Goal: Task Accomplishment & Management: Use online tool/utility

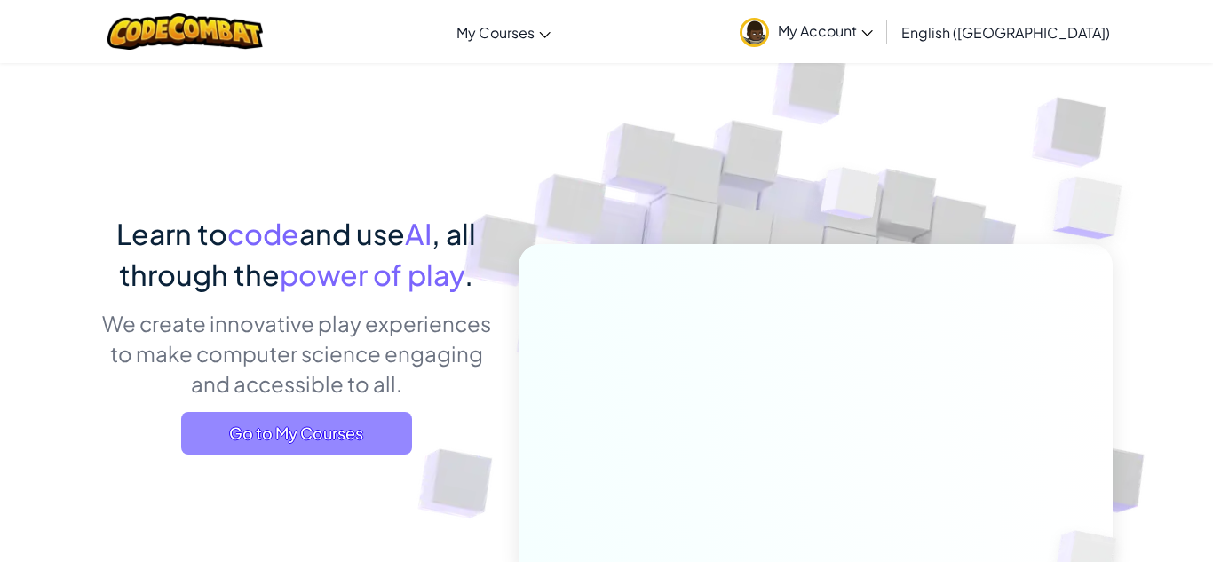
click at [317, 438] on span "Go to My Courses" at bounding box center [296, 433] width 231 height 43
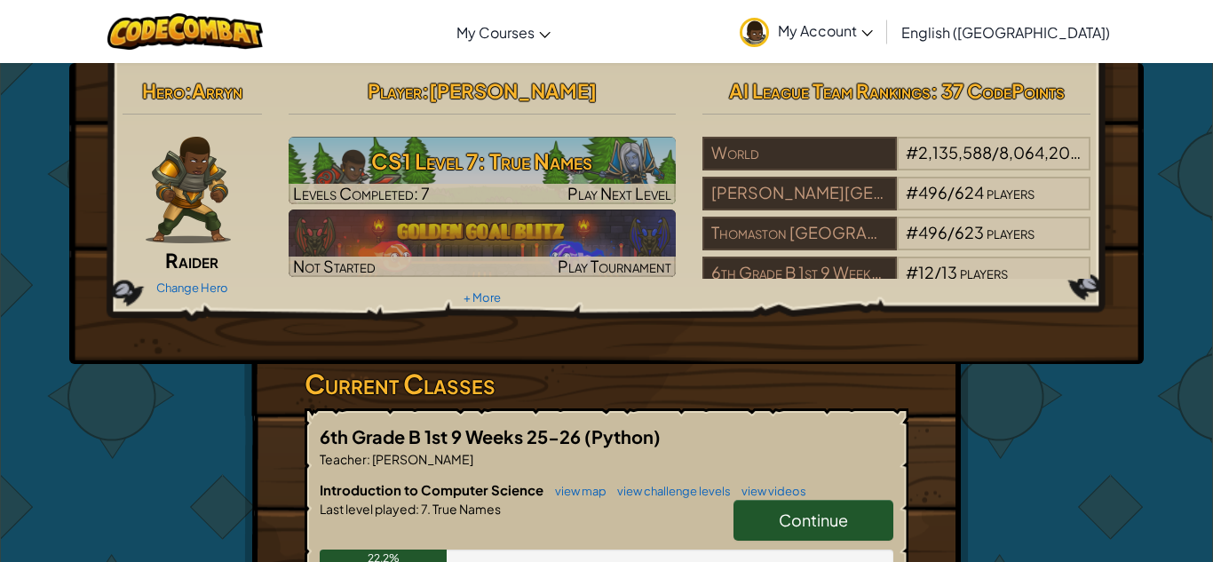
click at [780, 526] on span "Continue" at bounding box center [812, 520] width 69 height 20
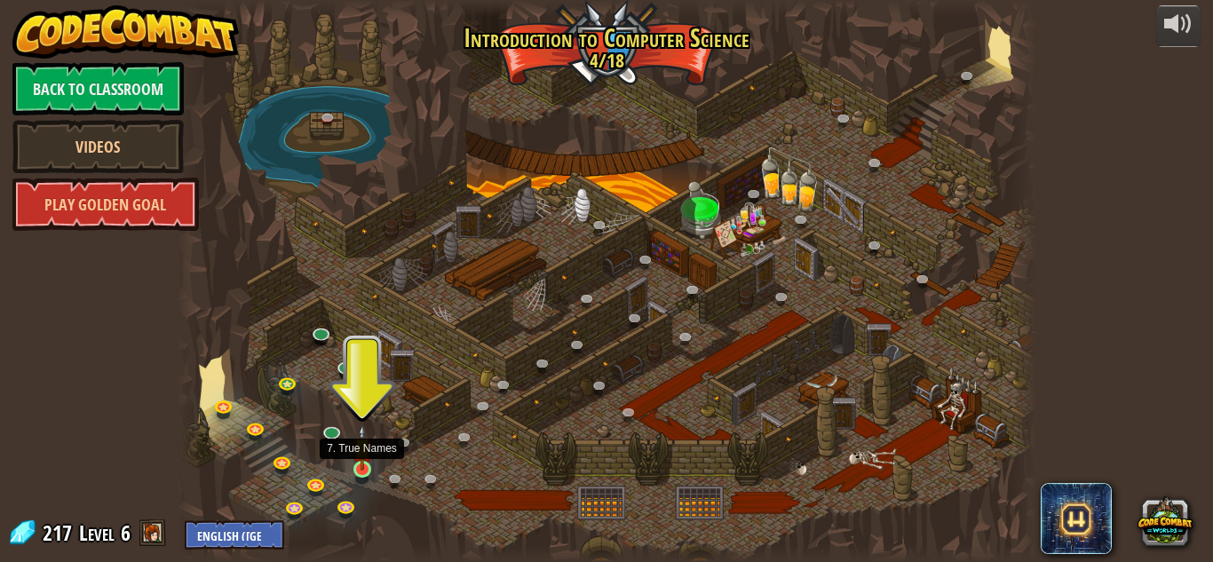
click at [357, 467] on img at bounding box center [362, 447] width 20 height 46
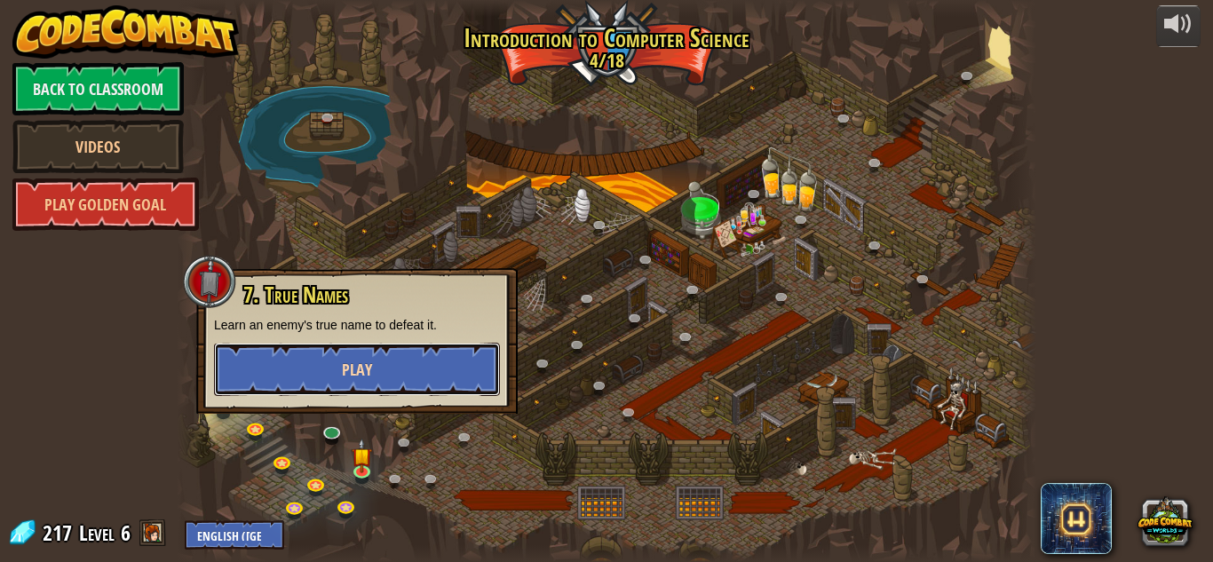
click at [400, 375] on button "Play" at bounding box center [357, 369] width 286 height 53
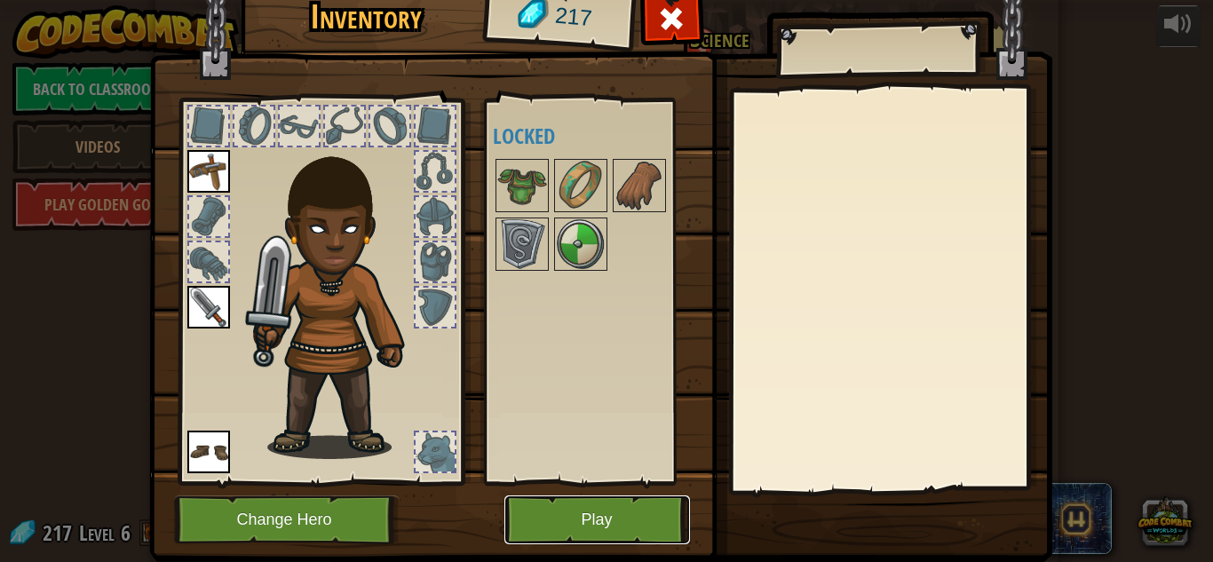
click at [576, 523] on button "Play" at bounding box center [597, 519] width 186 height 49
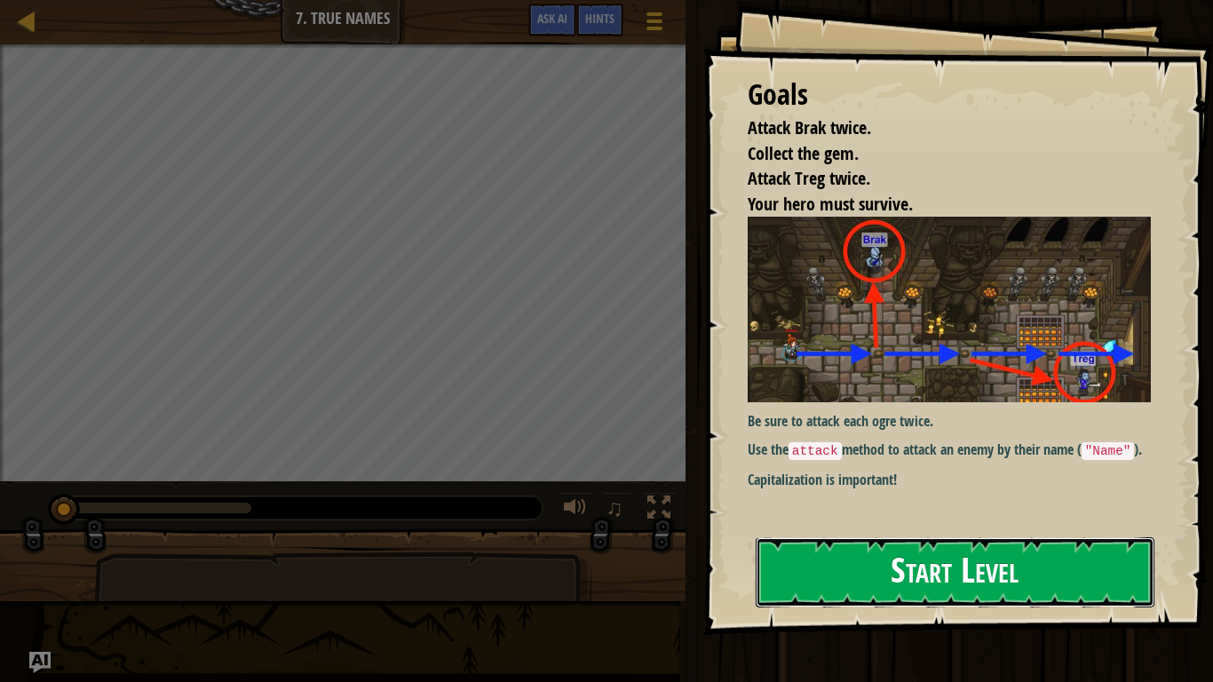
click at [984, 561] on button "Start Level" at bounding box center [954, 572] width 399 height 70
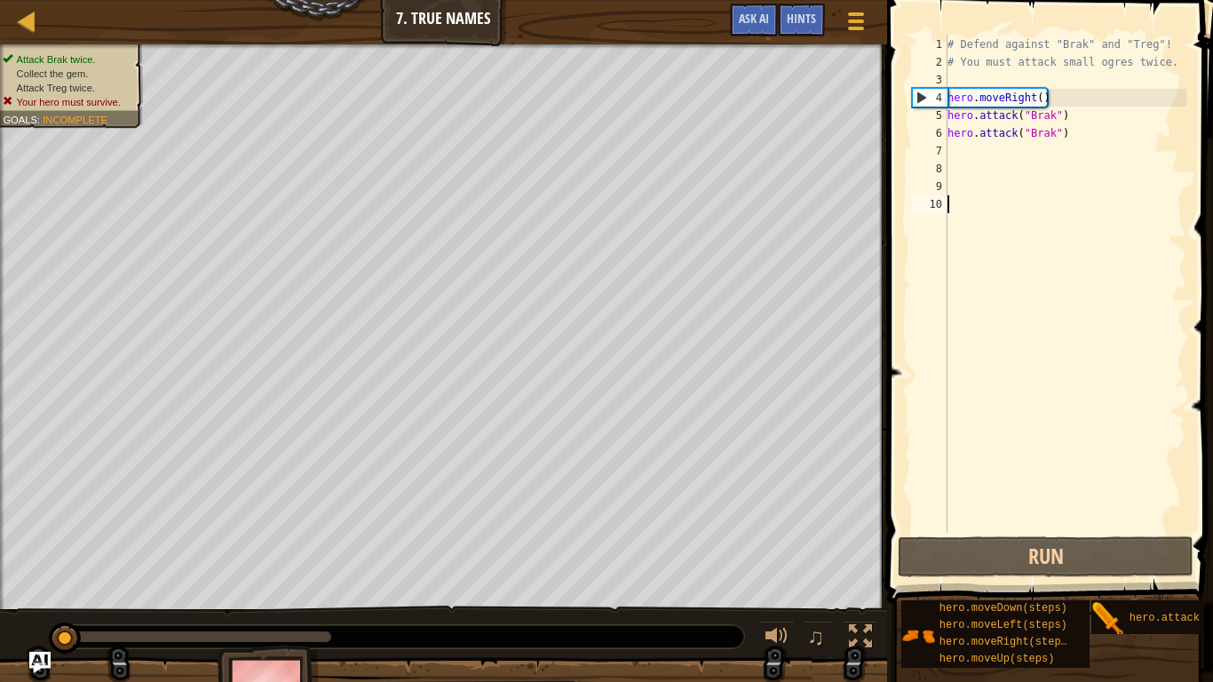
click at [961, 152] on div "# Defend against "Brak" and "Treg"! # You must attack small ogres twice. hero .…" at bounding box center [1065, 302] width 242 height 533
type textarea "u"
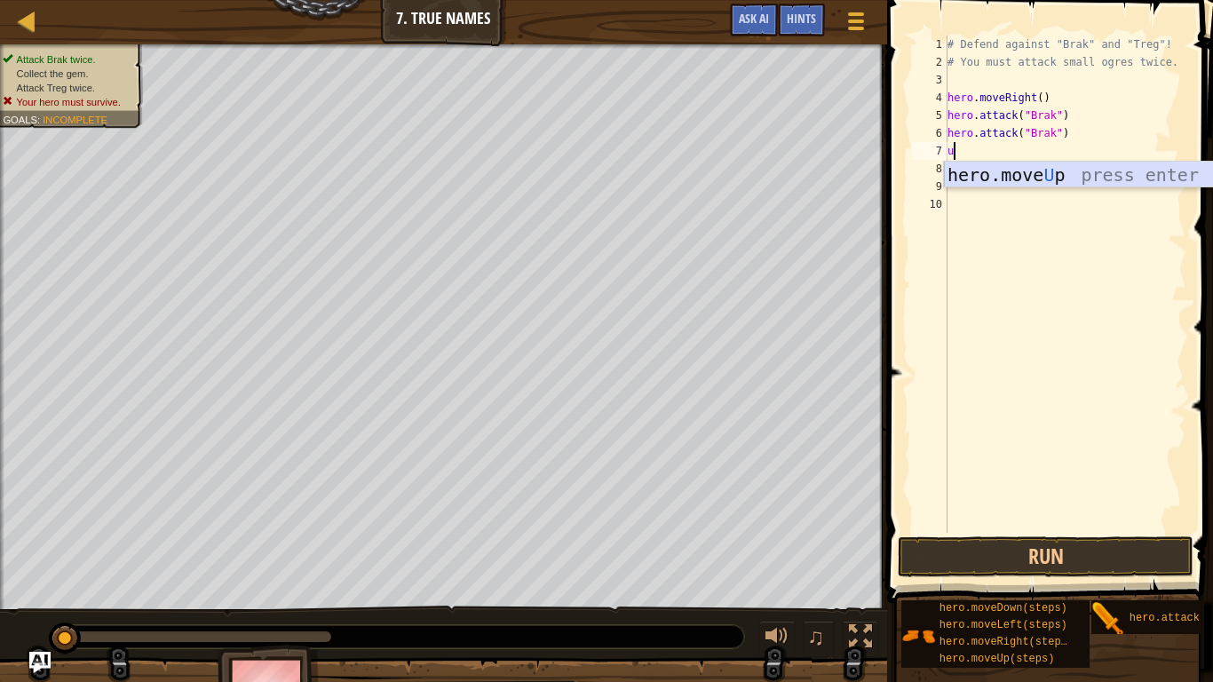
click at [986, 170] on div "hero.move U p press enter" at bounding box center [1112, 202] width 336 height 80
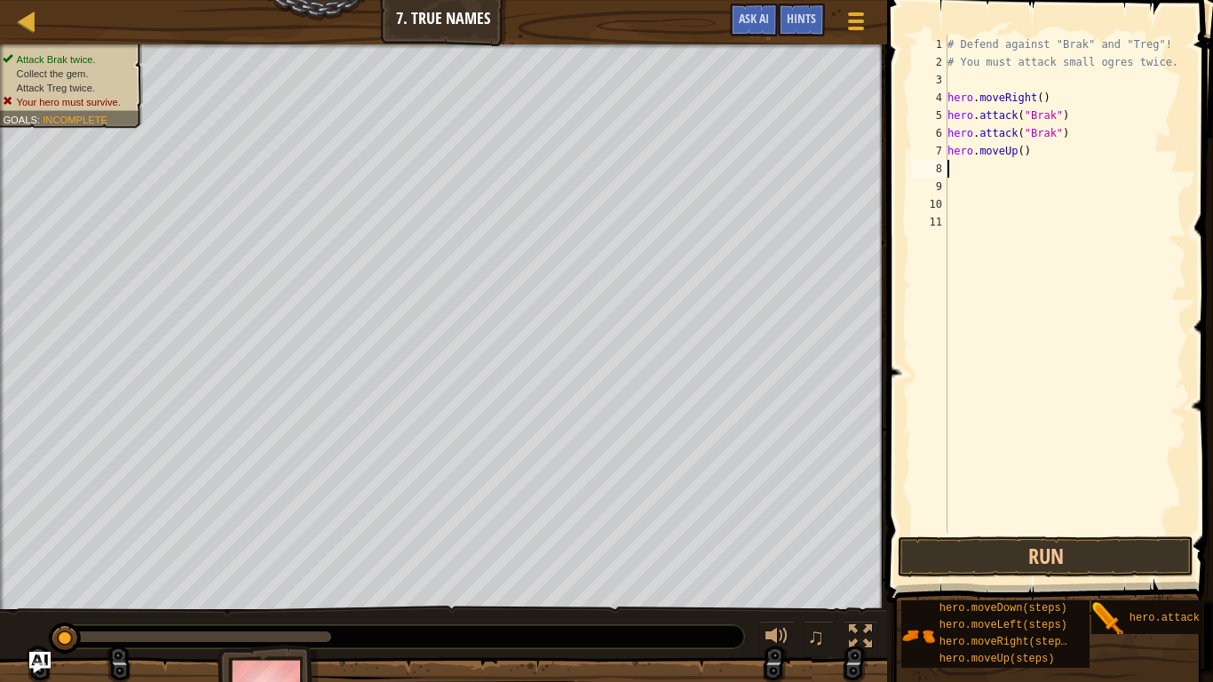
type textarea "d"
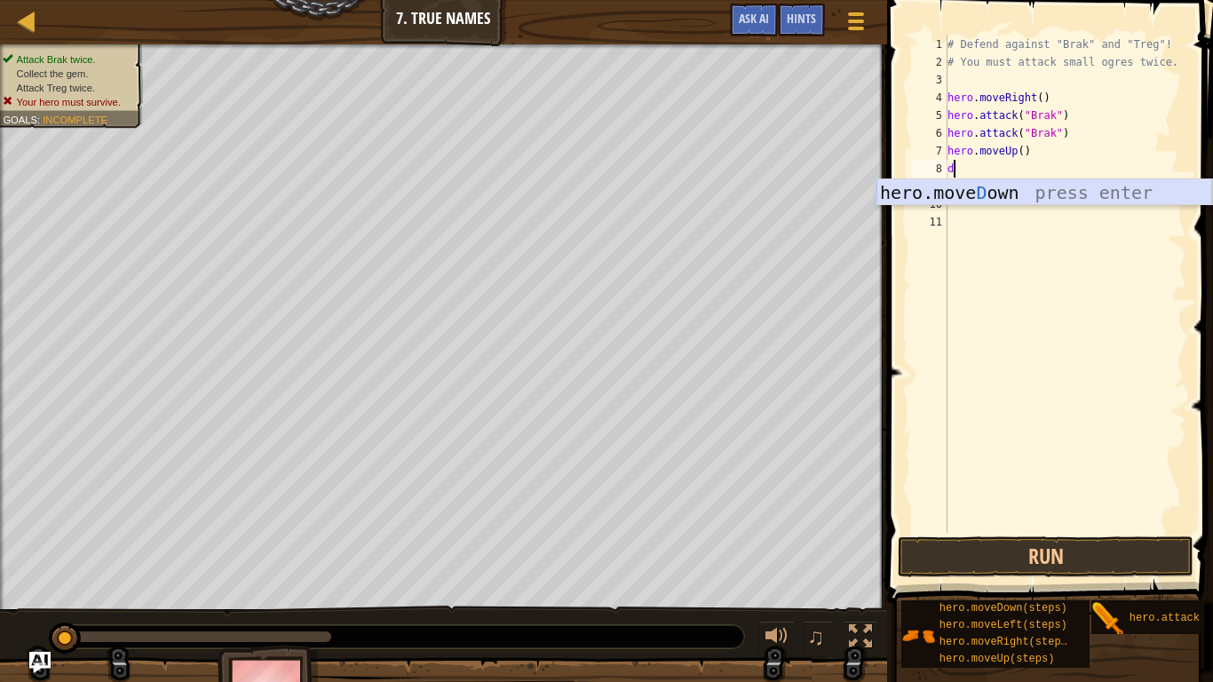
click at [987, 190] on div "hero.[PERSON_NAME] own press enter" at bounding box center [1044, 219] width 336 height 80
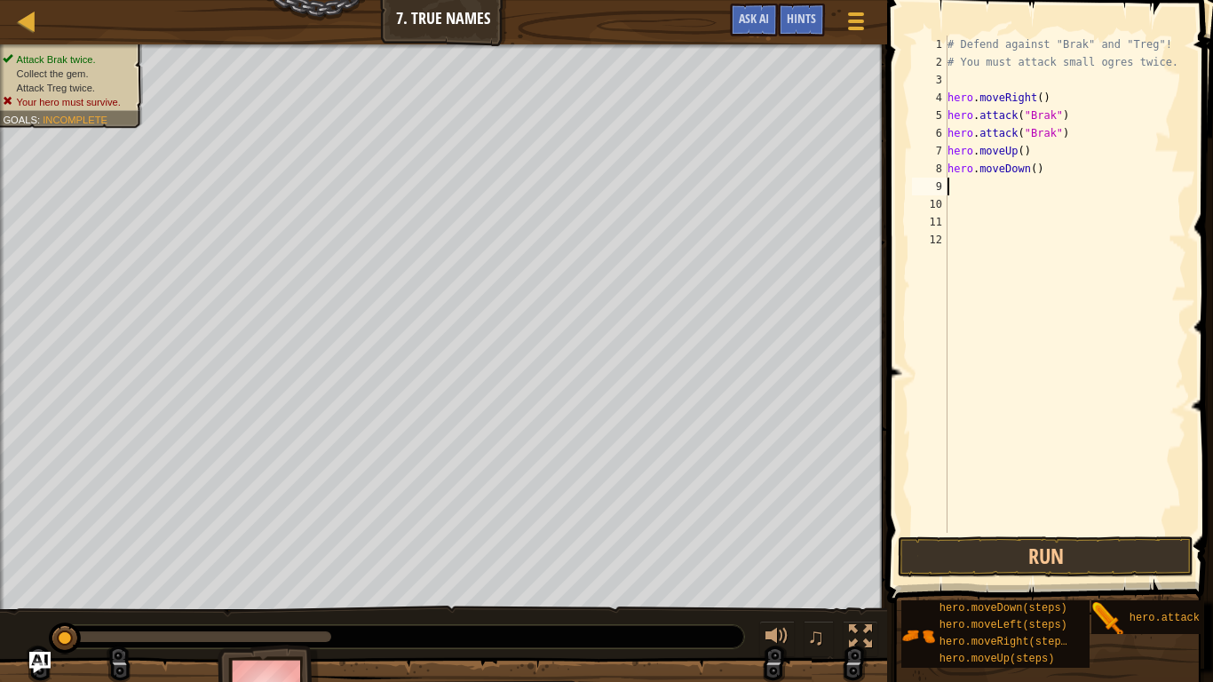
type textarea "l"
type textarea "r"
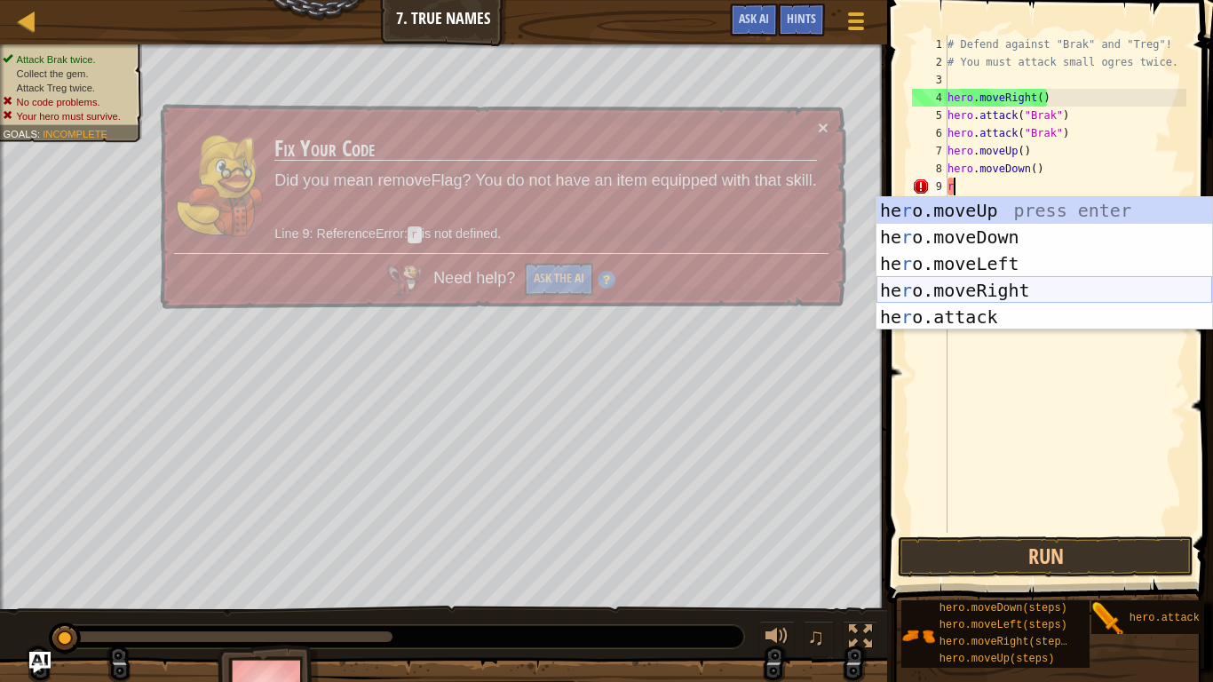
click at [1016, 285] on div "he r o.moveUp press enter he r o.moveDown press enter he r o.moveLeft press ent…" at bounding box center [1044, 290] width 336 height 186
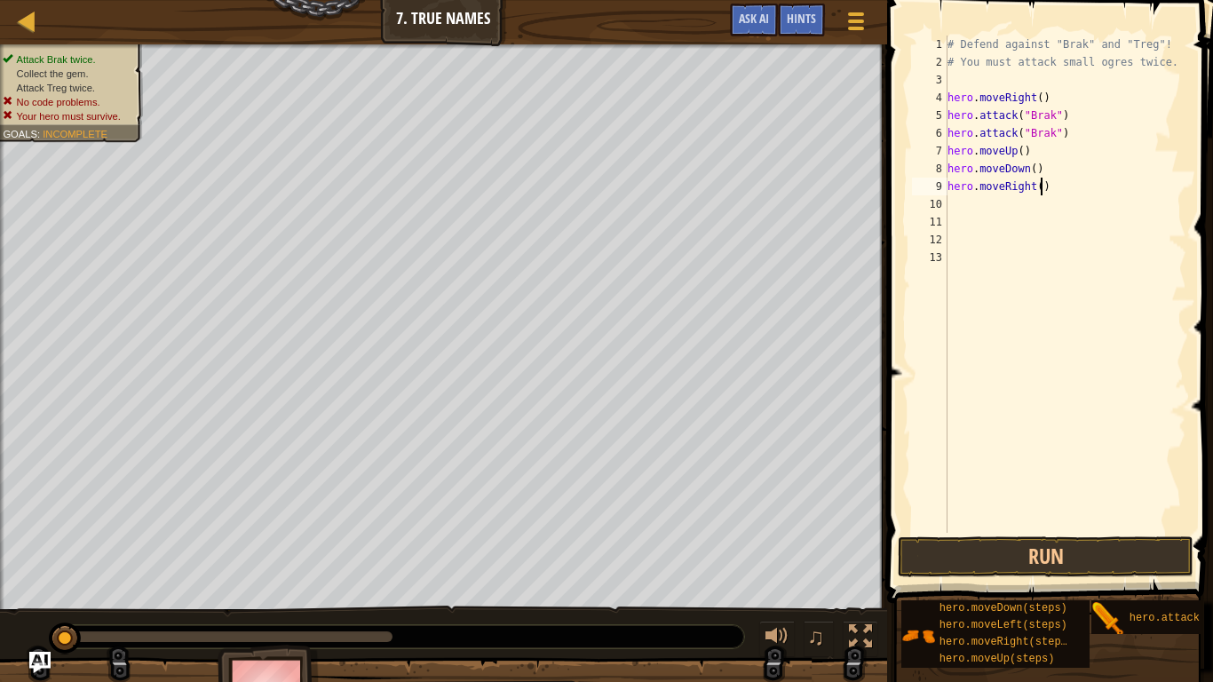
click at [1040, 188] on div "# Defend against "Brak" and "Treg"! # You must attack small ogres twice. hero .…" at bounding box center [1065, 302] width 242 height 533
type textarea "hero.moveRight(2)"
click at [1160, 560] on button "Run" at bounding box center [1045, 556] width 296 height 41
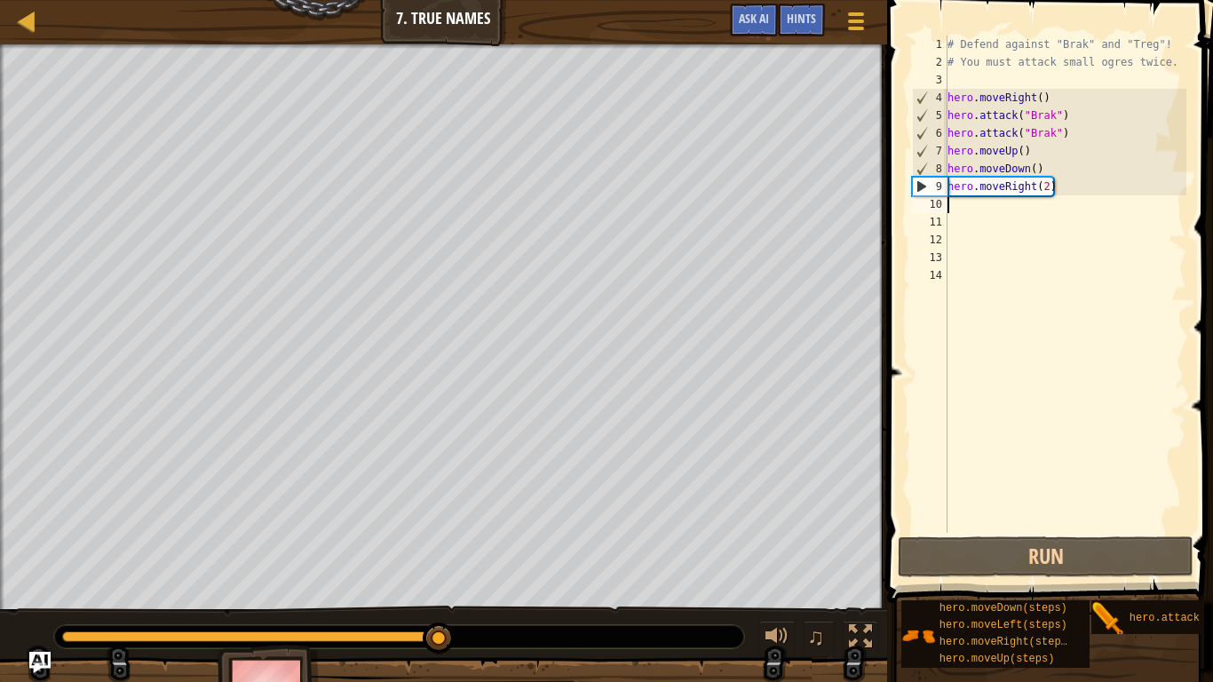
click at [1047, 183] on div "# Defend against "Brak" and "Treg"! # You must attack small ogres twice. hero .…" at bounding box center [1065, 302] width 242 height 533
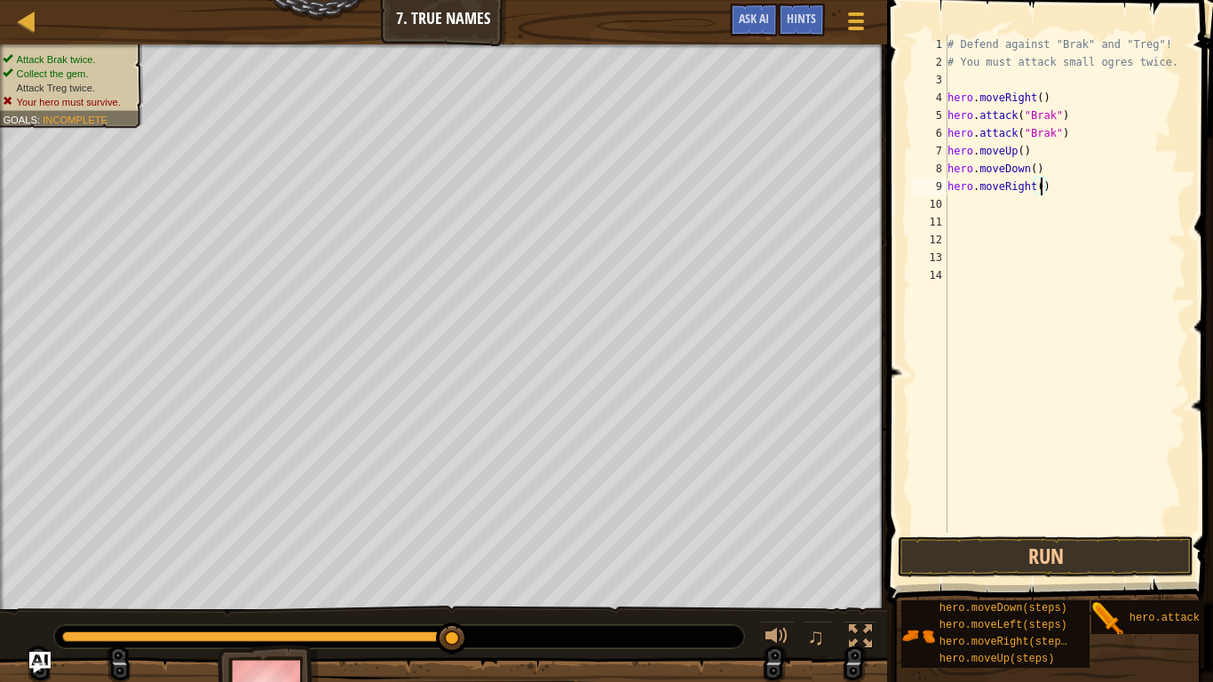
type textarea "hero.moveRight(3)"
click at [1067, 554] on button "Run" at bounding box center [1045, 556] width 296 height 41
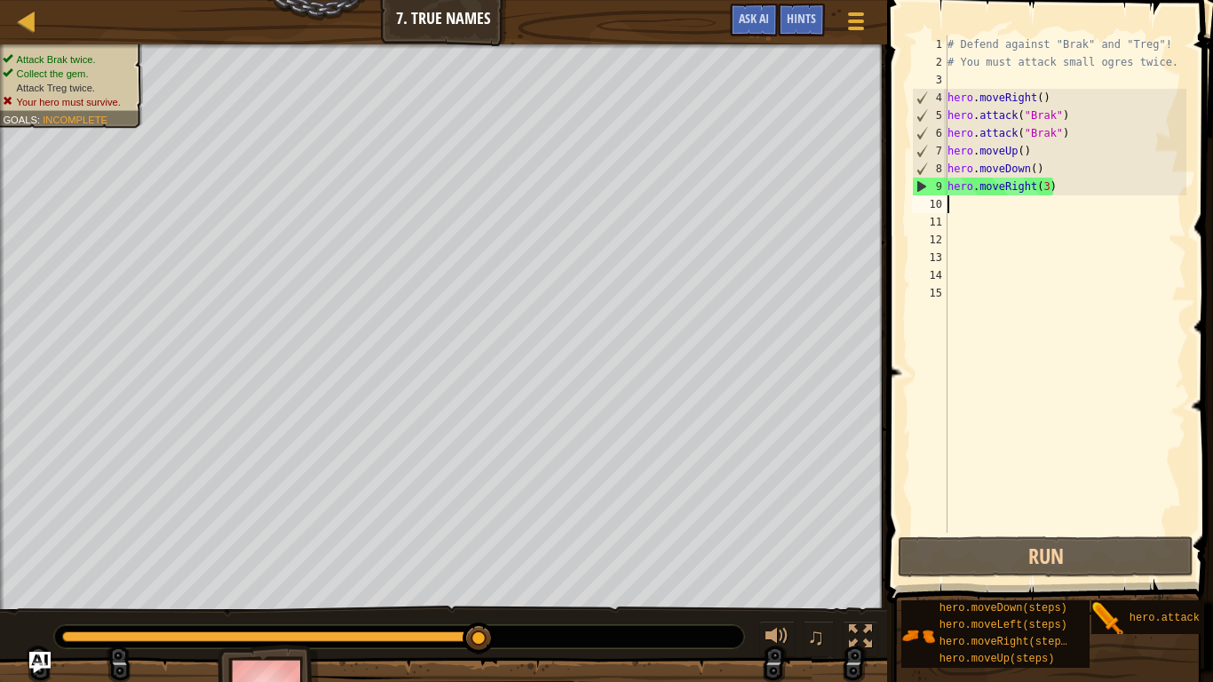
click at [1058, 195] on div "# Defend against "Brak" and "Treg"! # You must attack small ogres twice. hero .…" at bounding box center [1065, 302] width 242 height 533
click at [1054, 186] on div "# Defend against "Brak" and "Treg"! # You must attack small ogres twice. hero .…" at bounding box center [1065, 302] width 242 height 533
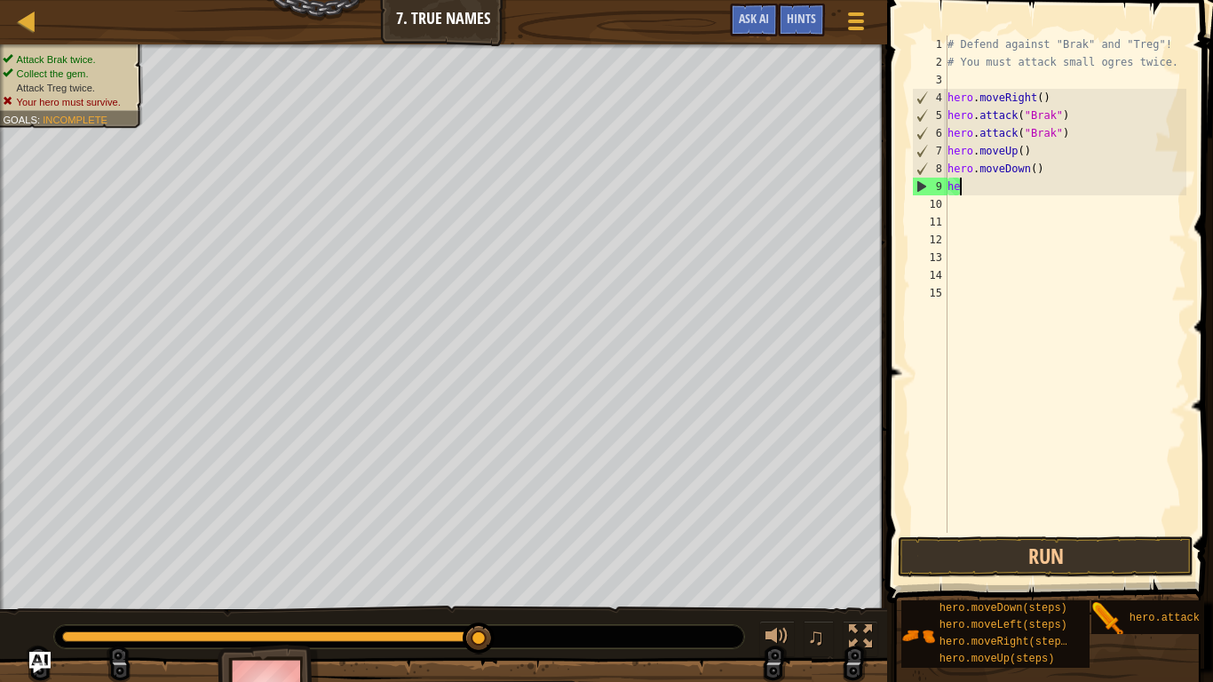
type textarea "h"
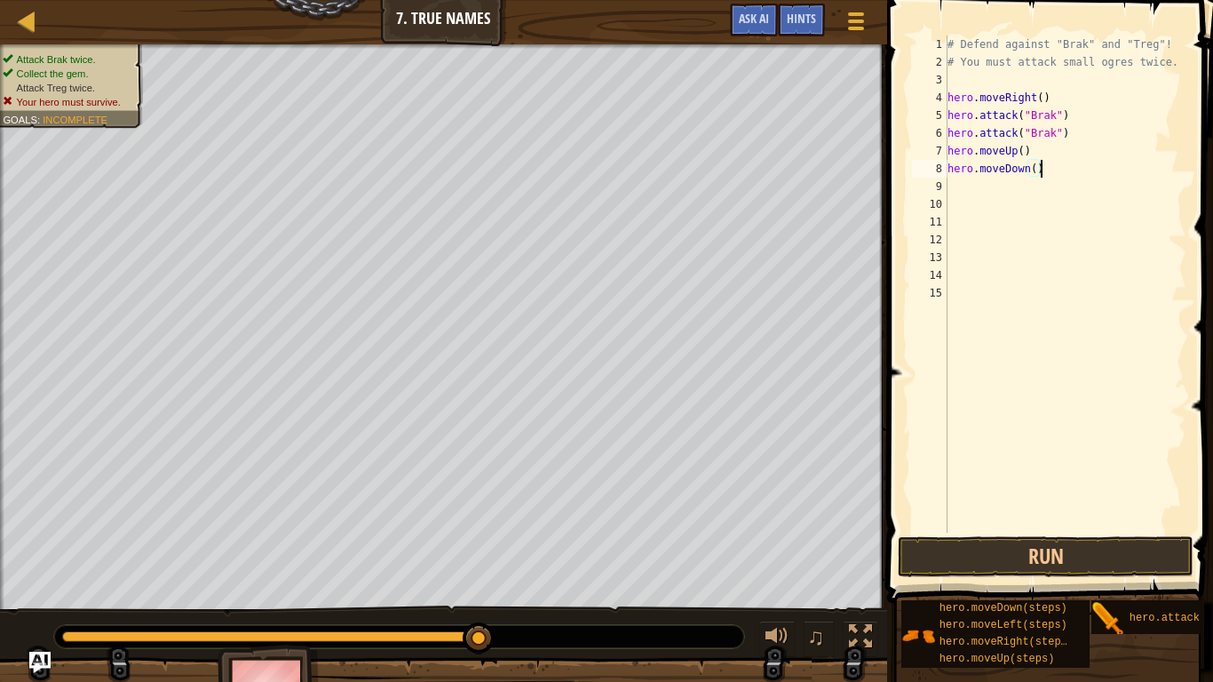
click at [1038, 172] on div "# Defend against "Brak" and "Treg"! # You must attack small ogres twice. hero .…" at bounding box center [1065, 302] width 242 height 533
type textarea "h"
click at [1030, 147] on div "# Defend against "Brak" and "Treg"! # You must attack small ogres twice. hero .…" at bounding box center [1065, 302] width 242 height 533
type textarea "h"
type textarea "l"
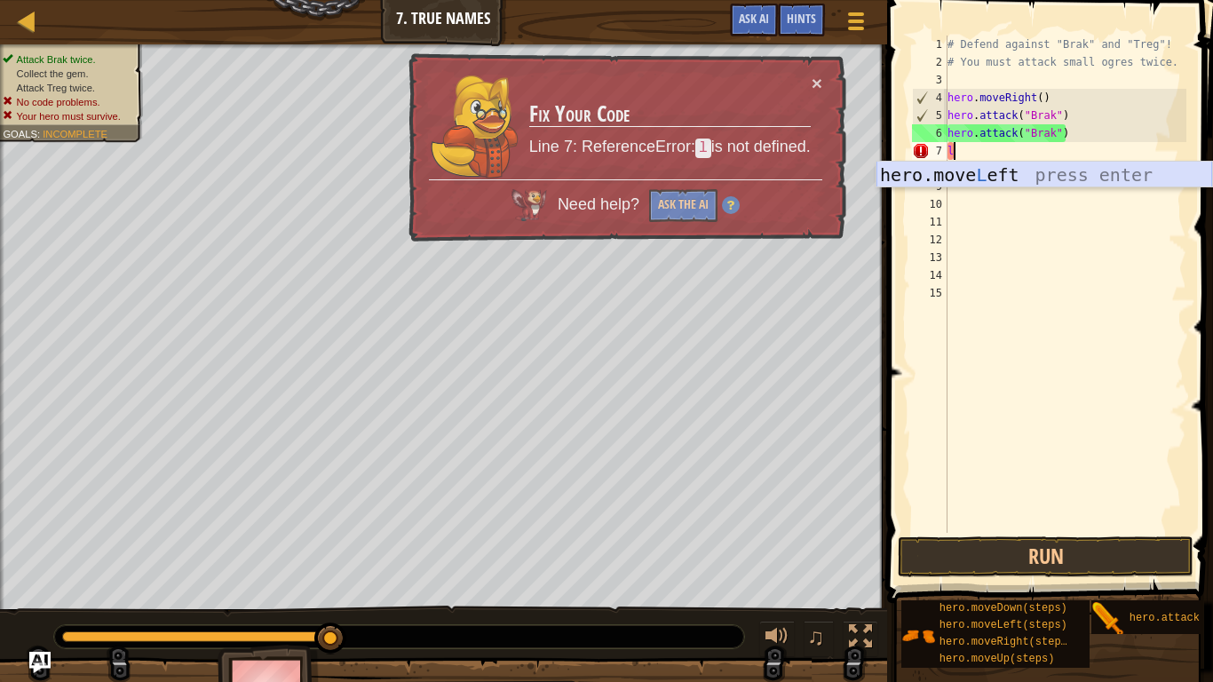
click at [1033, 171] on div "hero.move L eft press enter" at bounding box center [1044, 202] width 336 height 80
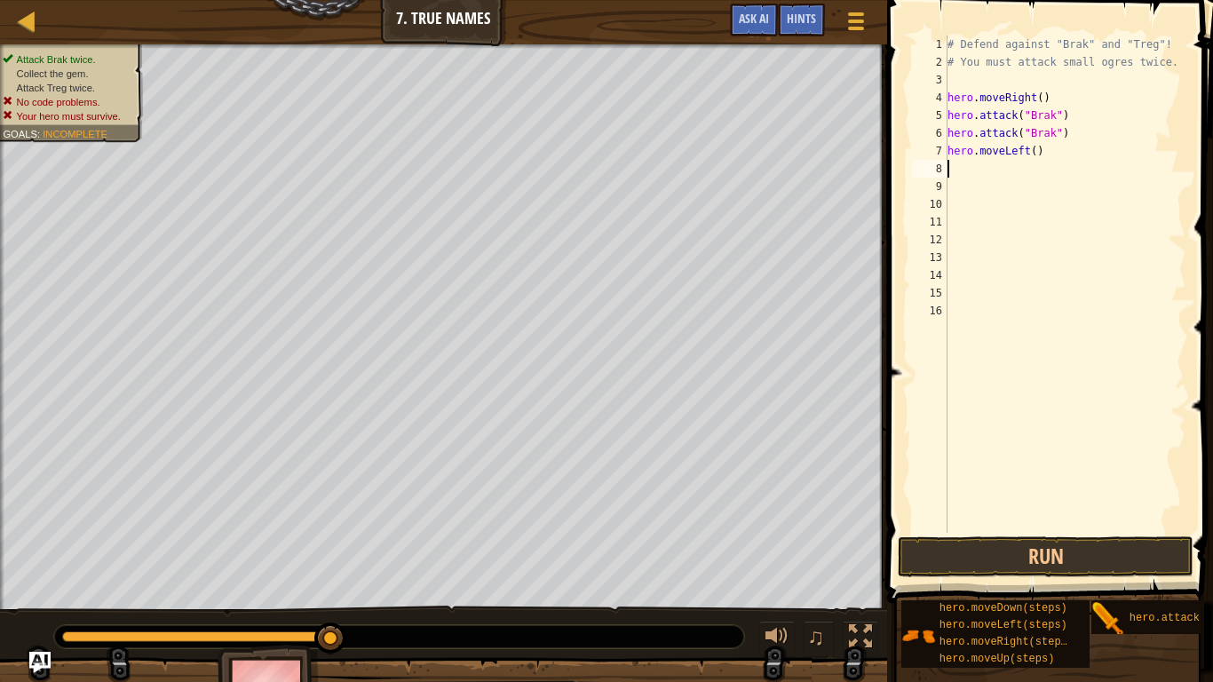
type textarea "r"
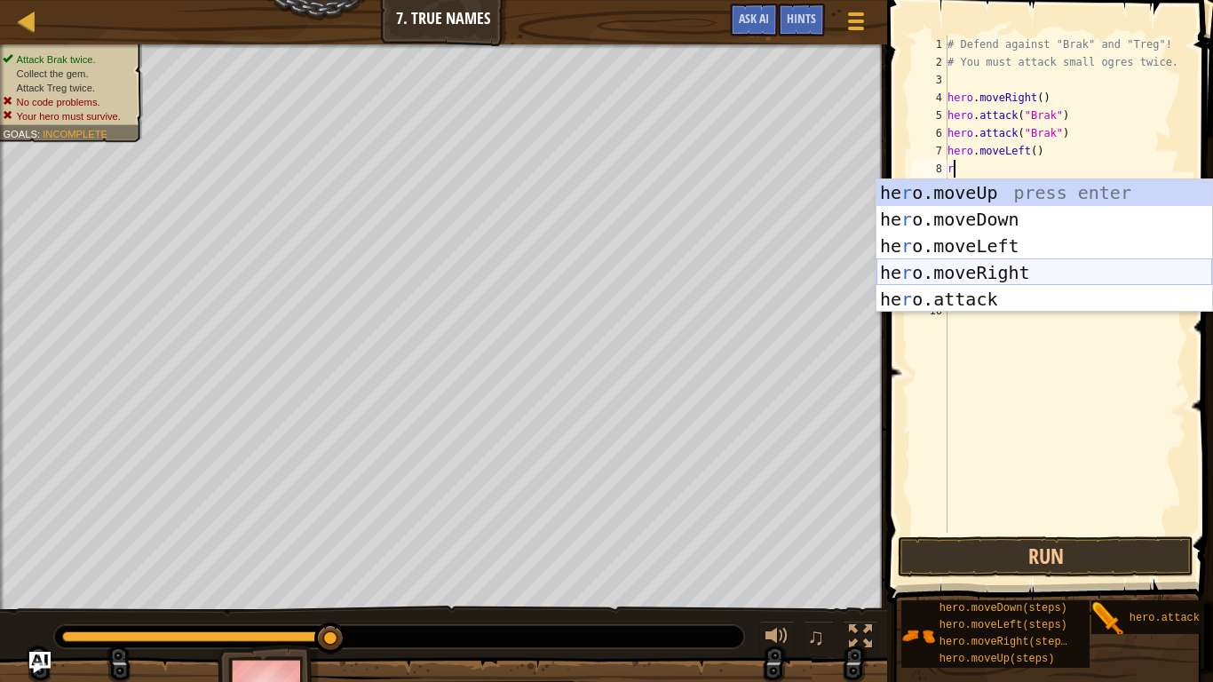
click at [981, 269] on div "he r o.moveUp press enter he r o.moveDown press enter he r o.moveLeft press ent…" at bounding box center [1044, 272] width 336 height 186
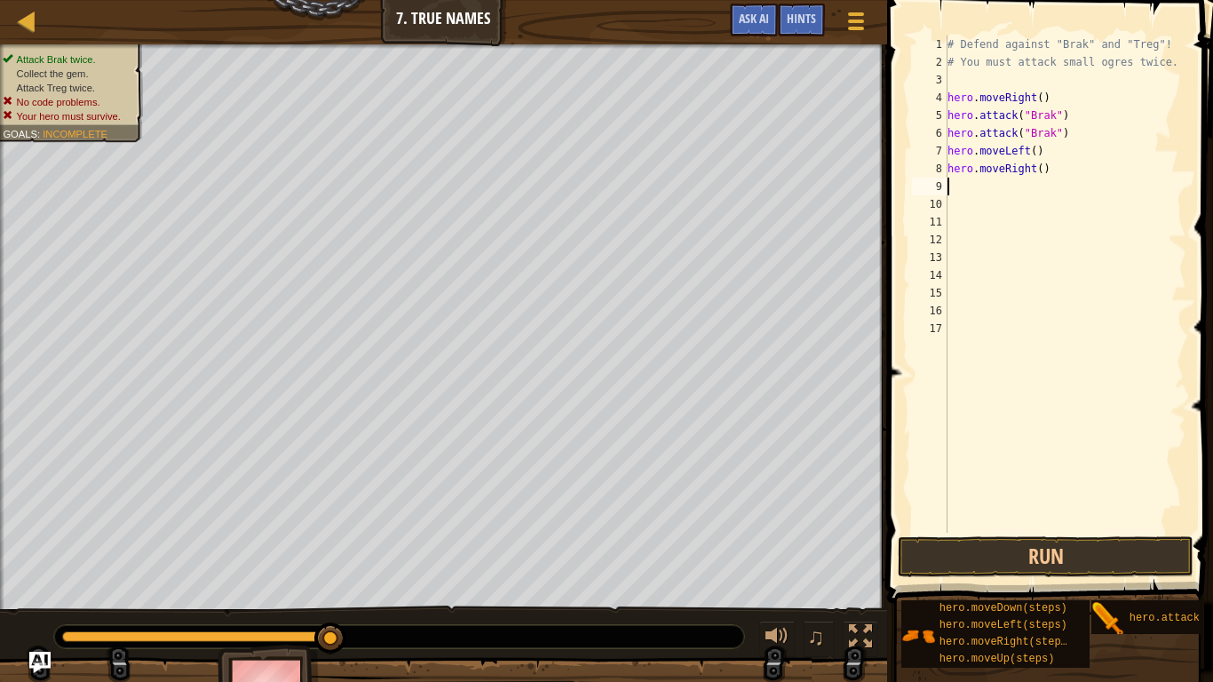
click at [1039, 175] on div "# Defend against "Brak" and "Treg"! # You must attack small ogres twice. hero .…" at bounding box center [1065, 302] width 242 height 533
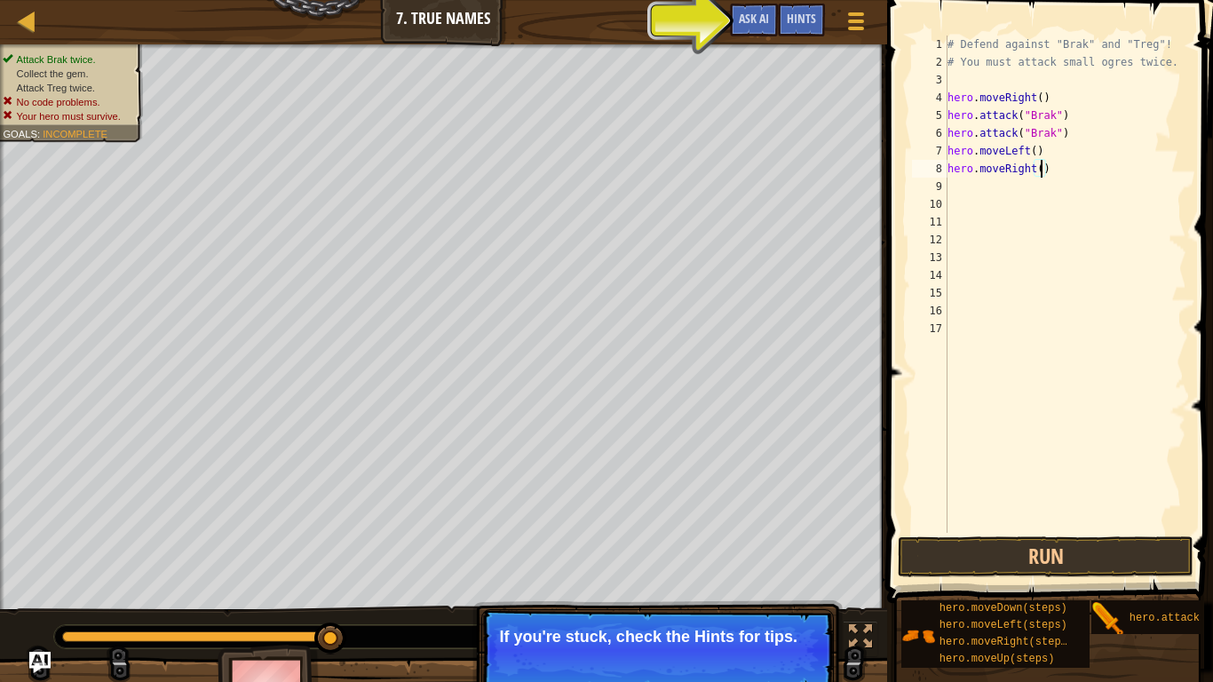
type textarea "hero.moveRight(3)"
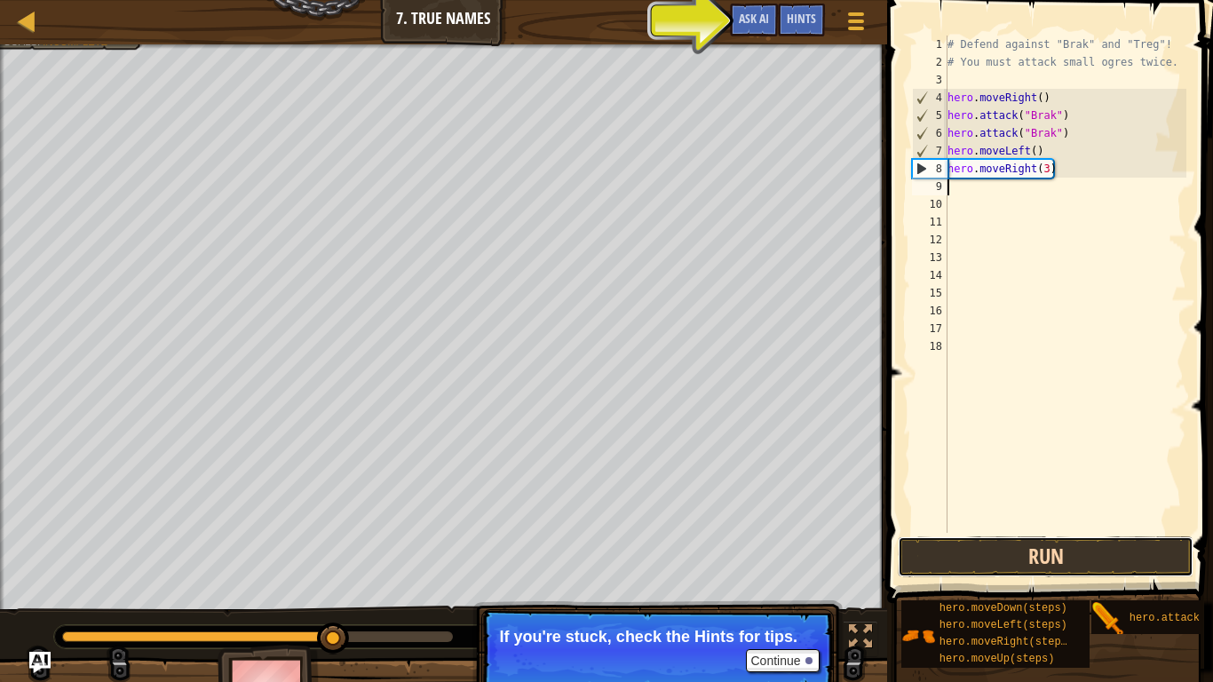
click at [1044, 561] on button "Run" at bounding box center [1045, 556] width 296 height 41
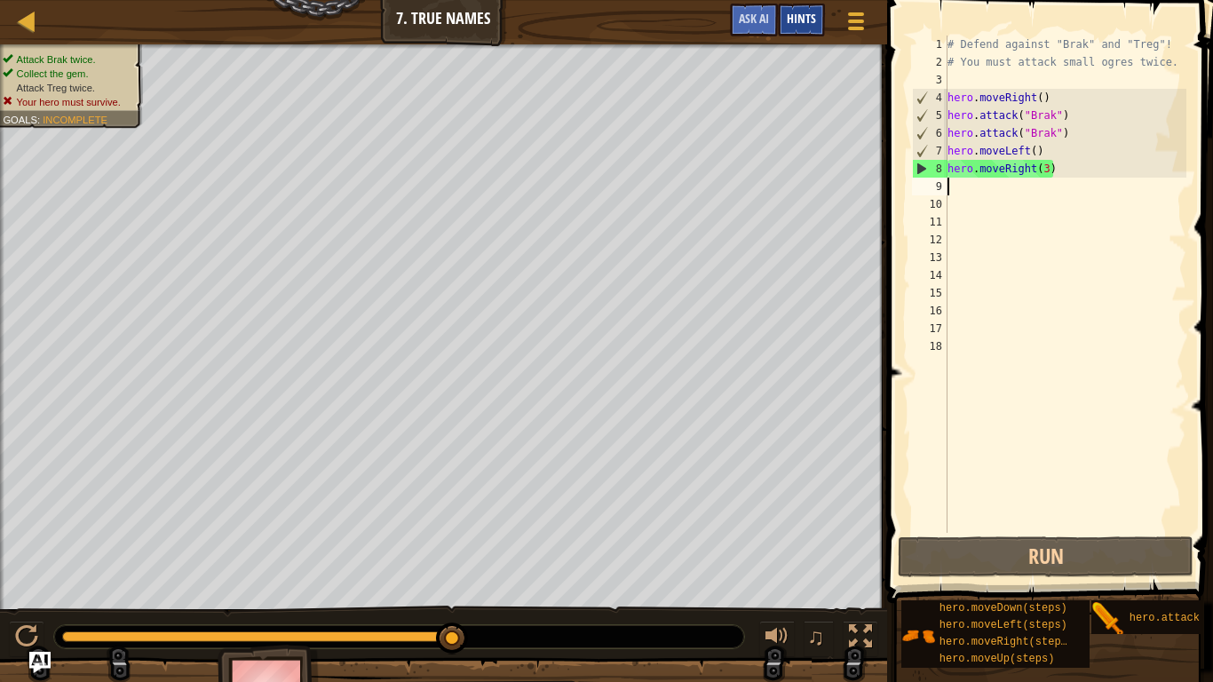
click at [795, 26] on span "Hints" at bounding box center [800, 18] width 29 height 17
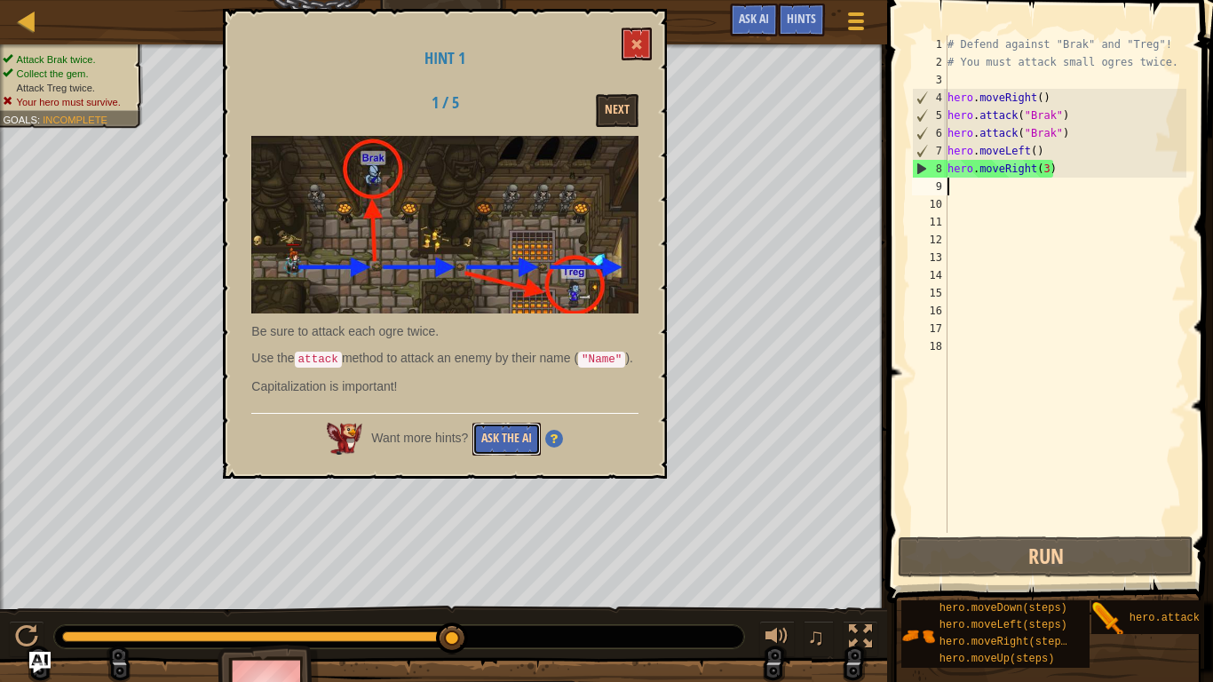
click at [509, 455] on button "Ask the AI" at bounding box center [506, 439] width 68 height 33
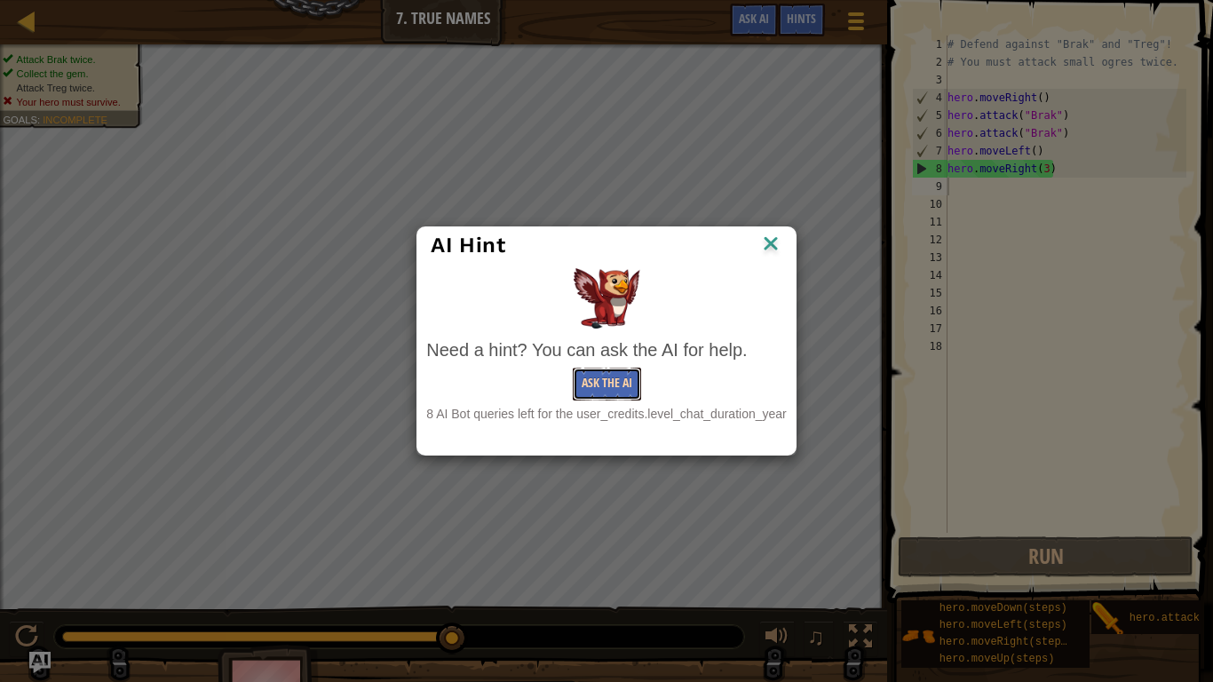
click at [634, 384] on button "Ask the AI" at bounding box center [607, 383] width 68 height 33
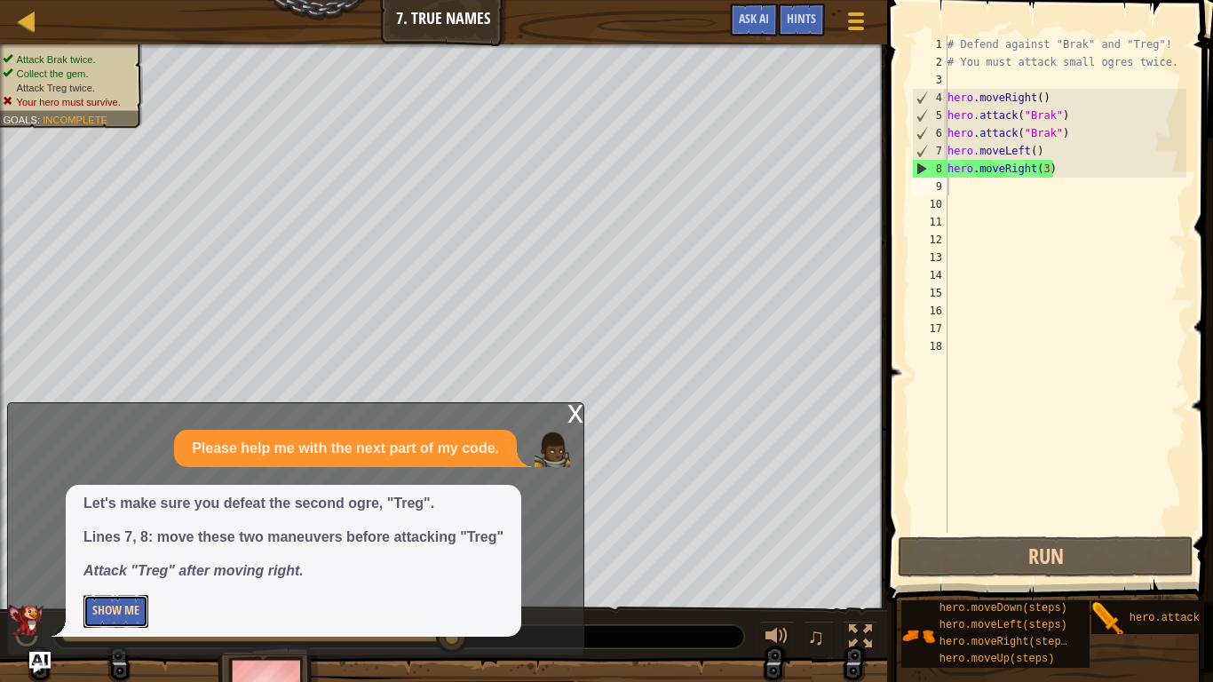
click at [103, 561] on button "Show Me" at bounding box center [115, 611] width 65 height 33
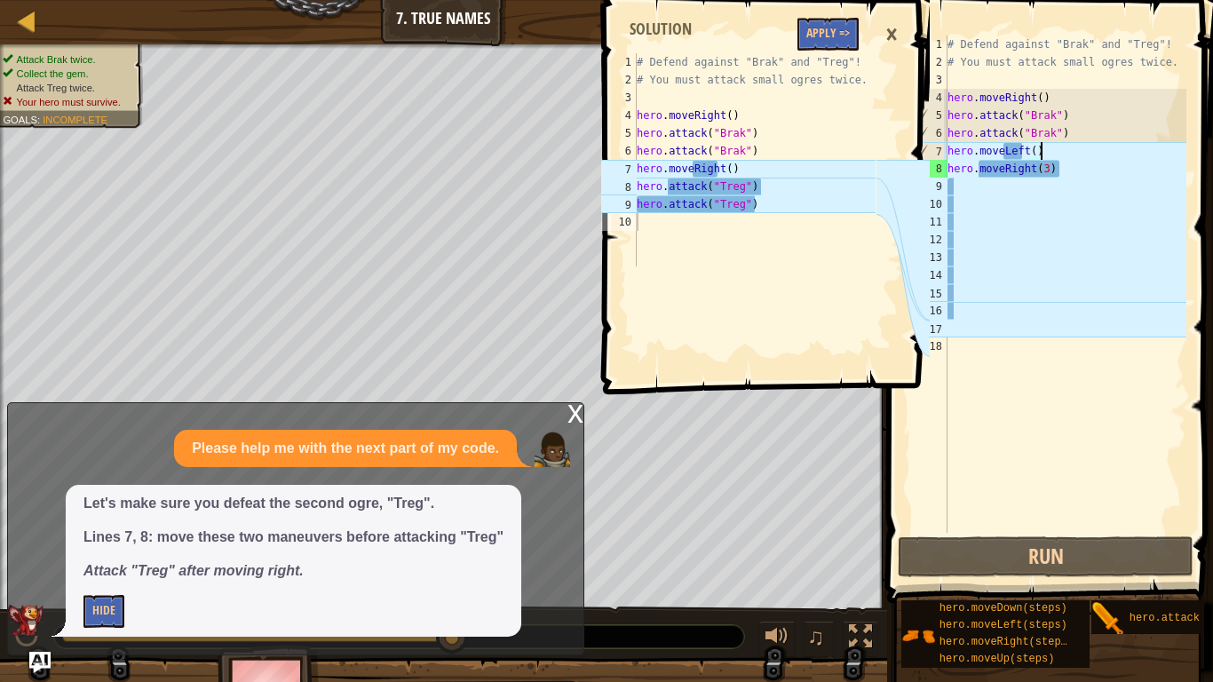
click at [1038, 154] on div "# Defend against "Brak" and "Treg"! # You must attack small ogres twice. hero .…" at bounding box center [1065, 302] width 242 height 533
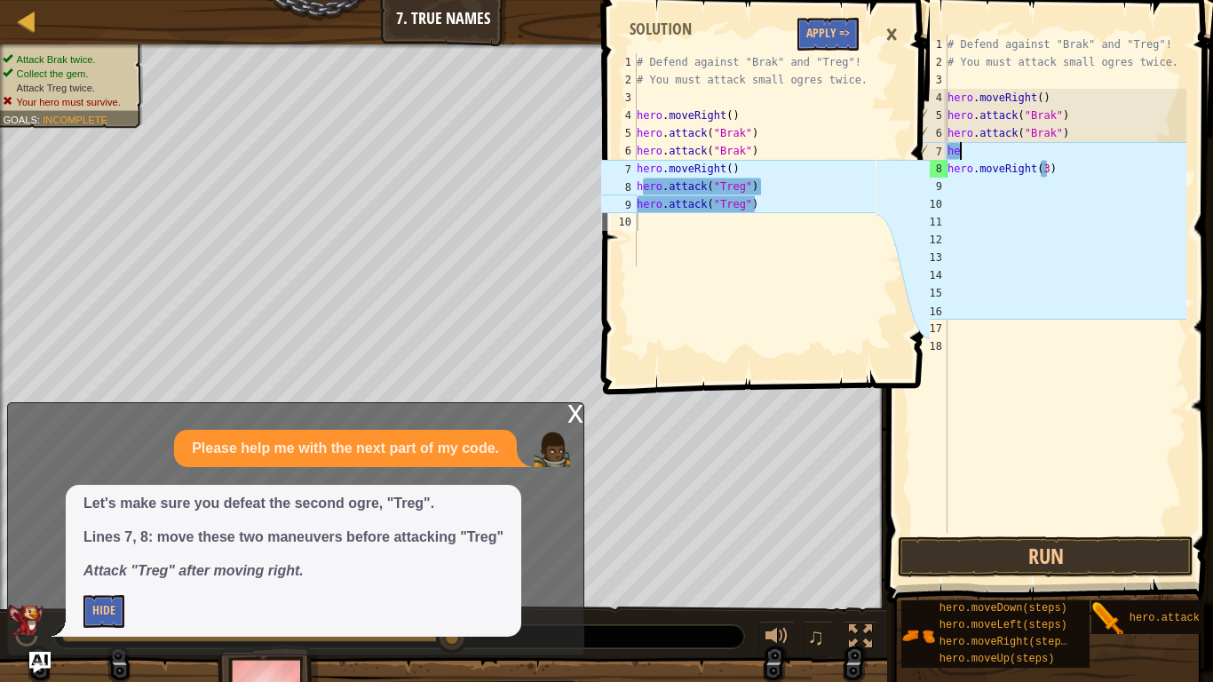
type textarea "h"
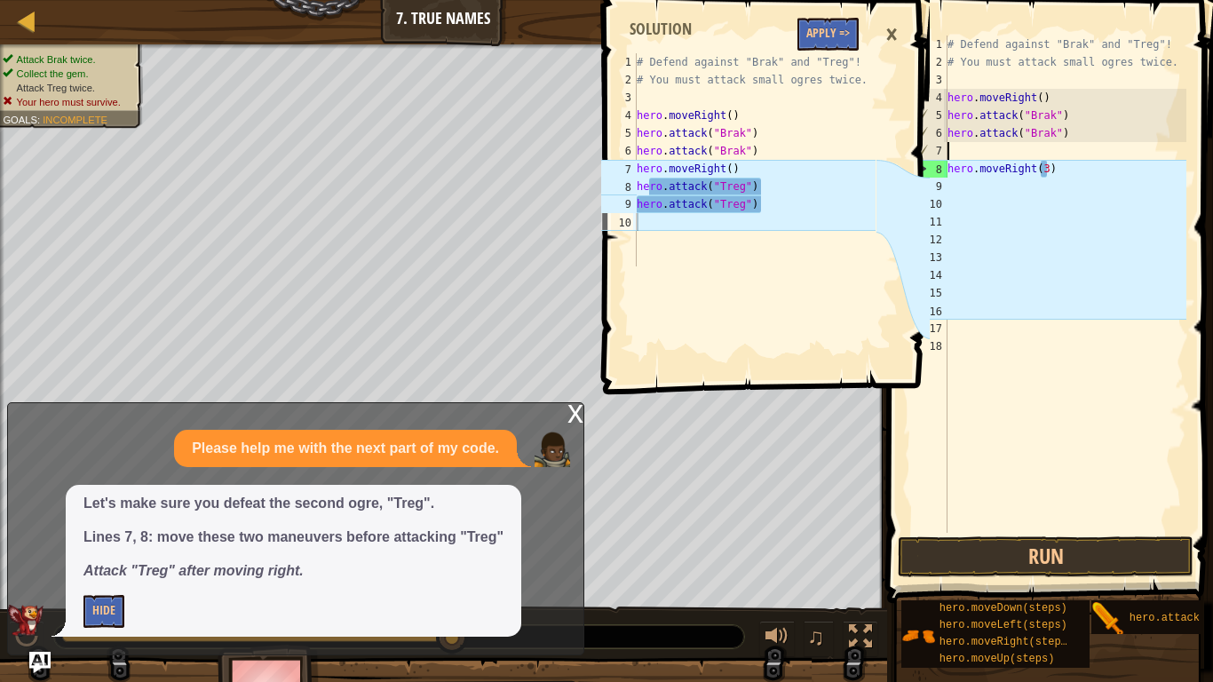
type textarea "hero.attack("Brak")"
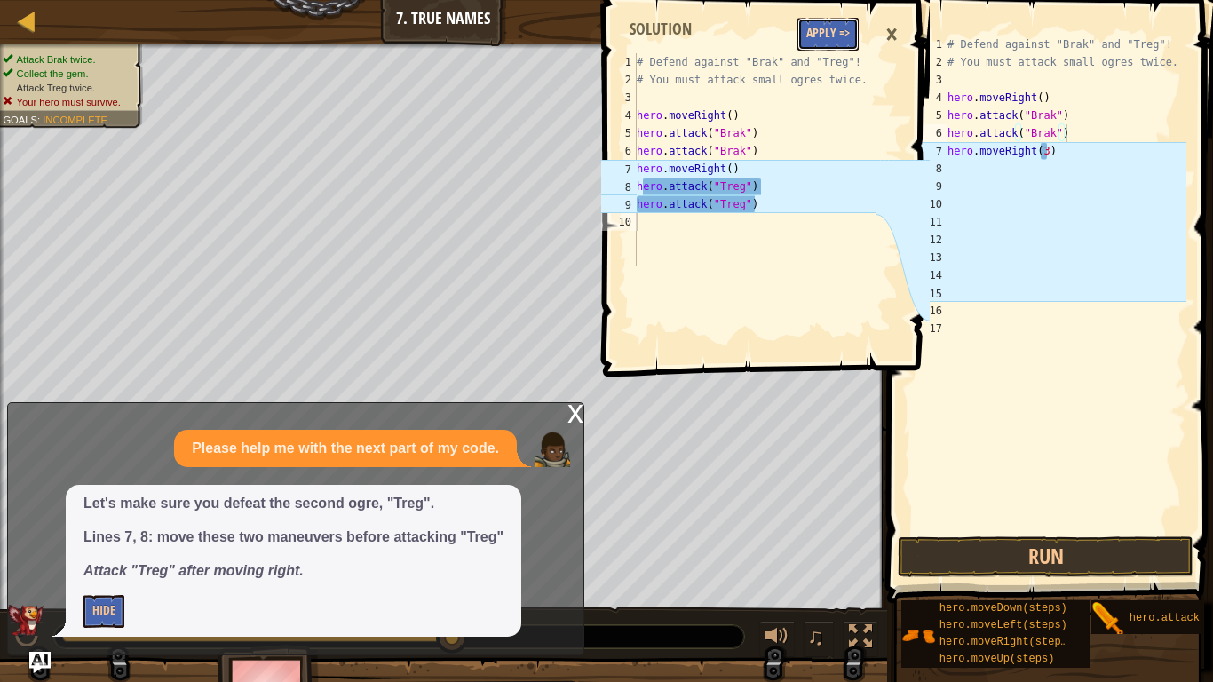
click at [825, 27] on button "Apply =>" at bounding box center [827, 34] width 61 height 33
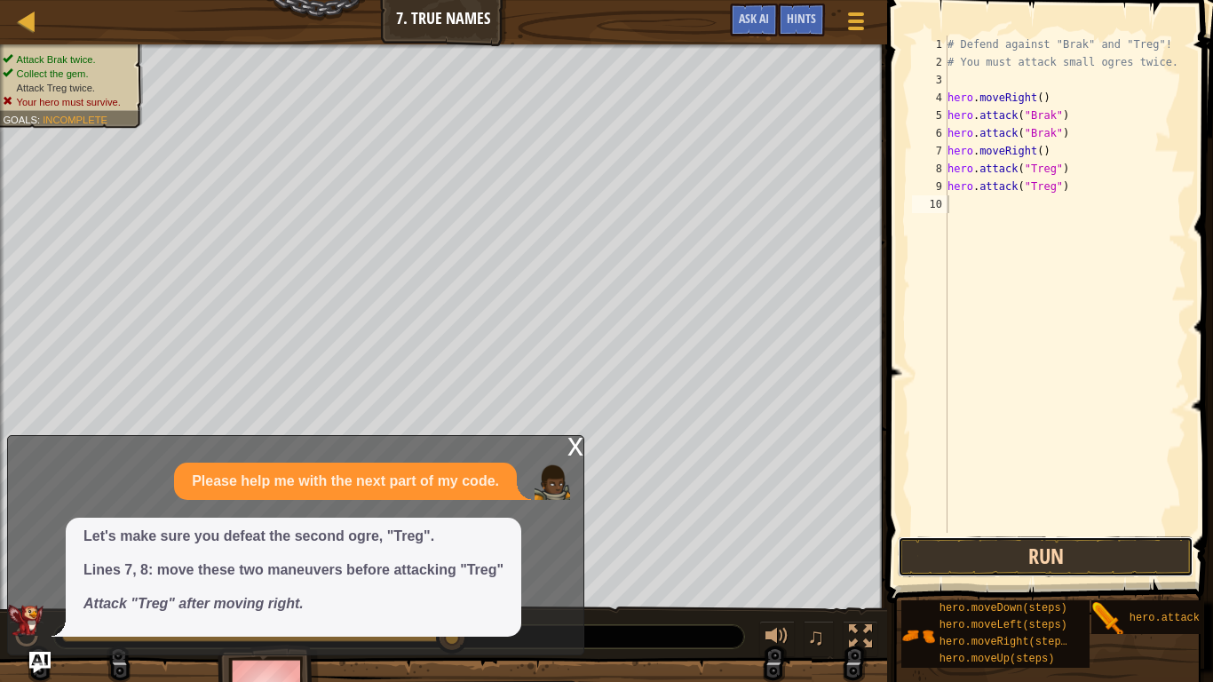
click at [1019, 541] on button "Run" at bounding box center [1045, 556] width 296 height 41
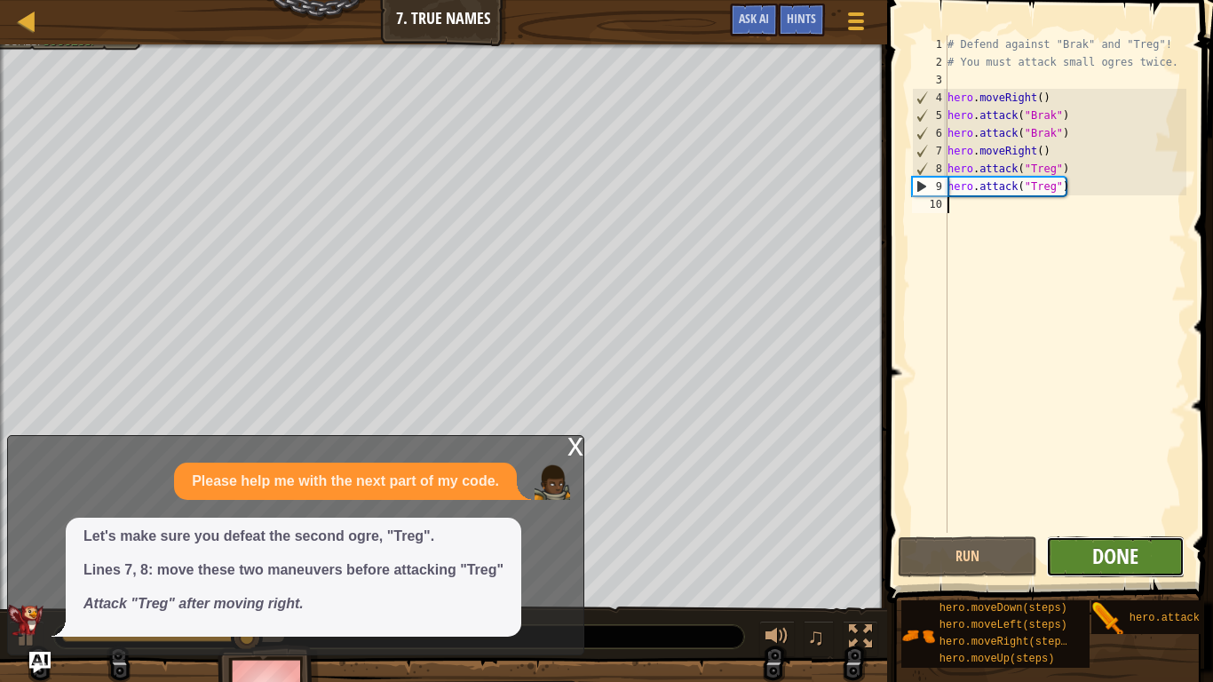
click at [1092, 561] on span "Done" at bounding box center [1115, 555] width 46 height 28
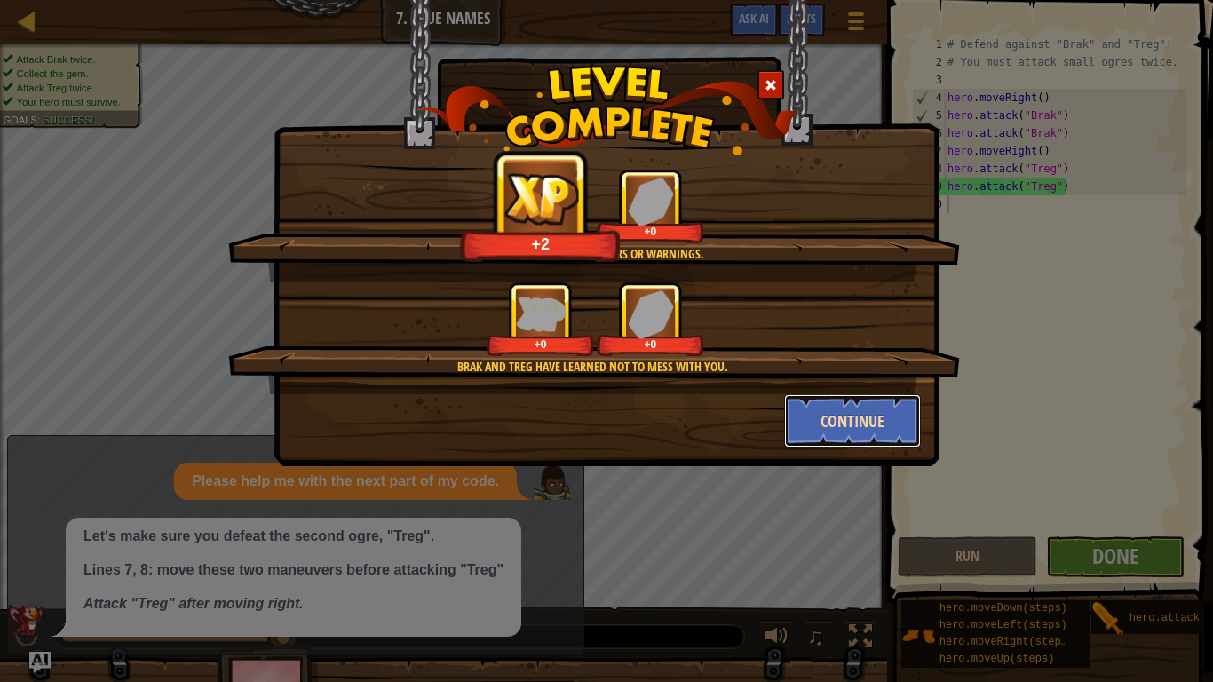
click at [881, 415] on button "Continue" at bounding box center [853, 420] width 138 height 53
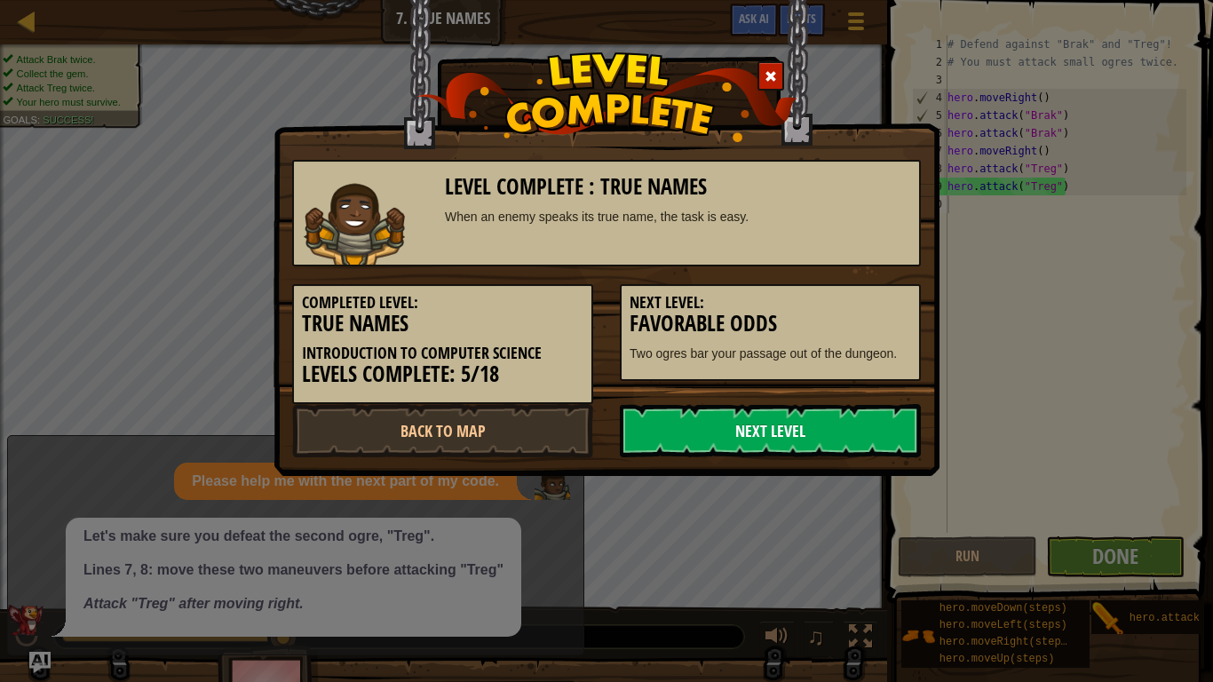
click at [871, 420] on link "Next Level" at bounding box center [770, 430] width 301 height 53
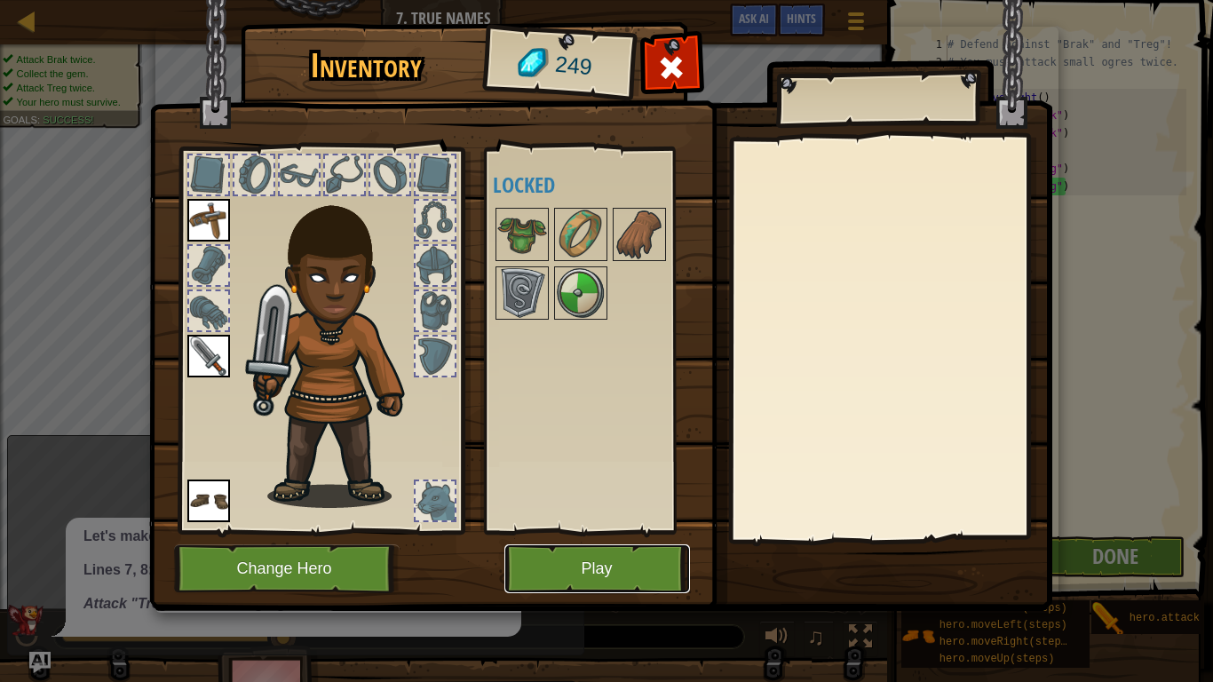
click at [574, 558] on button "Play" at bounding box center [597, 568] width 186 height 49
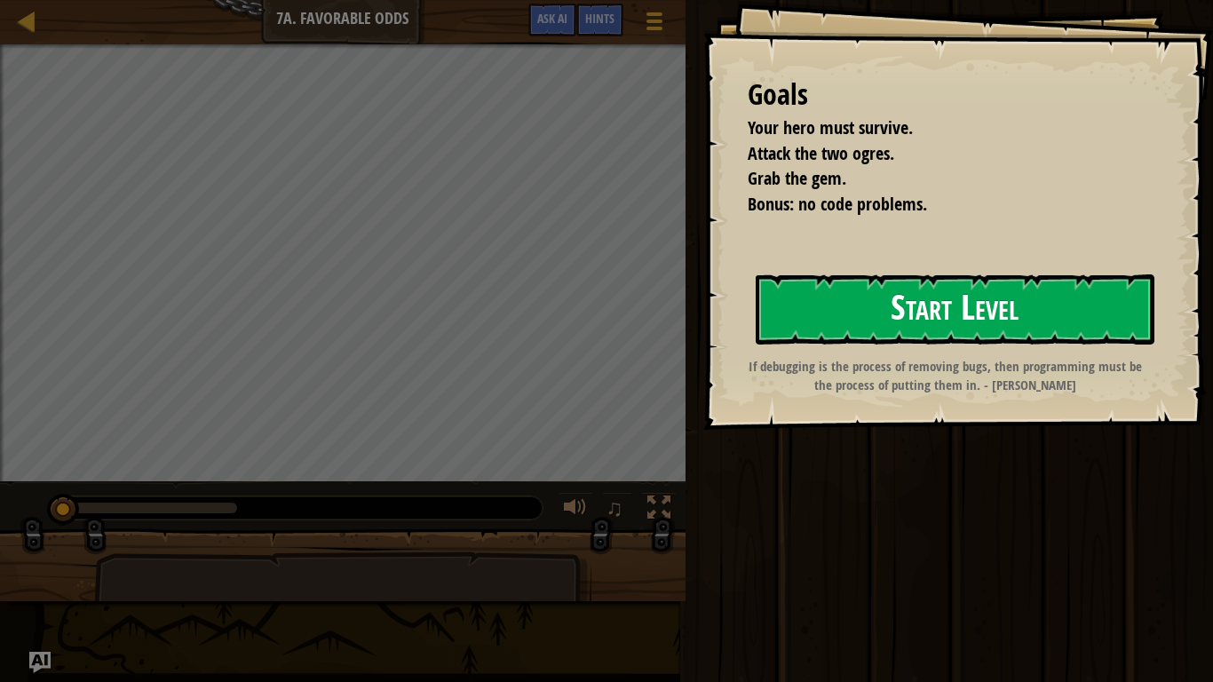
click at [905, 335] on button "Start Level" at bounding box center [954, 309] width 399 height 70
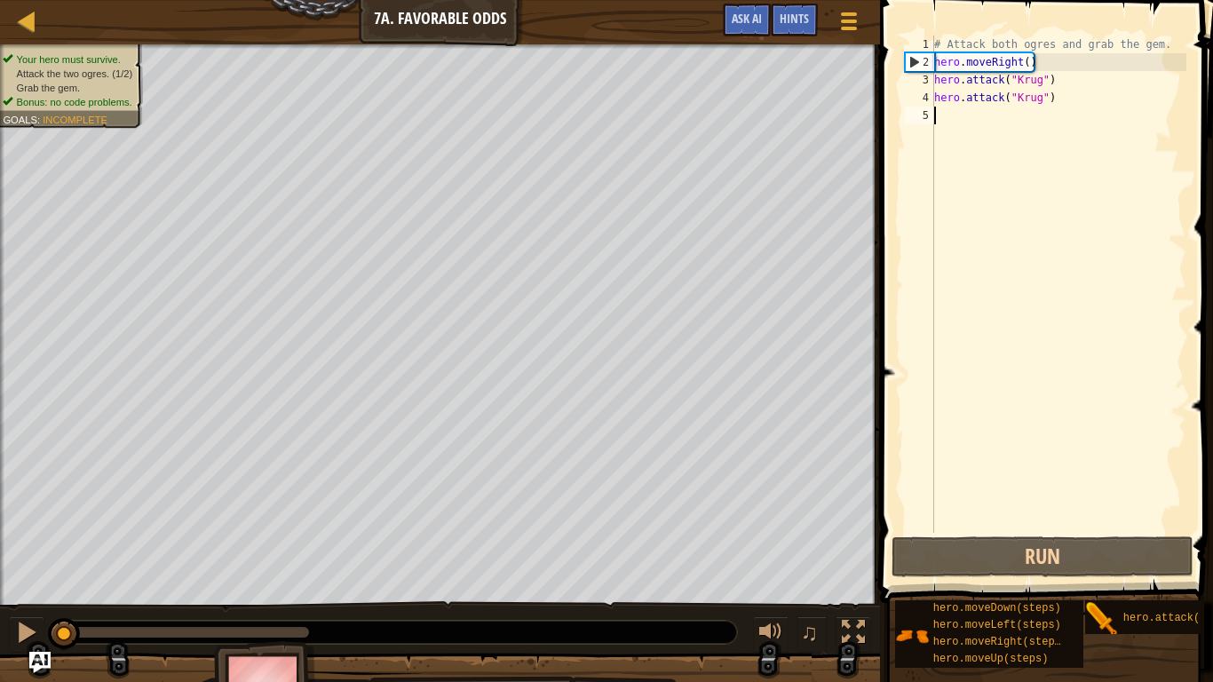
click at [1051, 93] on div "# Attack both ogres and grab the gem. hero . moveRight ( ) hero . attack ( "[PE…" at bounding box center [1058, 302] width 256 height 533
click at [1051, 86] on div "# Attack both ogres and grab the gem. hero . moveRight ( ) hero . attack ( "[PE…" at bounding box center [1058, 302] width 256 height 533
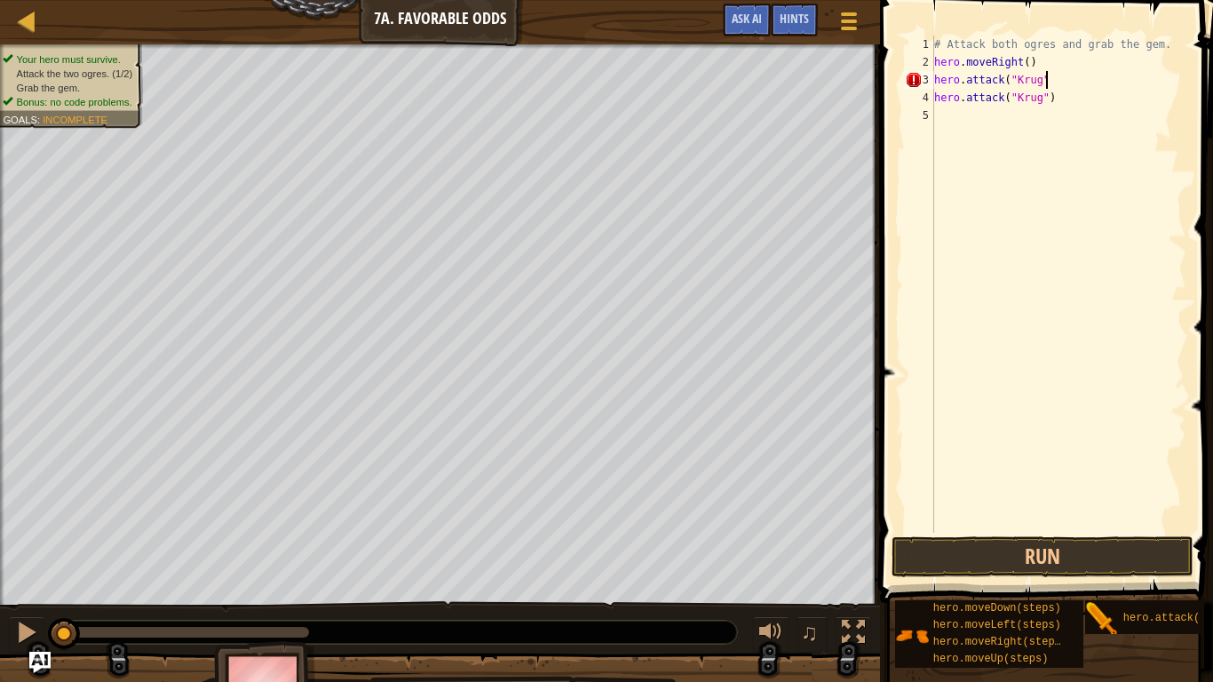
scroll to position [8, 16]
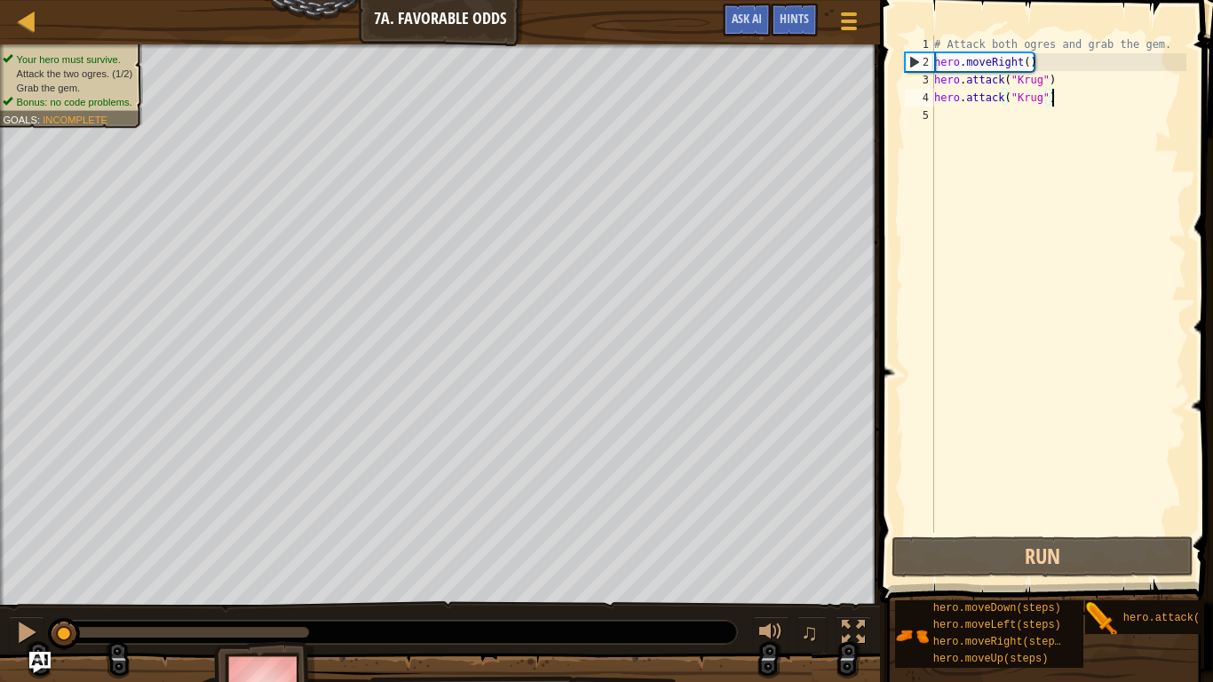
click at [1050, 106] on div "# Attack both ogres and grab the gem. hero . moveRight ( ) hero . attack ( "[PE…" at bounding box center [1058, 302] width 256 height 533
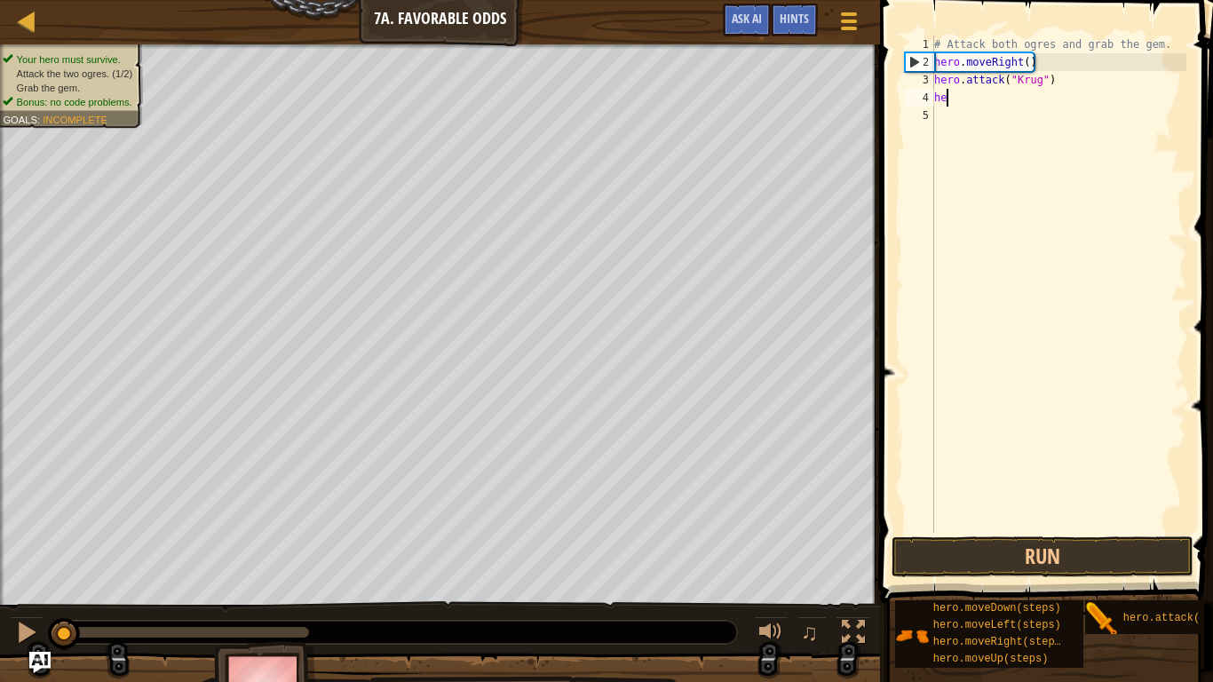
scroll to position [8, 1]
type textarea "h"
type textarea "r"
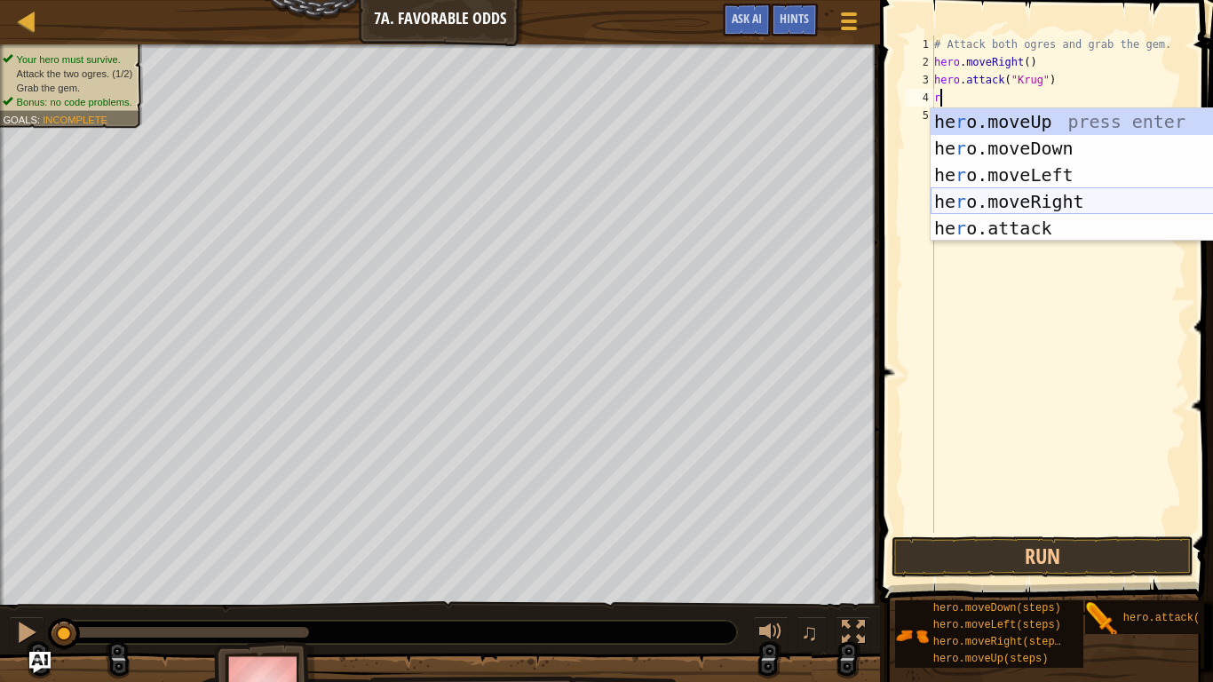
click at [1065, 197] on div "he r o.moveUp press enter he r o.moveDown press enter he r o.moveLeft press ent…" at bounding box center [1098, 201] width 336 height 186
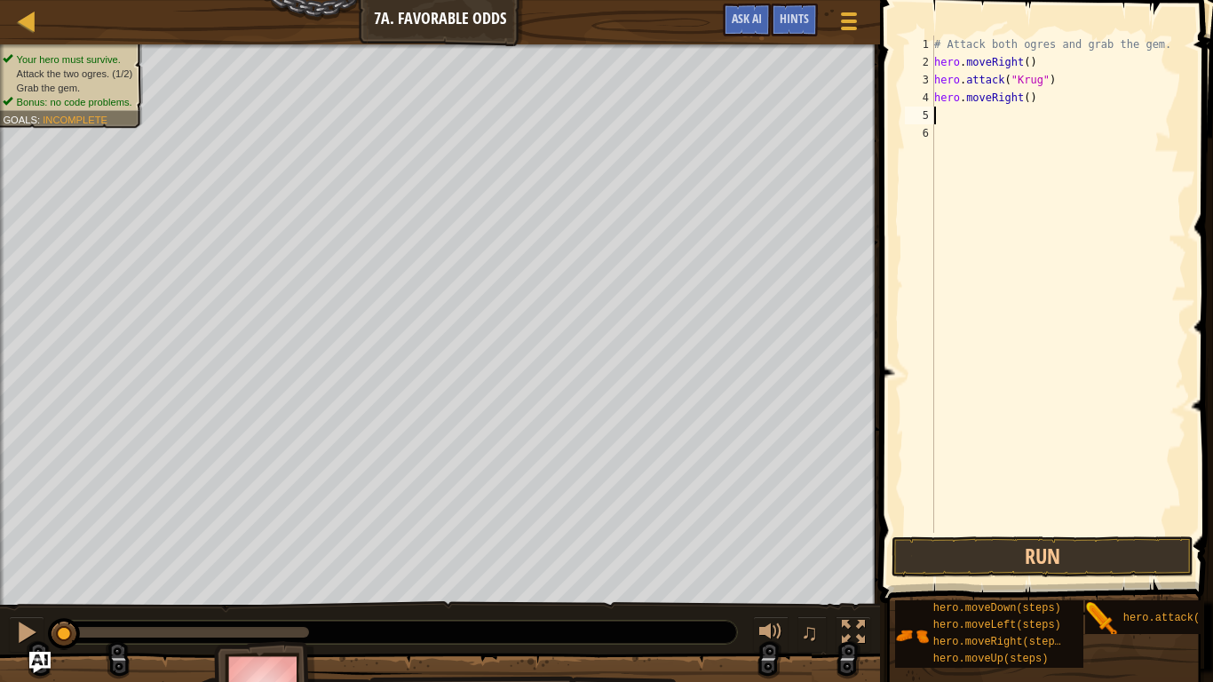
type textarea "u"
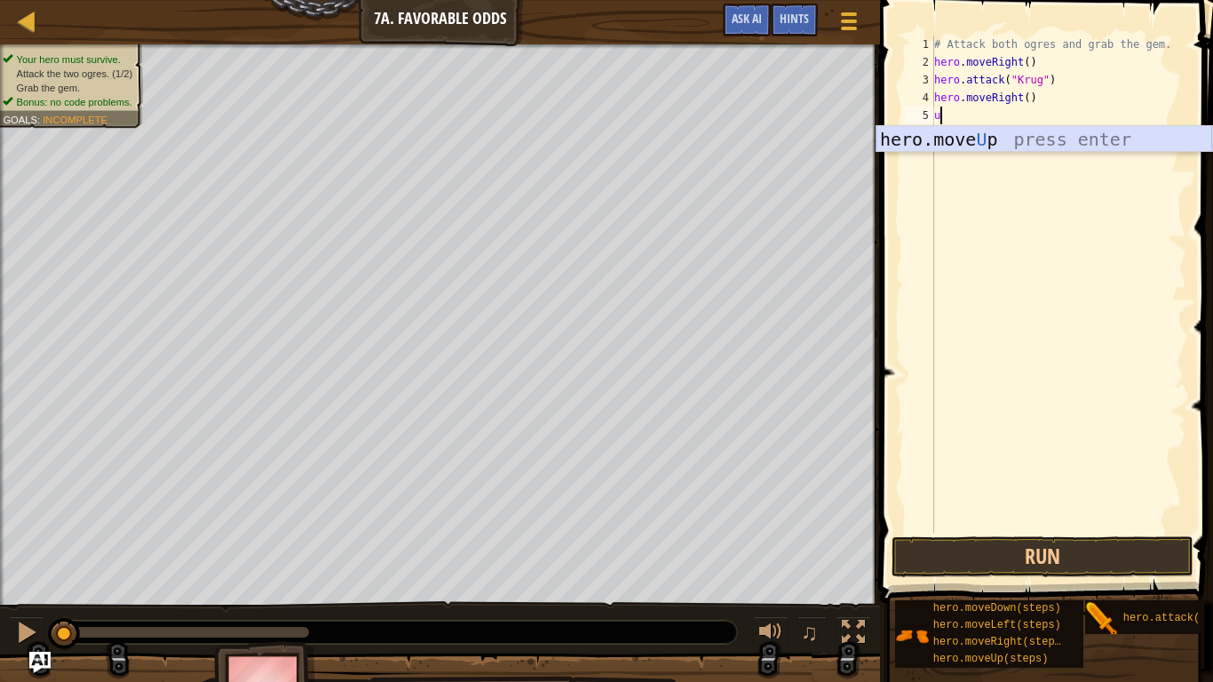
click at [1027, 145] on div "hero.move U p press enter" at bounding box center [1044, 166] width 336 height 80
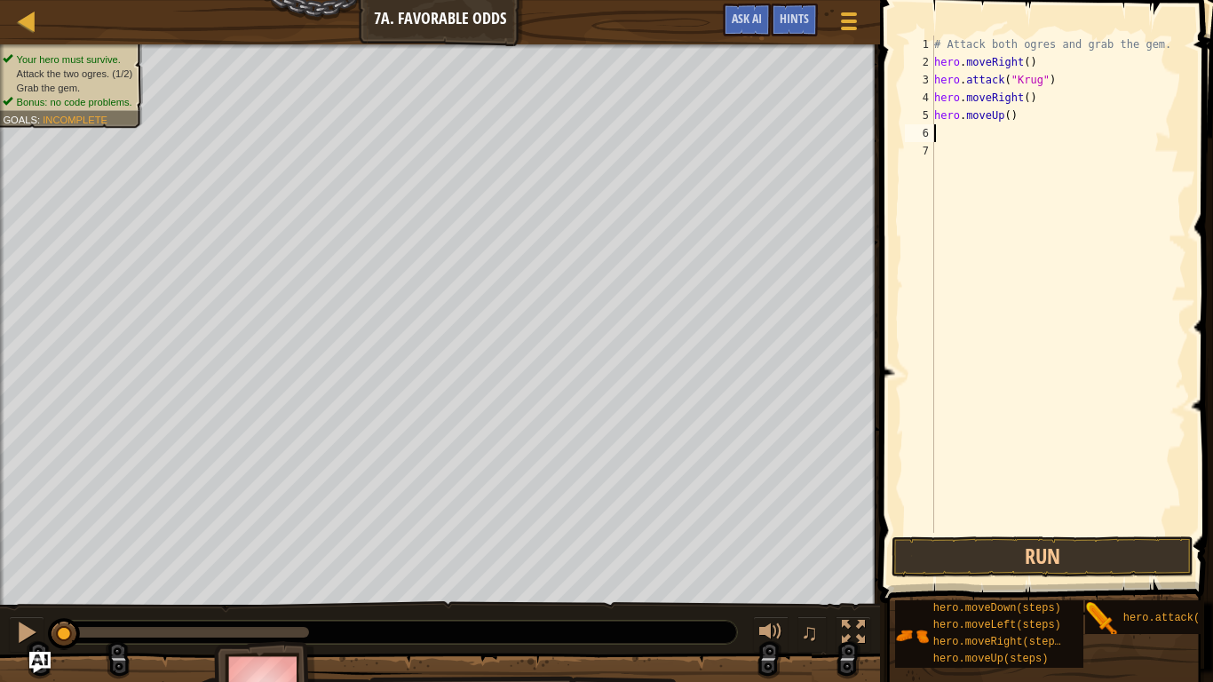
type textarea "l"
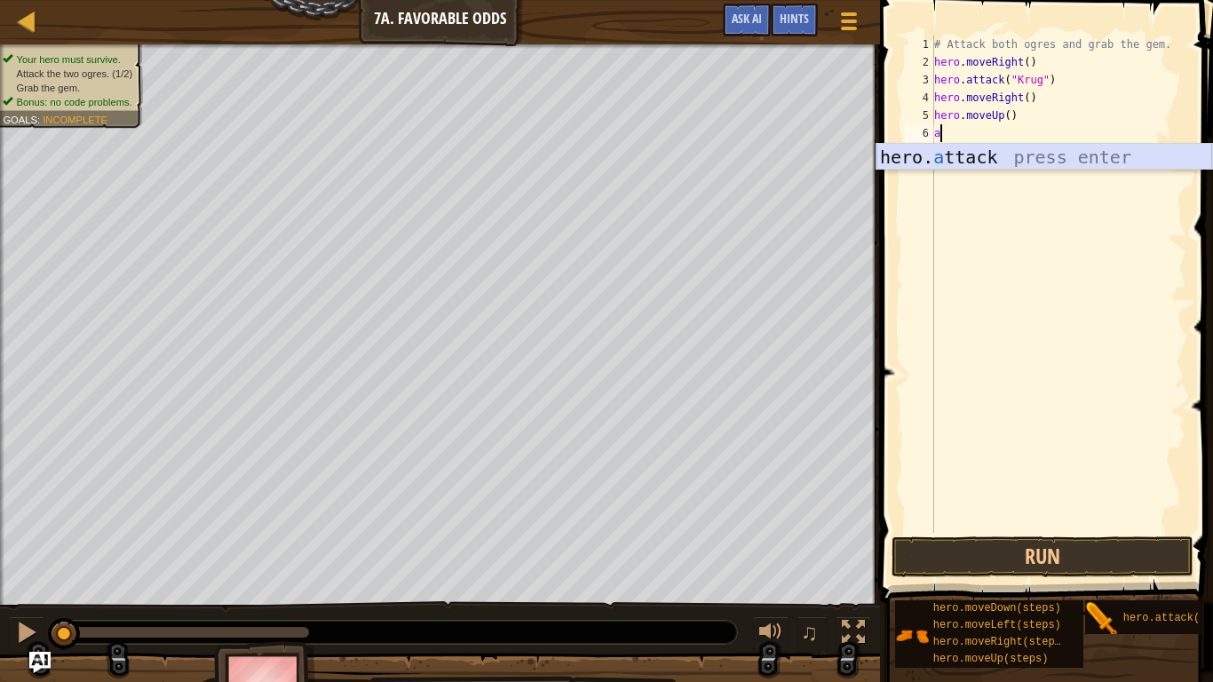
click at [952, 159] on div "hero. a ttack press enter" at bounding box center [1044, 184] width 336 height 80
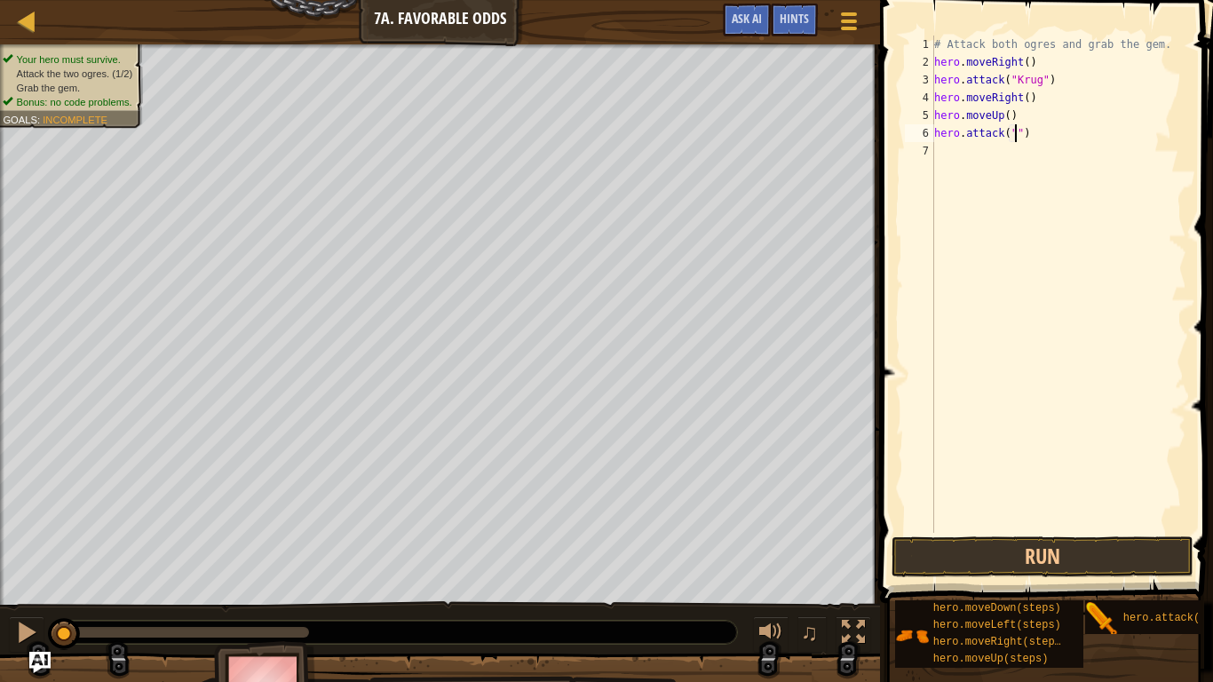
scroll to position [8, 13]
type textarea "hero.attack("[PERSON_NAME]")"
click at [951, 149] on div "# Attack both ogres and grab the gem. hero . moveRight ( ) hero . attack ( "[PE…" at bounding box center [1058, 302] width 256 height 533
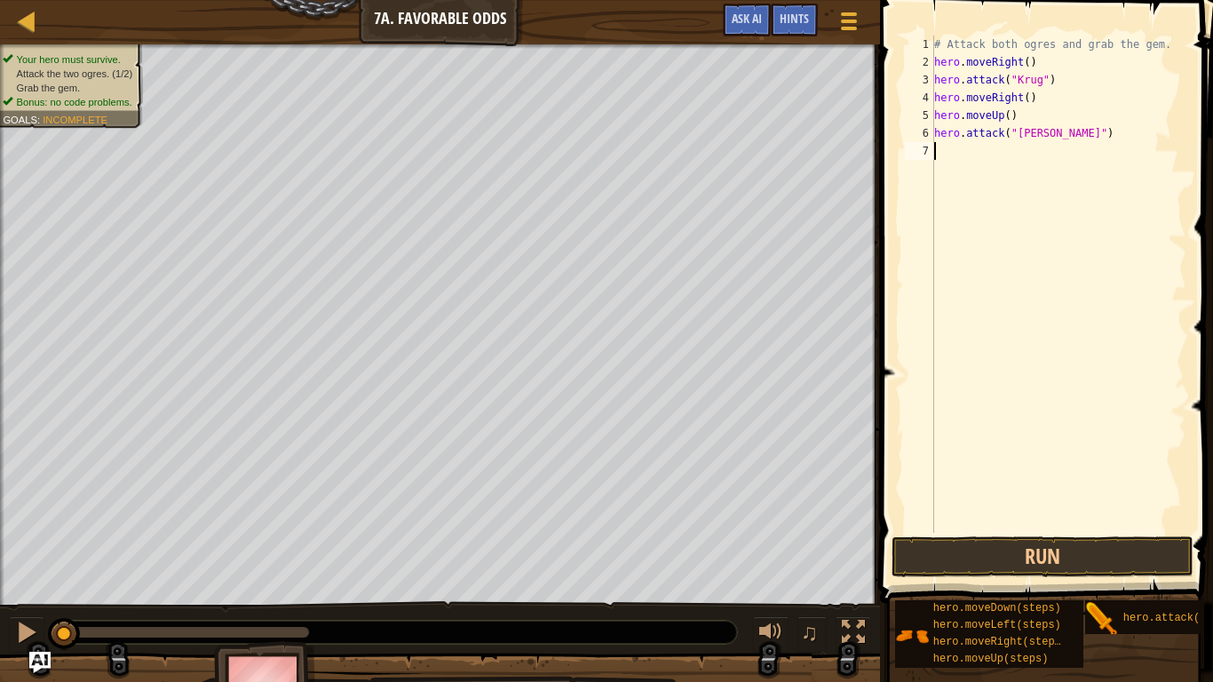
type textarea "l"
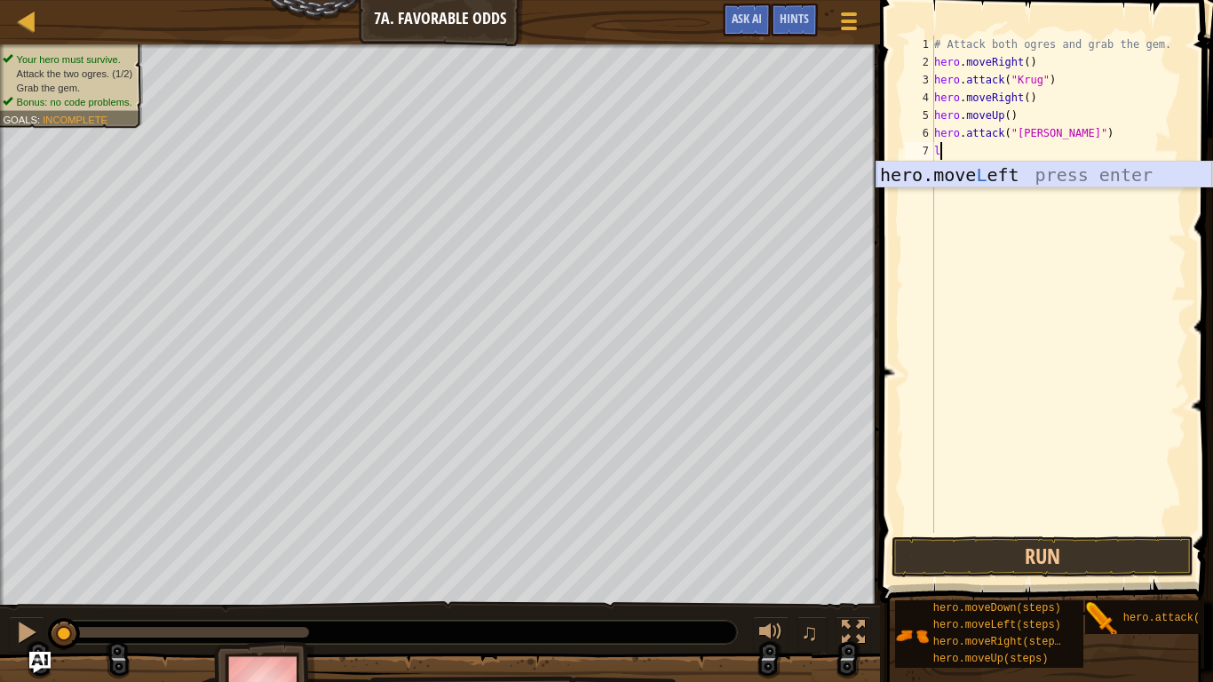
click at [949, 170] on div "hero.move L eft press enter" at bounding box center [1044, 202] width 336 height 80
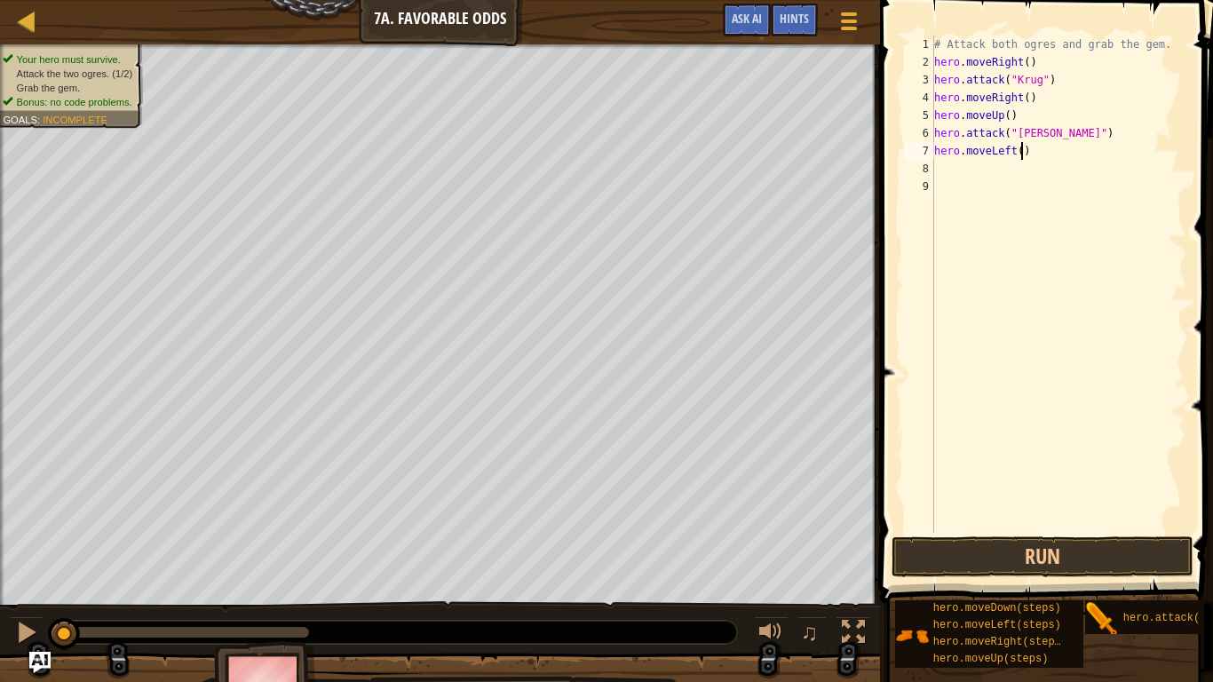
click at [1020, 152] on div "# Attack both ogres and grab the gem. hero . moveRight ( ) hero . attack ( "[PE…" at bounding box center [1058, 302] width 256 height 533
type textarea "hero.moveLeft(2)"
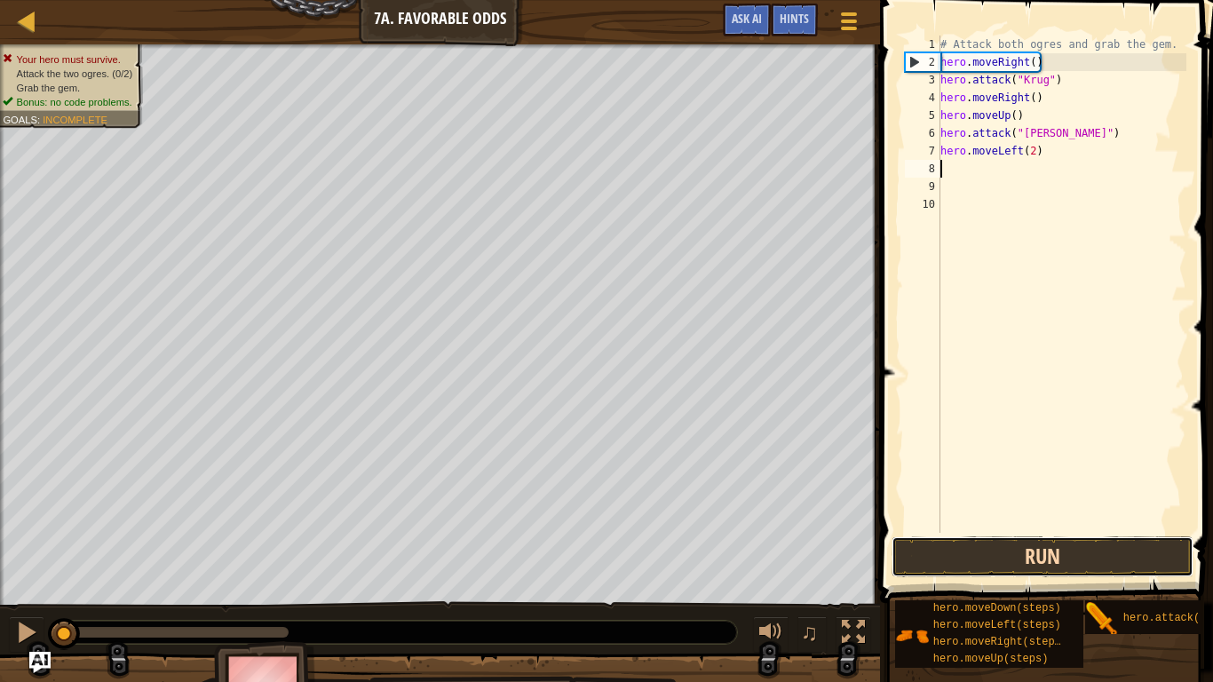
click at [1066, 561] on button "Run" at bounding box center [1042, 556] width 302 height 41
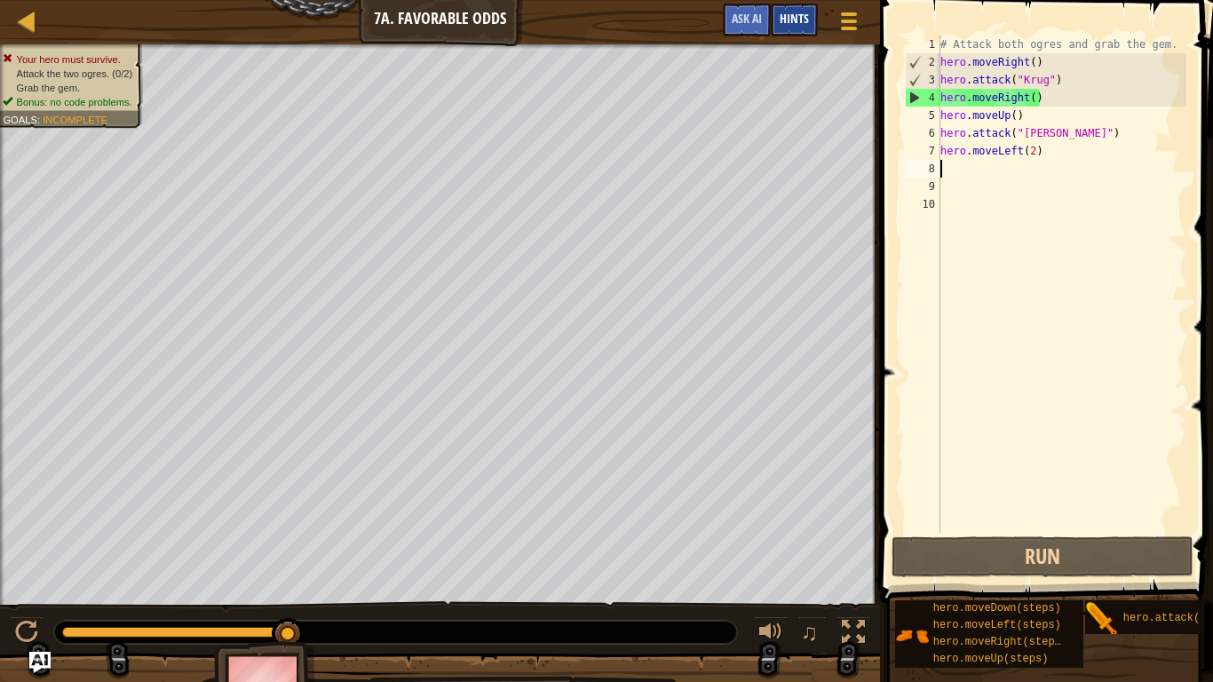
click at [802, 12] on span "Hints" at bounding box center [793, 18] width 29 height 17
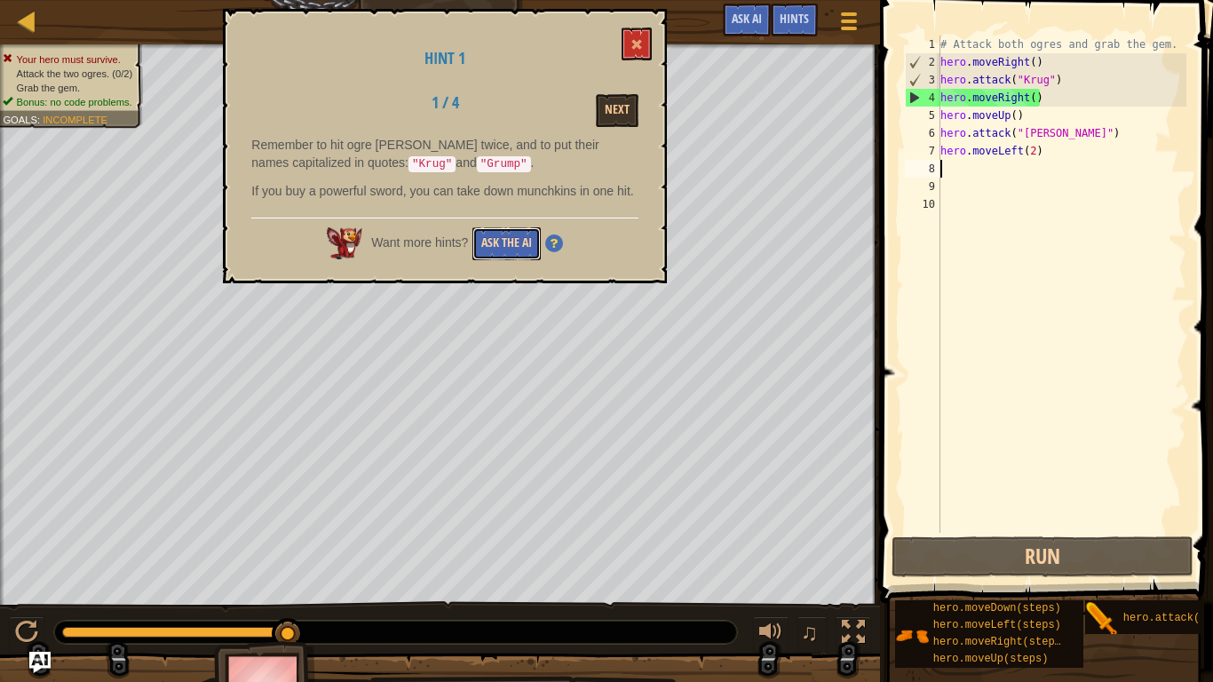
click at [490, 257] on button "Ask the AI" at bounding box center [506, 243] width 68 height 33
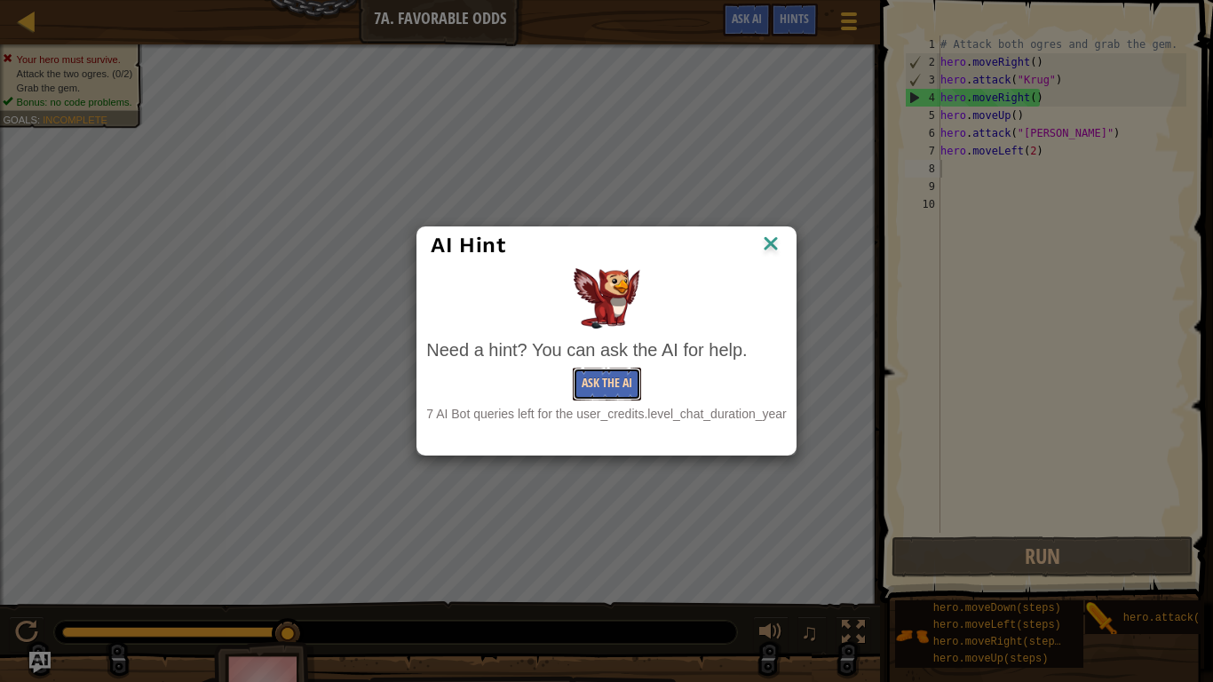
click at [585, 377] on button "Ask the AI" at bounding box center [607, 383] width 68 height 33
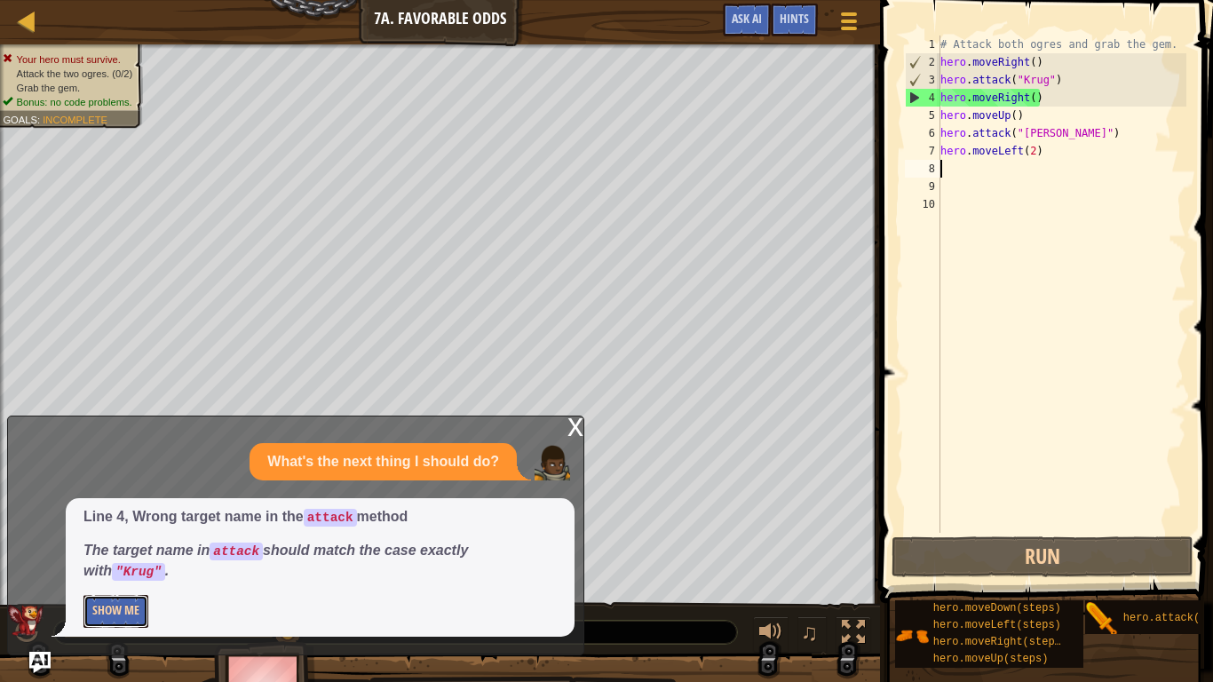
click at [105, 561] on button "Show Me" at bounding box center [115, 611] width 65 height 33
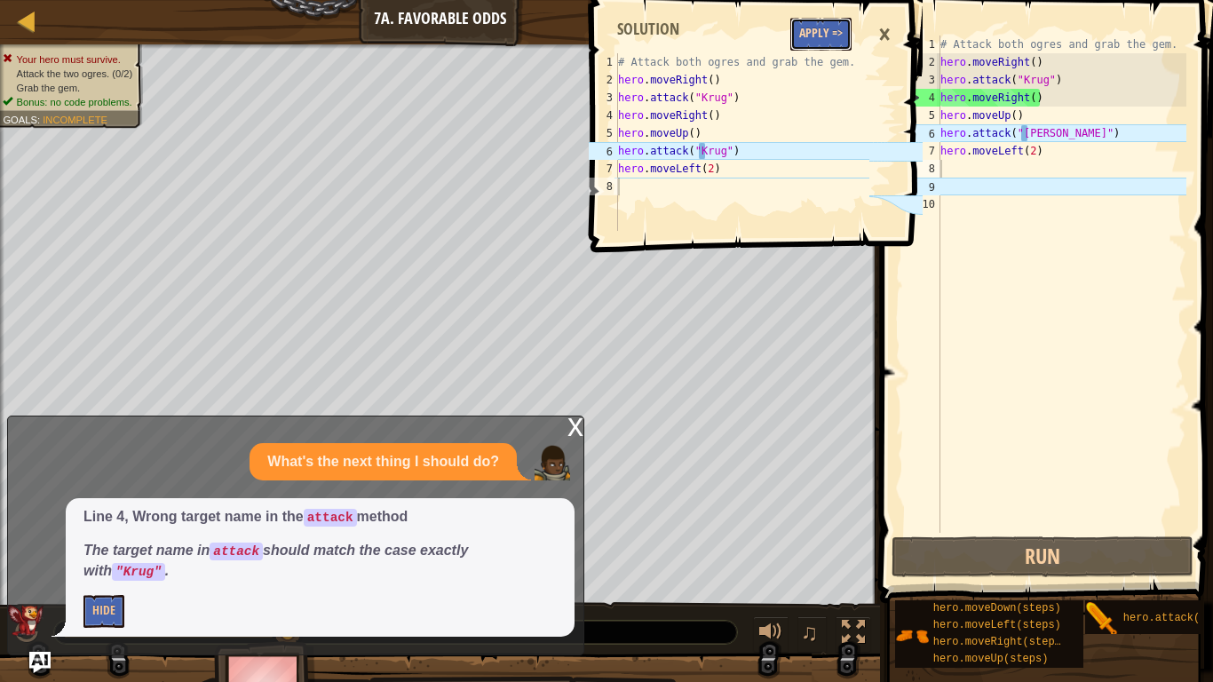
click at [838, 31] on button "Apply =>" at bounding box center [820, 34] width 61 height 33
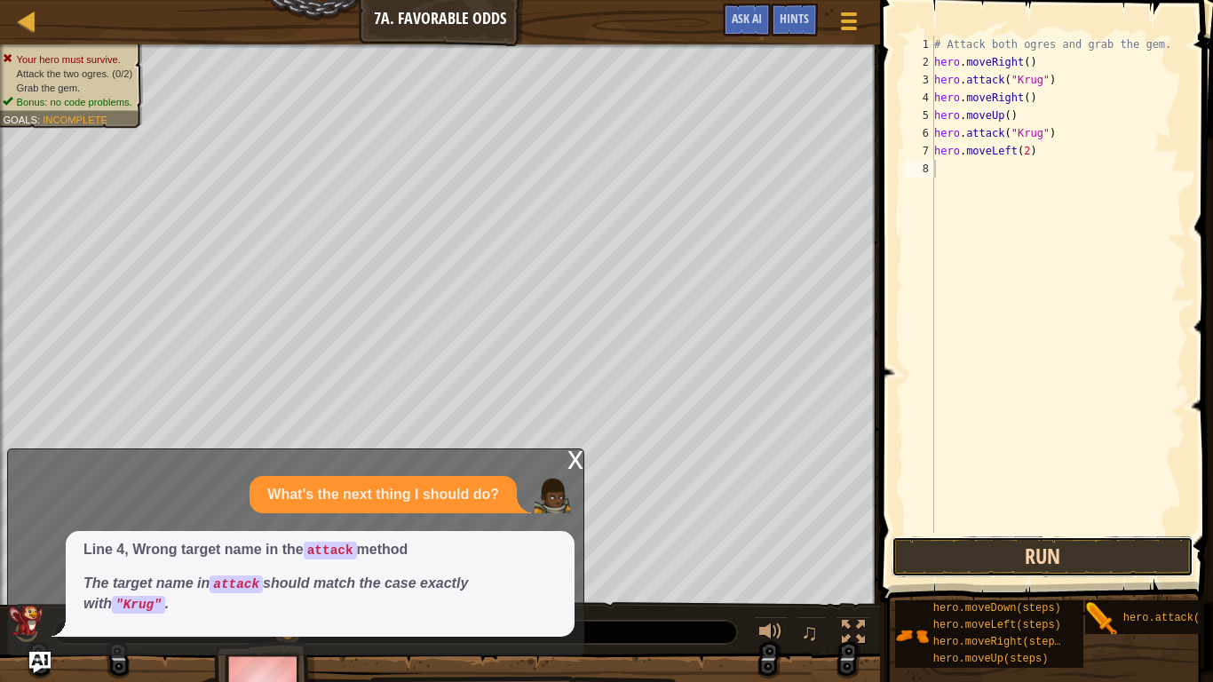
click at [1078, 549] on button "Run" at bounding box center [1042, 556] width 302 height 41
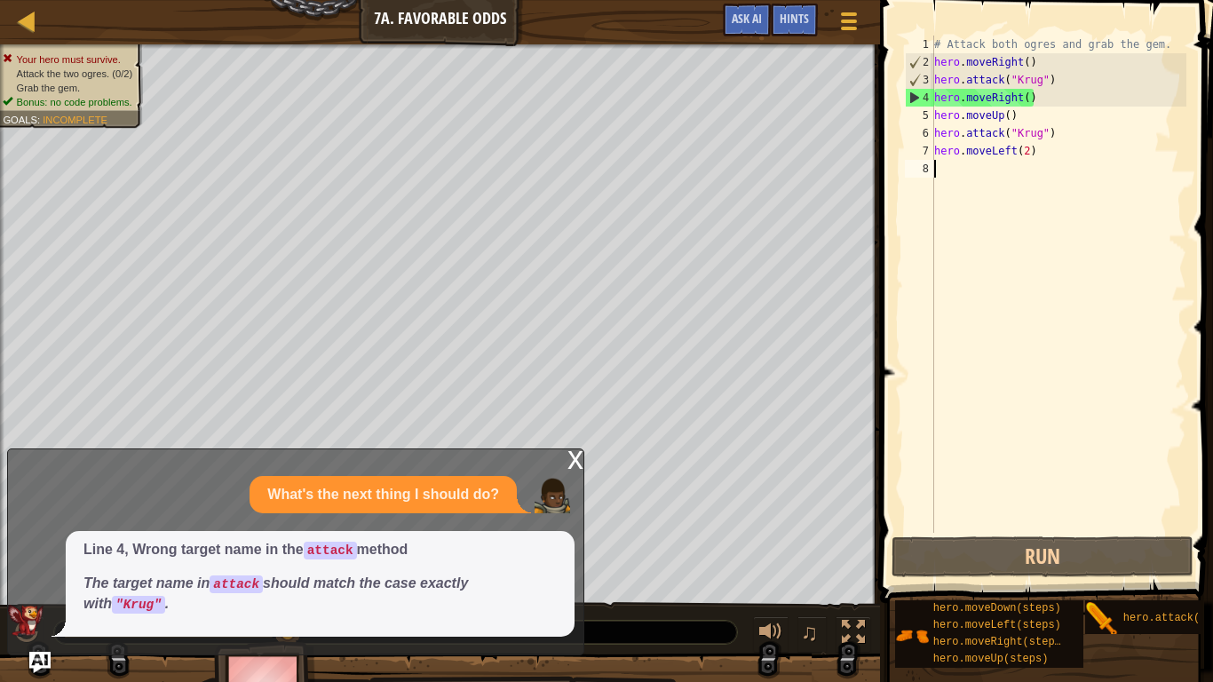
click at [1021, 100] on div "# Attack both ogres and grab the gem. hero . moveRight ( ) hero . attack ( "[PE…" at bounding box center [1058, 302] width 256 height 533
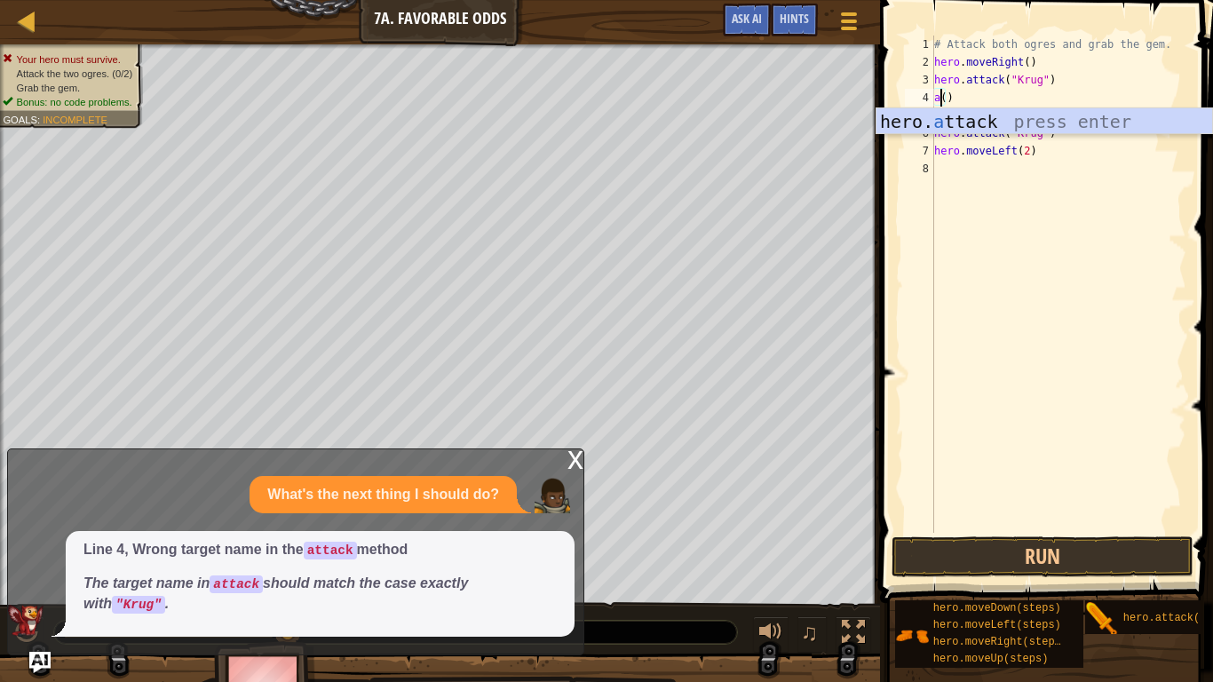
scroll to position [8, 2]
click at [1021, 116] on div "hero. a ttack press enter" at bounding box center [1044, 148] width 336 height 80
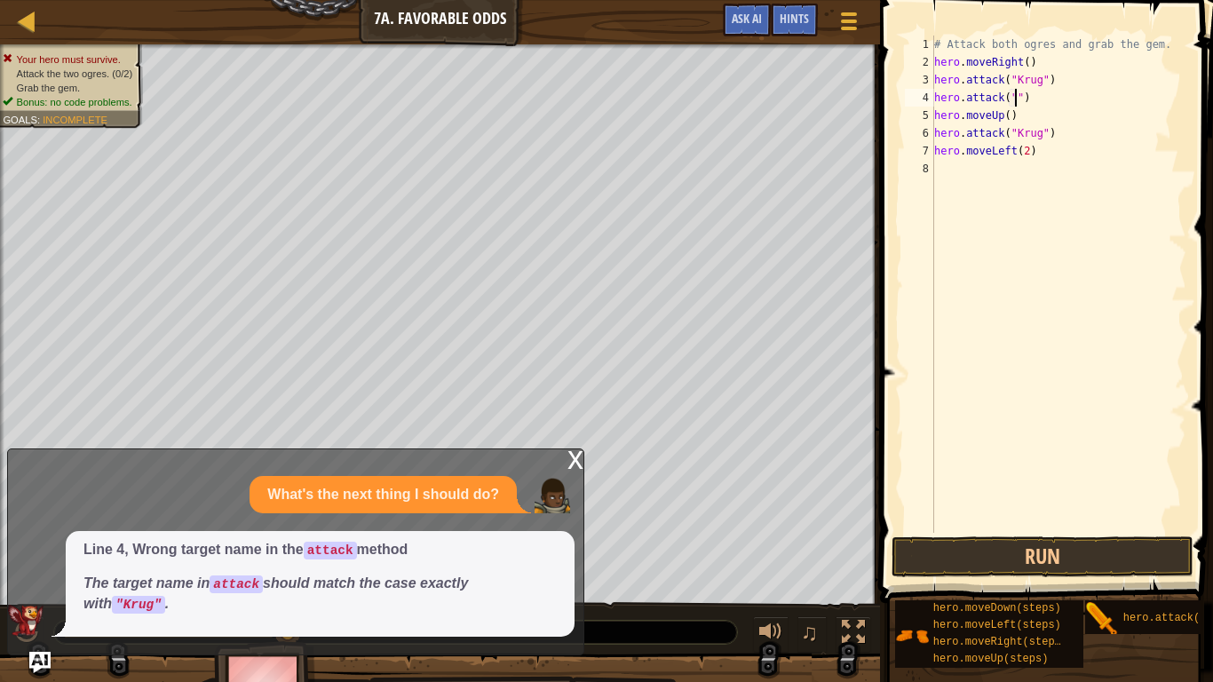
scroll to position [8, 13]
type textarea "hero.attack("[PERSON_NAME]")"
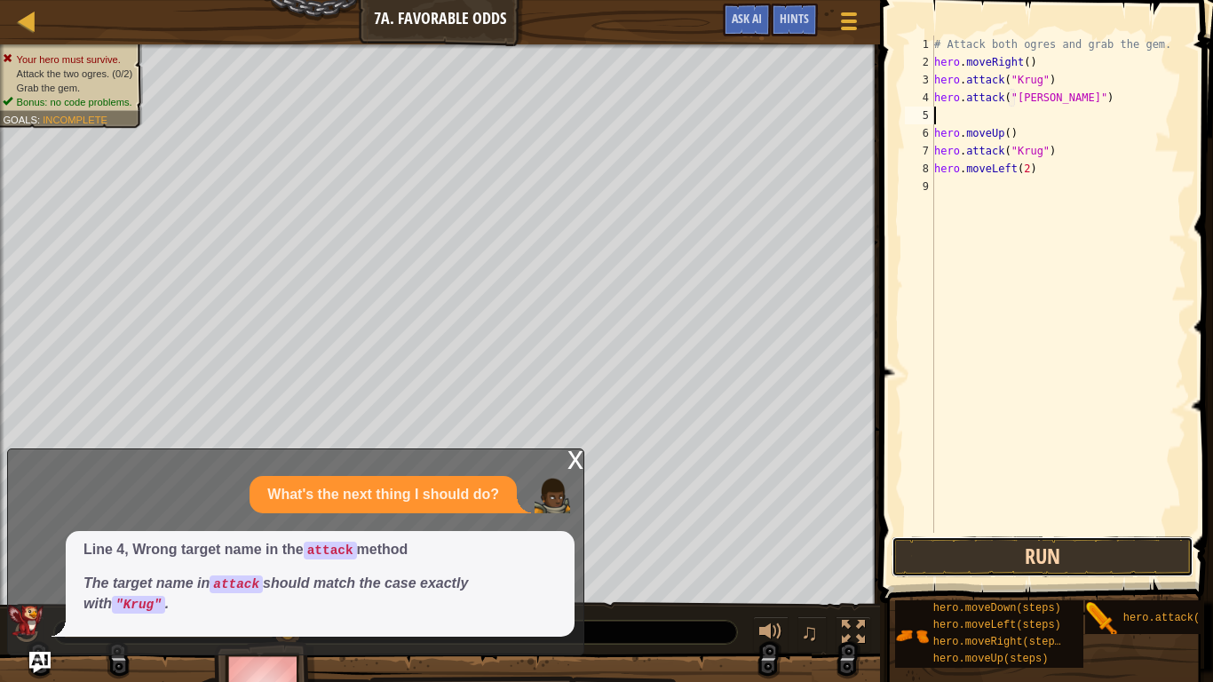
click at [1082, 541] on button "Run" at bounding box center [1042, 556] width 302 height 41
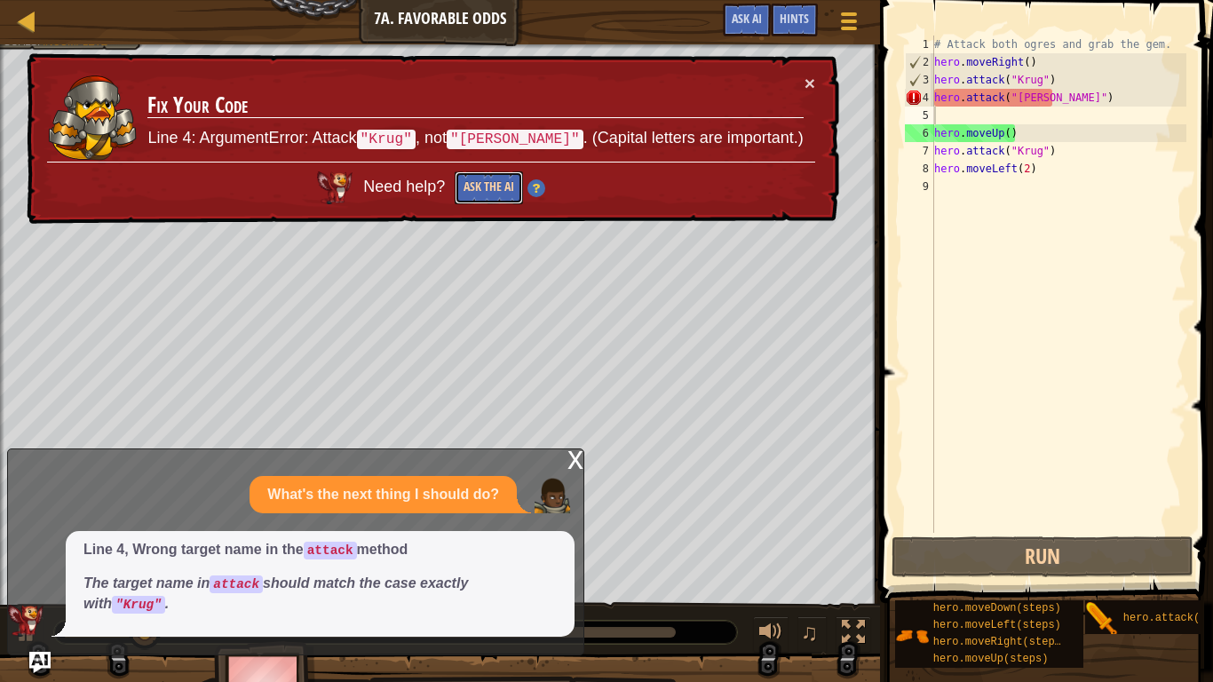
click at [520, 196] on button "Ask the AI" at bounding box center [488, 187] width 68 height 33
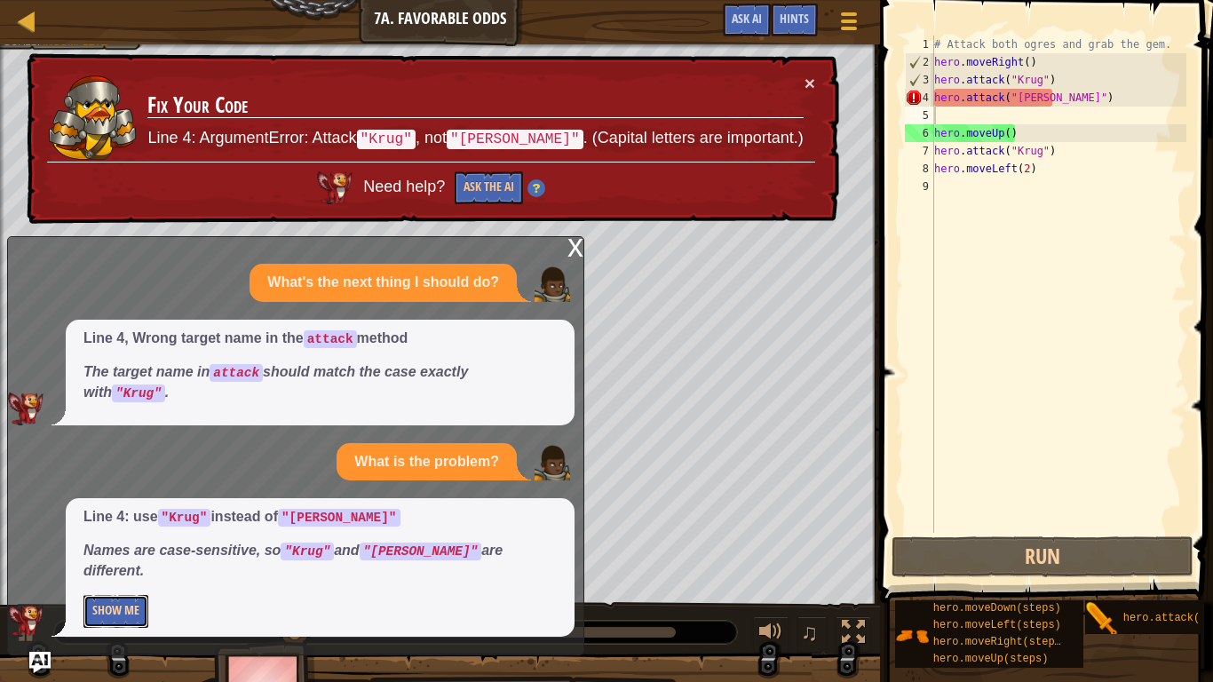
click at [107, 561] on button "Show Me" at bounding box center [115, 611] width 65 height 33
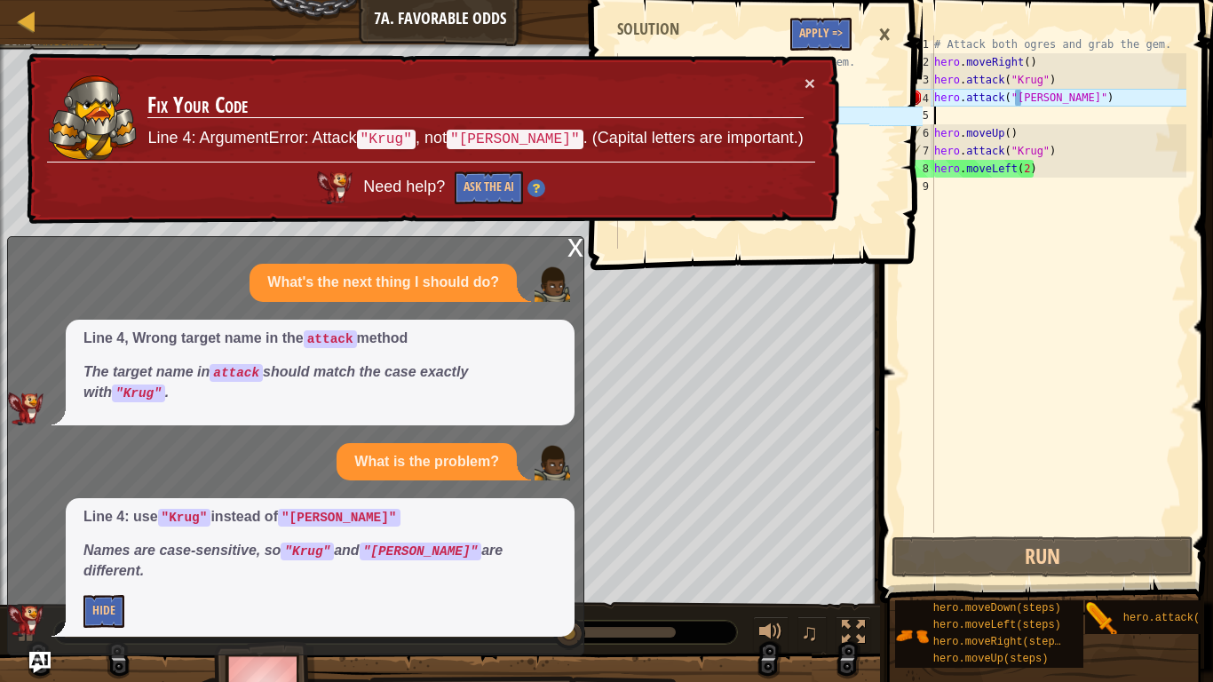
click at [1023, 100] on div "# Attack both ogres and grab the gem. hero . moveRight ( ) hero . attack ( "[PE…" at bounding box center [1058, 302] width 256 height 533
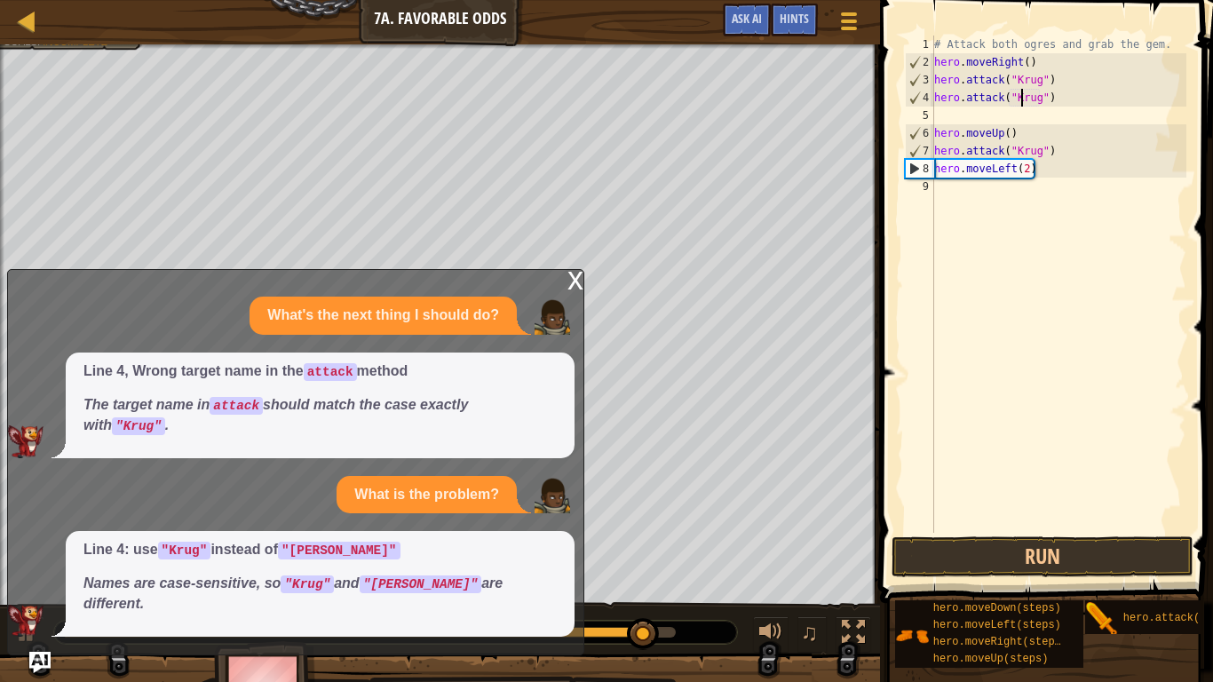
scroll to position [8, 13]
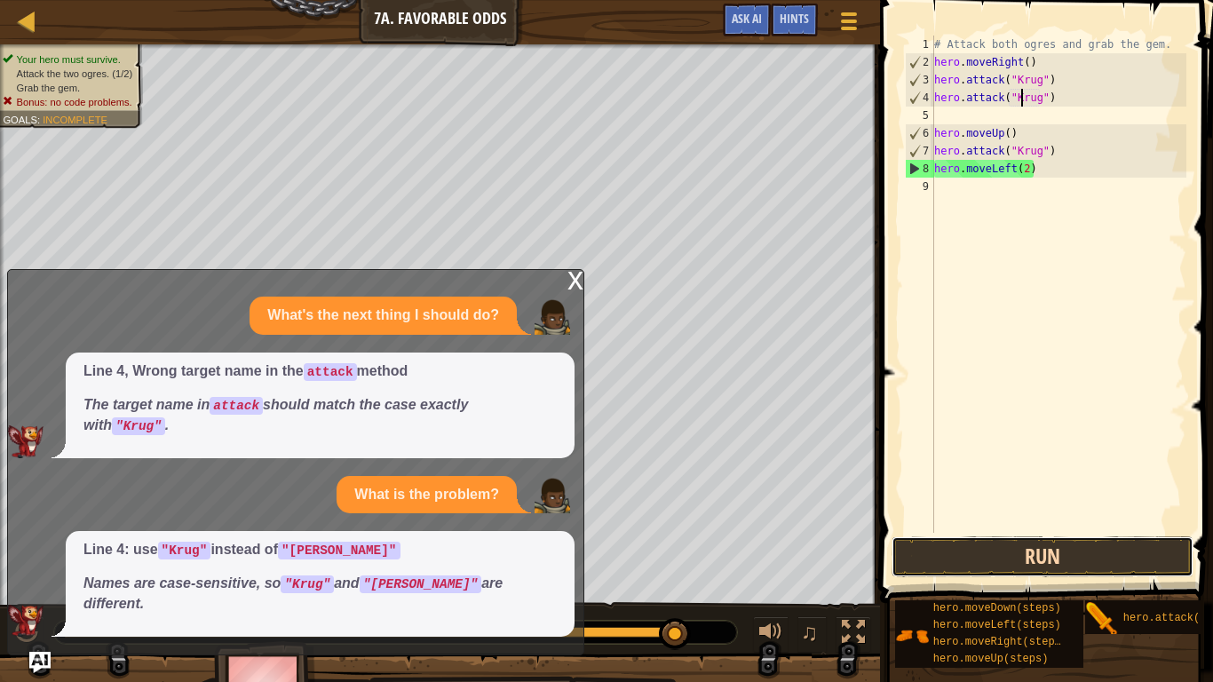
click at [1071, 554] on button "Run" at bounding box center [1042, 556] width 302 height 41
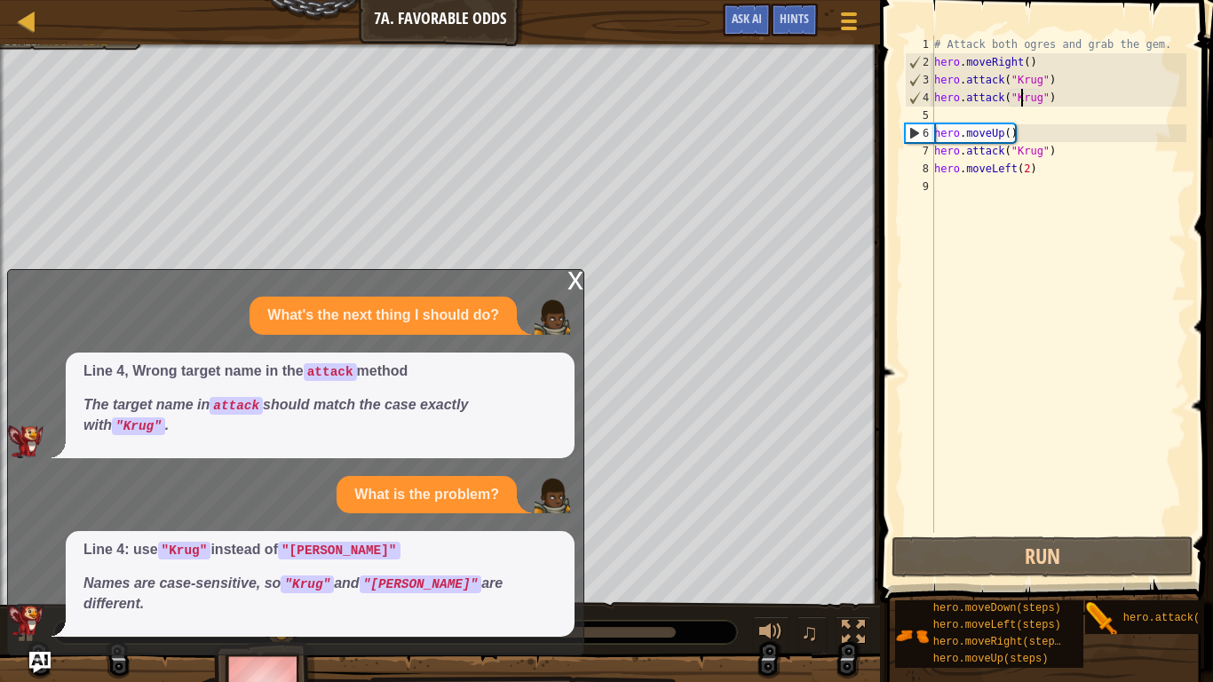
click at [573, 288] on div "x" at bounding box center [575, 279] width 16 height 18
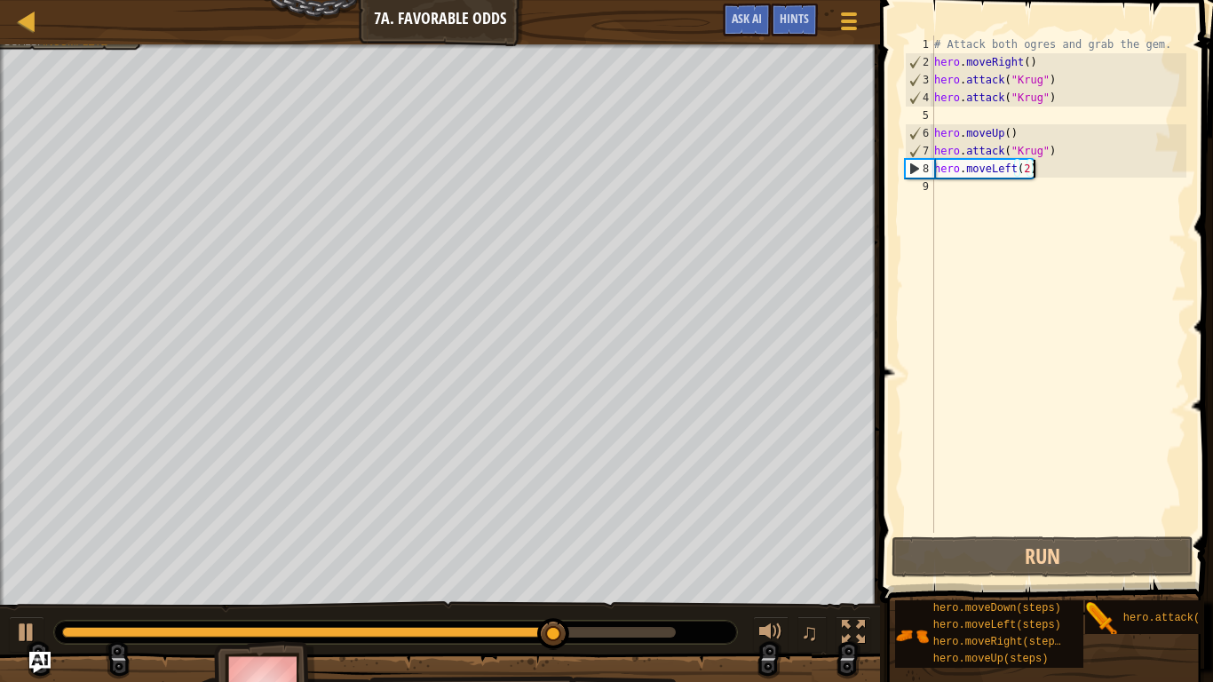
click at [1033, 166] on div "# Attack both ogres and grab the gem. hero . moveRight ( ) hero . attack ( "[PE…" at bounding box center [1058, 302] width 256 height 533
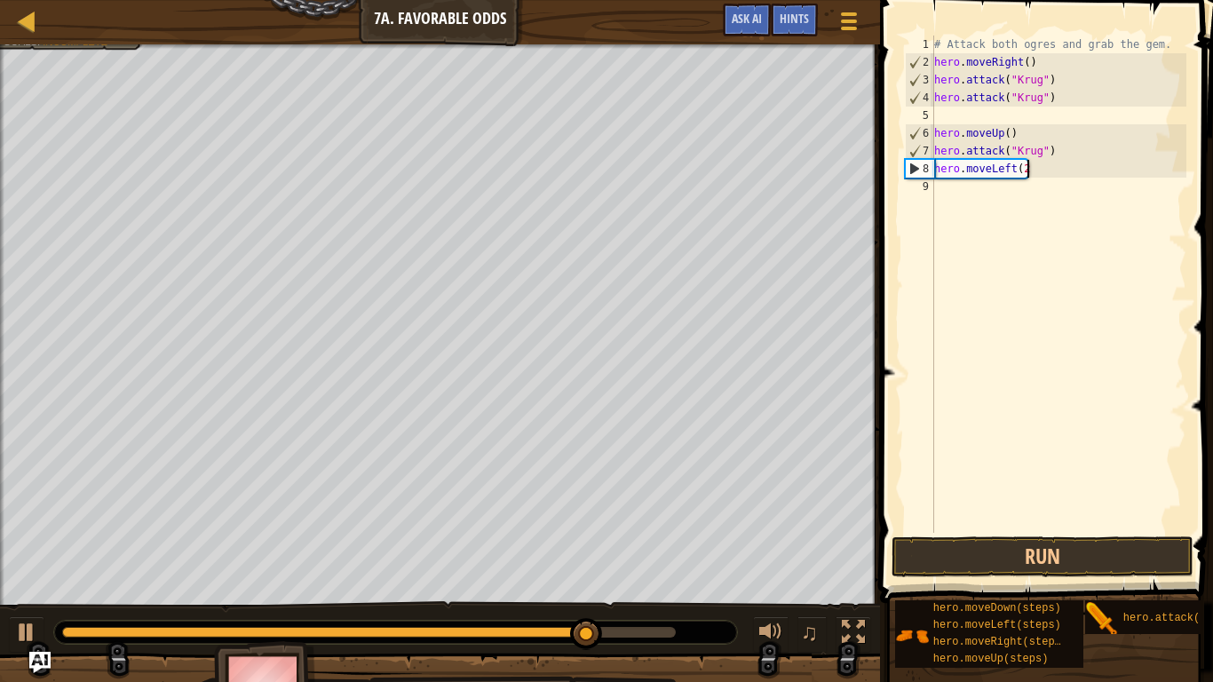
scroll to position [8, 12]
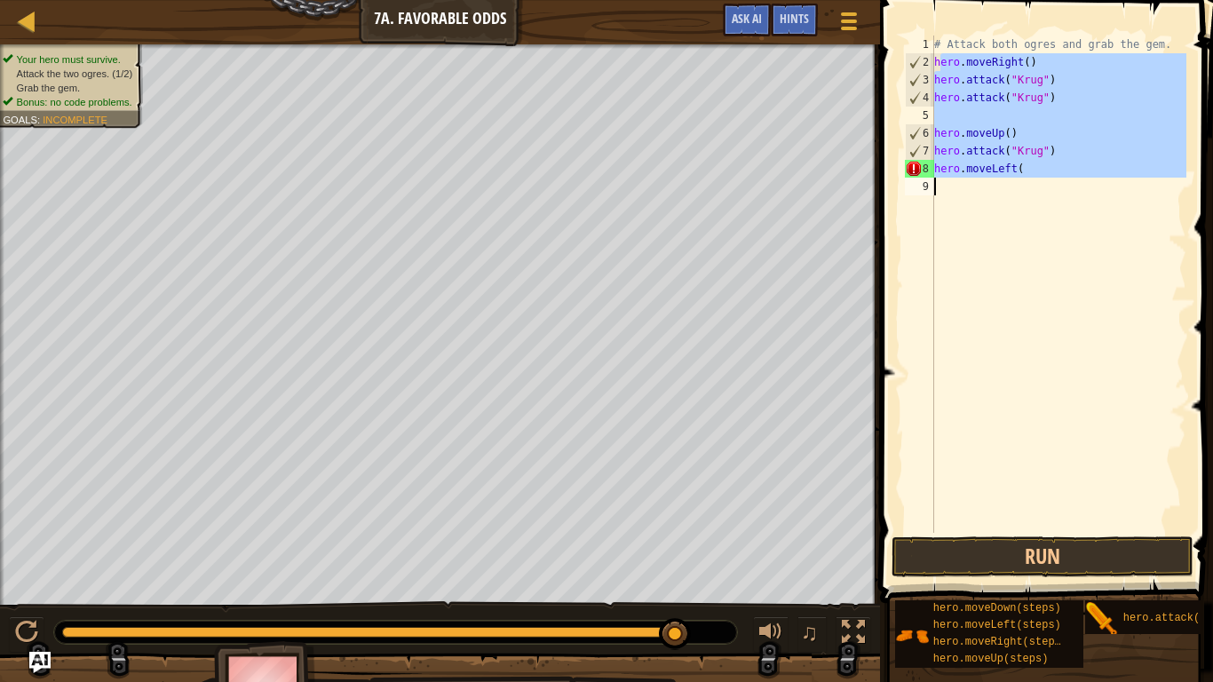
drag, startPoint x: 943, startPoint y: 63, endPoint x: 966, endPoint y: 216, distance: 154.4
click at [966, 216] on div "# Attack both ogres and grab the gem. hero . moveRight ( ) hero . attack ( "[PE…" at bounding box center [1058, 302] width 256 height 533
type textarea "h"
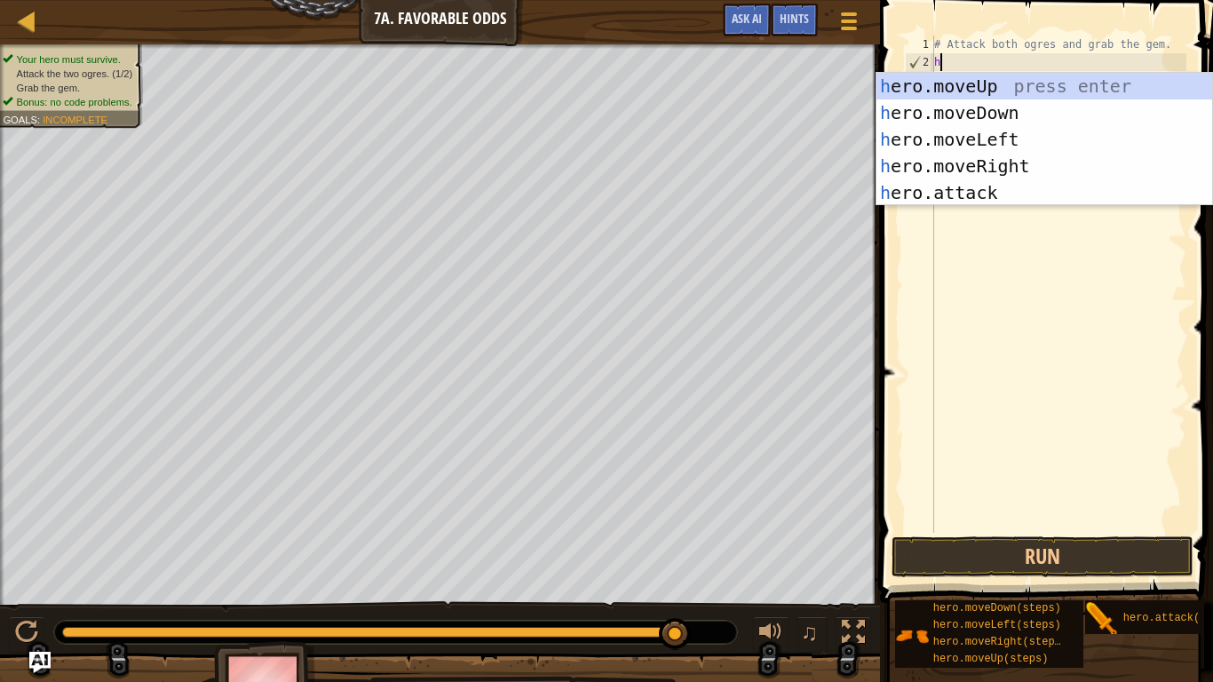
scroll to position [8, 0]
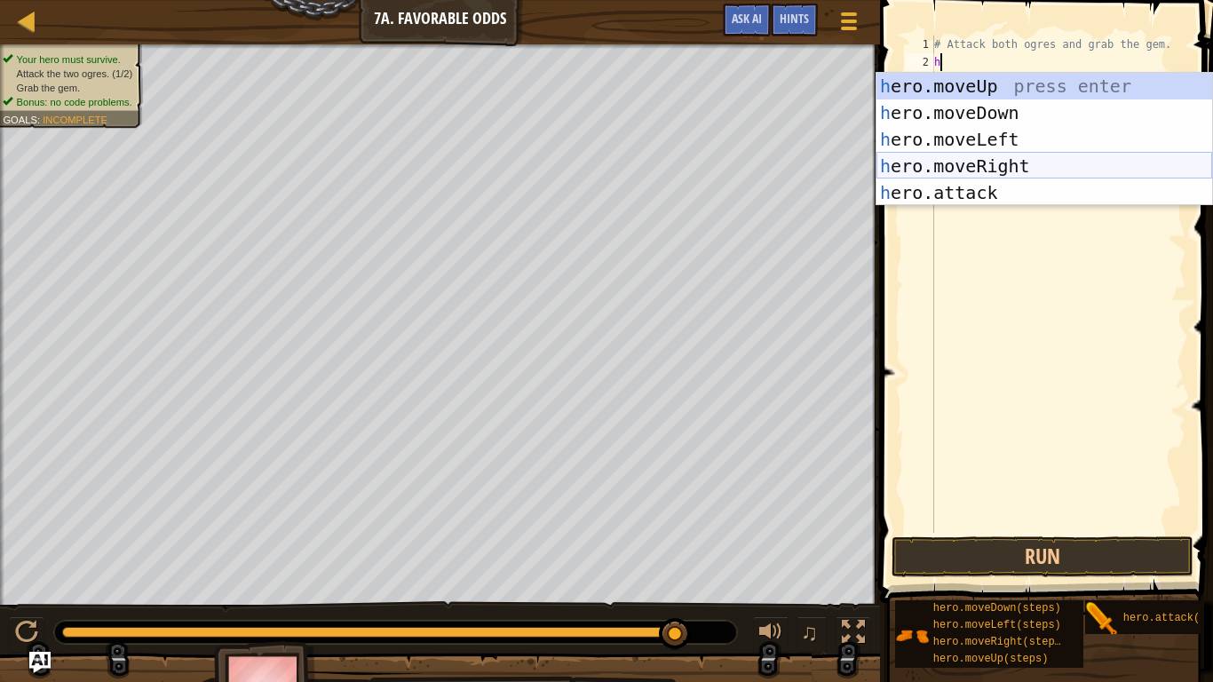
click at [1011, 164] on div "h ero.moveUp press enter h ero.moveDown press enter h ero.moveLeft press enter …" at bounding box center [1044, 166] width 336 height 186
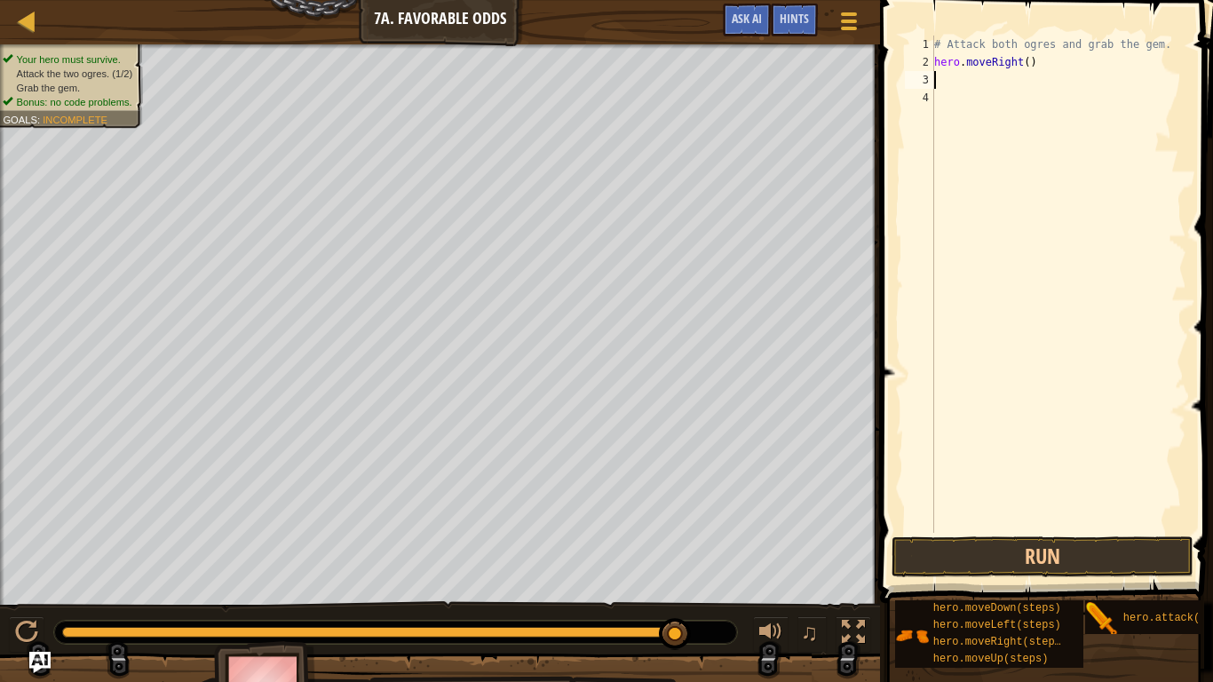
type textarea "d"
click at [968, 116] on div "# Attack both ogres and grab the gem. hero . moveRight ( ) d" at bounding box center [1058, 302] width 256 height 533
click at [954, 87] on div "# Attack both ogres and grab the gem. hero . moveRight ( ) d" at bounding box center [1058, 302] width 256 height 533
type textarea "do"
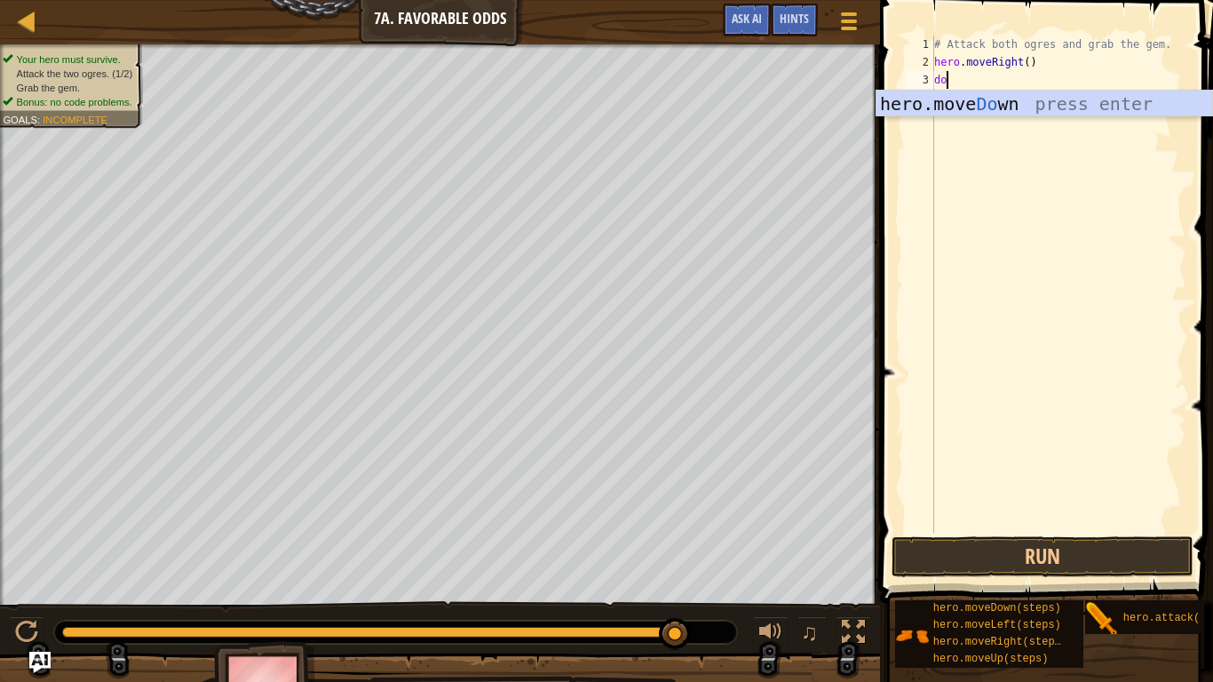
scroll to position [8, 1]
click at [955, 100] on div "hero.move Do wn press enter" at bounding box center [1044, 131] width 336 height 80
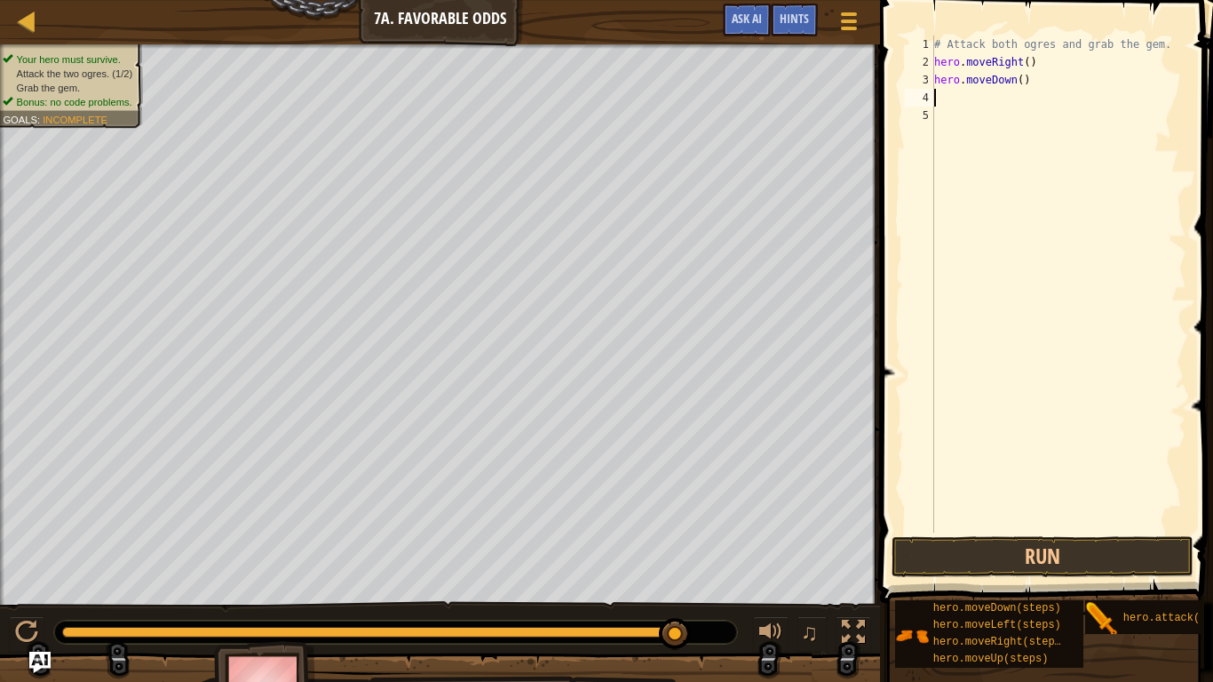
type textarea "u"
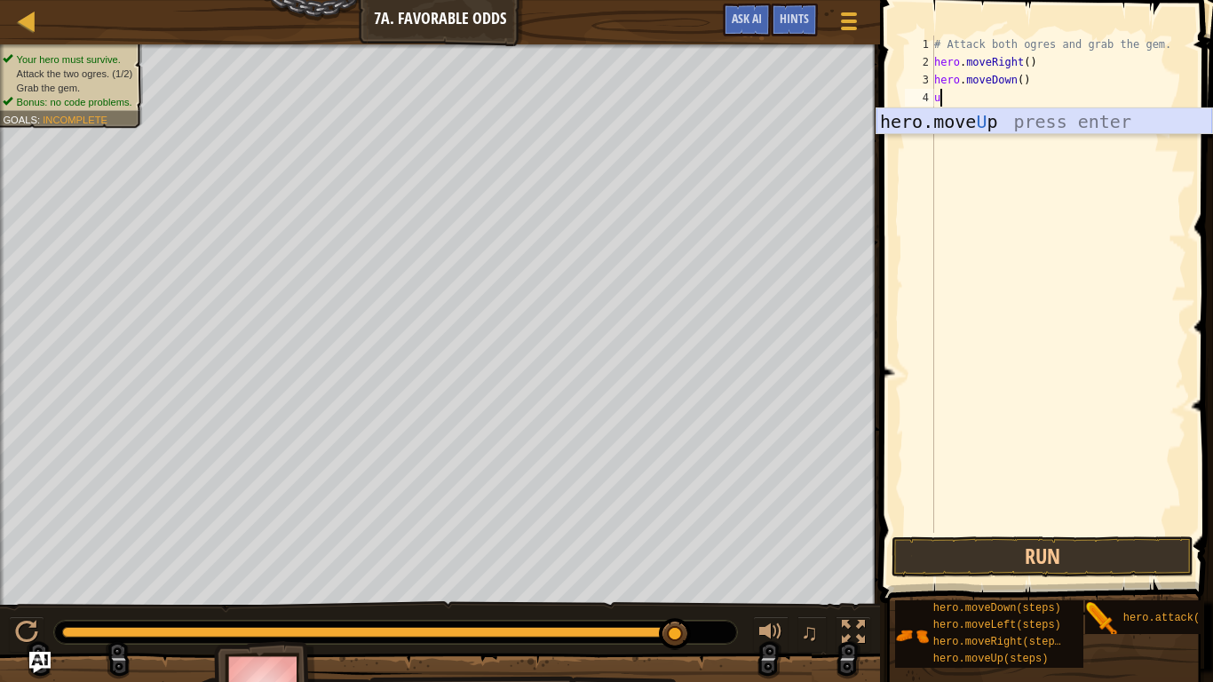
click at [929, 120] on div "hero.move U p press enter" at bounding box center [1044, 148] width 336 height 80
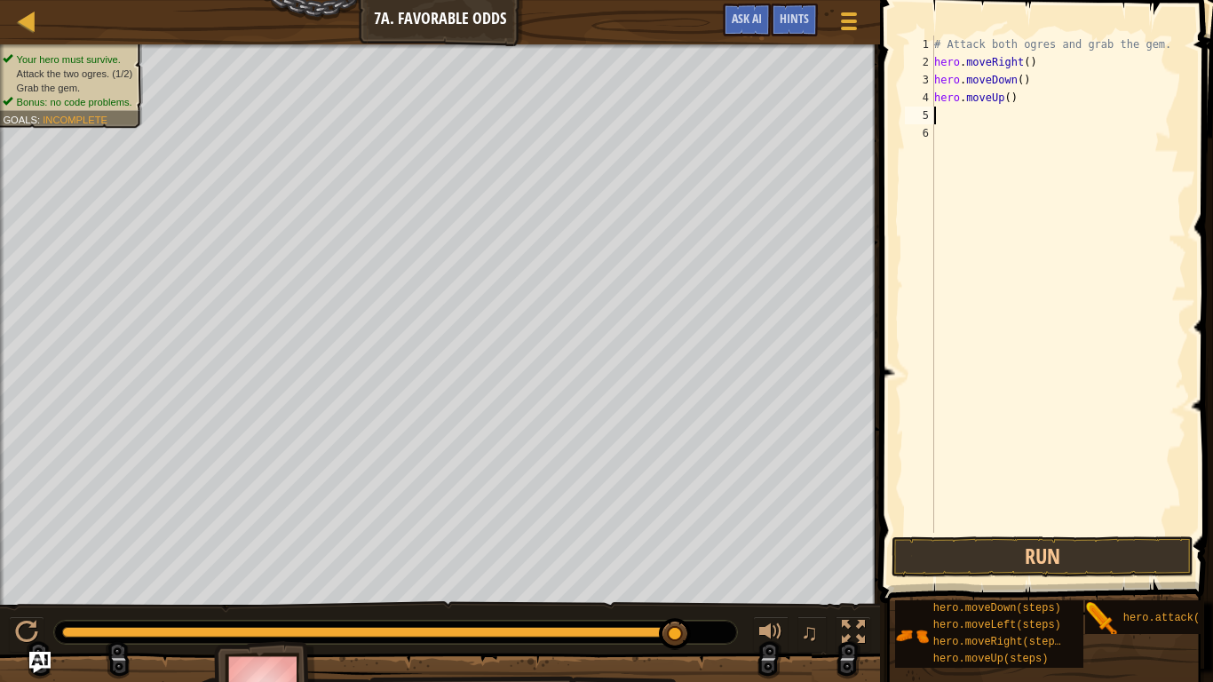
type textarea "r"
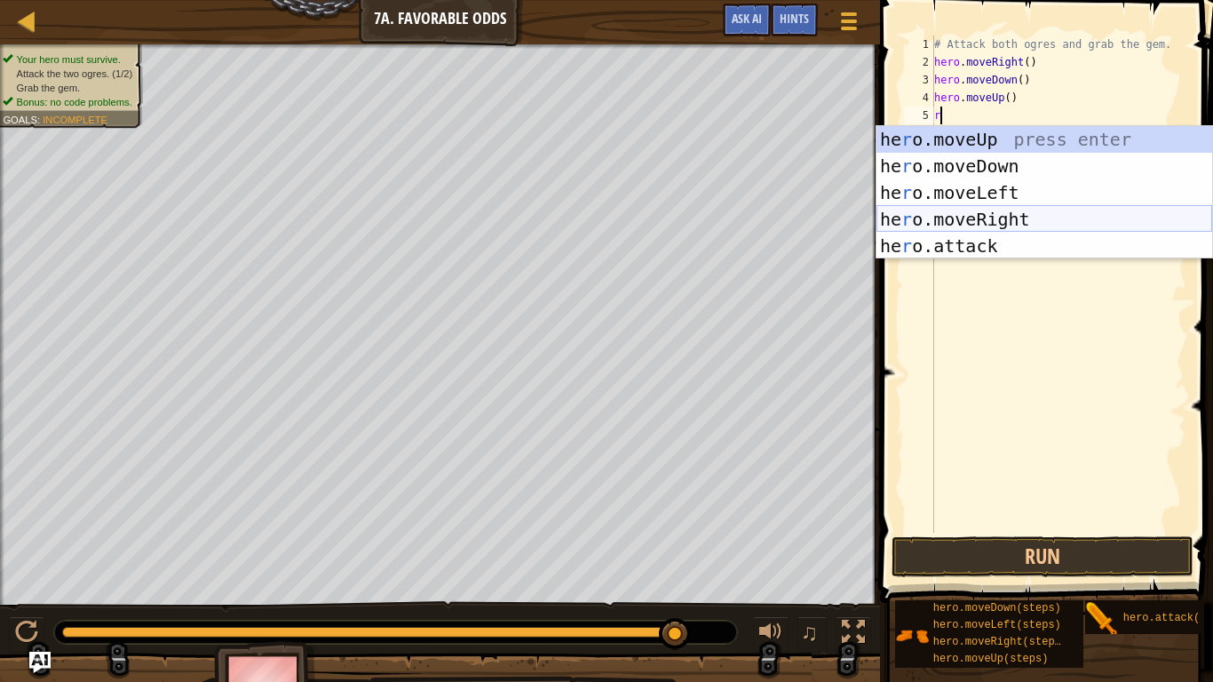
click at [989, 227] on div "he r o.moveUp press enter he r o.moveDown press enter he r o.moveLeft press ent…" at bounding box center [1044, 219] width 336 height 186
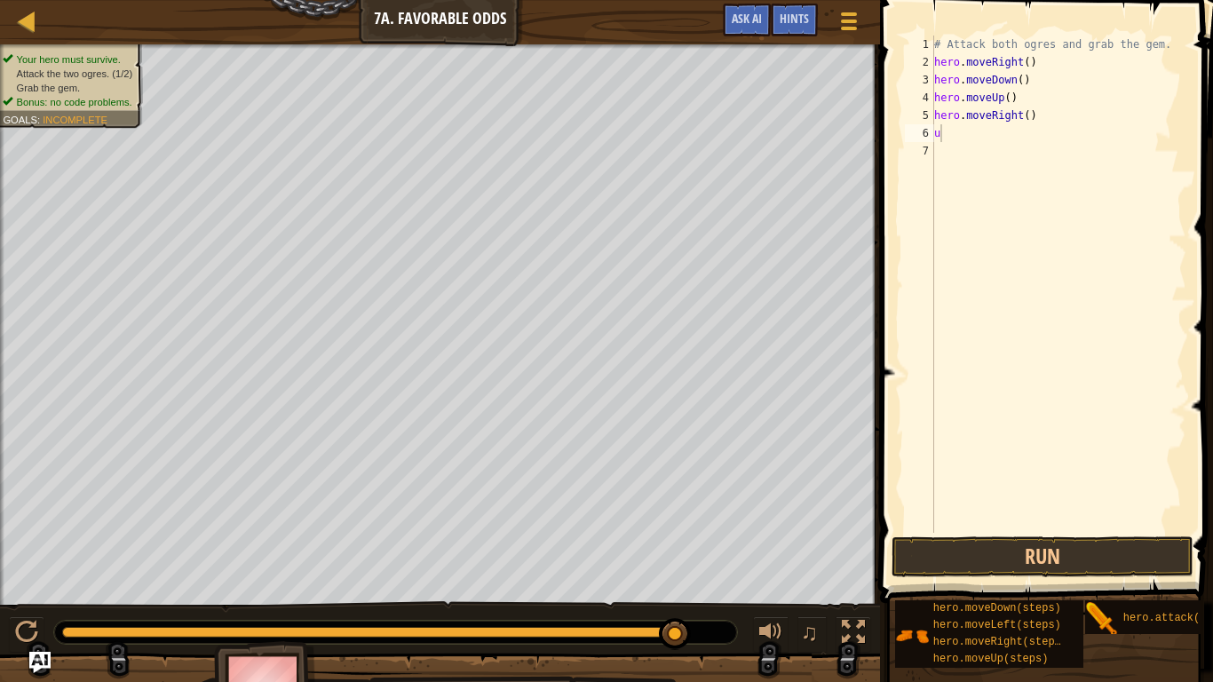
click at [964, 0] on body "Map Introduction to Computer Science 7a. Favorable Odds Game Menu Done Hints As…" at bounding box center [606, 0] width 1213 height 0
click at [960, 141] on div "# Attack both ogres and grab the gem. hero . moveRight ( ) hero . moveDown ( ) …" at bounding box center [1058, 302] width 256 height 533
type textarea "up"
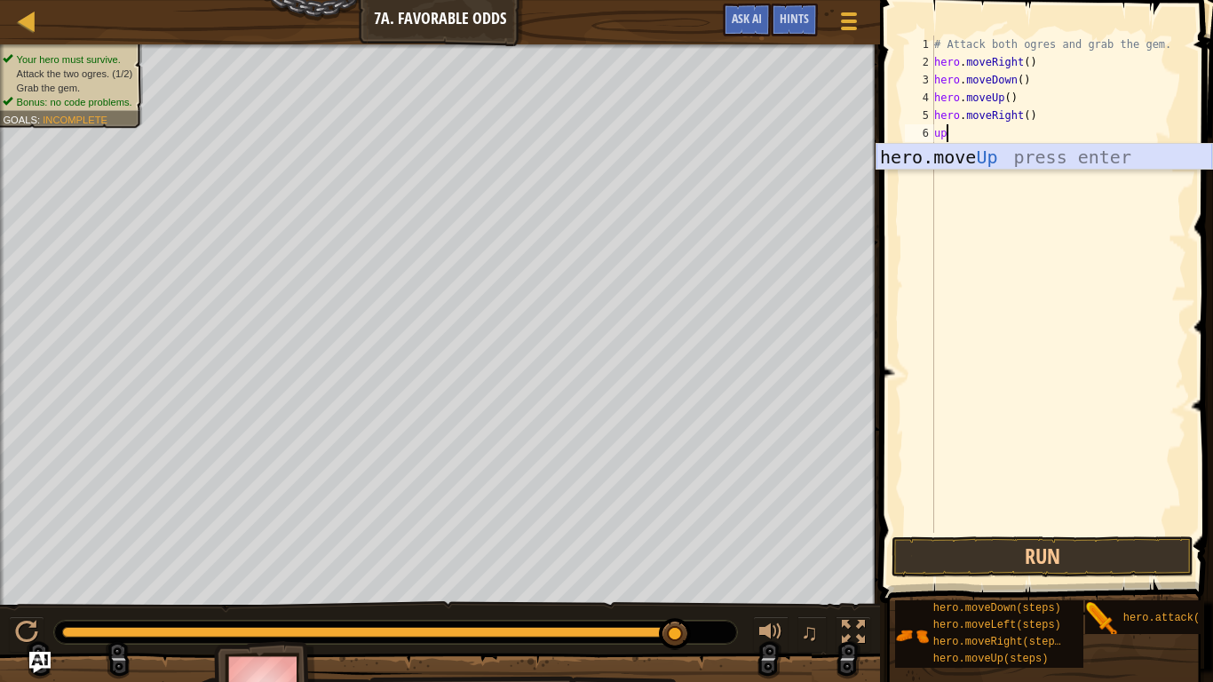
click at [954, 147] on div "hero.move Up press enter" at bounding box center [1044, 184] width 336 height 80
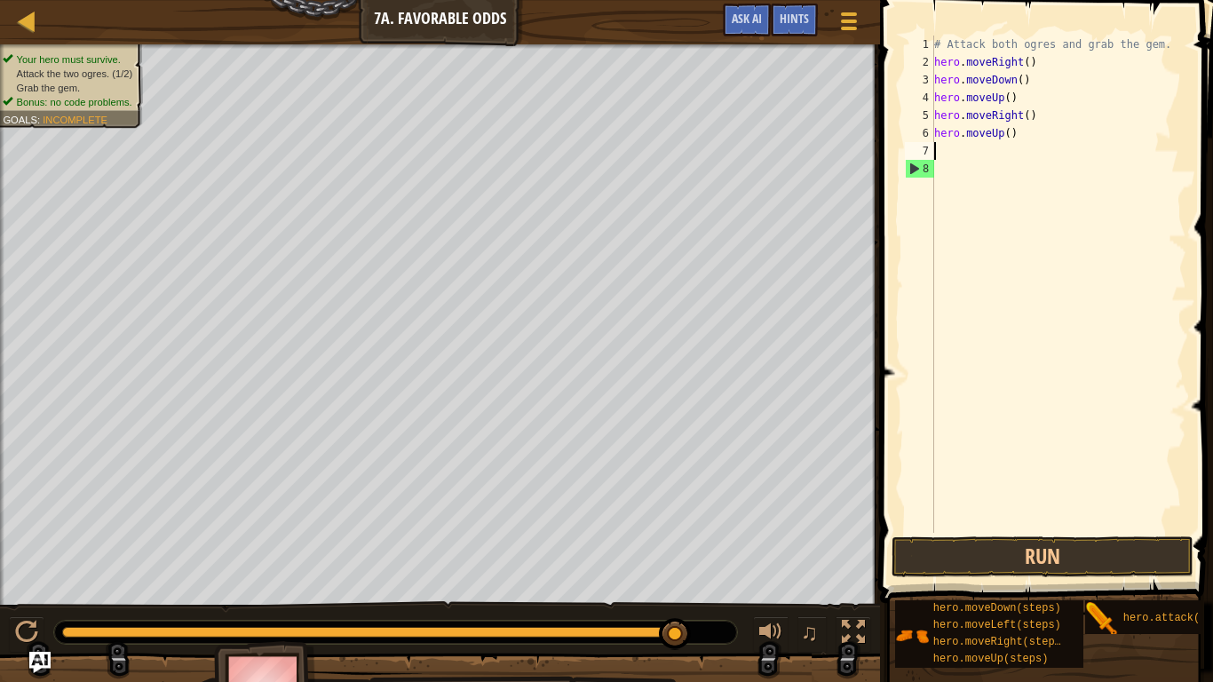
scroll to position [8, 0]
click at [783, 17] on span "Hints" at bounding box center [793, 18] width 29 height 17
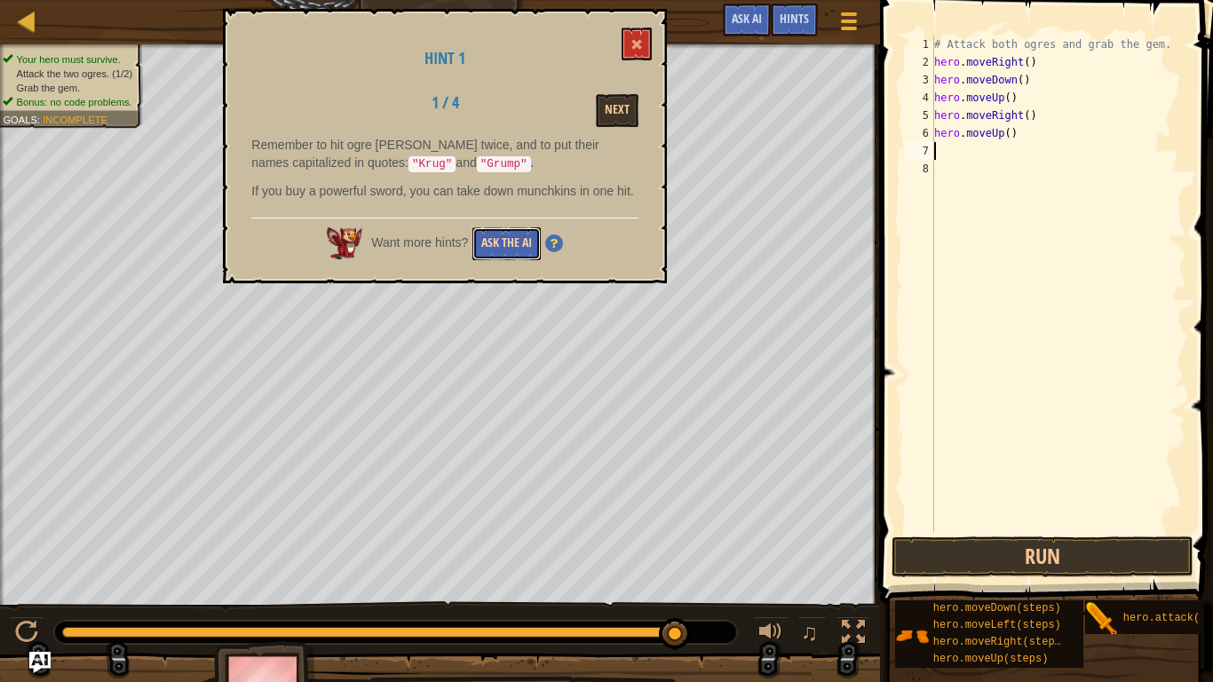
click at [498, 260] on button "Ask the AI" at bounding box center [506, 243] width 68 height 33
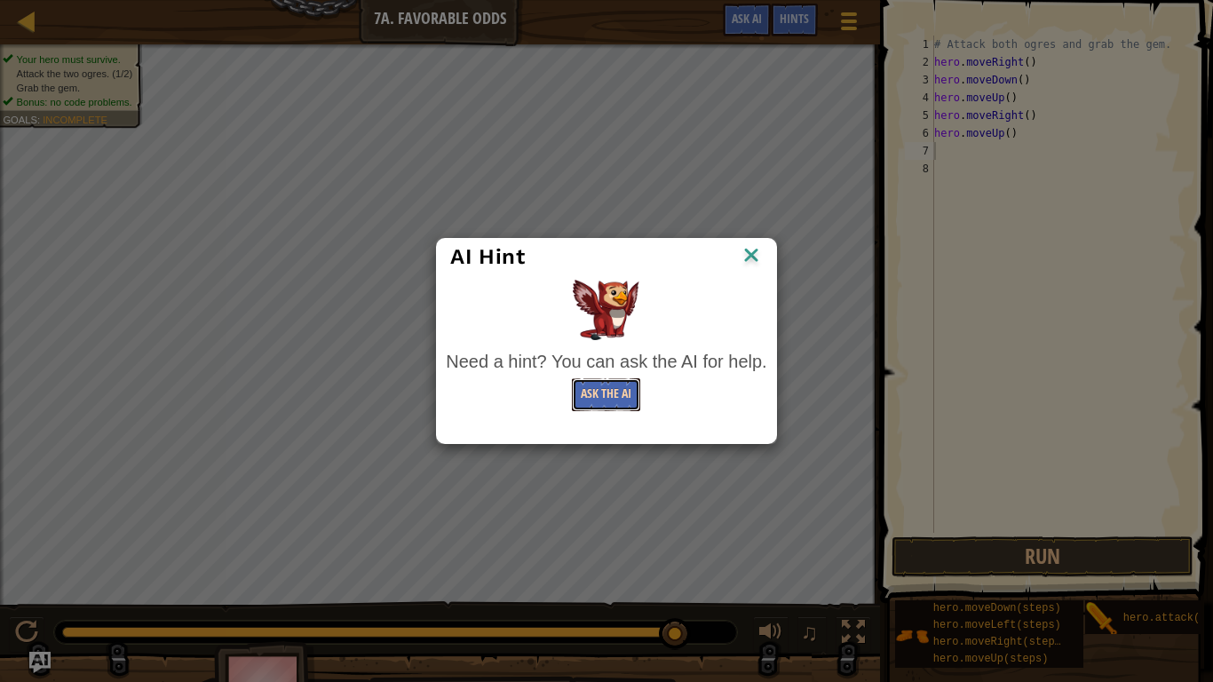
click at [608, 400] on button "Ask the AI" at bounding box center [606, 394] width 68 height 33
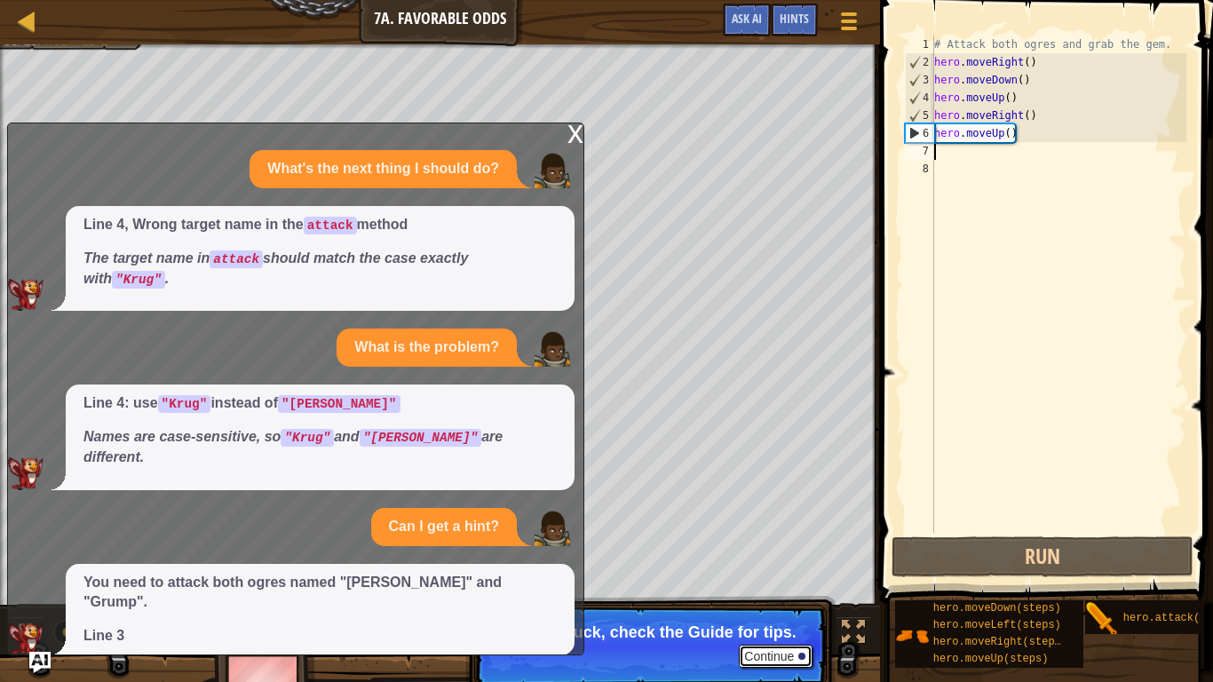
click at [761, 561] on button "Continue" at bounding box center [776, 655] width 74 height 23
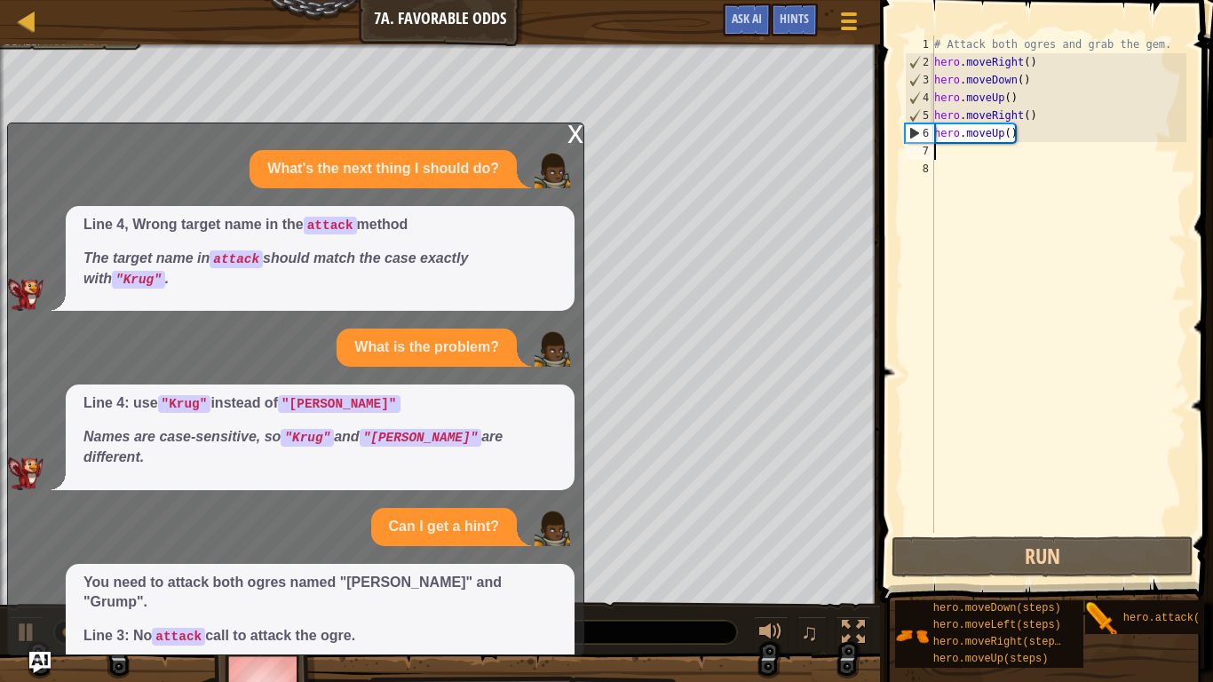
scroll to position [36, 0]
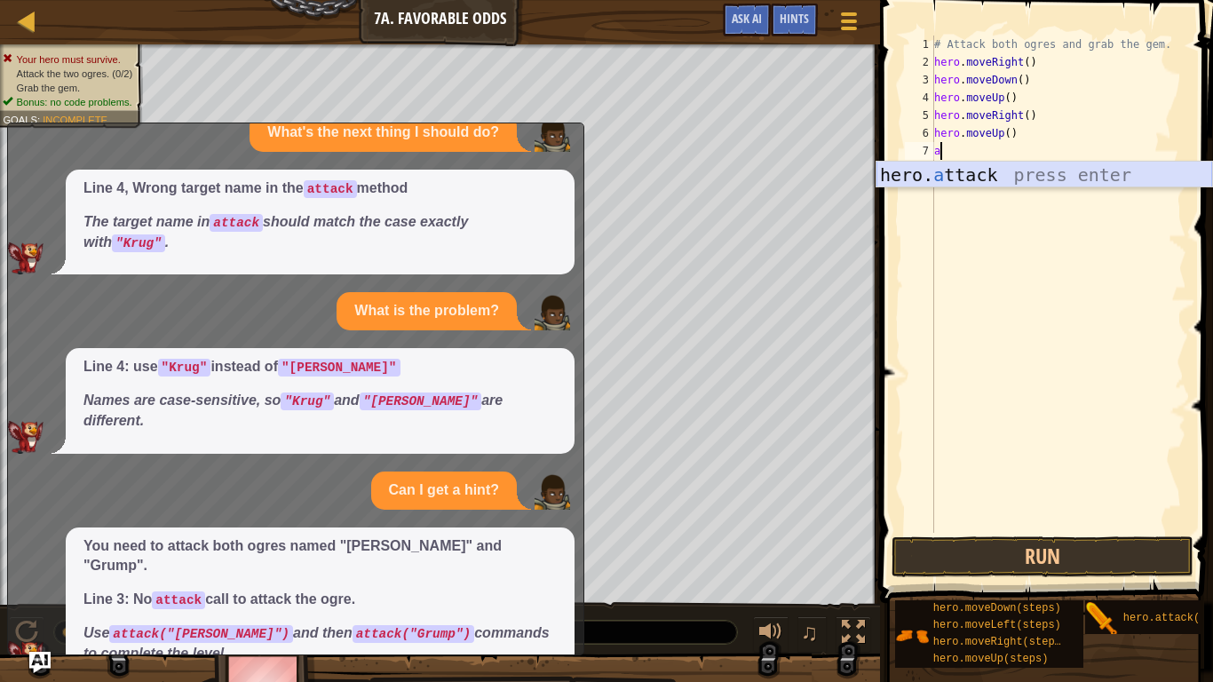
click at [905, 180] on div "hero. a ttack press enter" at bounding box center [1044, 202] width 336 height 80
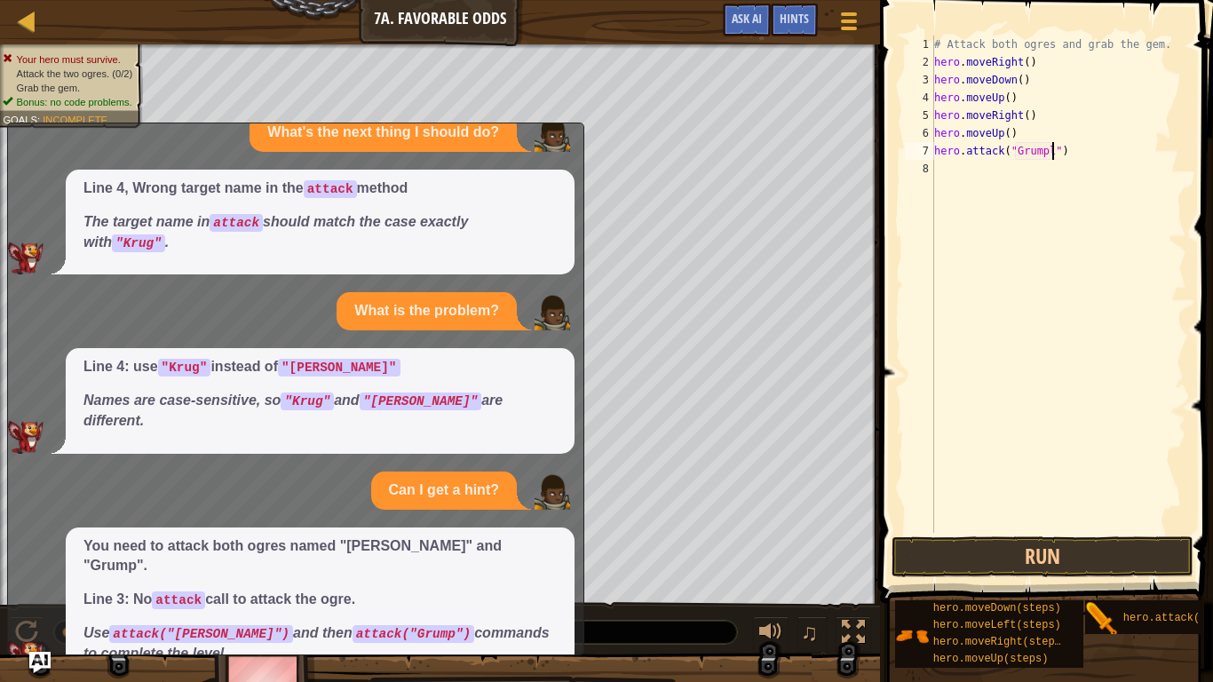
scroll to position [8, 18]
type textarea "hero.attack("Grump")"
click at [946, 175] on div "# Attack both ogres and grab the gem. hero . moveRight ( ) hero . moveDown ( ) …" at bounding box center [1058, 302] width 256 height 533
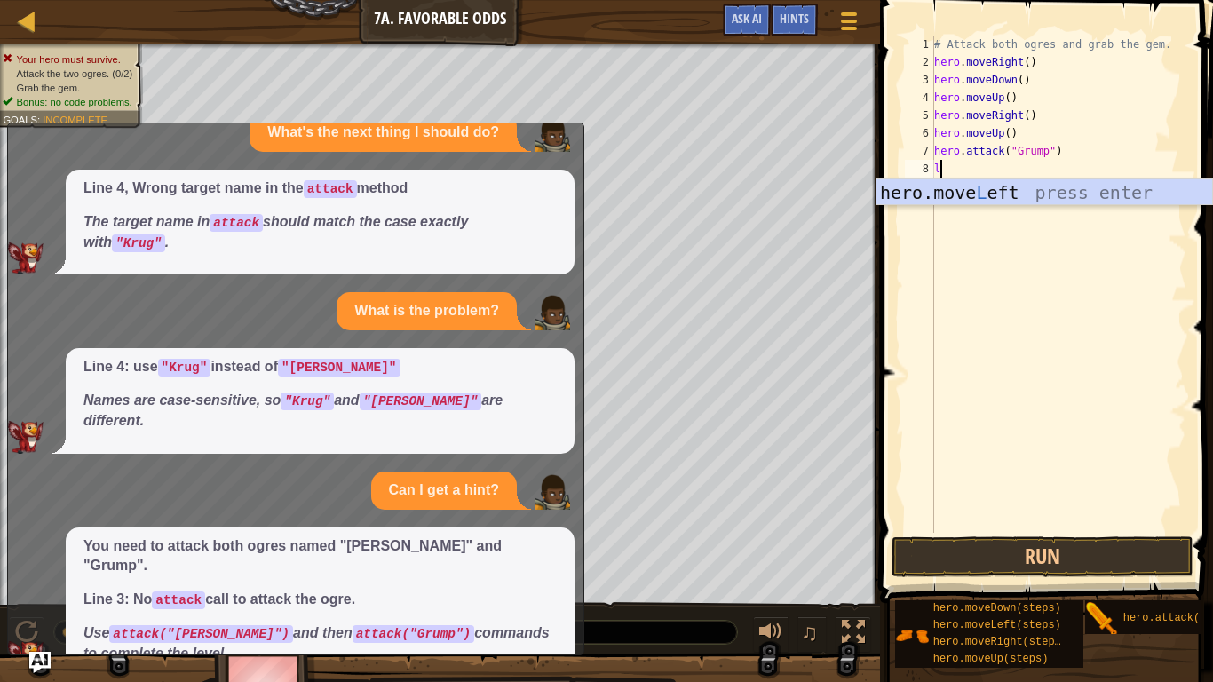
type textarea "le"
click at [958, 188] on div "hero.move Le ft press enter" at bounding box center [1044, 219] width 336 height 80
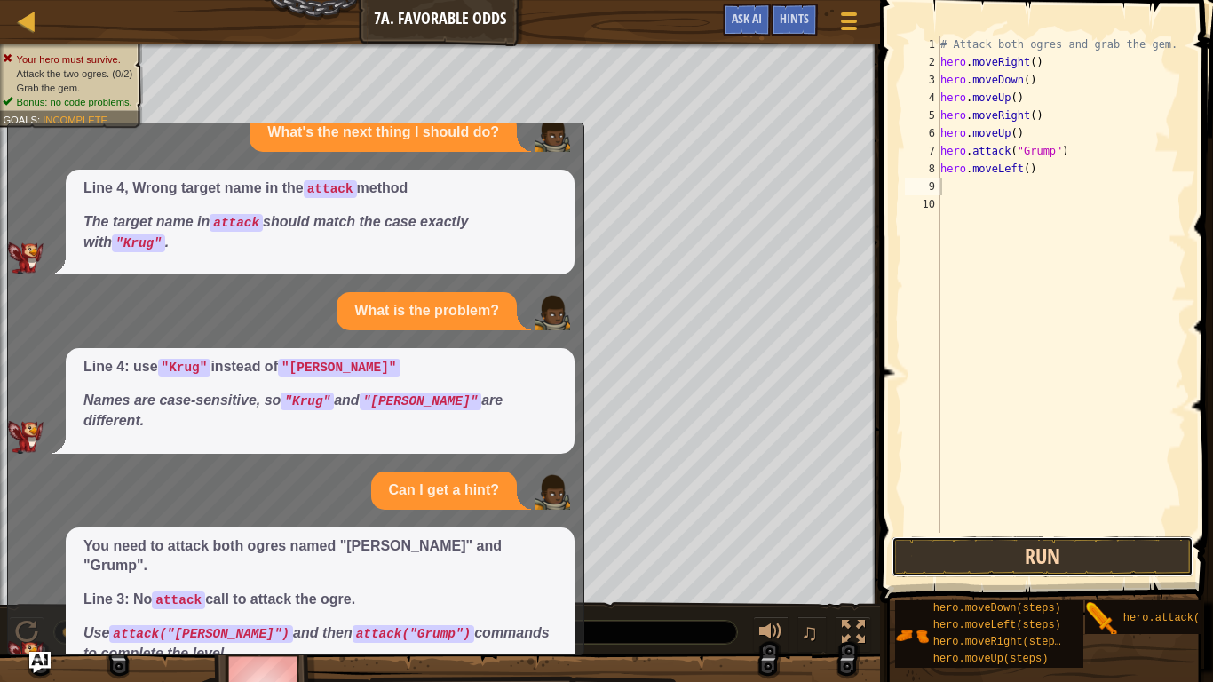
click at [1087, 561] on button "Run" at bounding box center [1042, 556] width 302 height 41
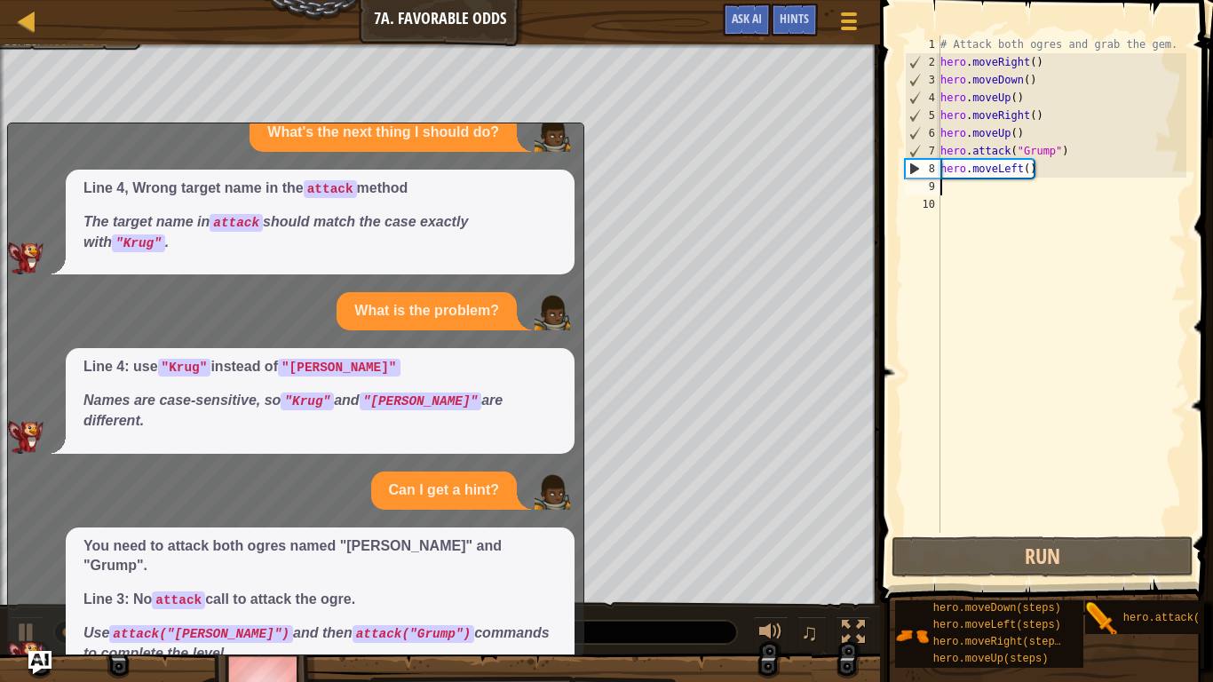
click at [40, 561] on img "Ask AI" at bounding box center [39, 662] width 23 height 23
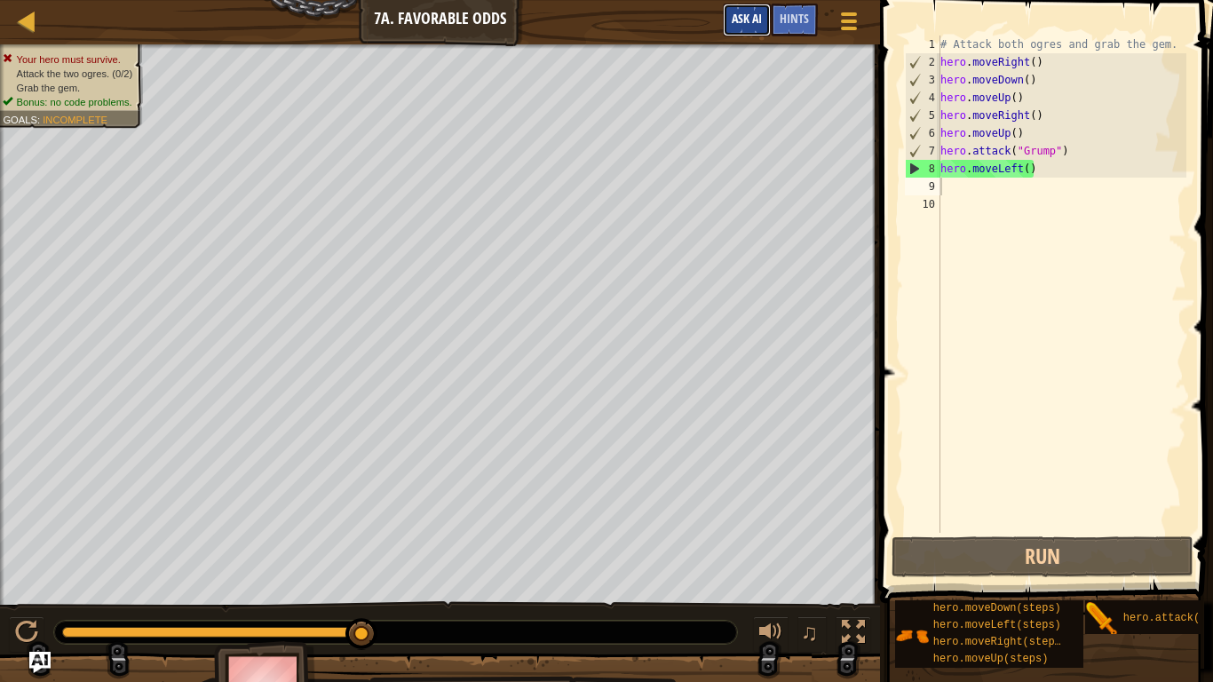
click at [748, 9] on button "Ask AI" at bounding box center [747, 20] width 48 height 33
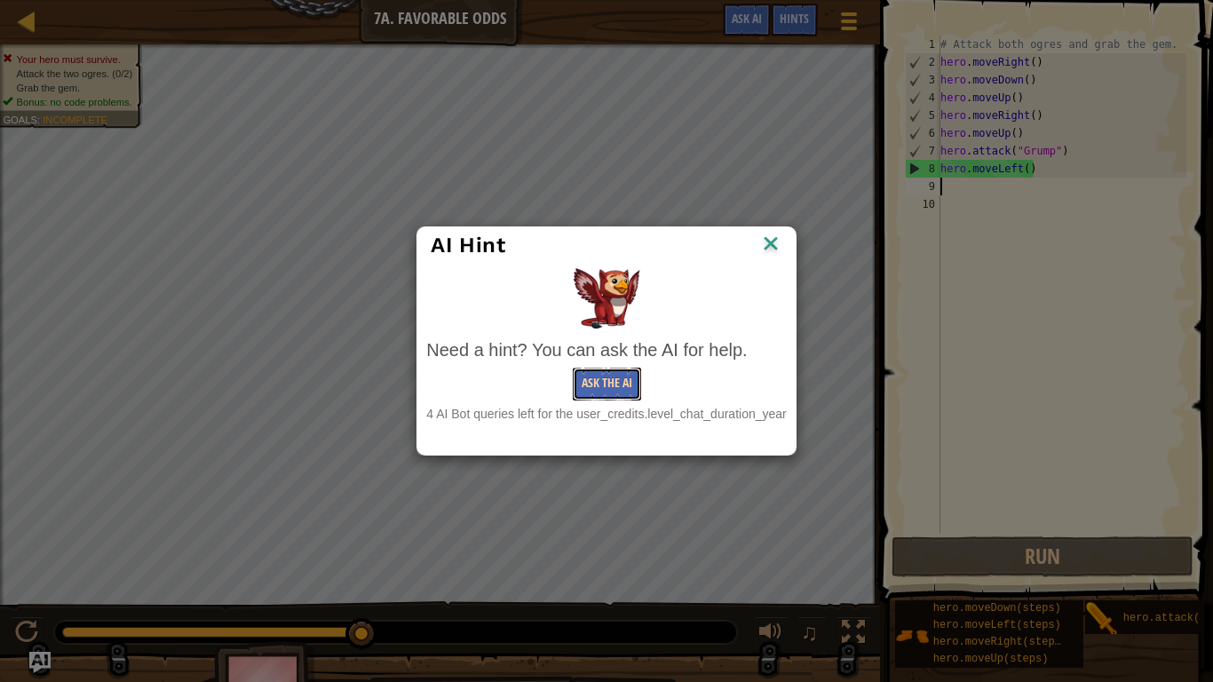
click at [617, 378] on button "Ask the AI" at bounding box center [607, 383] width 68 height 33
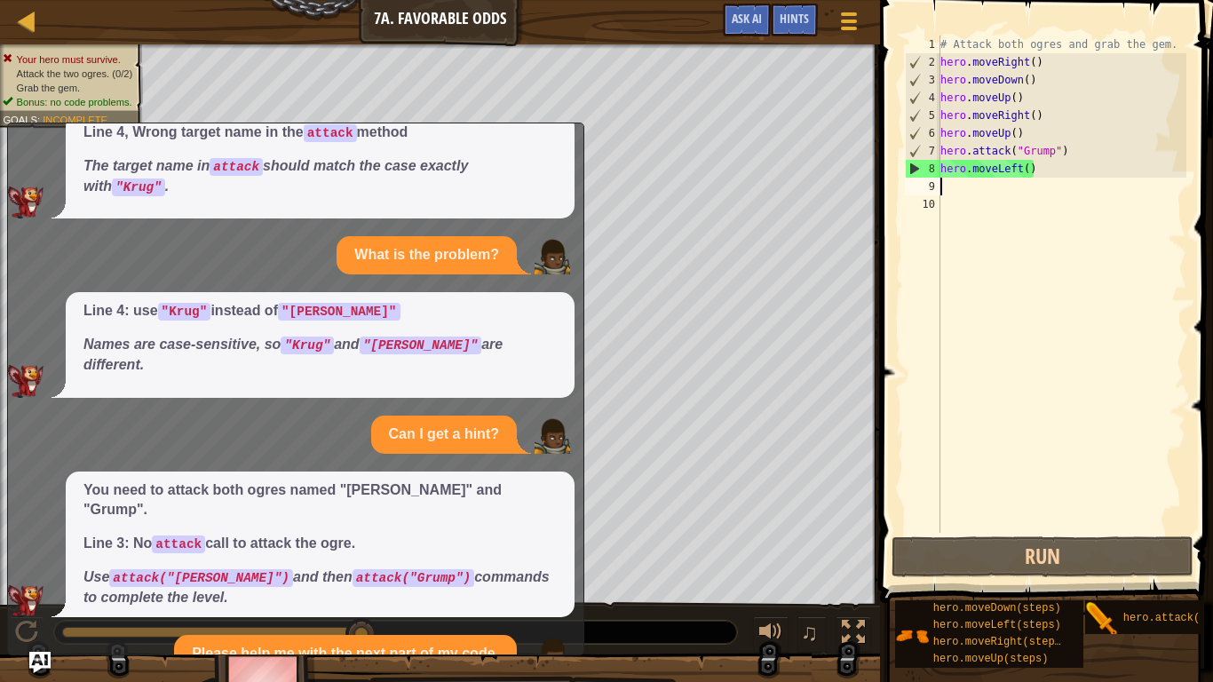
scroll to position [250, 0]
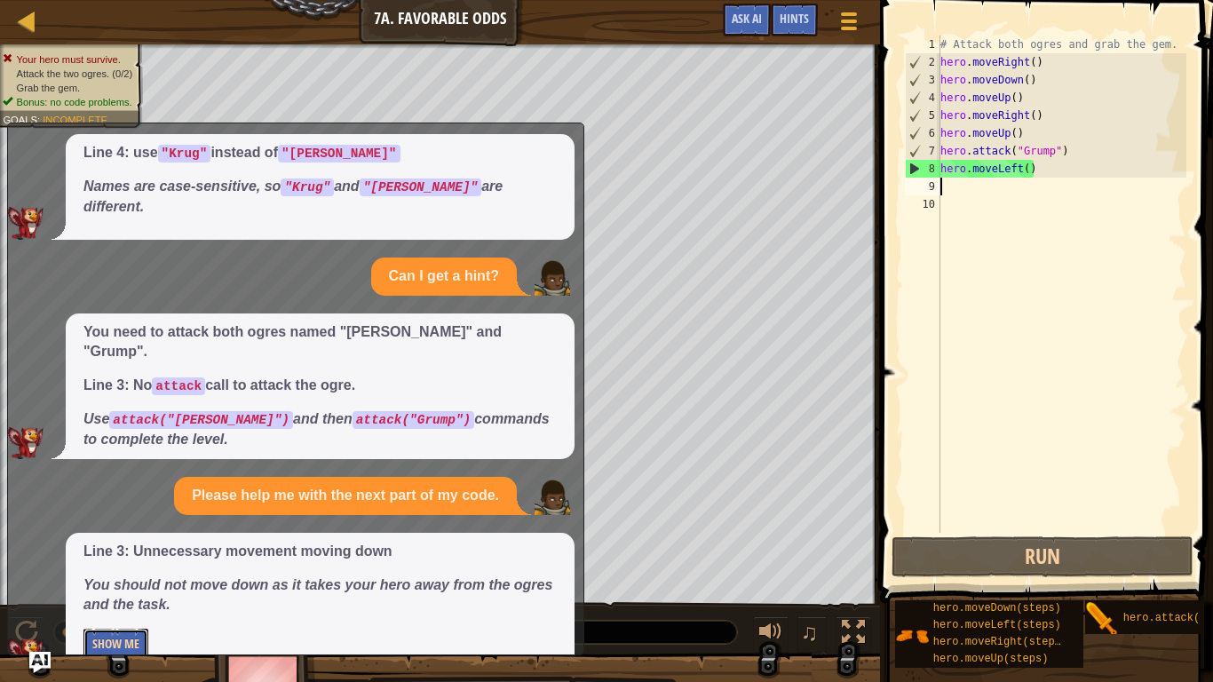
click at [134, 561] on button "Show Me" at bounding box center [115, 644] width 65 height 33
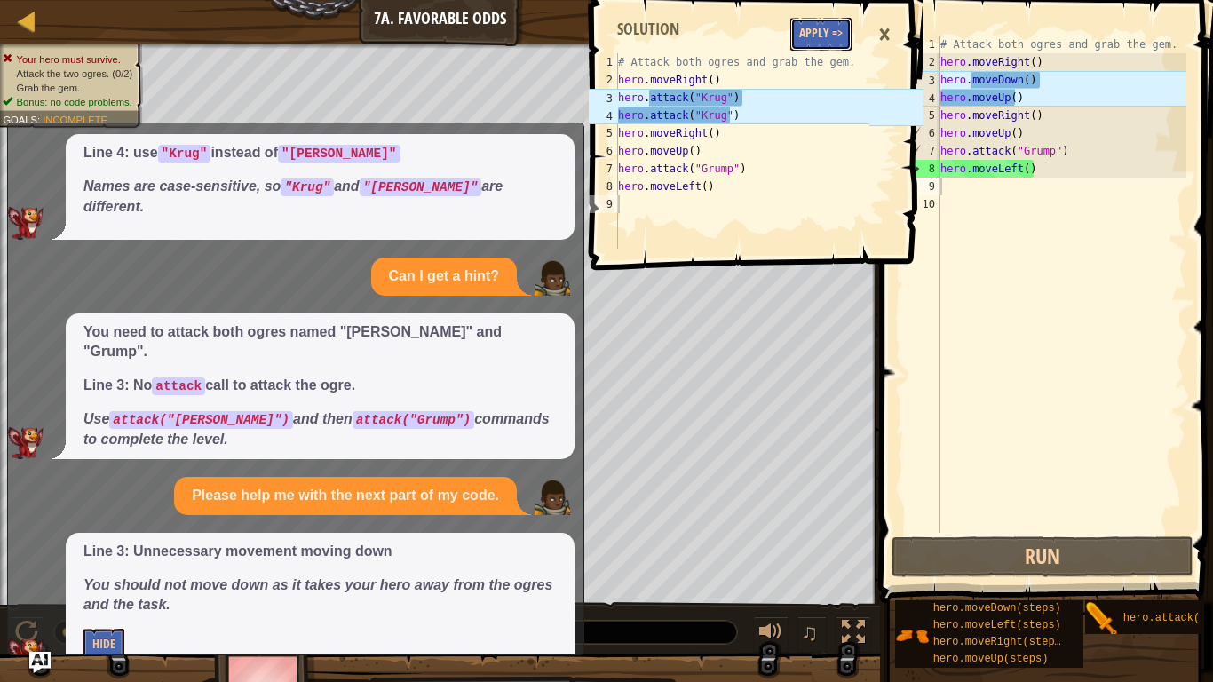
click at [820, 25] on button "Apply =>" at bounding box center [820, 34] width 61 height 33
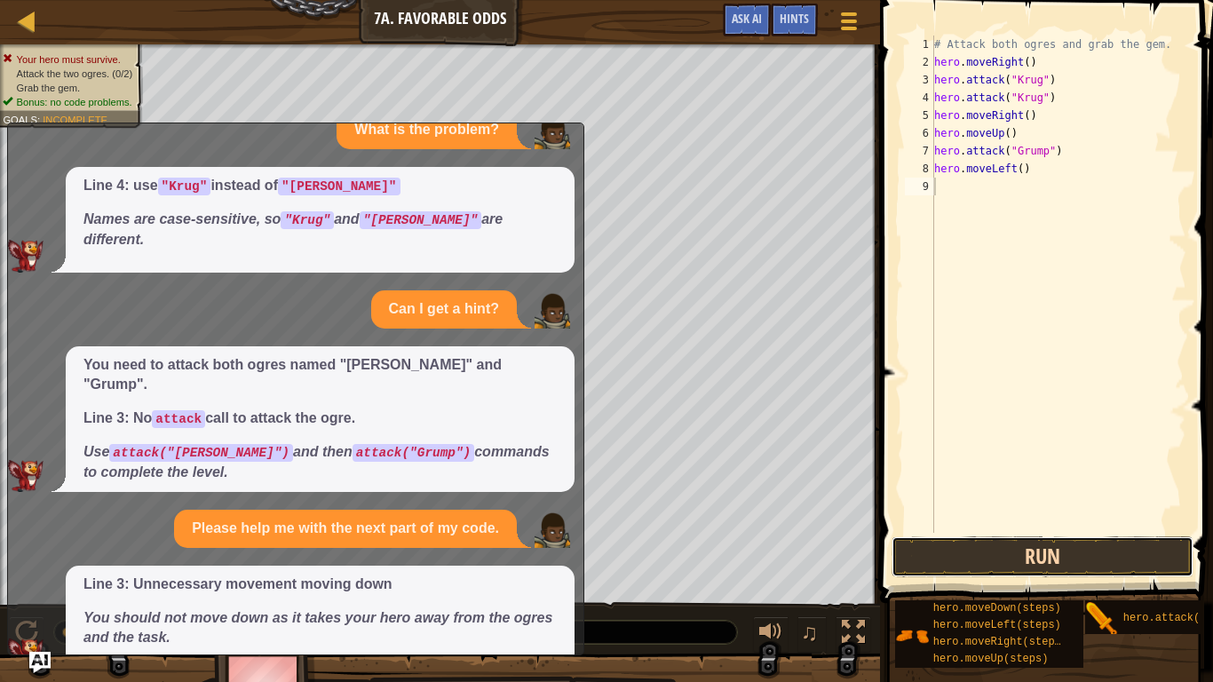
click at [1055, 557] on button "Run" at bounding box center [1042, 556] width 302 height 41
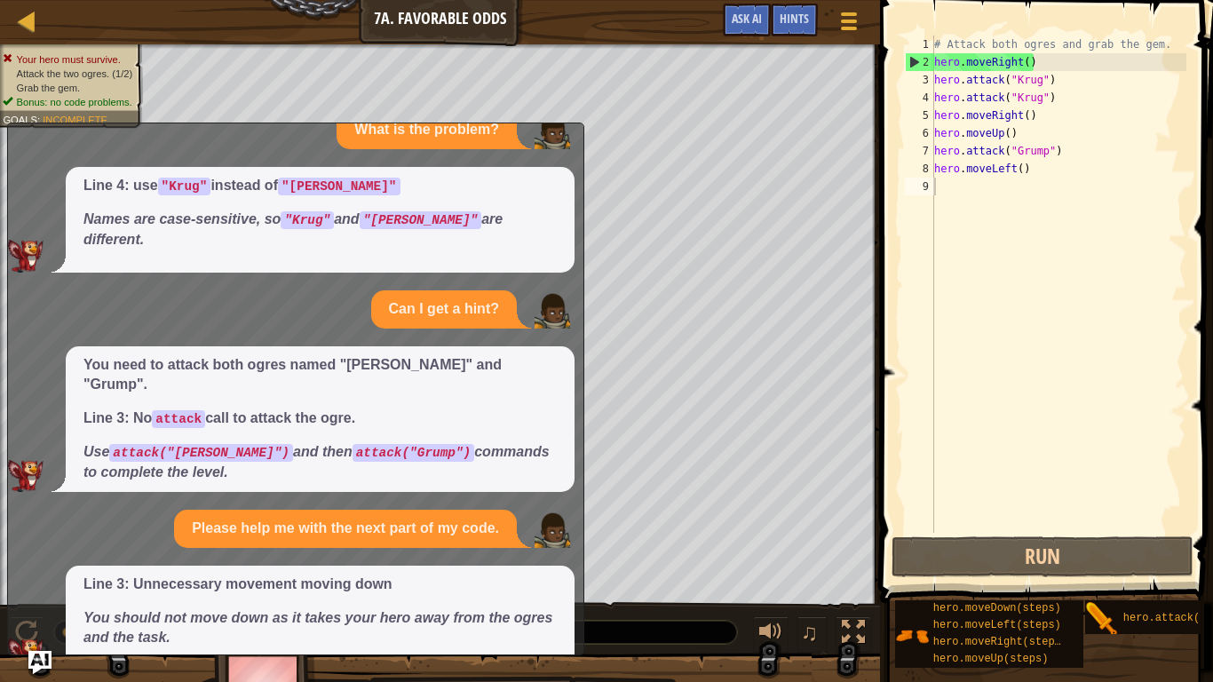
click at [49, 561] on img "Ask AI" at bounding box center [39, 662] width 23 height 23
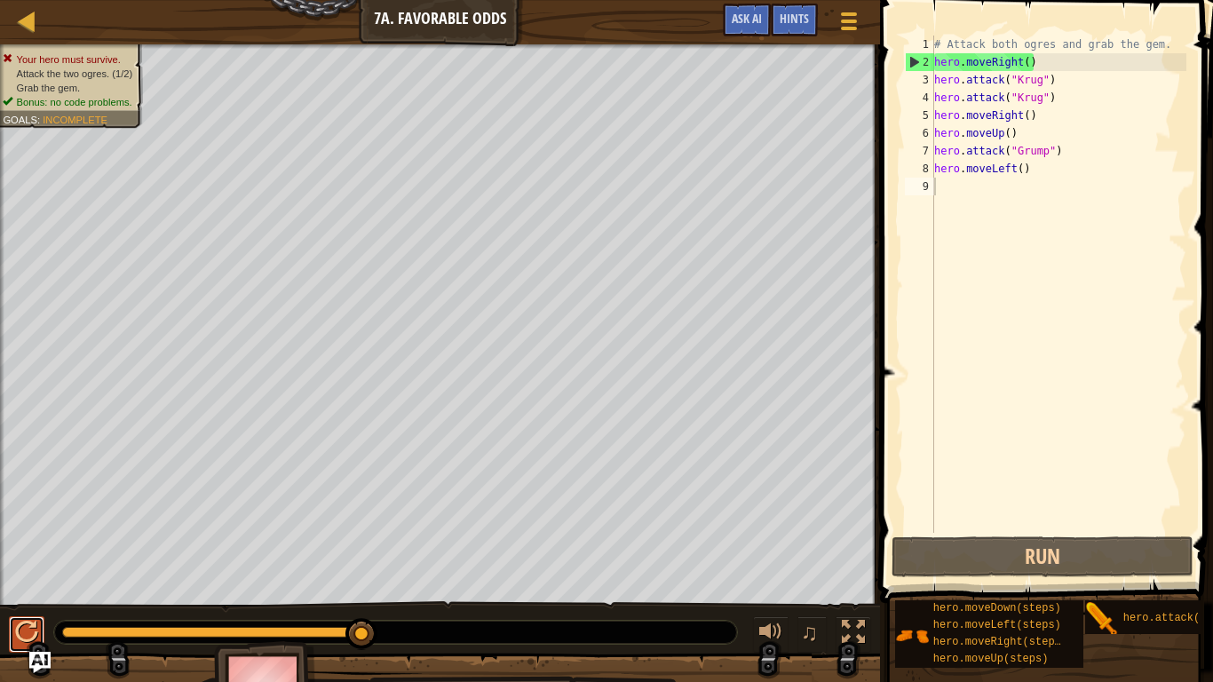
click at [35, 561] on div at bounding box center [26, 631] width 23 height 23
click at [1022, 170] on div "# Attack both ogres and grab the gem. hero . moveRight ( ) hero . attack ( "[PE…" at bounding box center [1058, 302] width 256 height 533
type textarea "hero.moveLeft(2)"
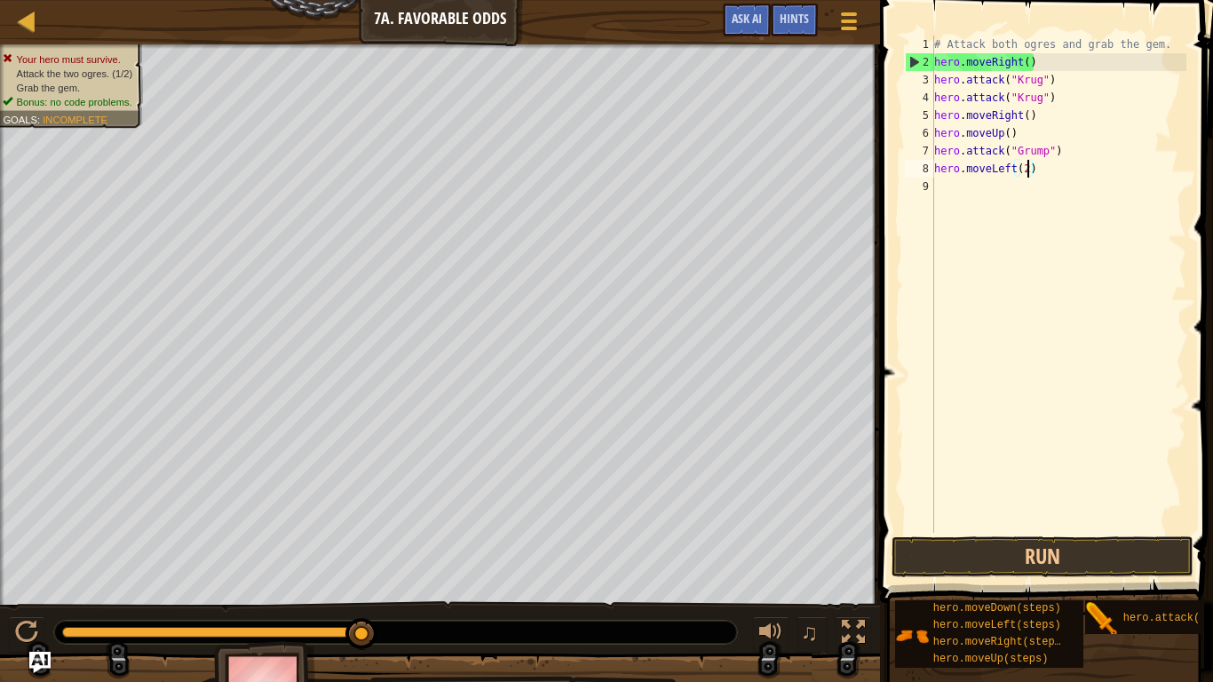
scroll to position [8, 0]
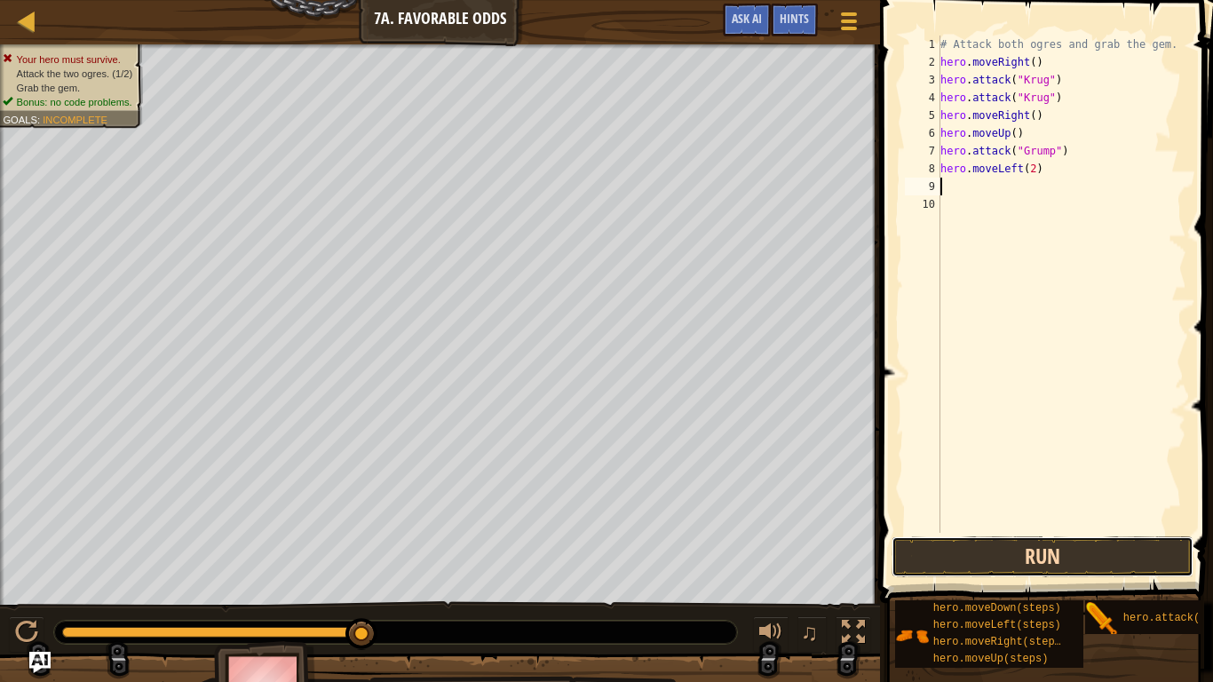
click at [1170, 540] on button "Run" at bounding box center [1042, 556] width 302 height 41
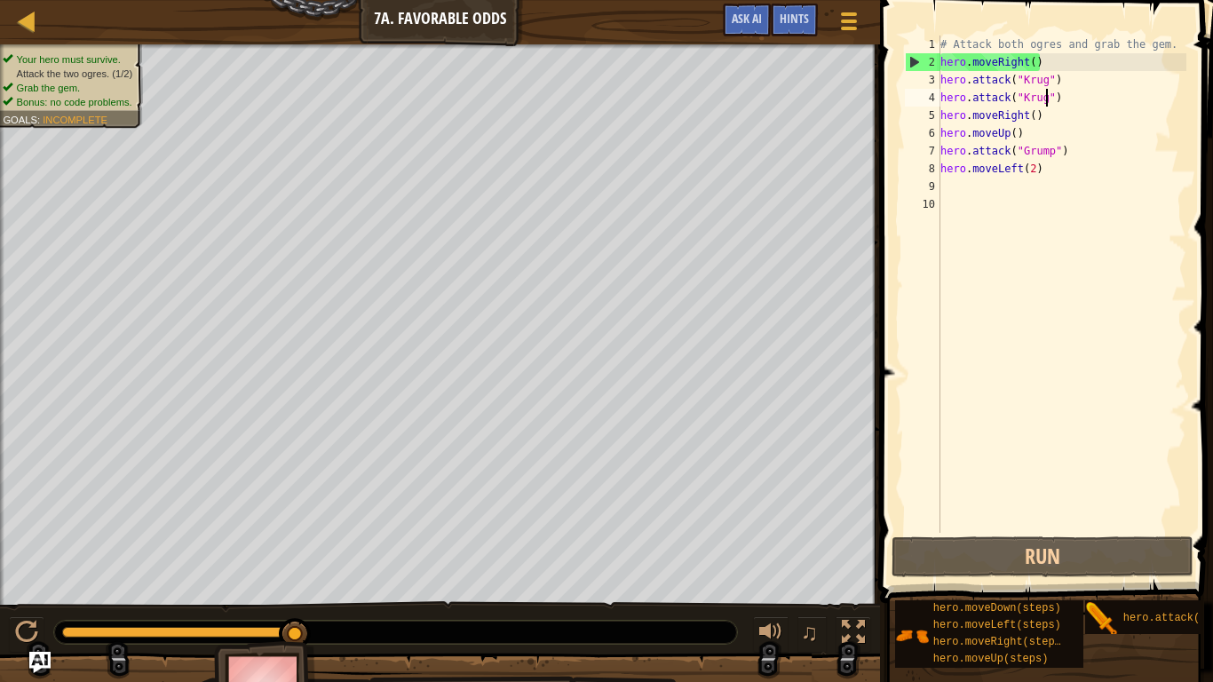
click at [1047, 99] on div "# Attack both ogres and grab the gem. hero . moveRight ( ) hero . attack ( "[PE…" at bounding box center [1061, 302] width 249 height 533
click at [944, 110] on div "# Attack both ogres and grab the gem. hero . moveRight ( ) hero . attack ( "[PE…" at bounding box center [1061, 302] width 249 height 533
click at [937, 111] on div "5" at bounding box center [923, 116] width 36 height 18
click at [1045, 102] on div "# Attack both ogres and grab the gem. hero . moveRight ( ) hero . attack ( "[PE…" at bounding box center [1061, 302] width 249 height 533
click at [941, 108] on div "# Attack both ogres and grab the gem. hero . moveRight ( ) hero . attack ( "[PE…" at bounding box center [1061, 302] width 249 height 533
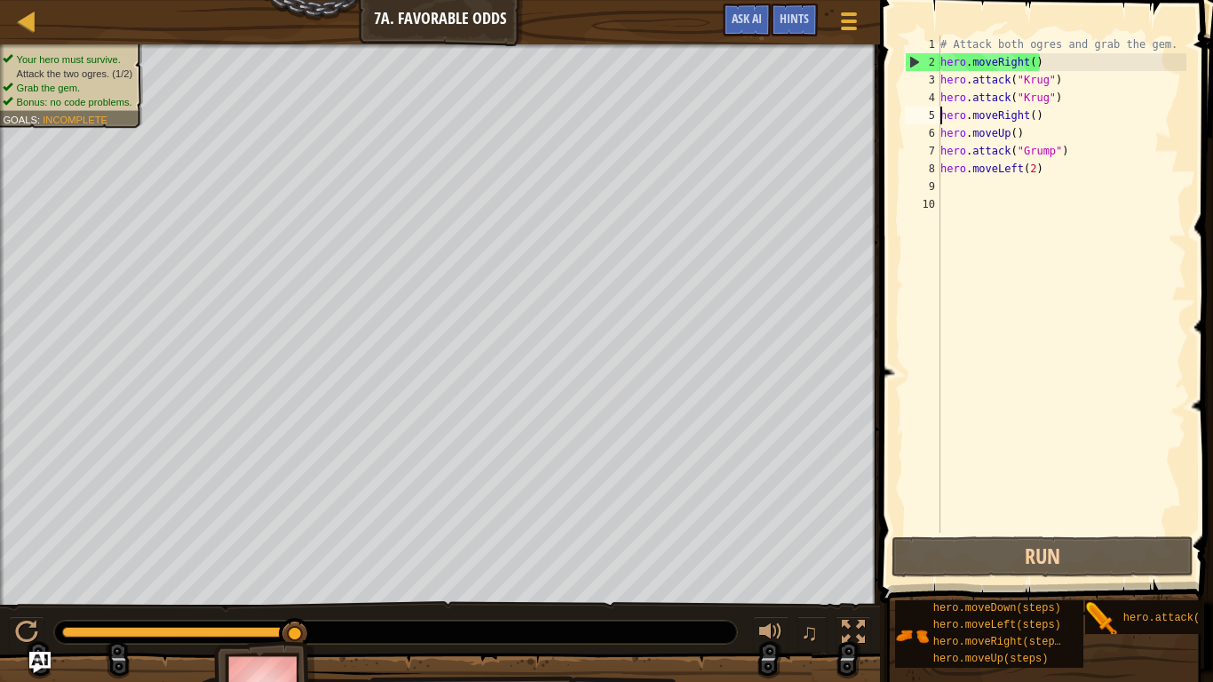
type textarea "hero.moveRight()"
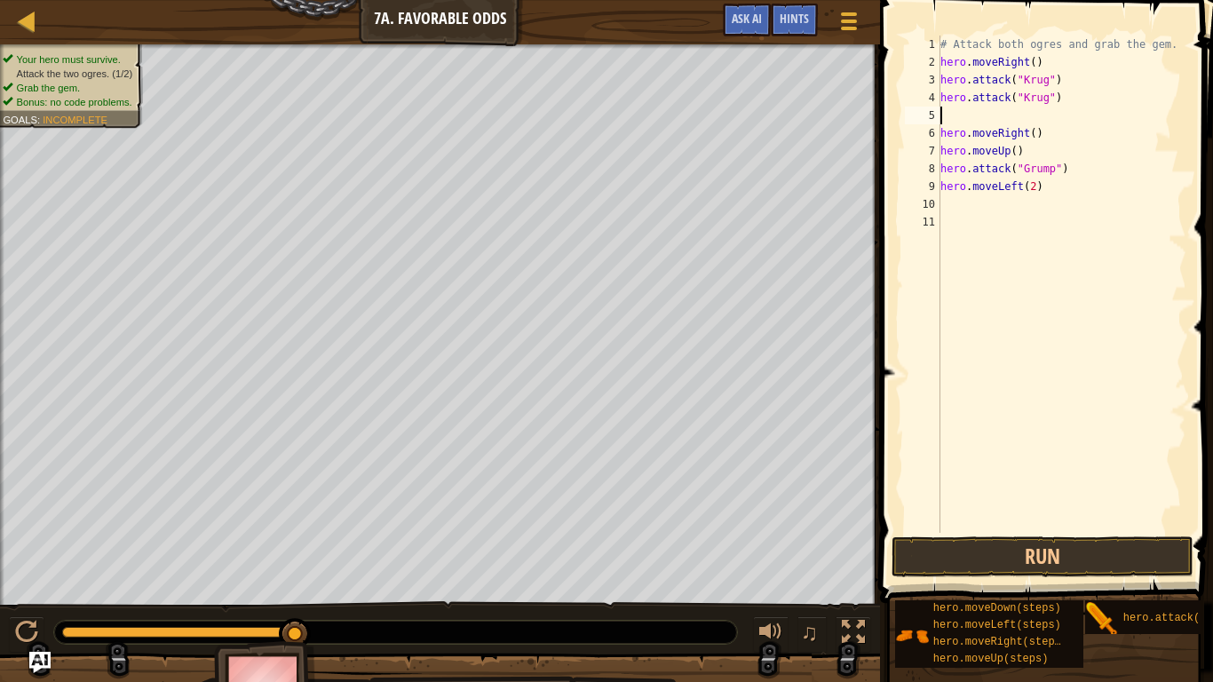
click at [940, 115] on div "# Attack both ogres and grab the gem. hero . moveRight ( ) hero . attack ( "[PE…" at bounding box center [1061, 302] width 249 height 533
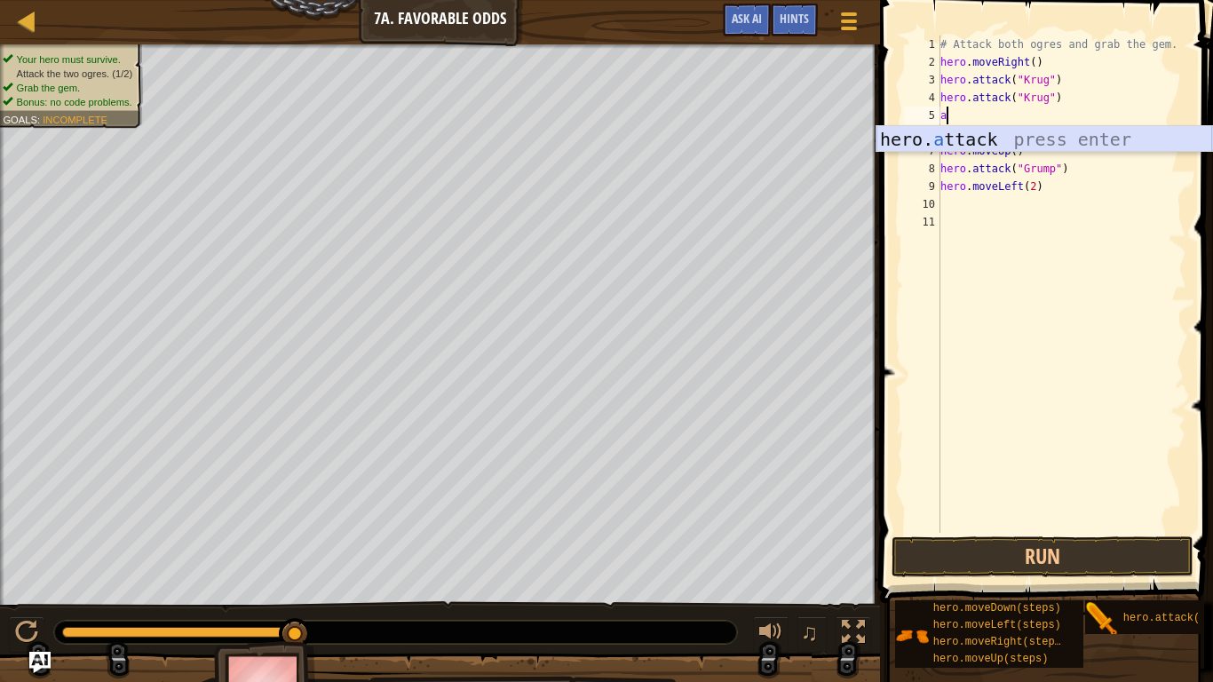
click at [1034, 130] on div "hero. a ttack press enter" at bounding box center [1044, 166] width 336 height 80
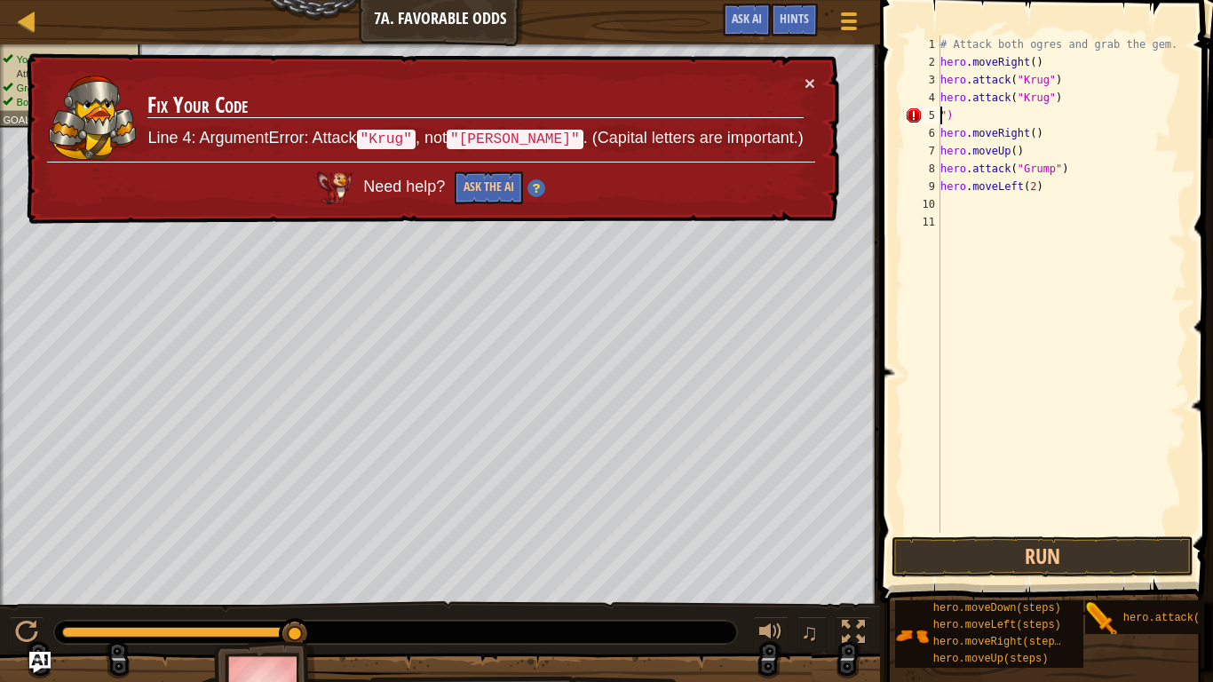
click at [958, 115] on div "# Attack both ogres and grab the gem. hero . moveRight ( ) hero . attack ( "[PE…" at bounding box center [1061, 302] width 249 height 533
type textarea """
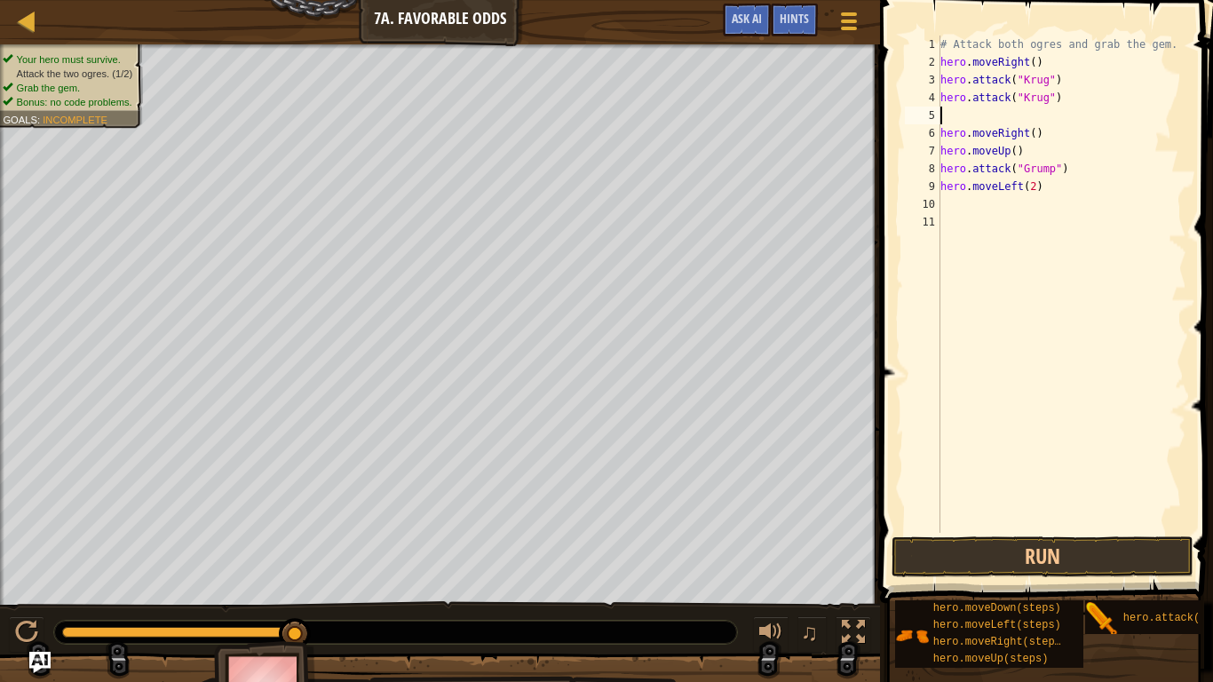
click at [940, 183] on div "# Attack both ogres and grab the gem. hero . moveRight ( ) hero . attack ( "[PE…" at bounding box center [1061, 302] width 249 height 533
click at [940, 176] on div "# Attack both ogres and grab the gem. hero . moveRight ( ) hero . attack ( "[PE…" at bounding box center [1061, 302] width 249 height 533
type textarea "hero.attack("Grump")"
click at [945, 186] on div "# Attack both ogres and grab the gem. hero . moveRight ( ) hero . attack ( "[PE…" at bounding box center [1061, 302] width 249 height 533
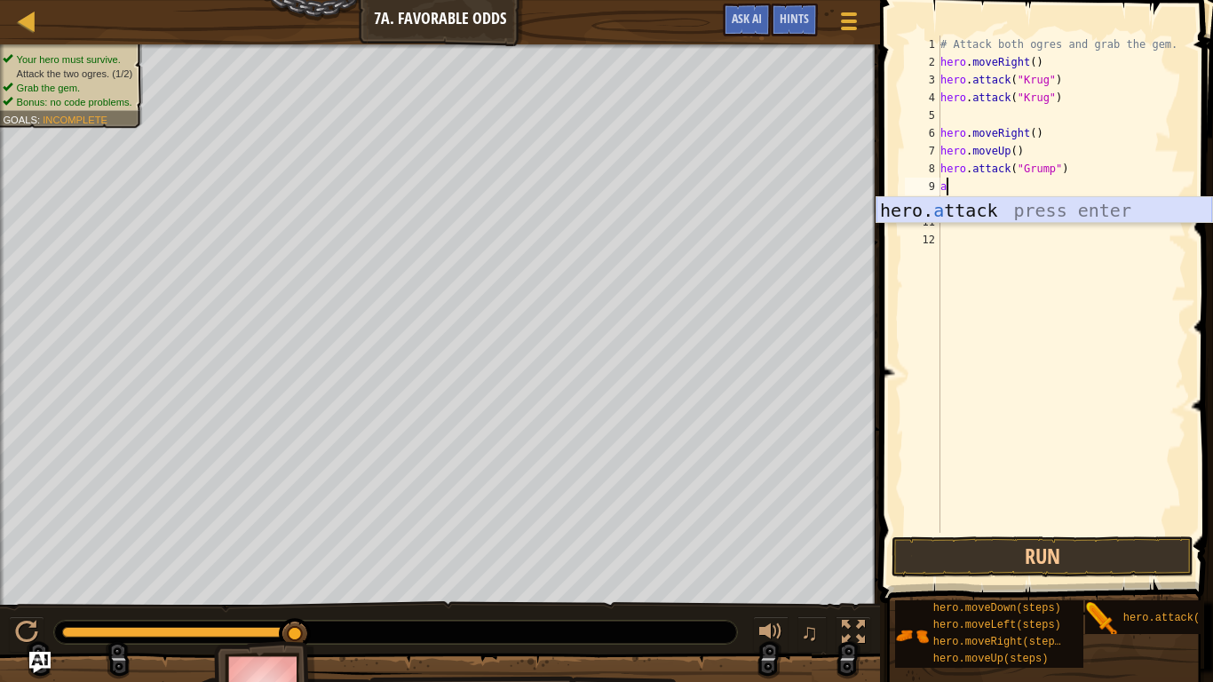
click at [1102, 218] on div "hero. a ttack press enter" at bounding box center [1044, 237] width 336 height 80
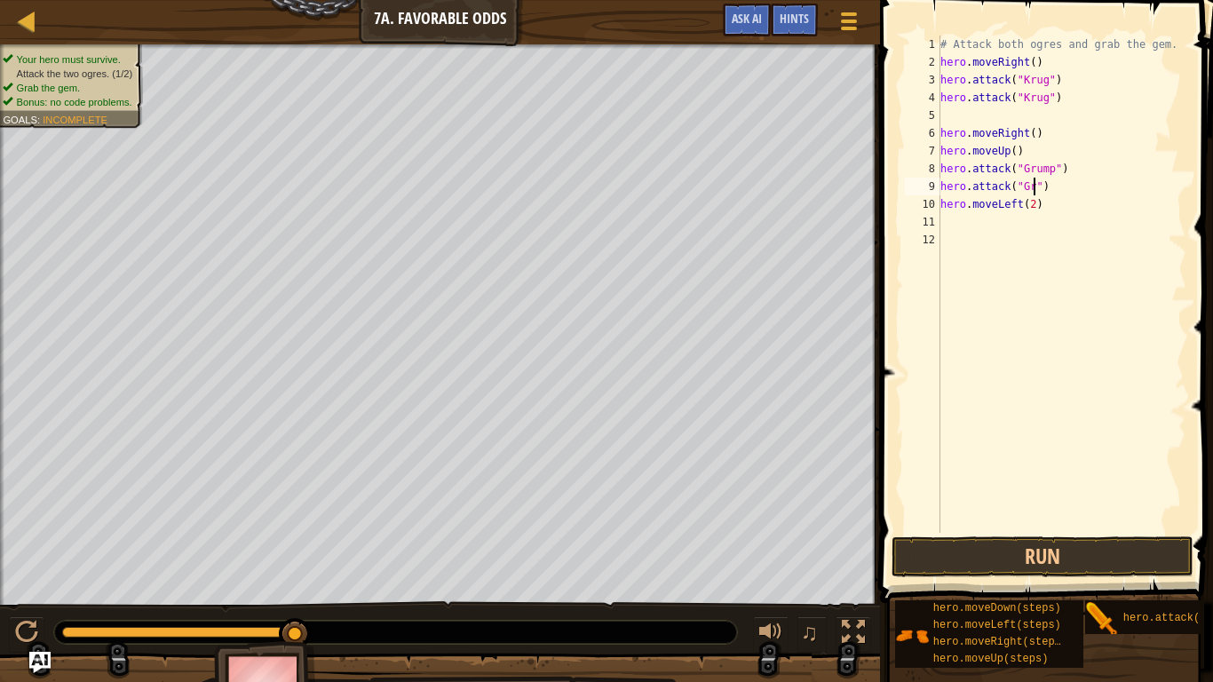
scroll to position [8, 14]
type textarea "hero.attack("Grump")"
click at [1063, 548] on button "Run" at bounding box center [1042, 556] width 302 height 41
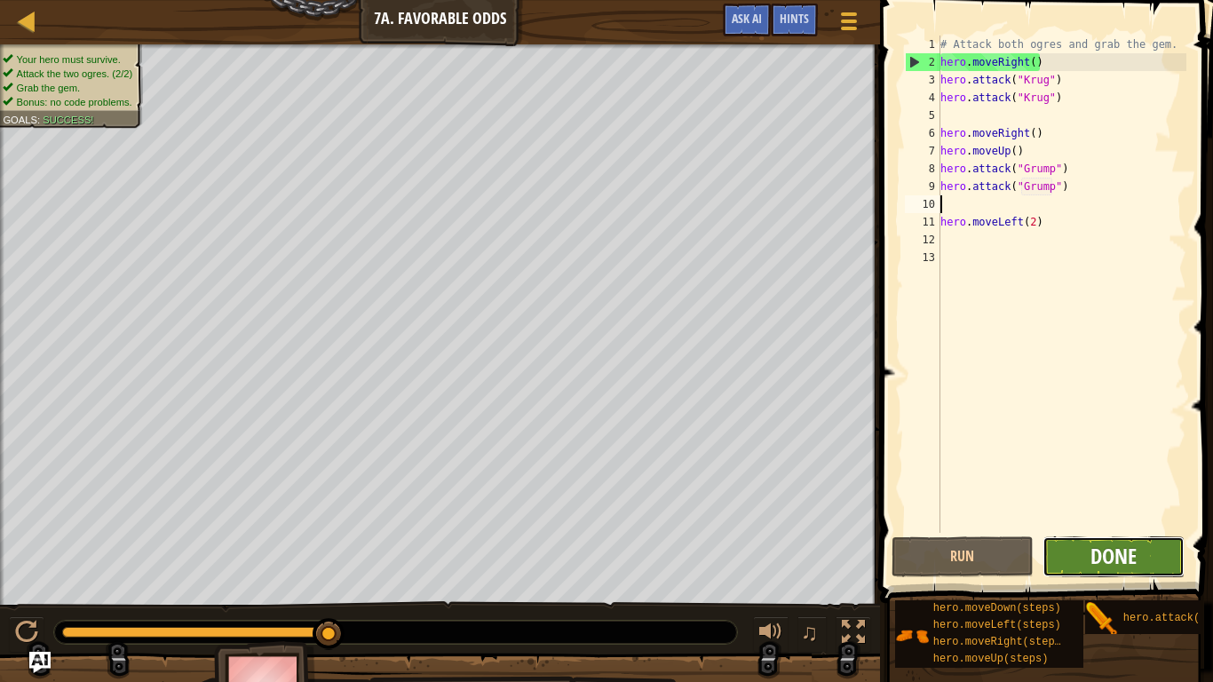
click at [1127, 547] on span "Done" at bounding box center [1113, 555] width 46 height 28
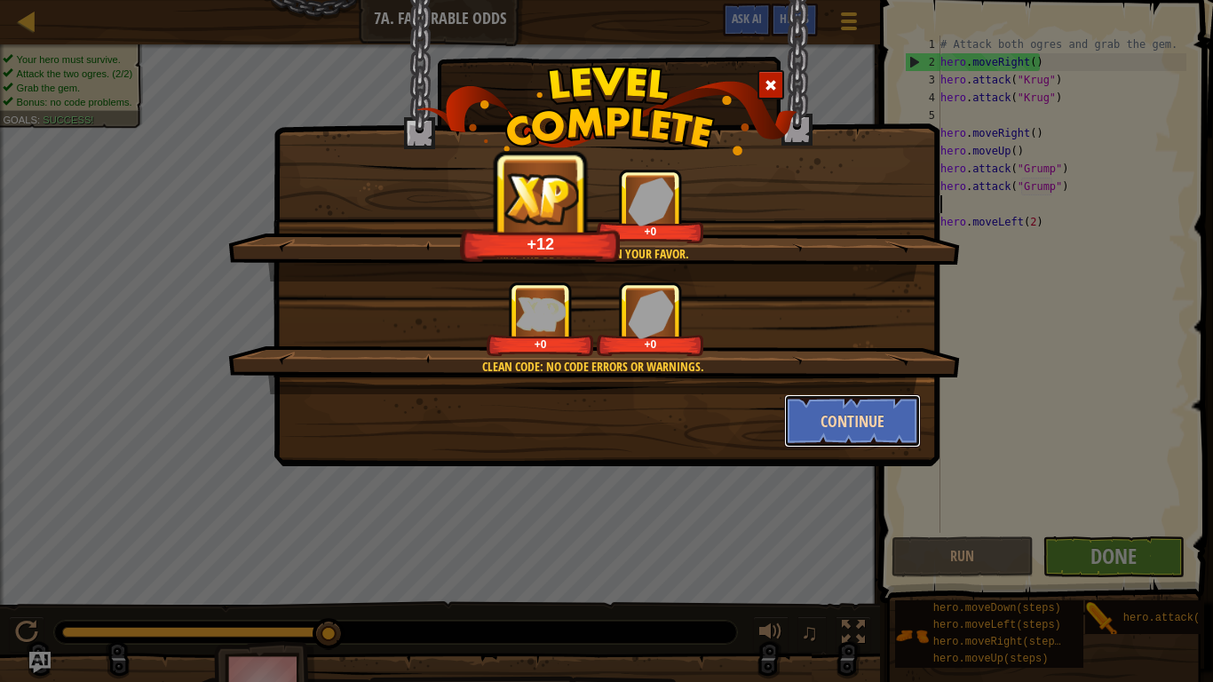
click at [815, 420] on button "Continue" at bounding box center [853, 420] width 138 height 53
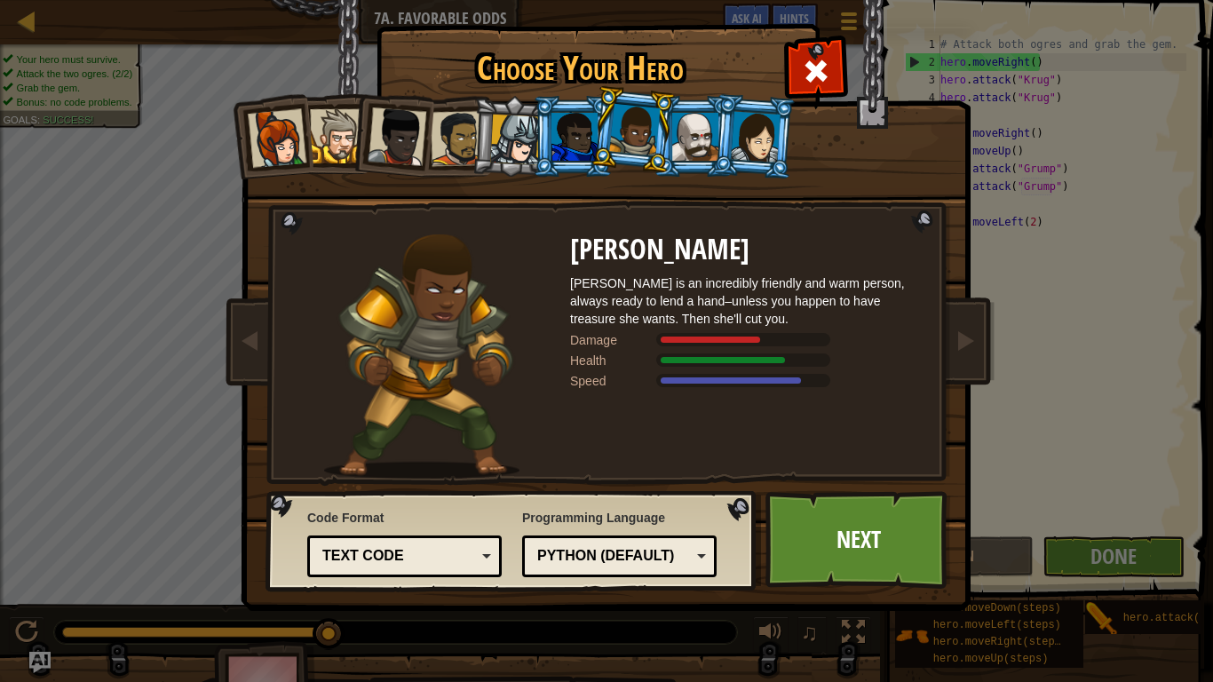
click at [691, 135] on div at bounding box center [695, 137] width 46 height 48
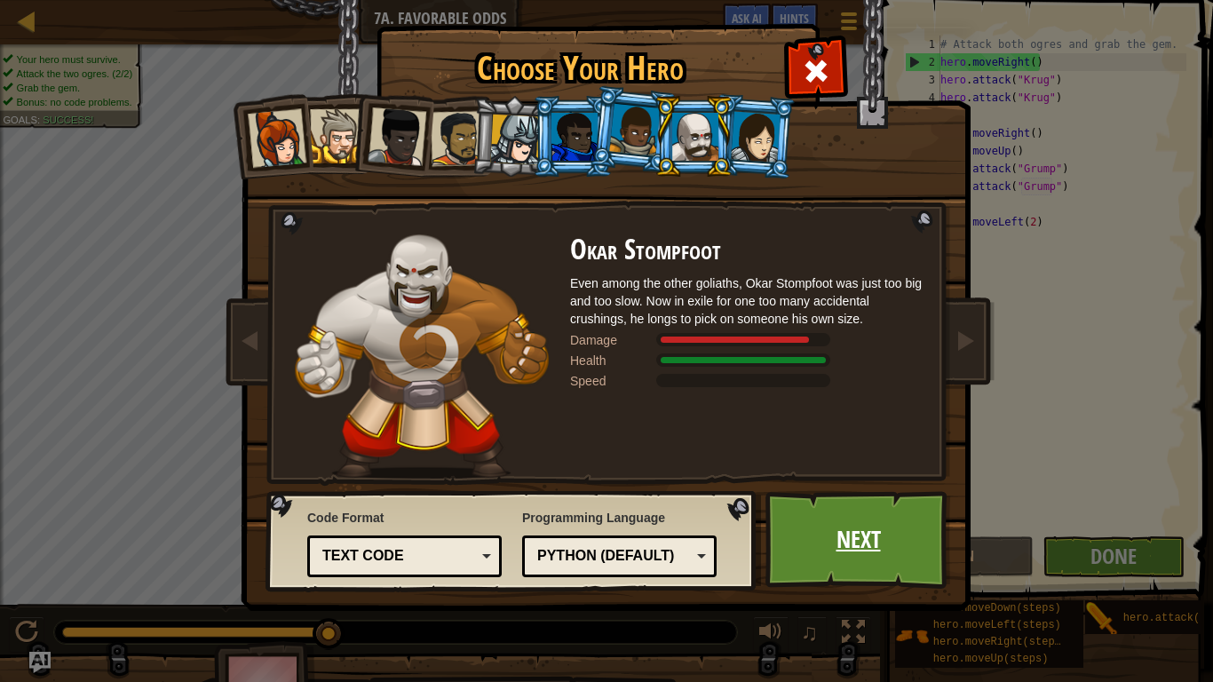
click at [819, 525] on link "Next" at bounding box center [858, 540] width 186 height 98
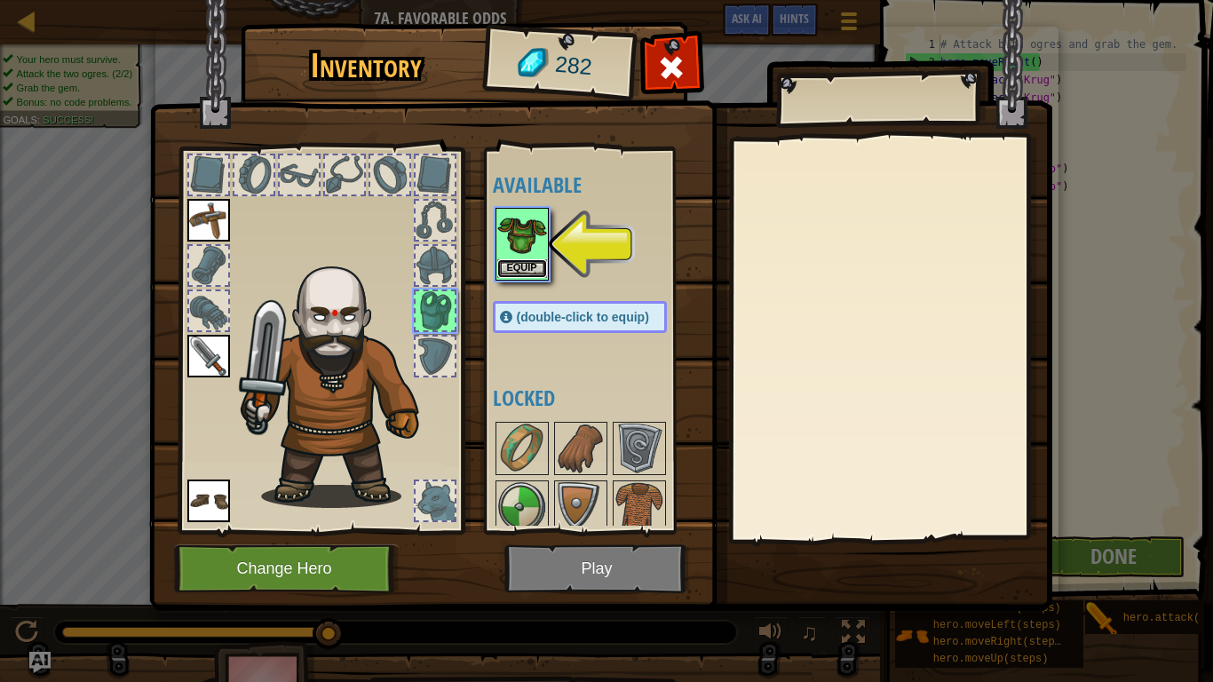
click at [518, 272] on button "Equip" at bounding box center [522, 268] width 50 height 19
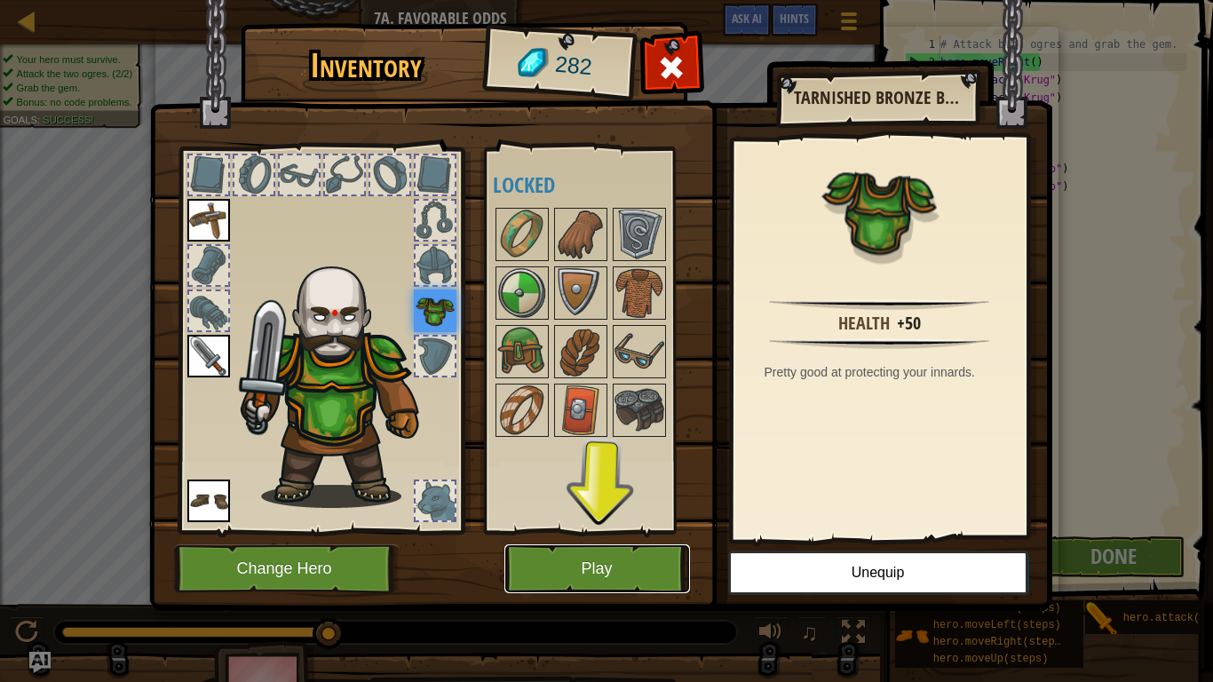
click at [625, 561] on button "Play" at bounding box center [597, 568] width 186 height 49
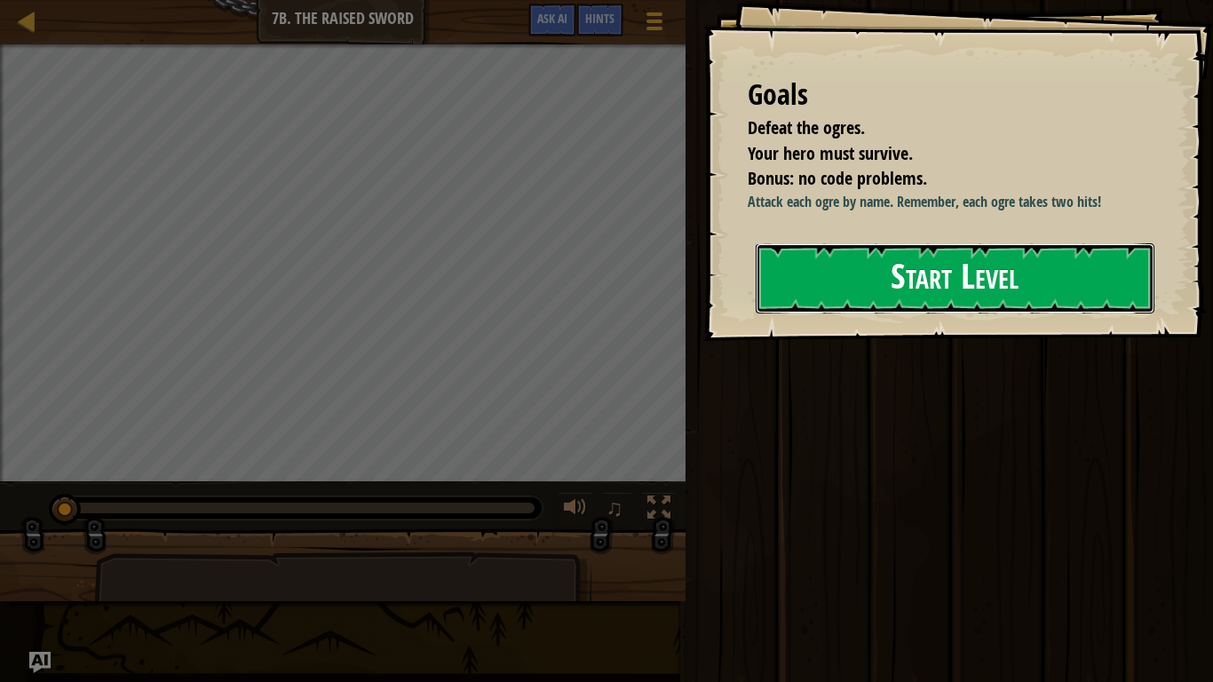
click at [833, 313] on button "Start Level" at bounding box center [954, 278] width 399 height 70
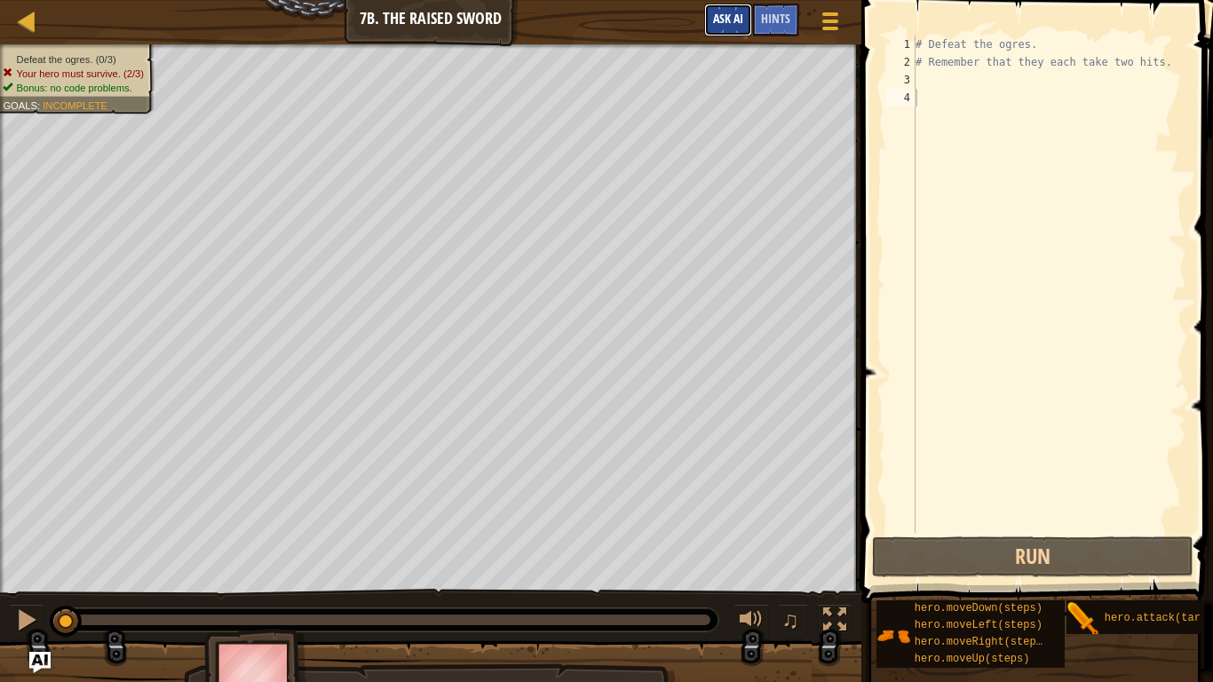
click at [726, 12] on span "Ask AI" at bounding box center [728, 18] width 30 height 17
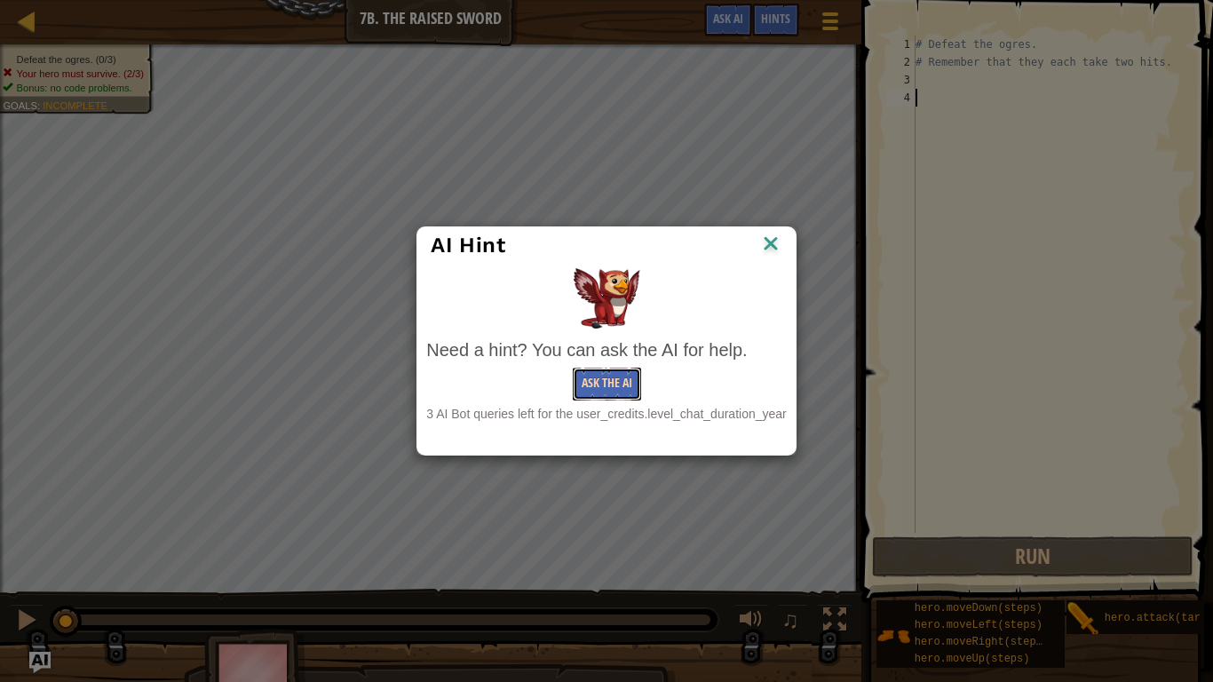
click at [614, 393] on button "Ask the AI" at bounding box center [607, 383] width 68 height 33
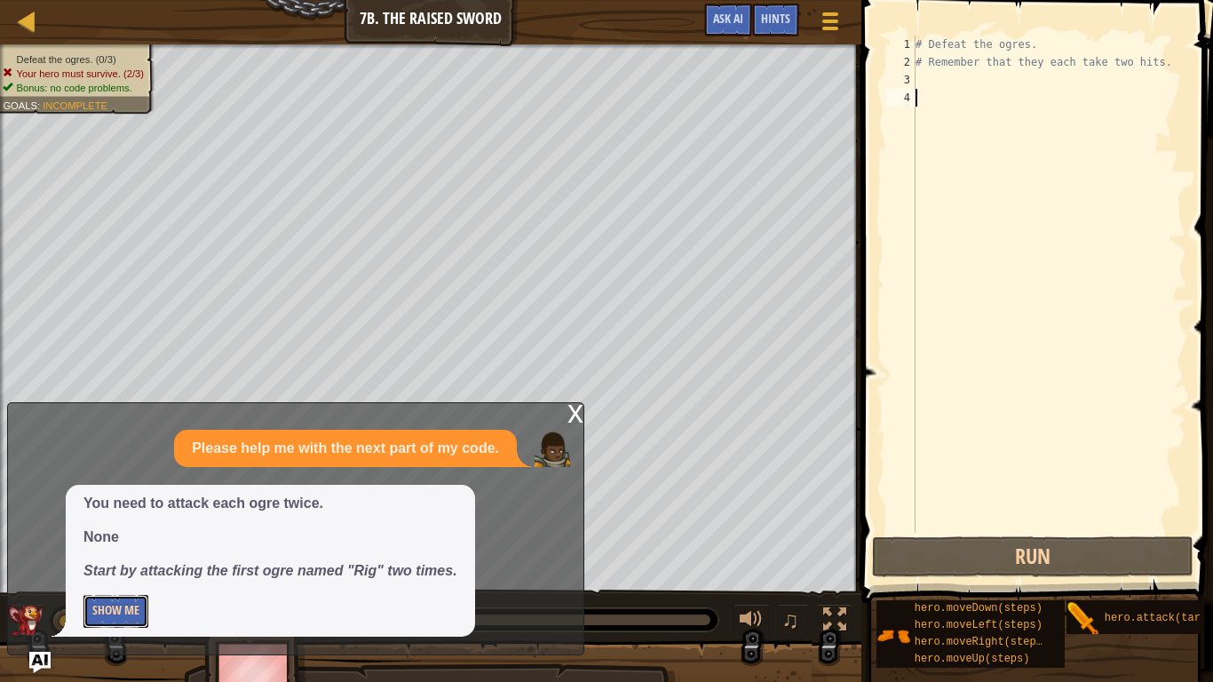
click at [131, 561] on button "Show Me" at bounding box center [115, 611] width 65 height 33
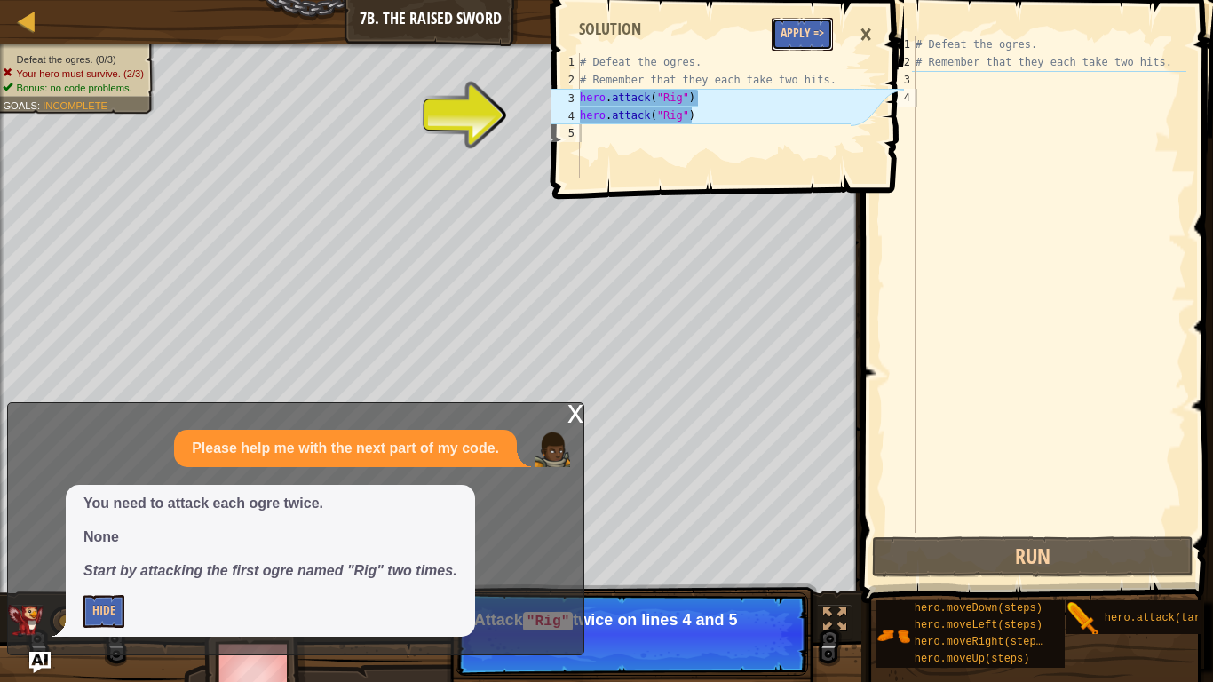
click at [794, 34] on button "Apply =>" at bounding box center [801, 34] width 61 height 33
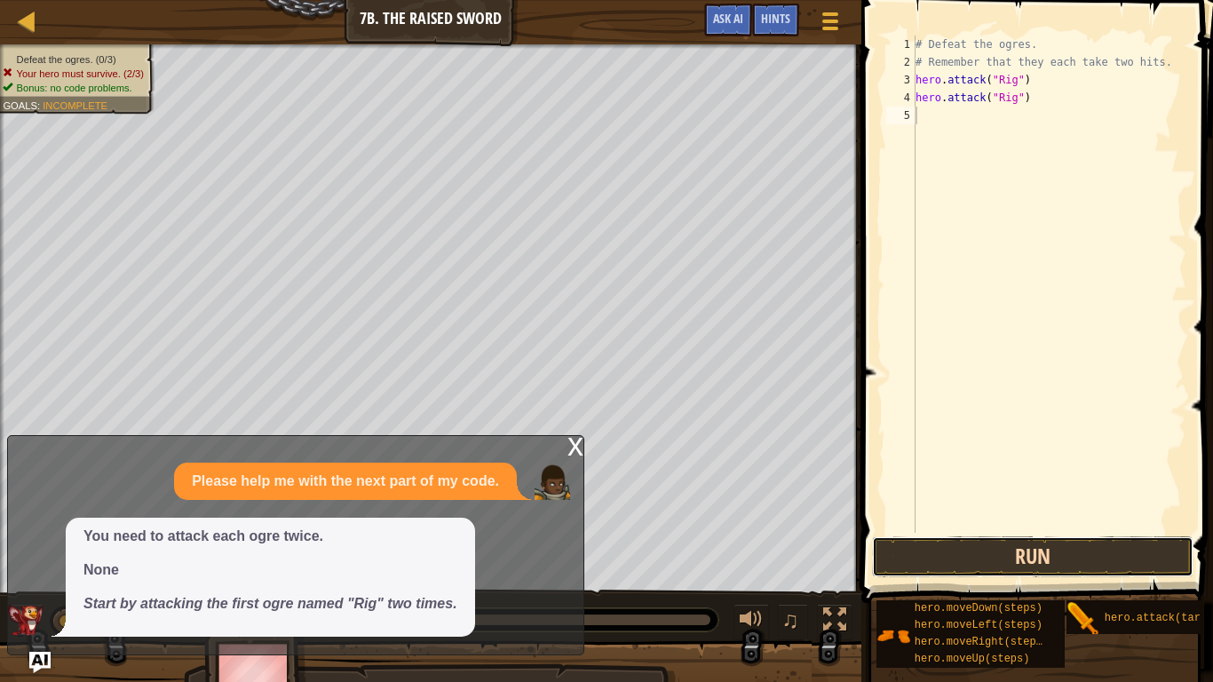
click at [1001, 551] on button "Run" at bounding box center [1032, 556] width 320 height 41
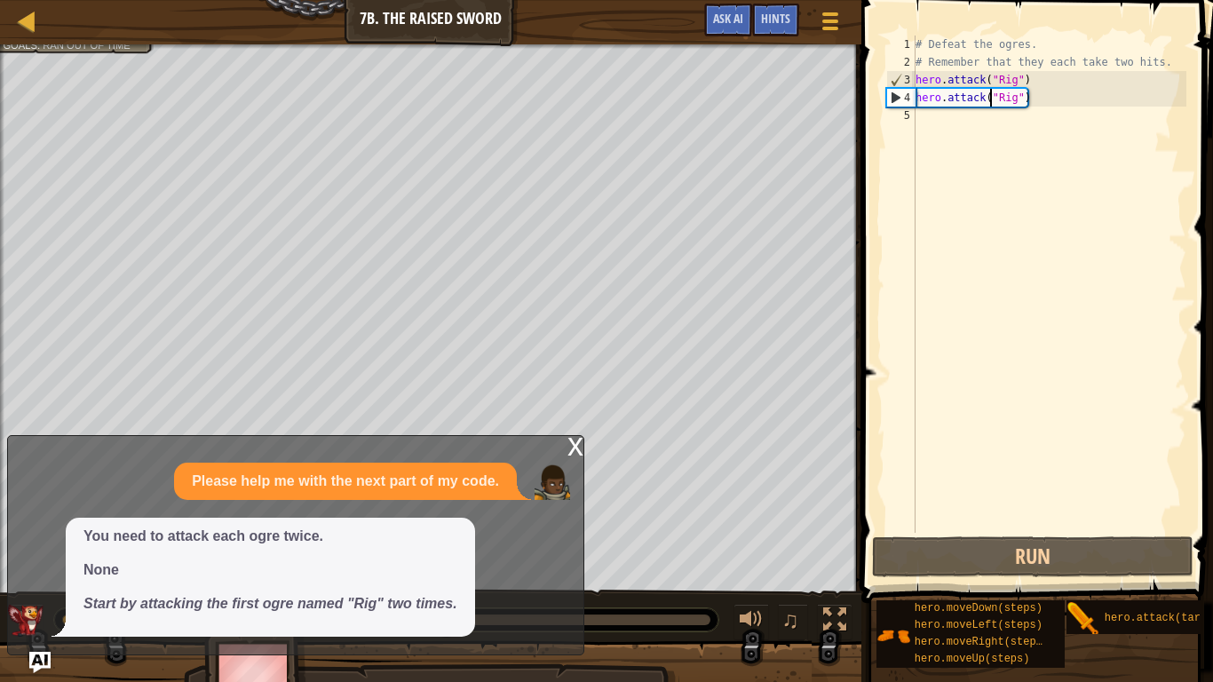
click at [988, 97] on div "# Defeat the ogres. # Remember that they each take two hits. hero . attack ( "R…" at bounding box center [1049, 302] width 274 height 533
type textarea "hero.attack("Rig")"
click at [494, 548] on div "You need to attack each ogre twice. None Start by attacking the first ogre name…" at bounding box center [291, 577] width 566 height 119
click at [572, 453] on div "x" at bounding box center [575, 445] width 16 height 18
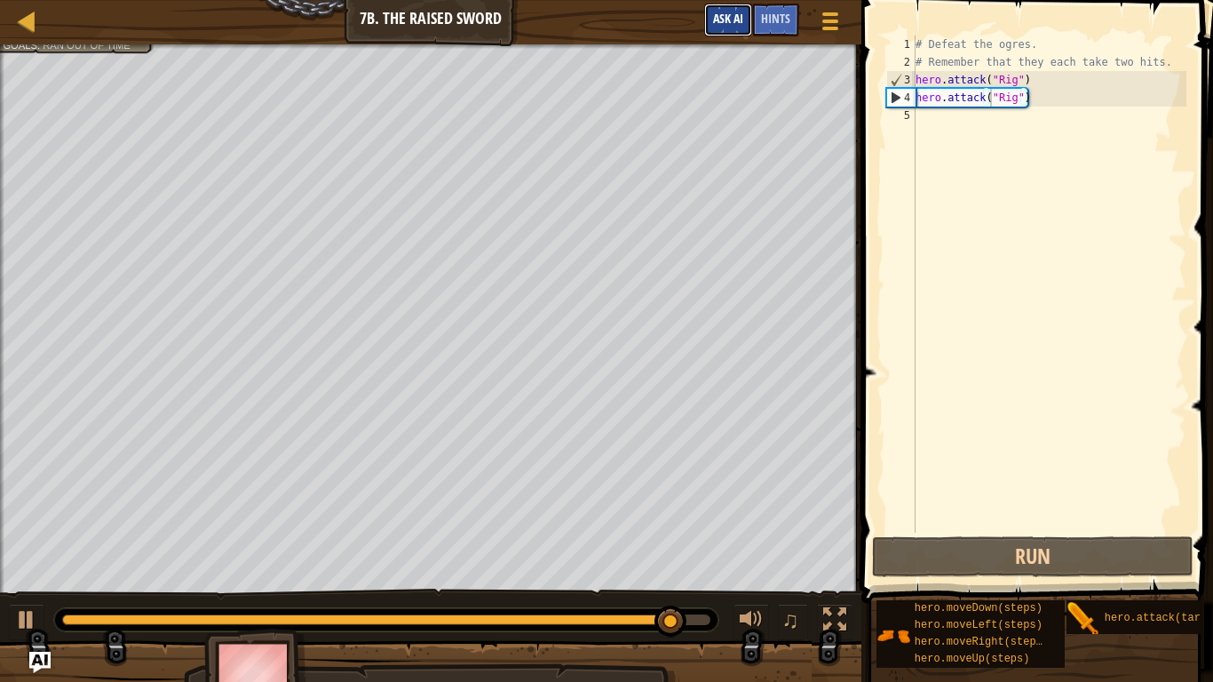
click at [739, 11] on span "Ask AI" at bounding box center [728, 18] width 30 height 17
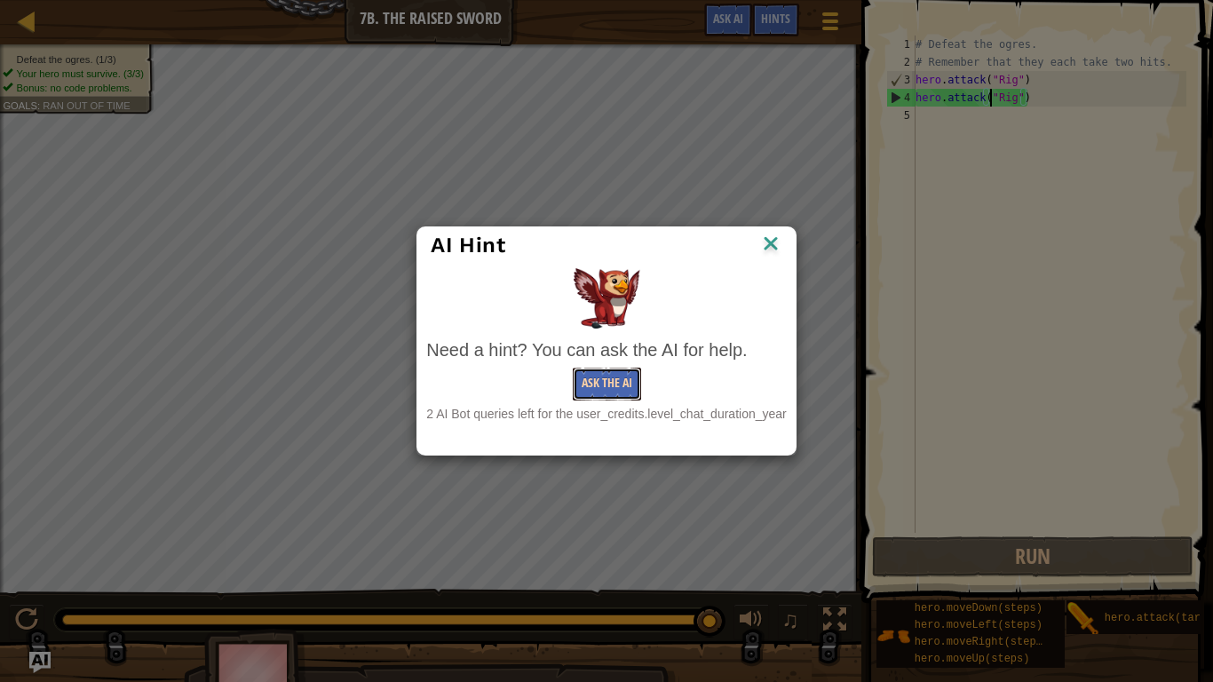
click at [615, 395] on button "Ask the AI" at bounding box center [607, 383] width 68 height 33
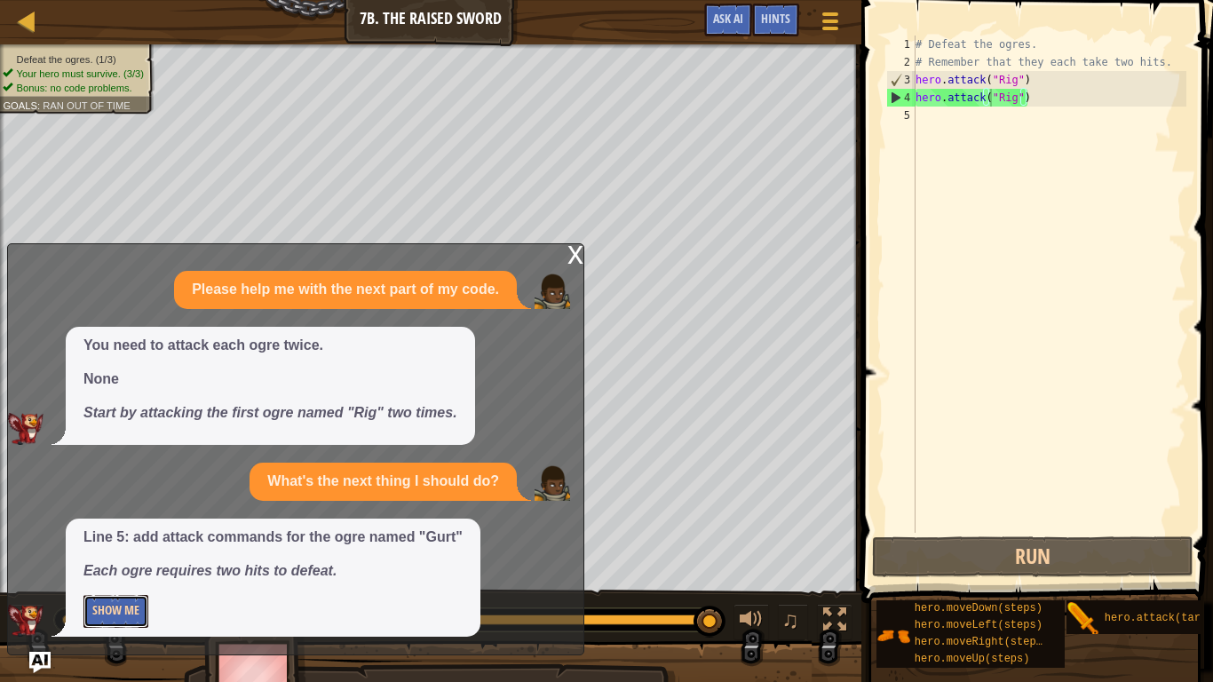
click at [115, 561] on button "Show Me" at bounding box center [115, 611] width 65 height 33
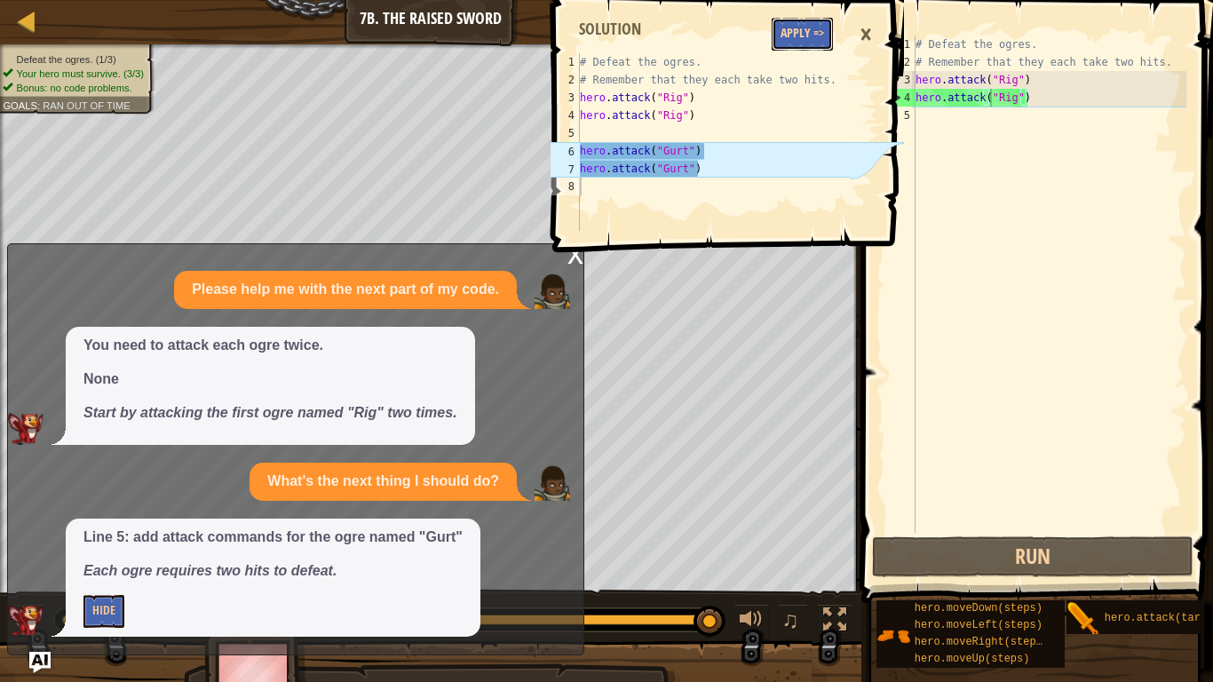
click at [785, 30] on button "Apply =>" at bounding box center [801, 34] width 61 height 33
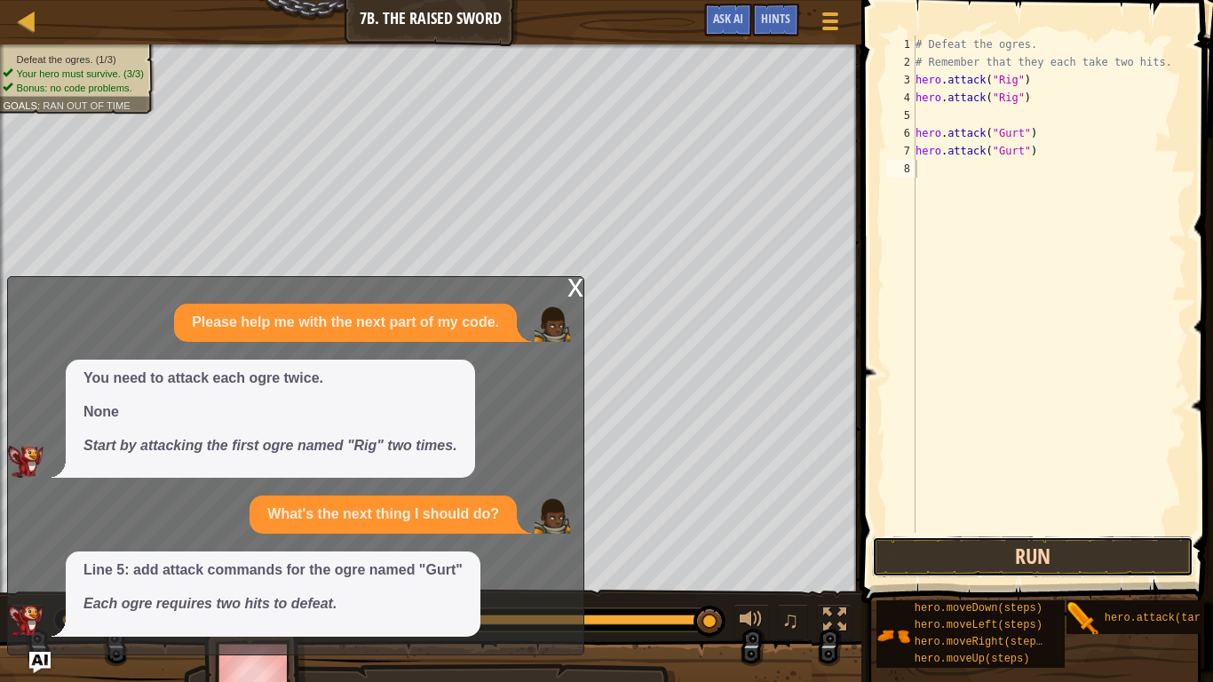
click at [1166, 554] on button "Run" at bounding box center [1032, 556] width 320 height 41
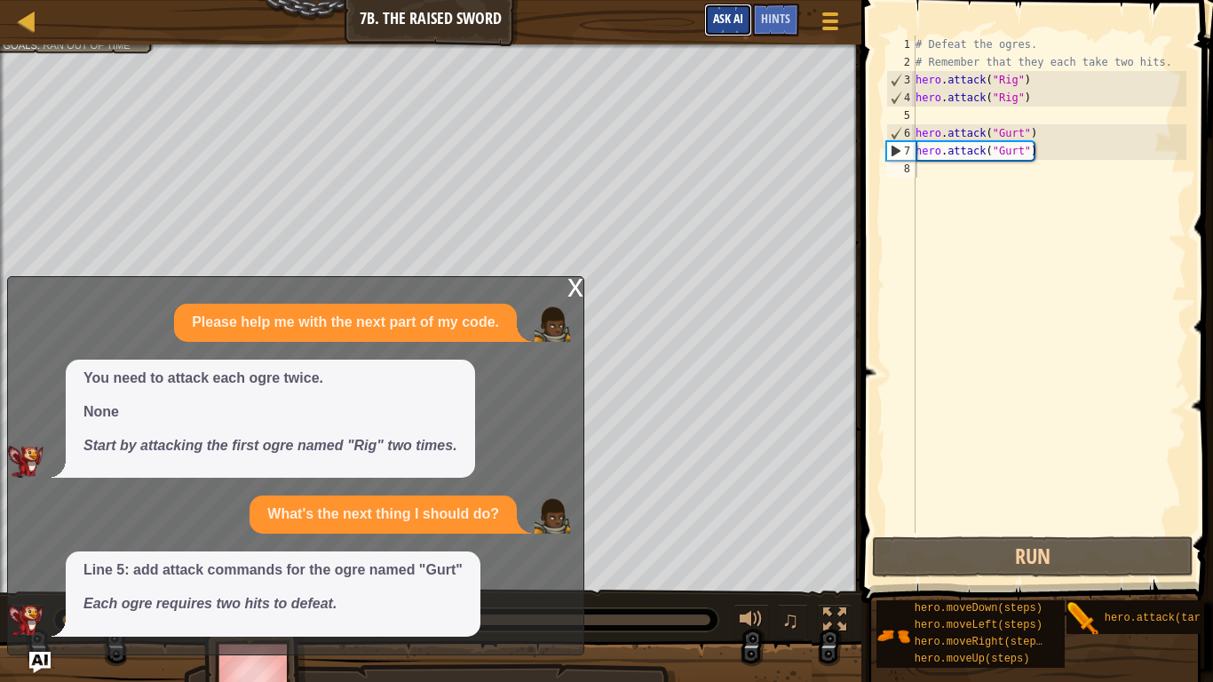
click at [723, 12] on span "Ask AI" at bounding box center [728, 18] width 30 height 17
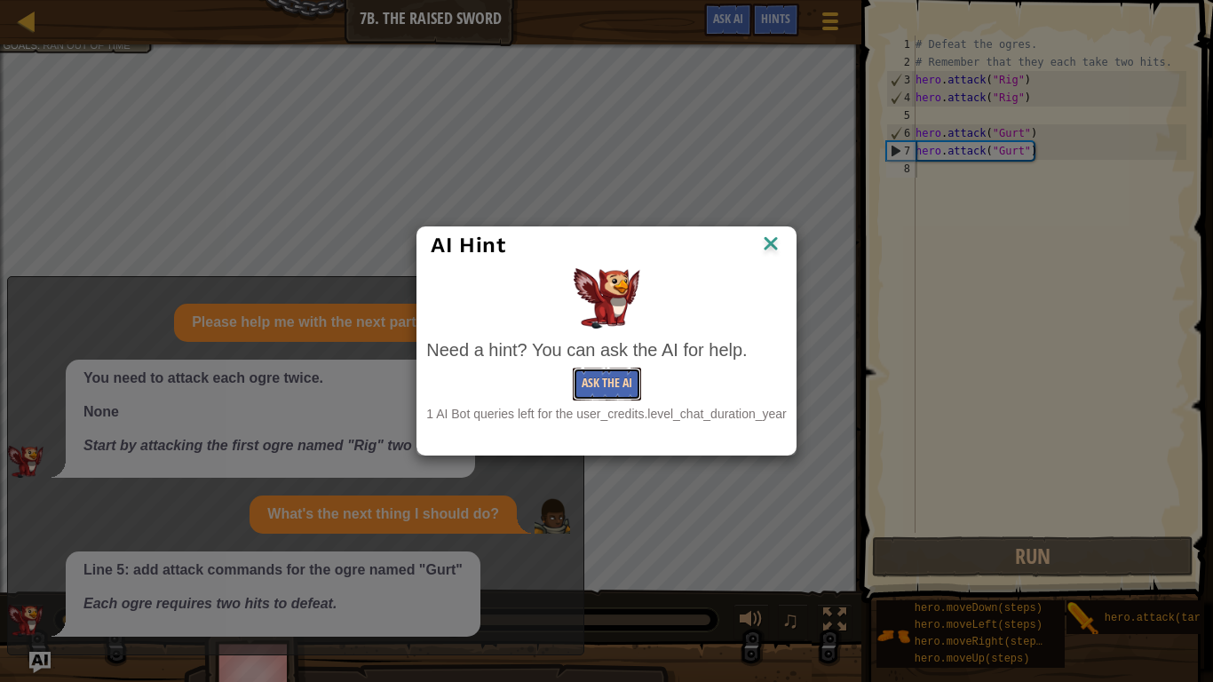
click at [593, 393] on button "Ask the AI" at bounding box center [607, 383] width 68 height 33
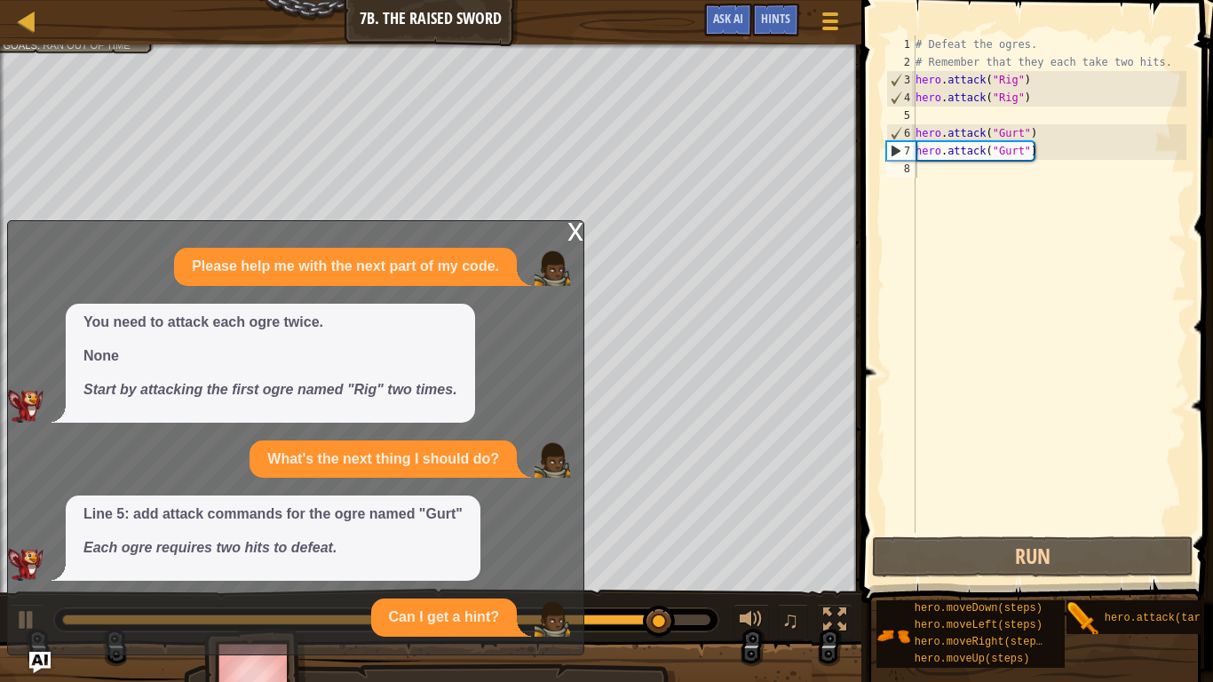
click at [573, 290] on div "Please help me with the next part of my code. You need to attack each ogre twic…" at bounding box center [291, 442] width 566 height 389
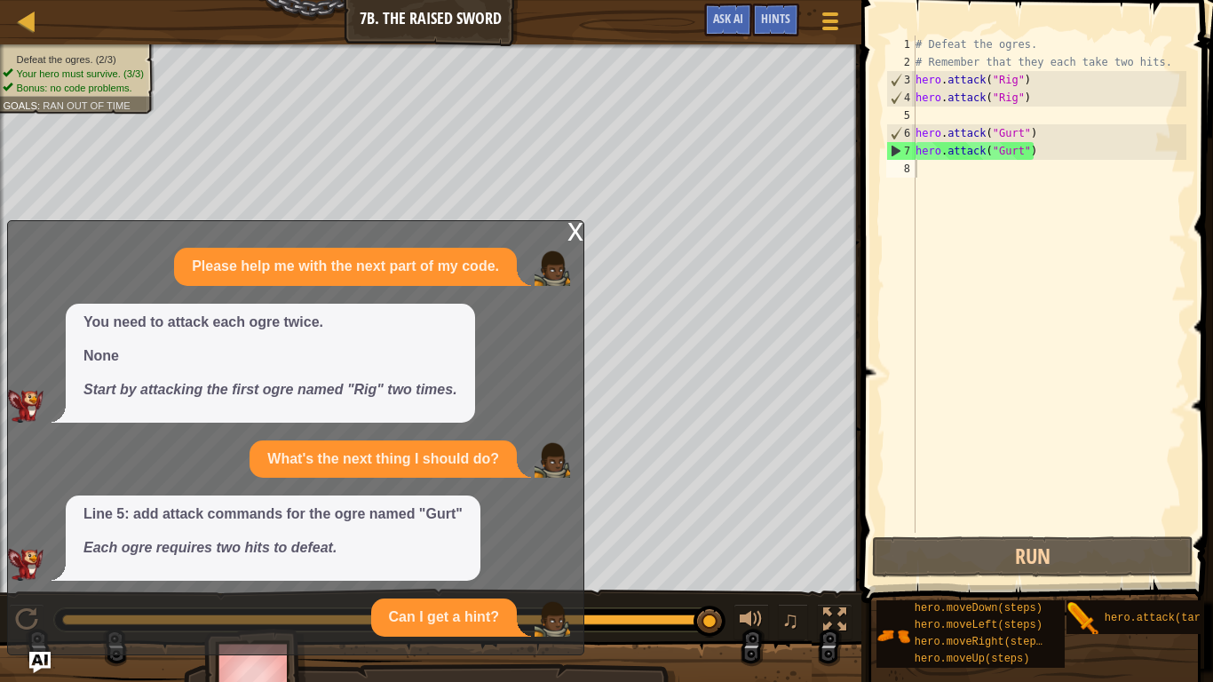
click at [573, 233] on div "x" at bounding box center [575, 230] width 16 height 18
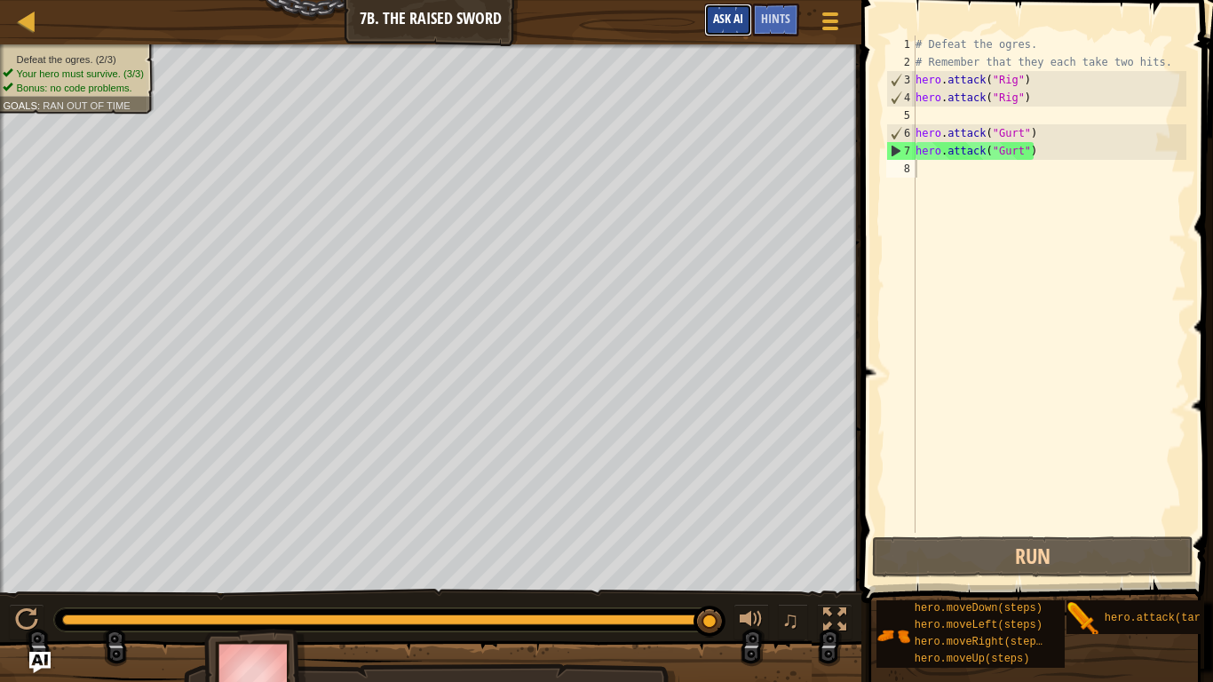
click at [738, 18] on span "Ask AI" at bounding box center [728, 18] width 30 height 17
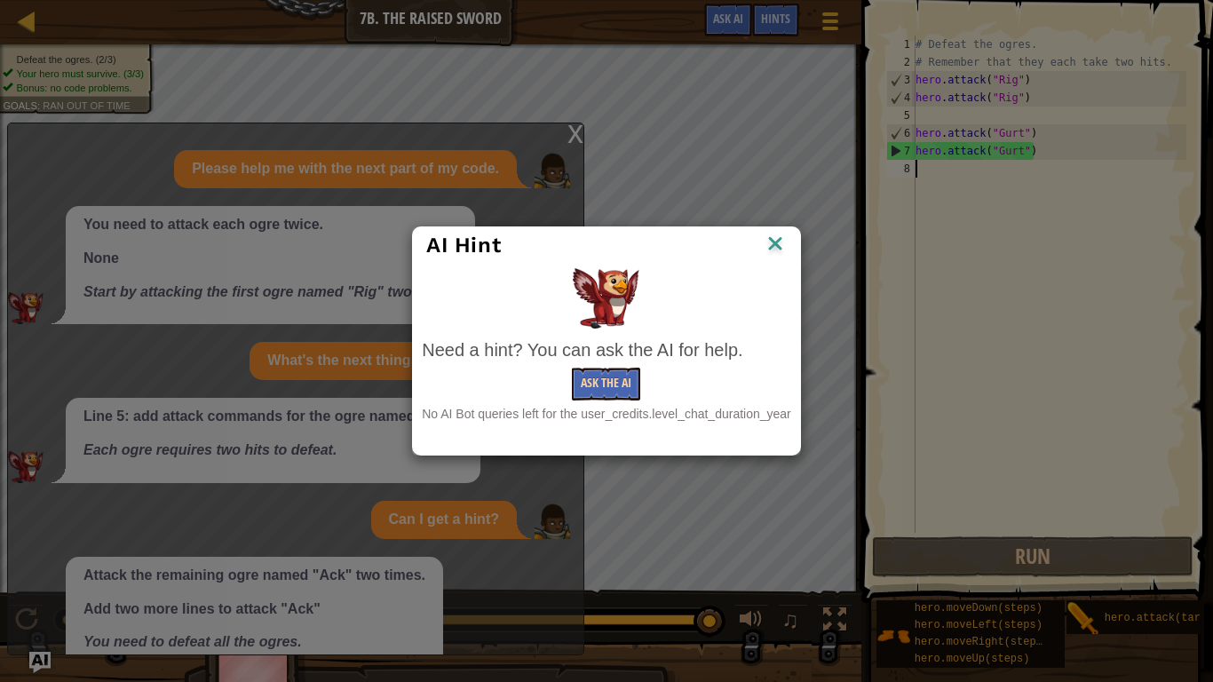
scroll to position [74, 0]
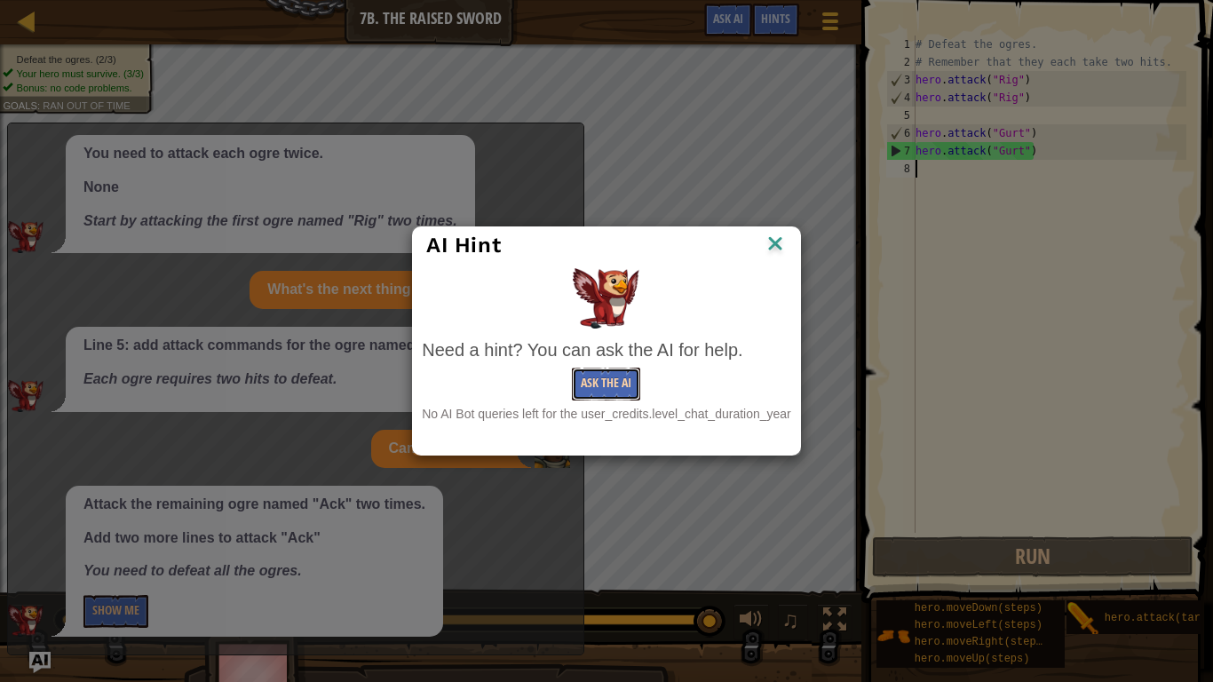
click at [619, 382] on button "Ask the AI" at bounding box center [606, 383] width 68 height 33
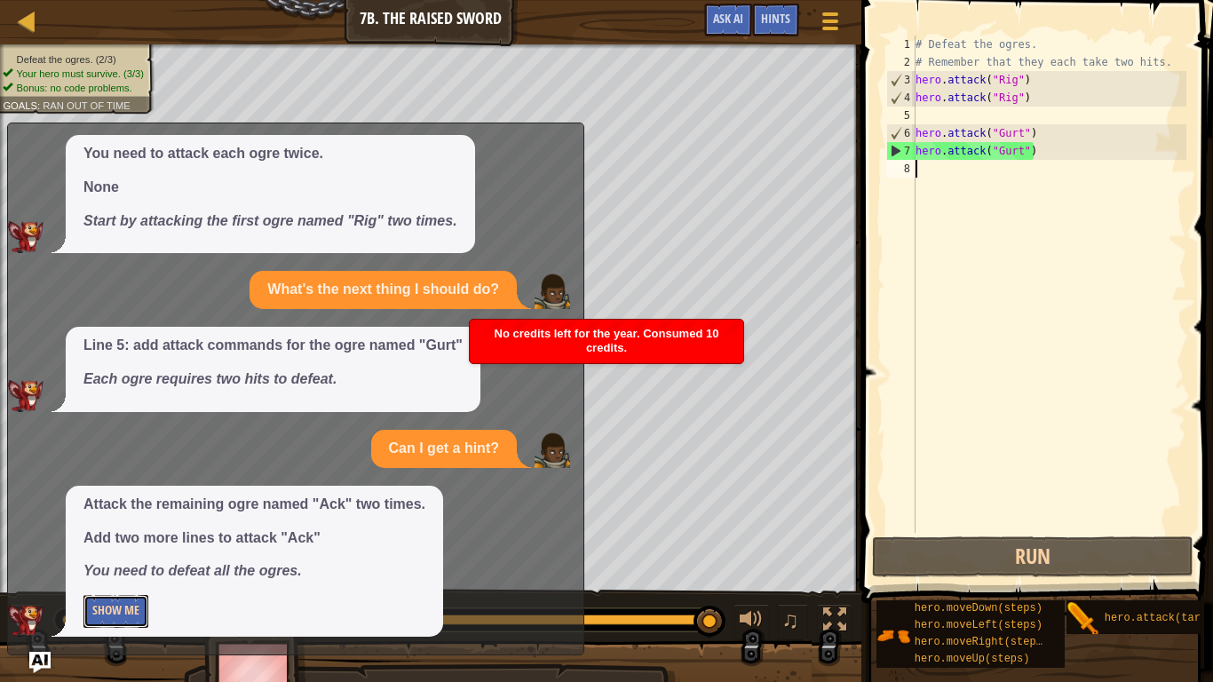
click at [129, 561] on button "Show Me" at bounding box center [115, 611] width 65 height 33
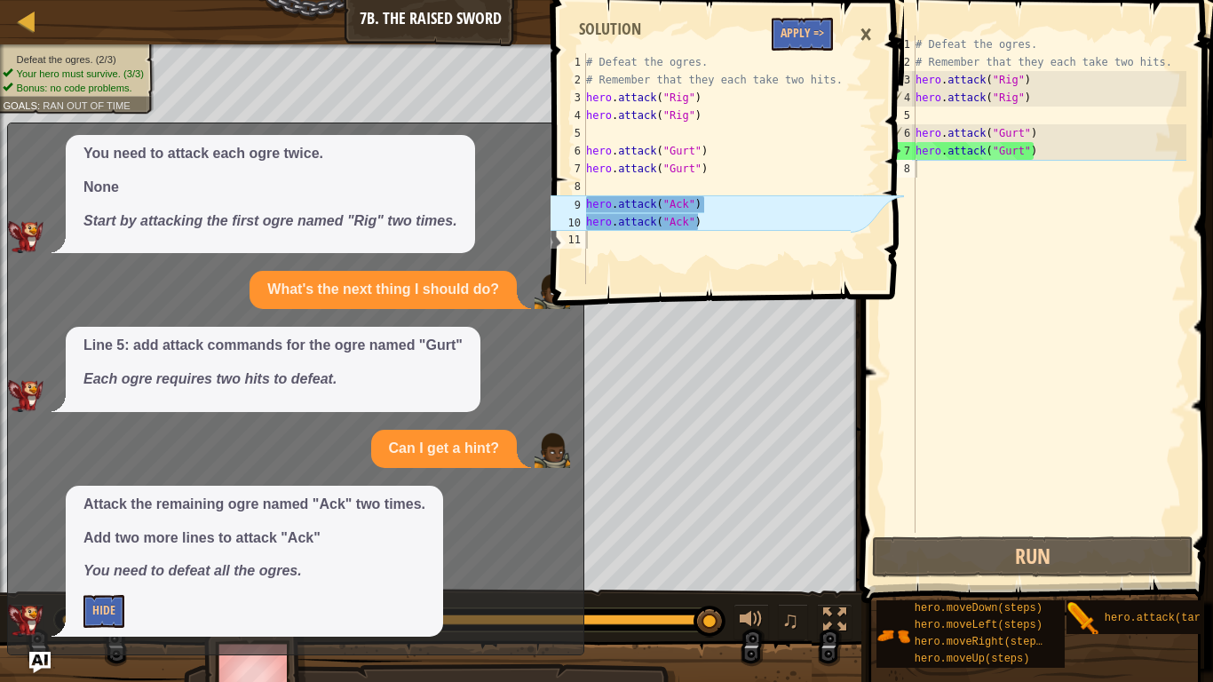
click at [865, 29] on div "×" at bounding box center [865, 34] width 30 height 41
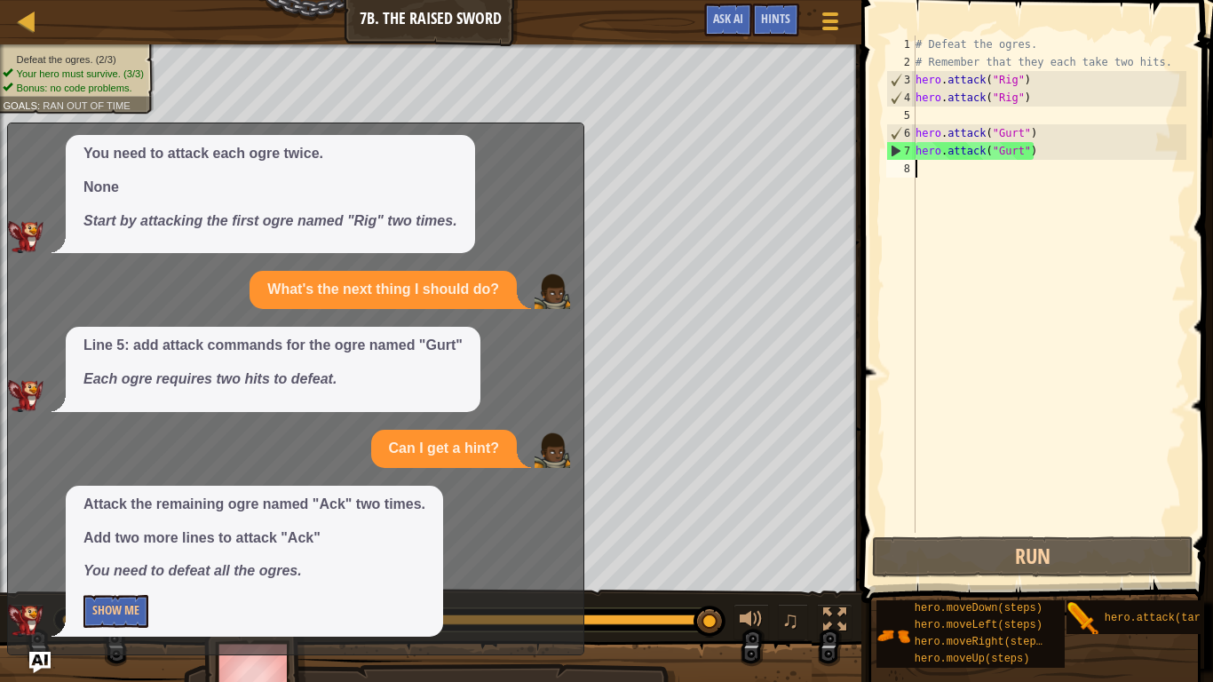
click at [515, 135] on div "You need to attack each ogre twice. None Start by attacking the first ogre name…" at bounding box center [291, 194] width 566 height 119
drag, startPoint x: 515, startPoint y: 141, endPoint x: 497, endPoint y: 228, distance: 88.8
click at [497, 228] on div "You need to attack each ogre twice. None Start by attacking the first ogre name…" at bounding box center [291, 194] width 566 height 119
click at [43, 561] on img "Ask AI" at bounding box center [39, 662] width 23 height 23
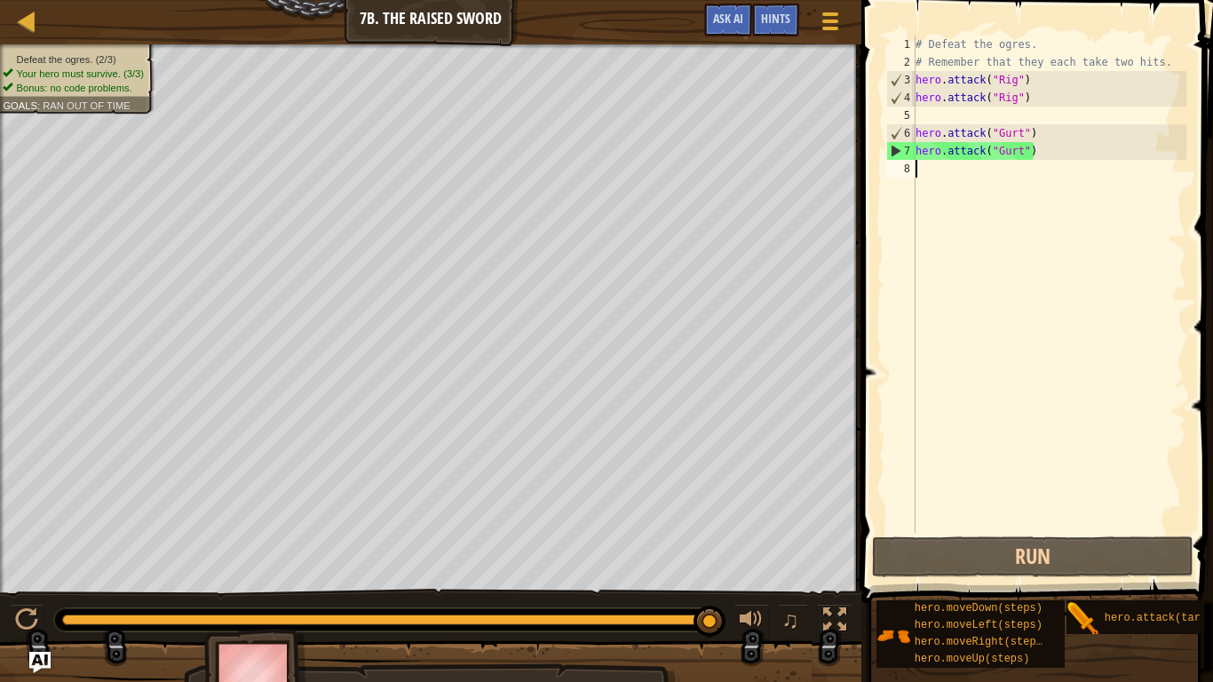
click at [921, 163] on div "# Defeat the ogres. # Remember that they each take two hits. hero . attack ( "R…" at bounding box center [1049, 302] width 274 height 533
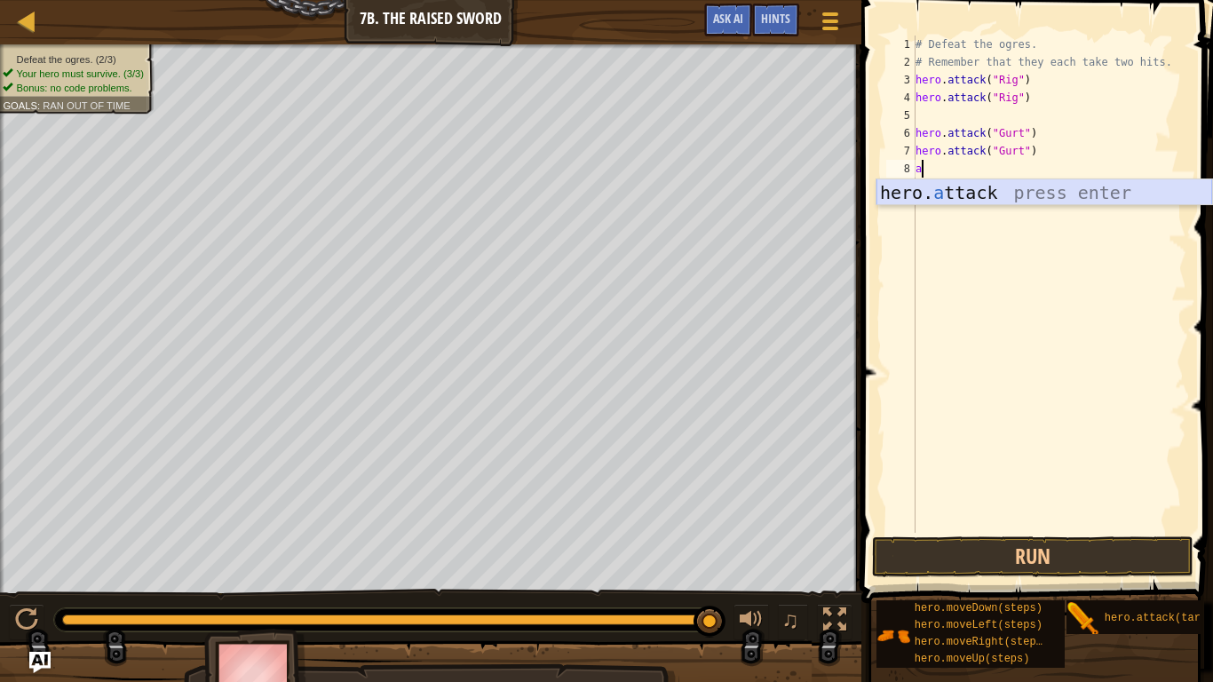
click at [1021, 201] on div "hero. a ttack press enter" at bounding box center [1044, 219] width 336 height 80
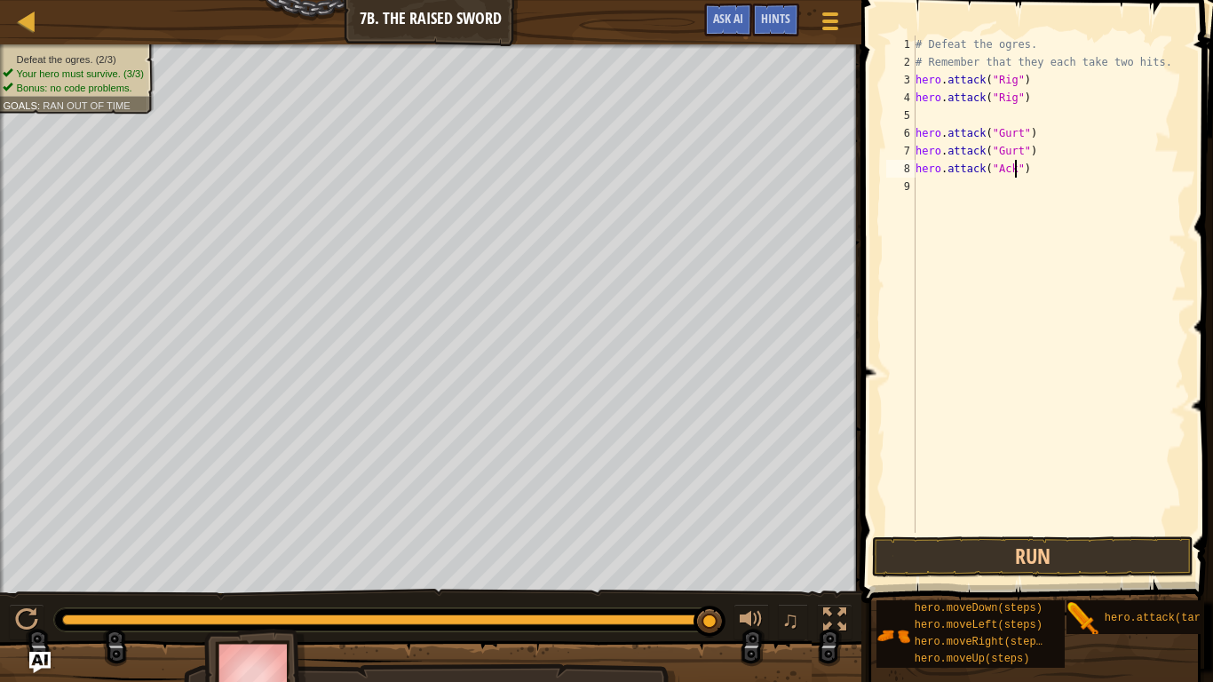
scroll to position [8, 14]
click at [935, 553] on button "Run" at bounding box center [1032, 556] width 320 height 41
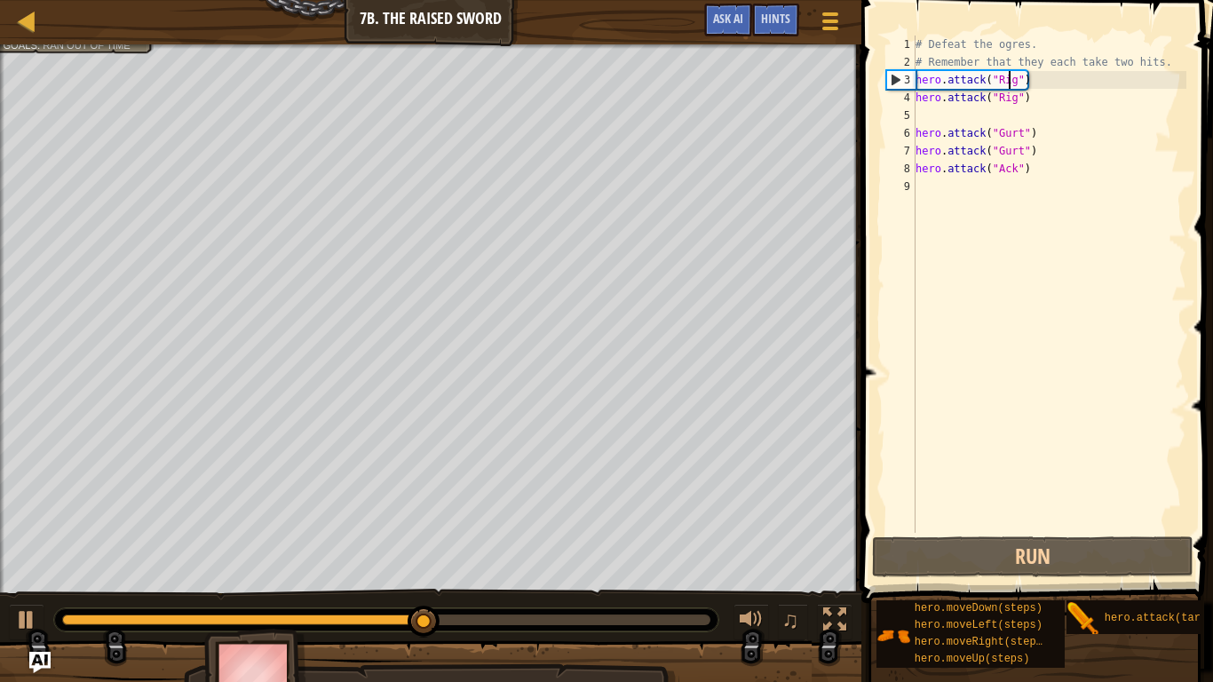
click at [1011, 83] on div "# Defeat the ogres. # Remember that they each take two hits. hero . attack ( "R…" at bounding box center [1049, 302] width 274 height 533
click at [1014, 82] on div "# Defeat the ogres. # Remember that they each take two hits. hero . attack ( "R…" at bounding box center [1049, 302] width 274 height 533
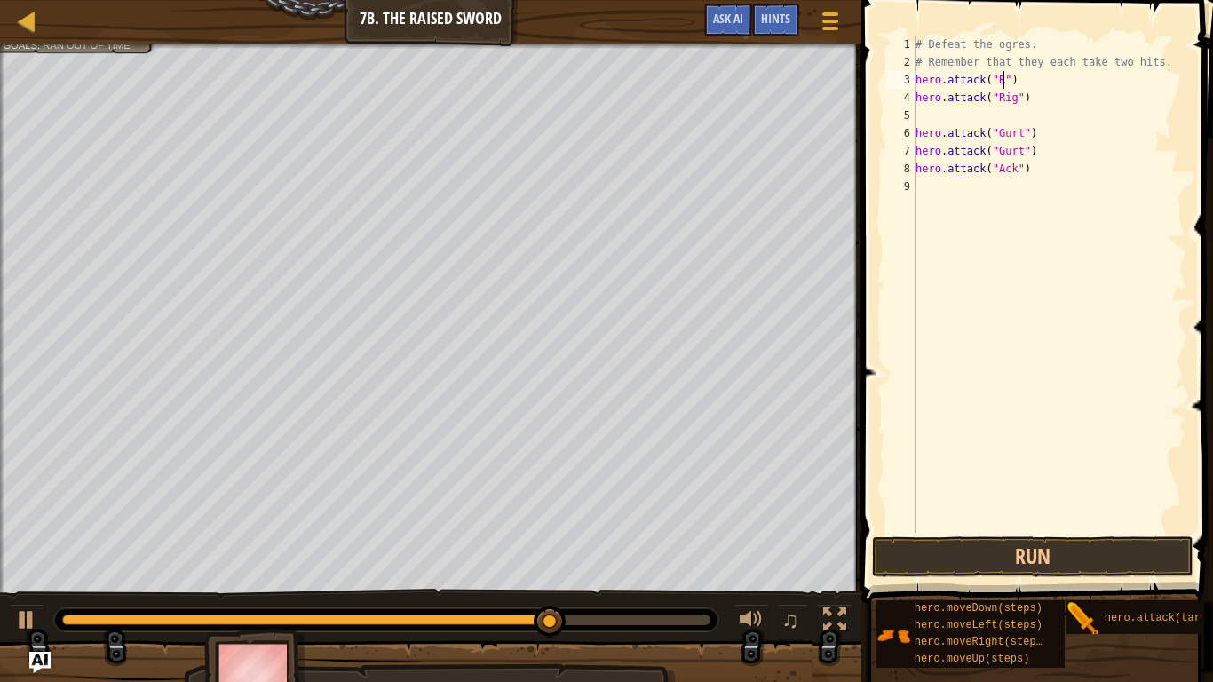
scroll to position [8, 12]
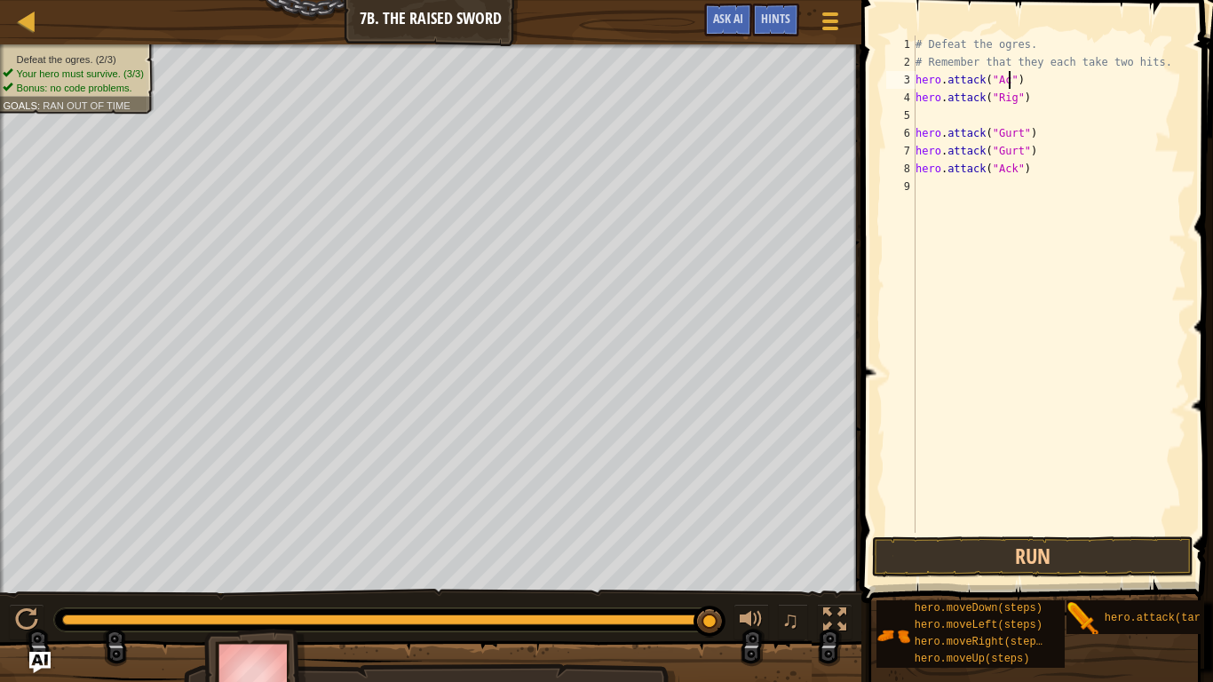
type textarea "hero.attack("Ack")"
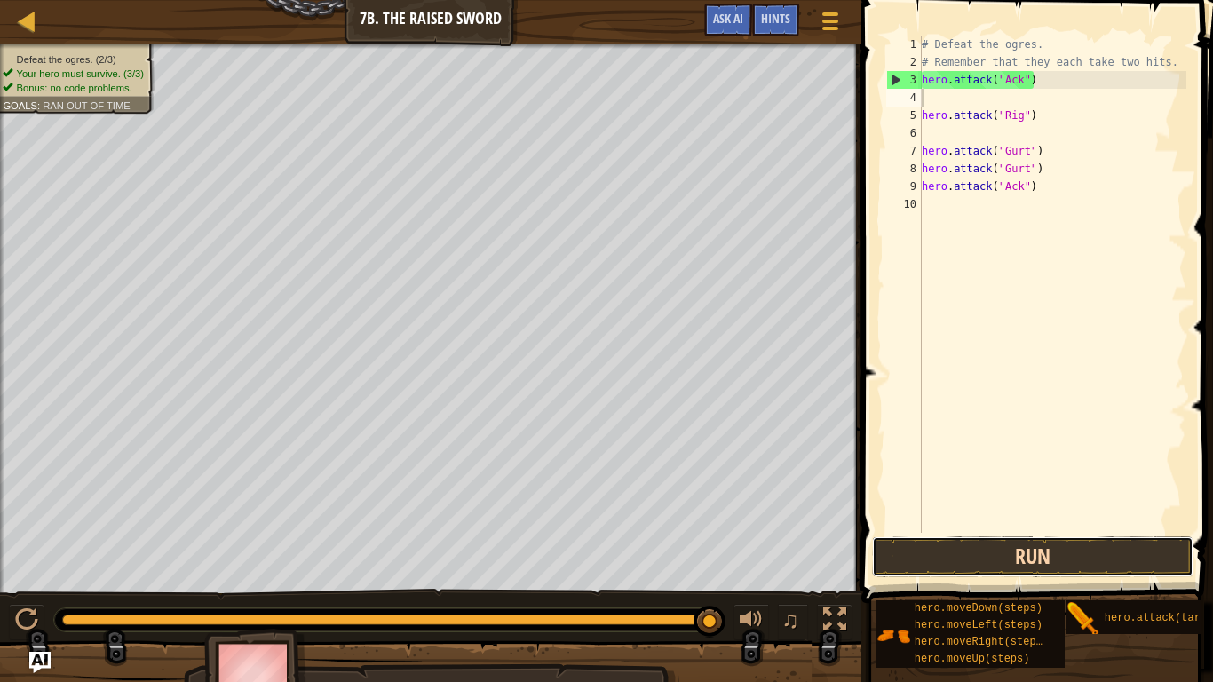
click at [1019, 553] on button "Run" at bounding box center [1032, 556] width 320 height 41
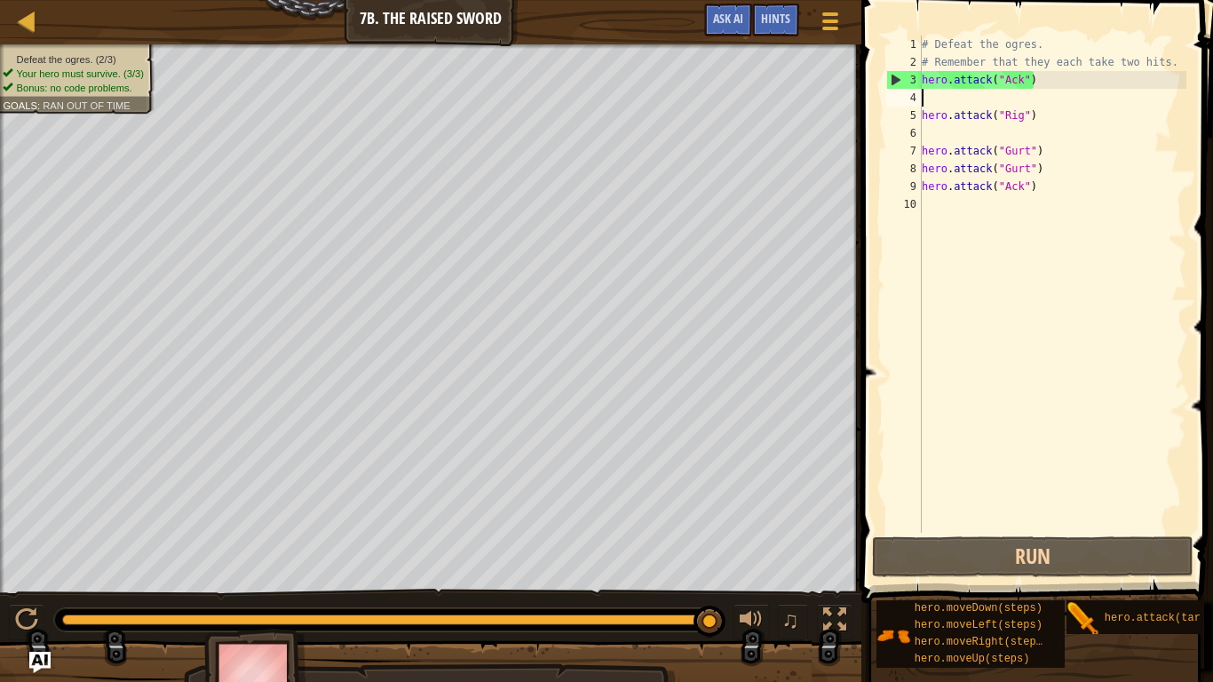
click at [1039, 115] on div "# Defeat the ogres. # Remember that they each take two hits. hero . attack ( "A…" at bounding box center [1052, 302] width 268 height 533
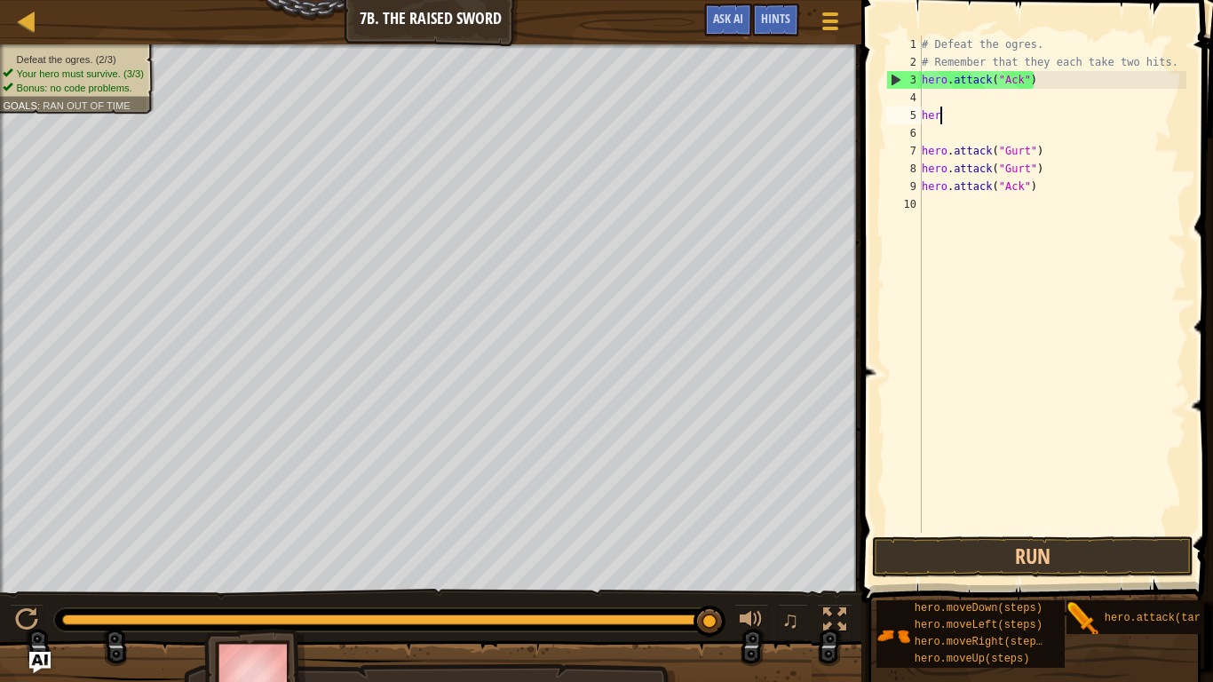
type textarea "h"
click at [944, 99] on div "# Defeat the ogres. # Remember that they each take two hits. hero . attack ( "A…" at bounding box center [1052, 302] width 268 height 533
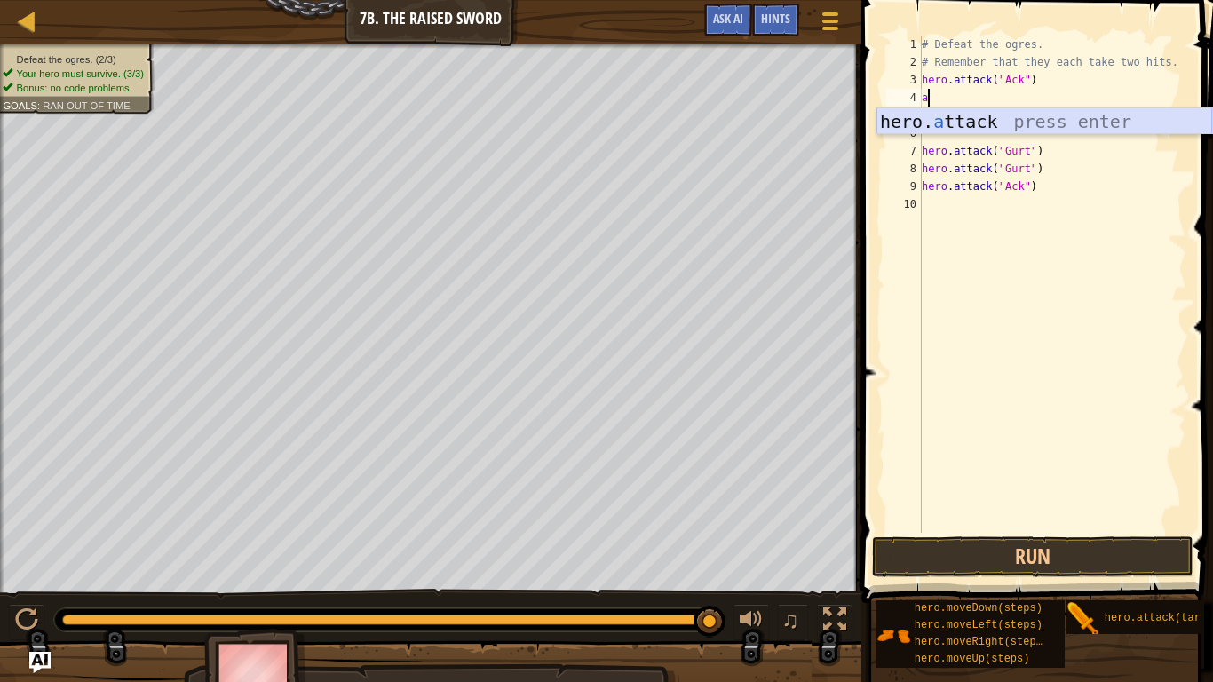
click at [1110, 119] on div "hero. a ttack press enter" at bounding box center [1044, 148] width 336 height 80
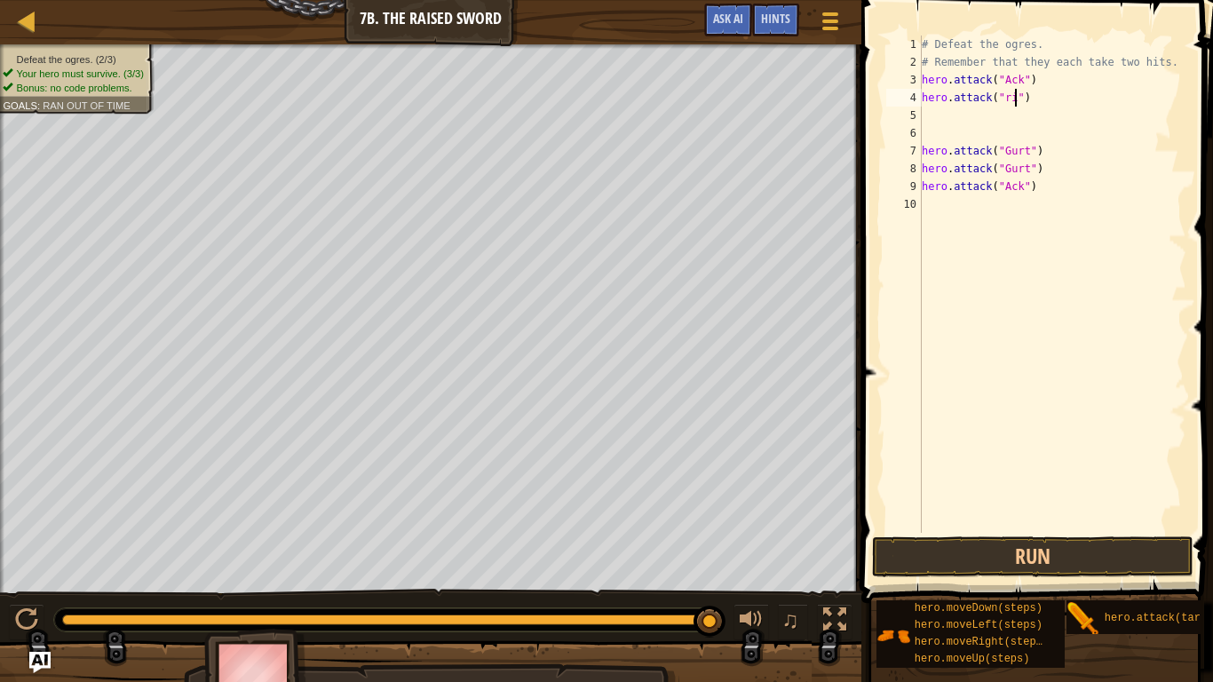
type textarea "hero.attack("rig")"
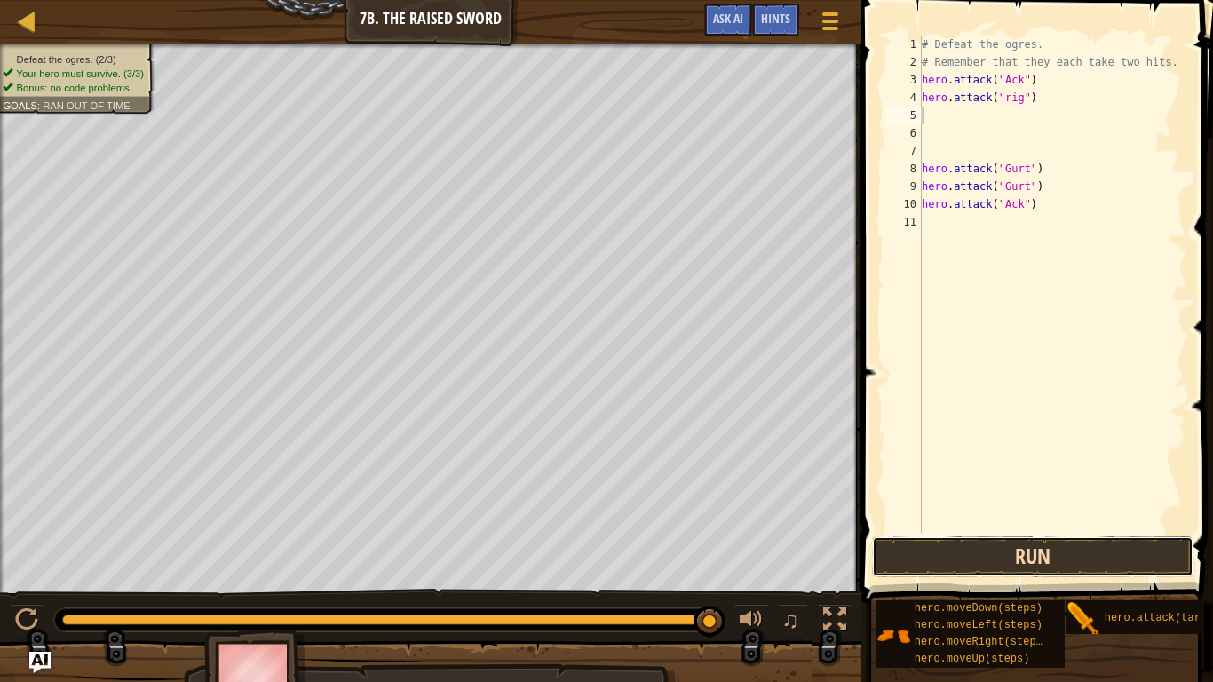
click at [1095, 561] on button "Run" at bounding box center [1032, 556] width 320 height 41
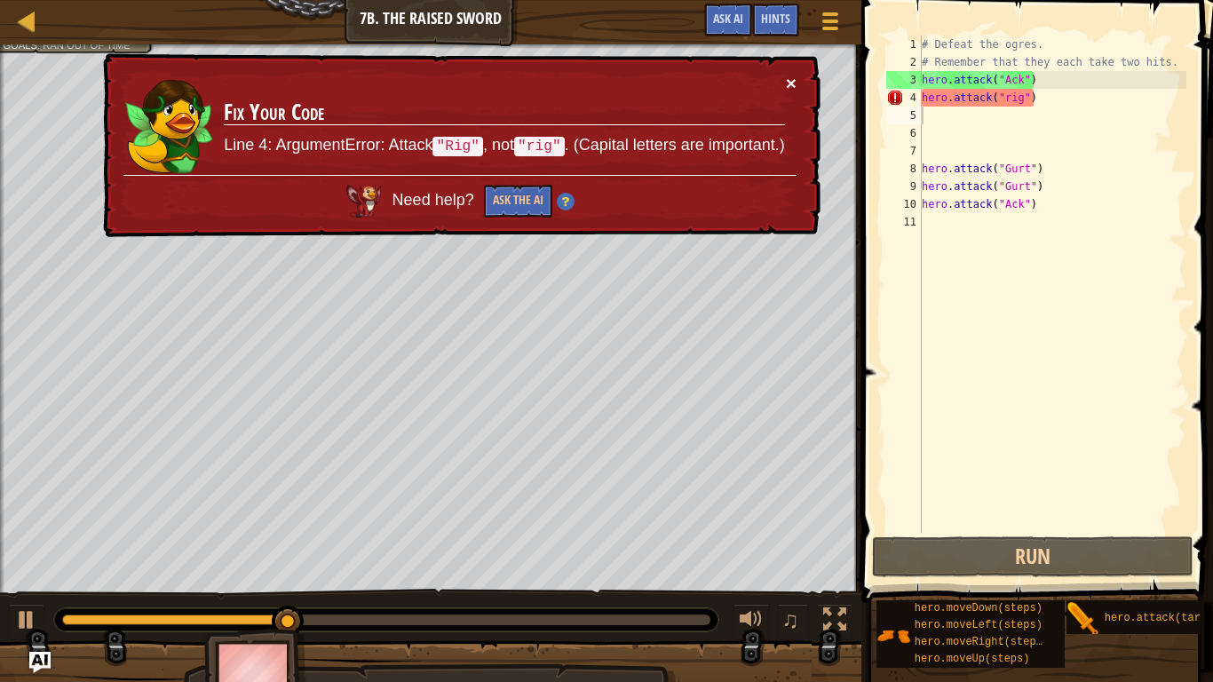
click at [786, 81] on button "×" at bounding box center [791, 83] width 11 height 19
click at [508, 203] on button "Ask the AI" at bounding box center [518, 201] width 68 height 33
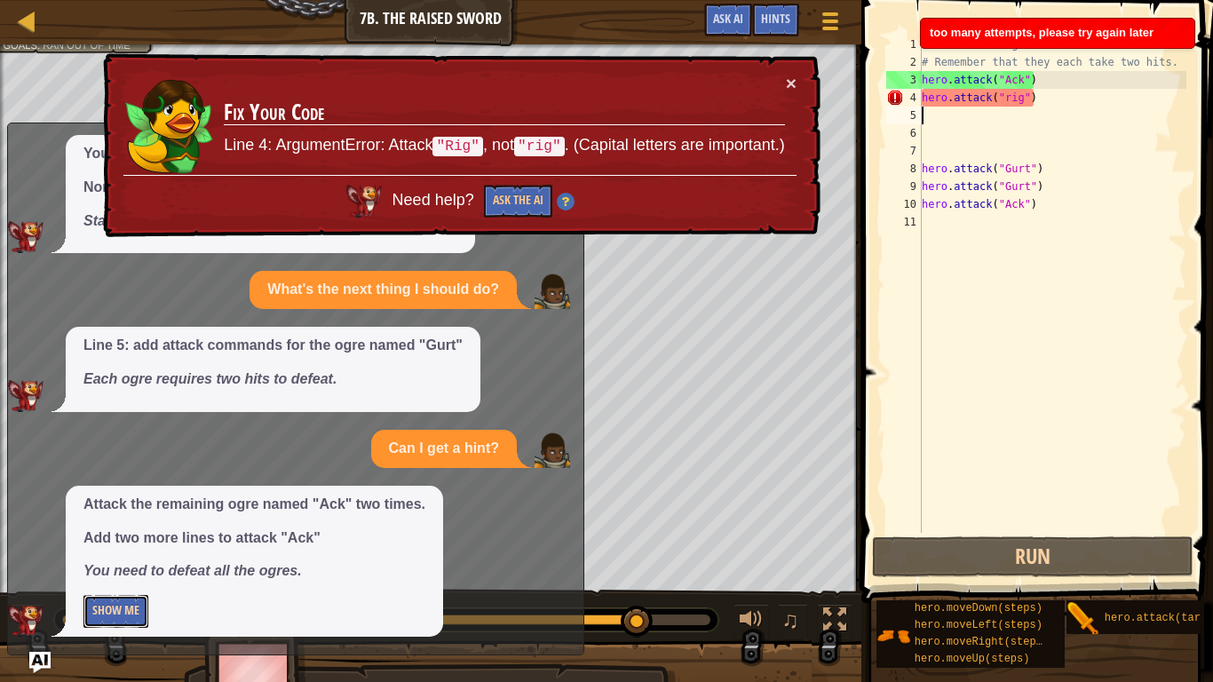
click at [117, 561] on button "Show Me" at bounding box center [115, 611] width 65 height 33
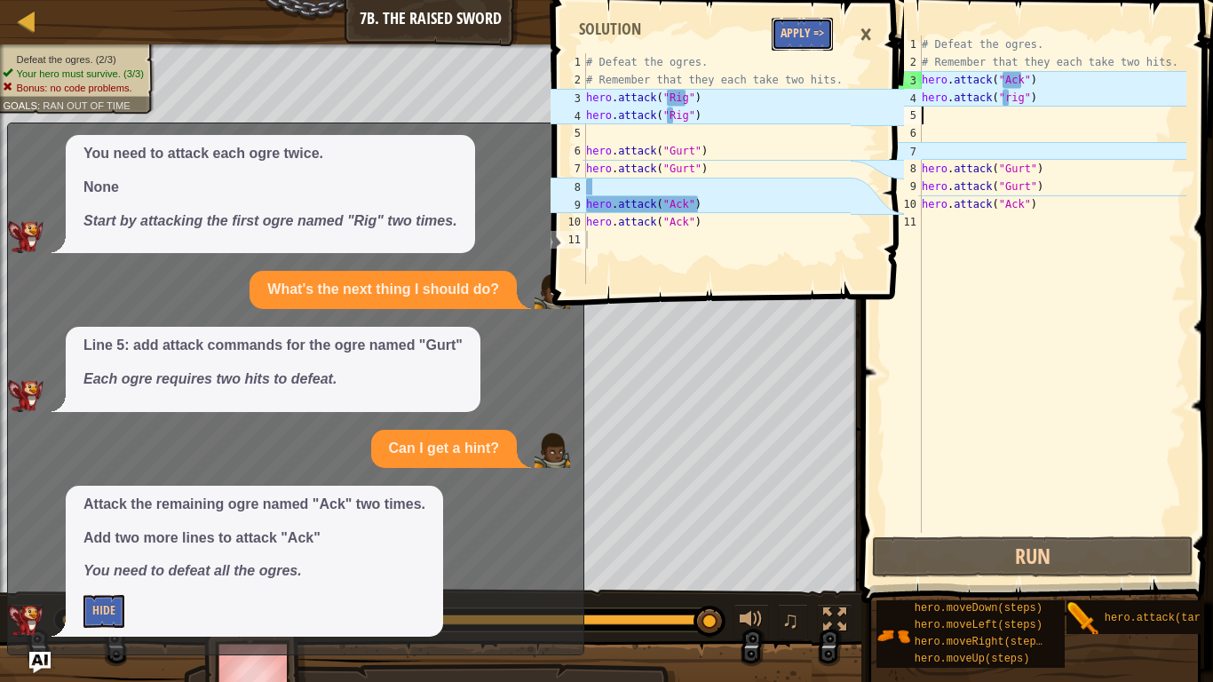
click at [794, 29] on button "Apply =>" at bounding box center [801, 34] width 61 height 33
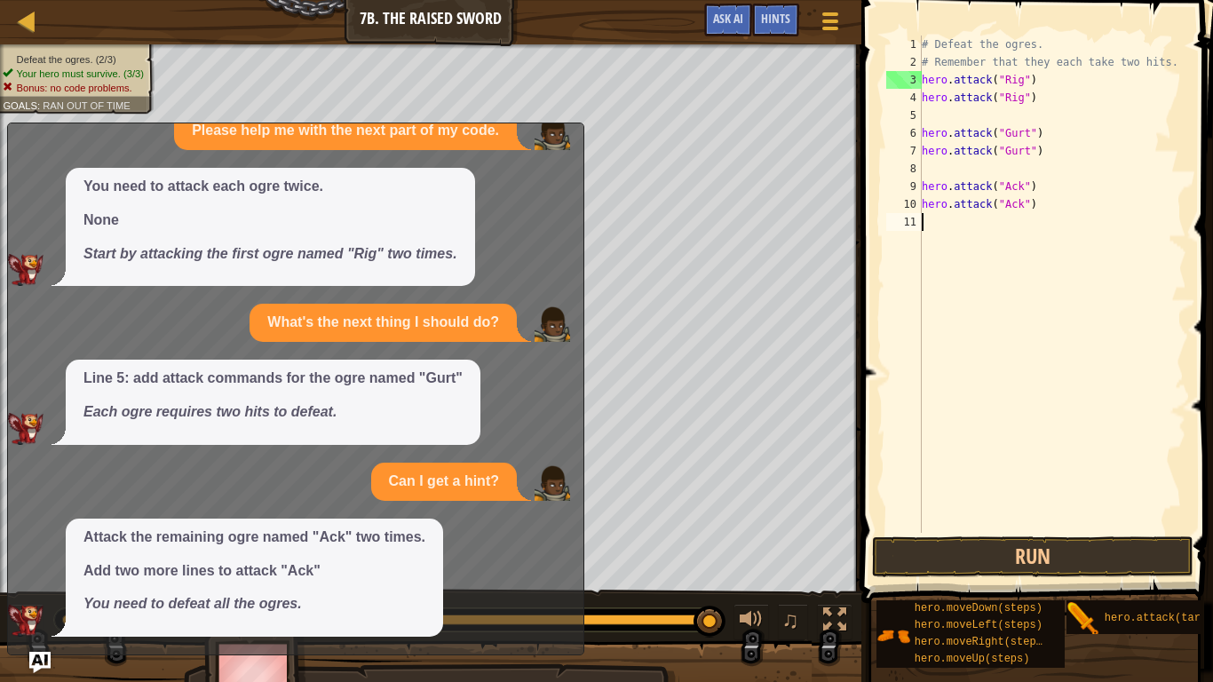
scroll to position [41, 0]
click at [975, 547] on button "Run" at bounding box center [1032, 556] width 320 height 41
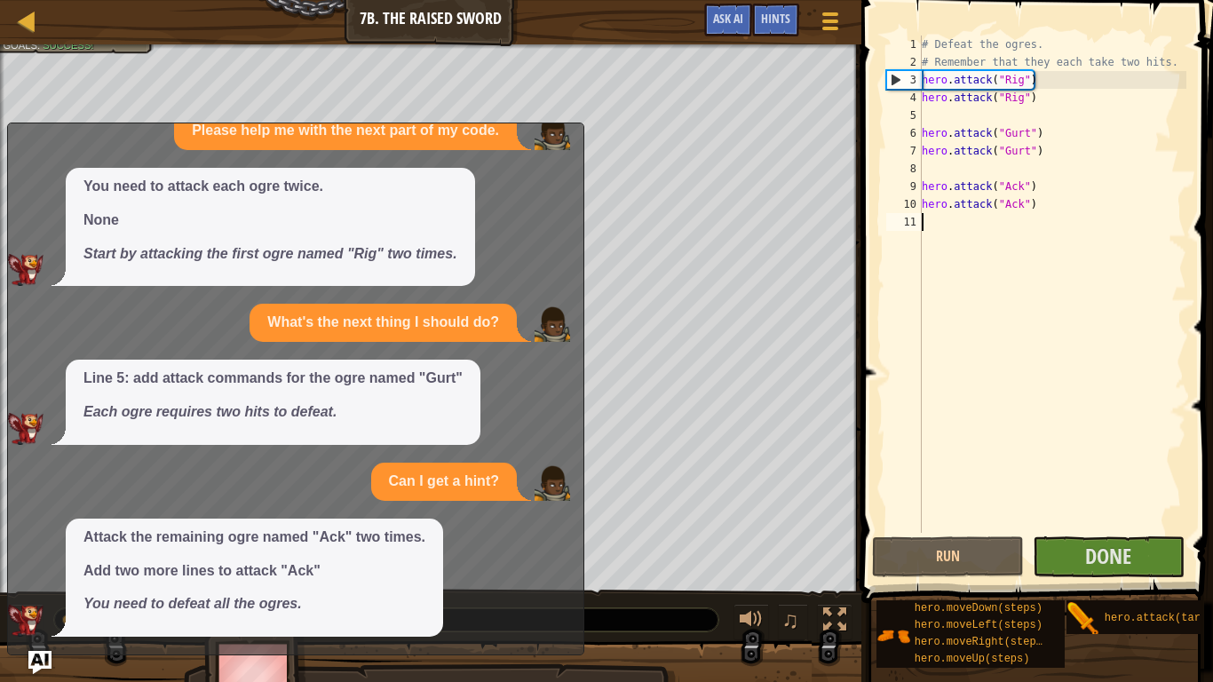
click at [43, 561] on img "Ask AI" at bounding box center [39, 662] width 23 height 23
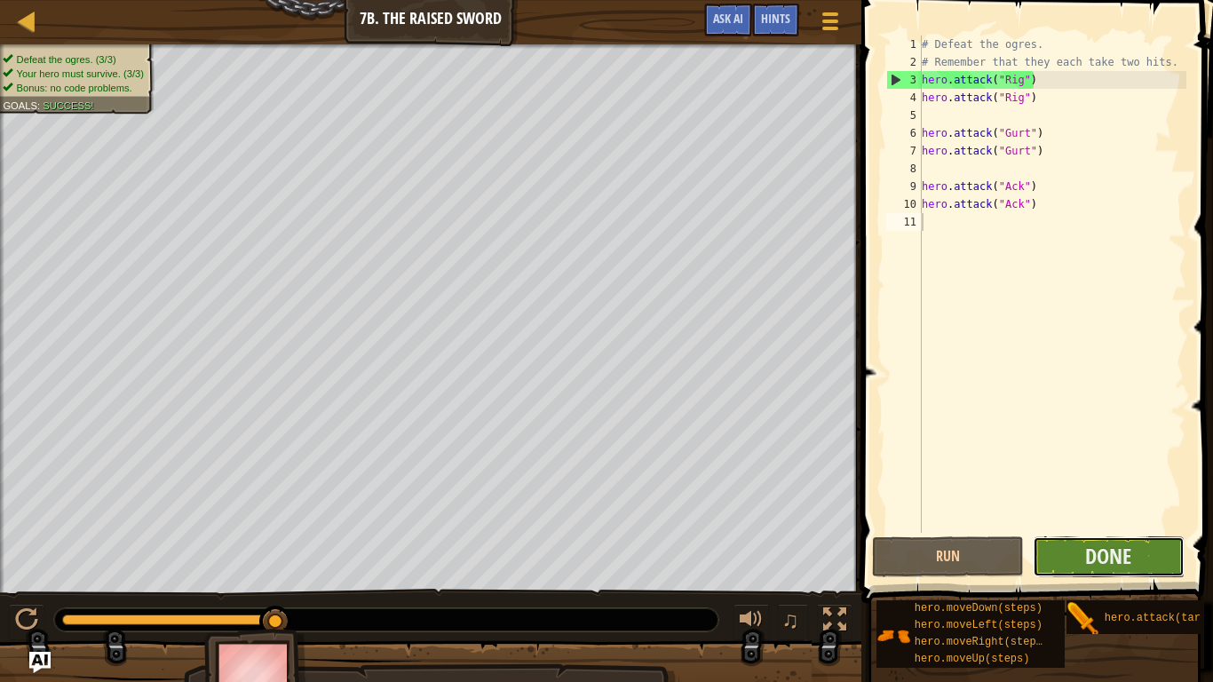
click at [1081, 561] on button "Done" at bounding box center [1108, 556] width 152 height 41
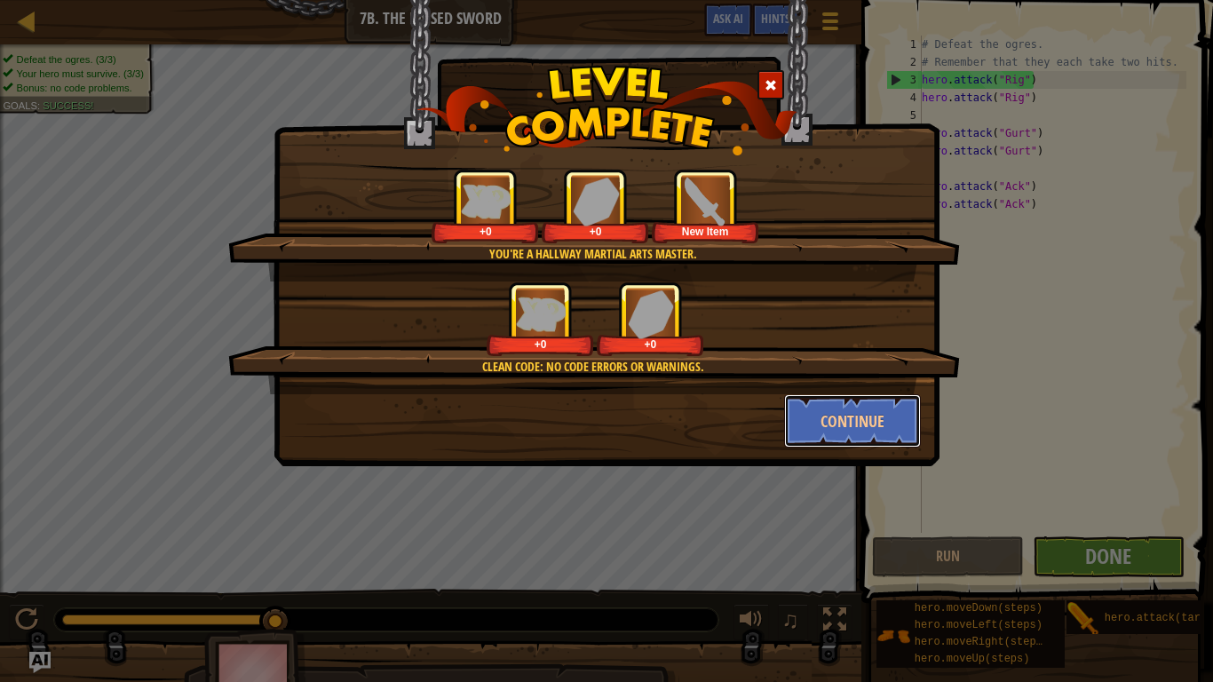
click at [887, 420] on button "Continue" at bounding box center [853, 420] width 138 height 53
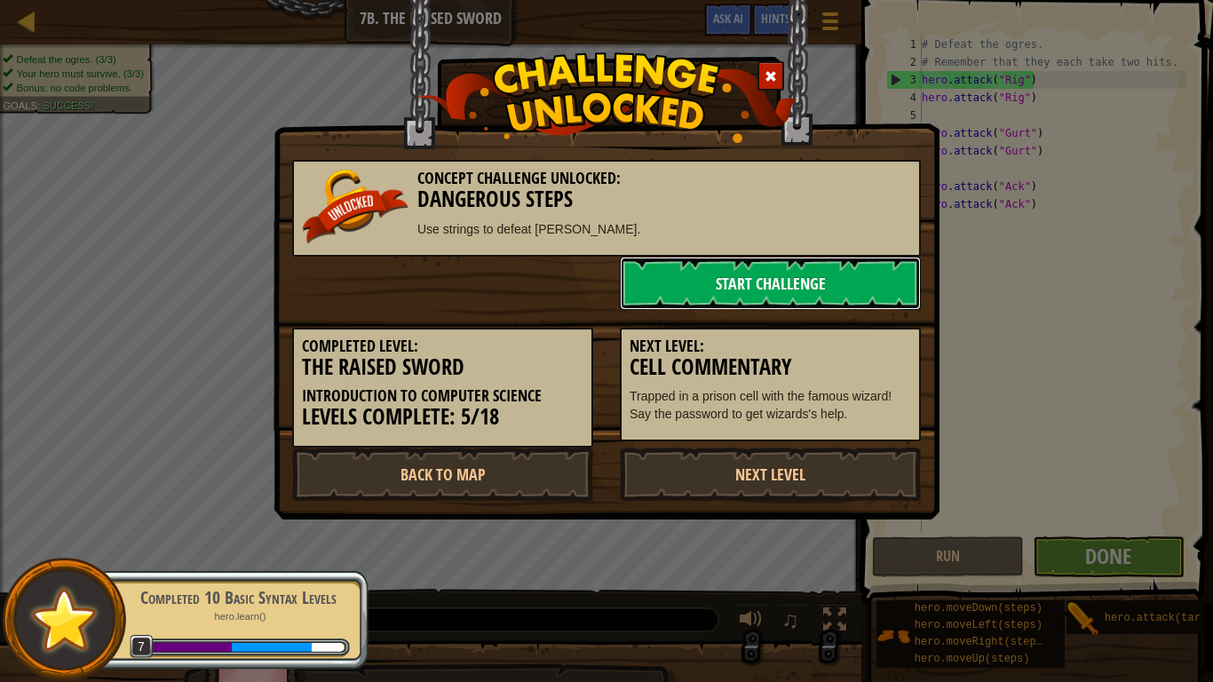
click at [796, 273] on link "Start Challenge" at bounding box center [770, 283] width 301 height 53
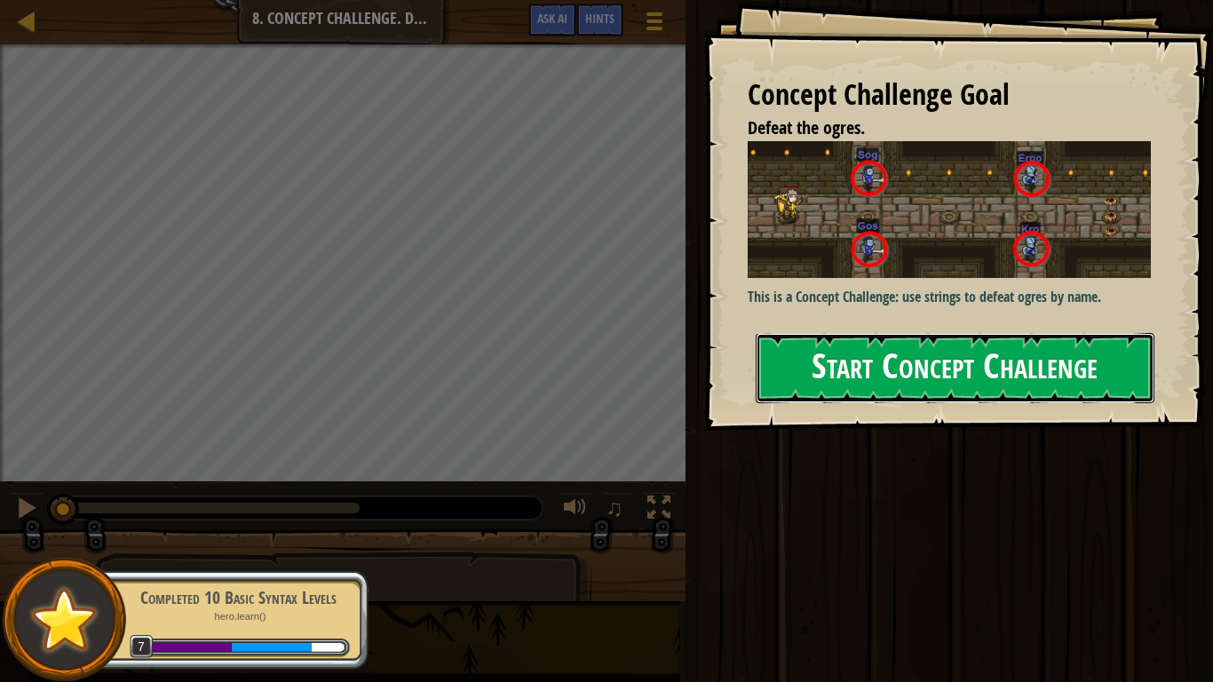
click at [874, 369] on button "Start Concept Challenge" at bounding box center [954, 368] width 399 height 70
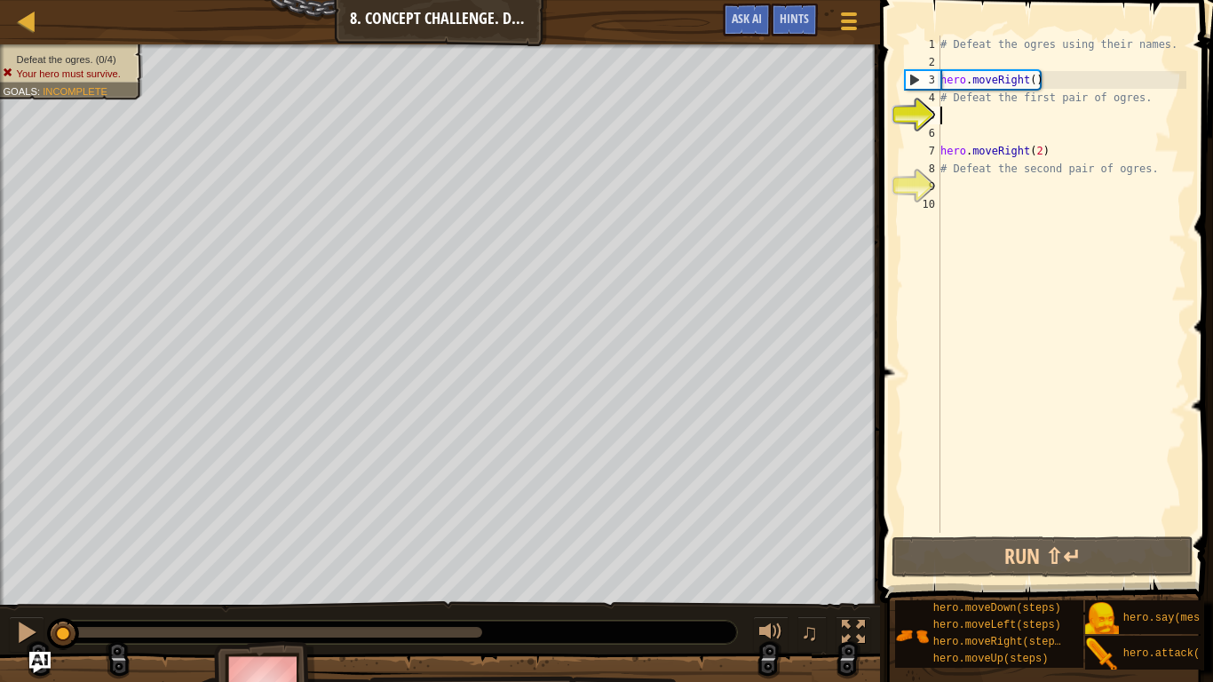
type textarea "r"
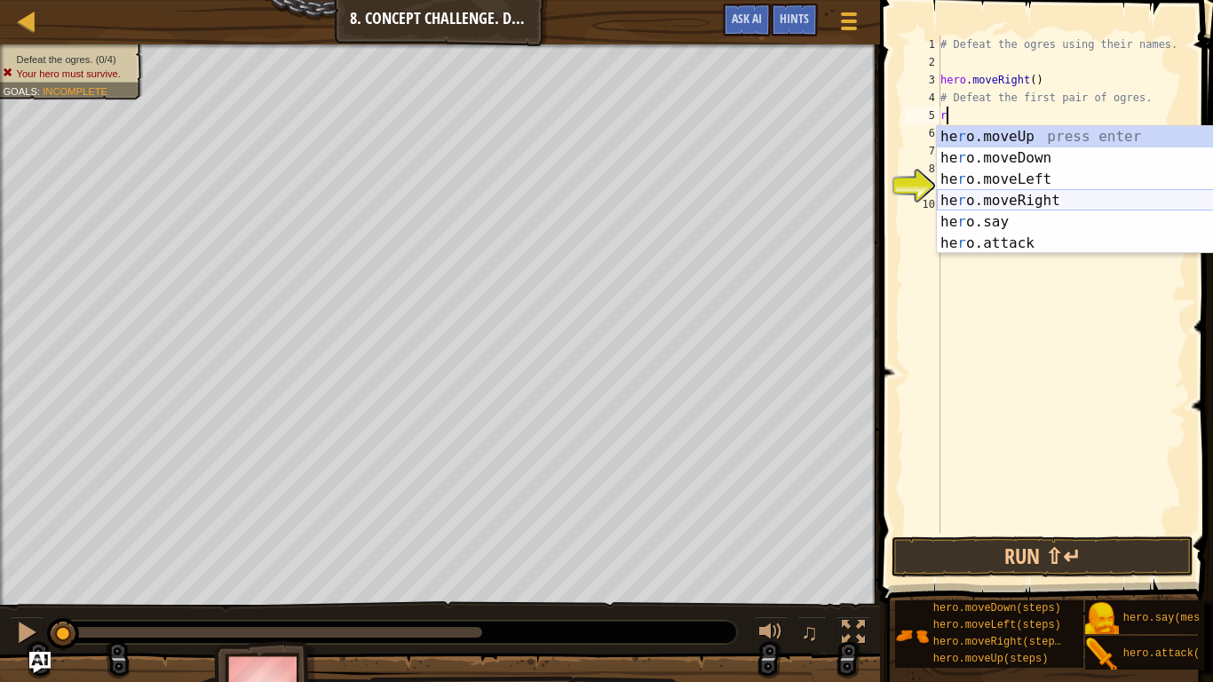
click at [1015, 199] on div "he r o.moveUp press enter he r o.moveDown press enter he r o.moveLeft press ent…" at bounding box center [1105, 211] width 336 height 170
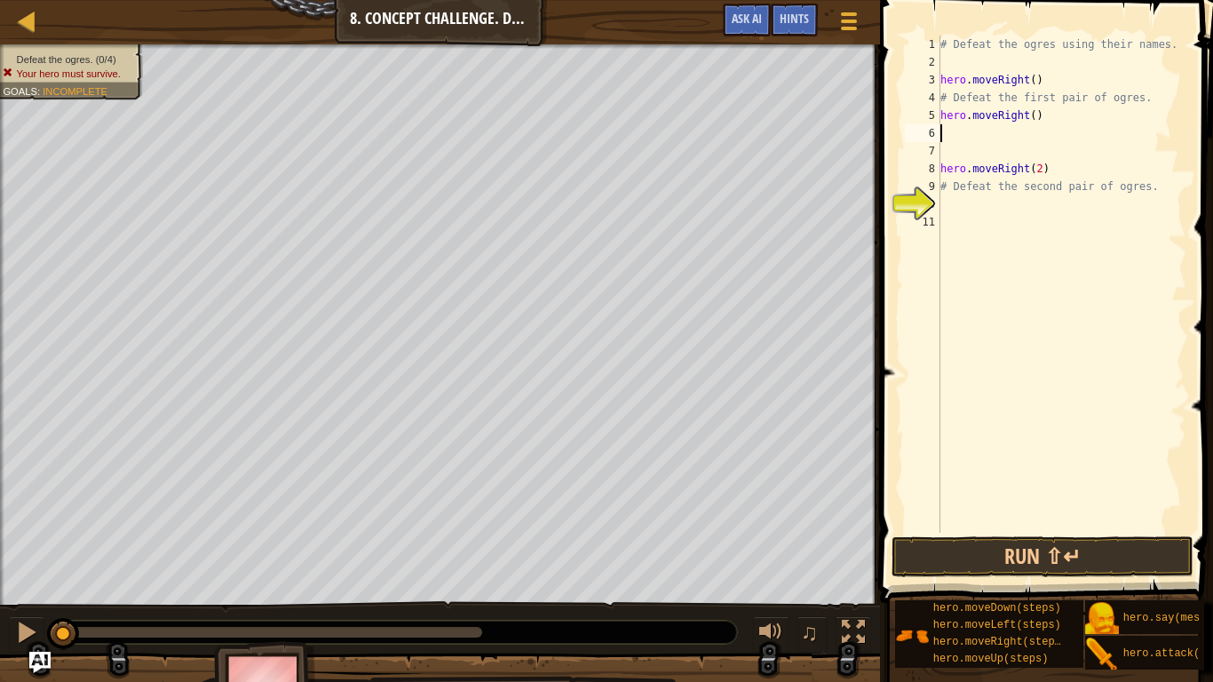
click at [1034, 119] on div "# Defeat the ogres using their names. hero . moveRight ( ) # Defeat the first p…" at bounding box center [1061, 302] width 249 height 533
type textarea "hero.moveRight(3)"
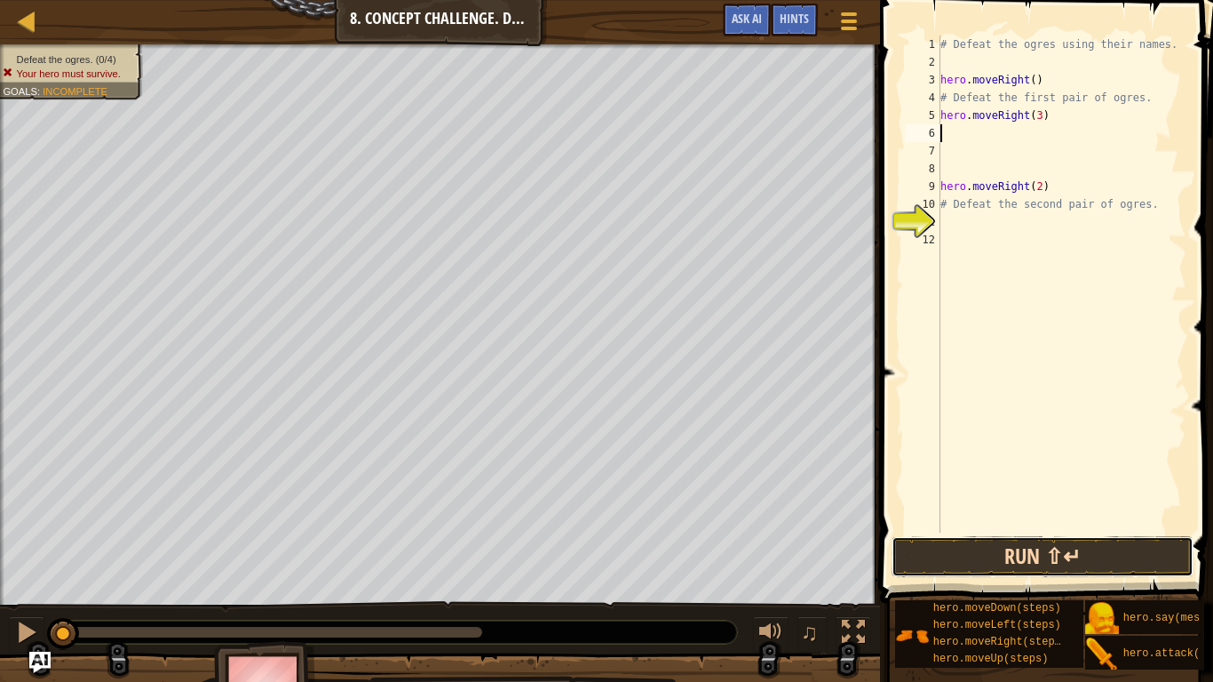
click at [1041, 551] on button "Run ⇧↵" at bounding box center [1042, 556] width 302 height 41
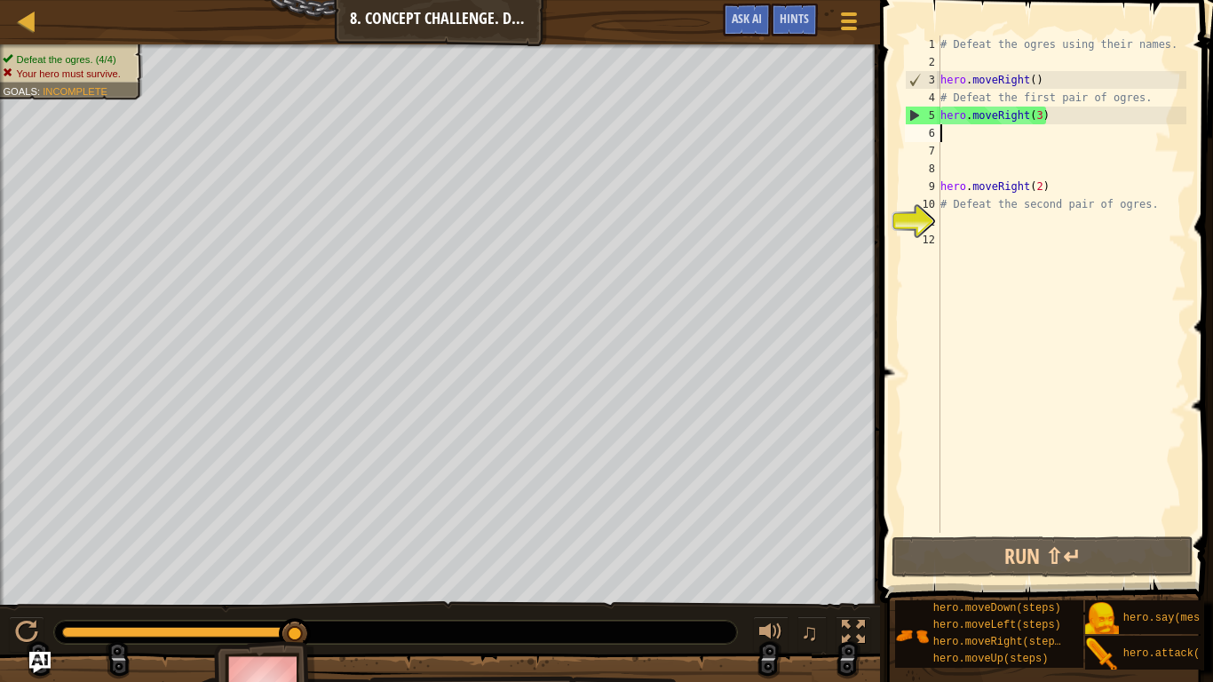
click at [939, 107] on div "5" at bounding box center [922, 116] width 35 height 18
type textarea "# Defeat the first pair of ogres."
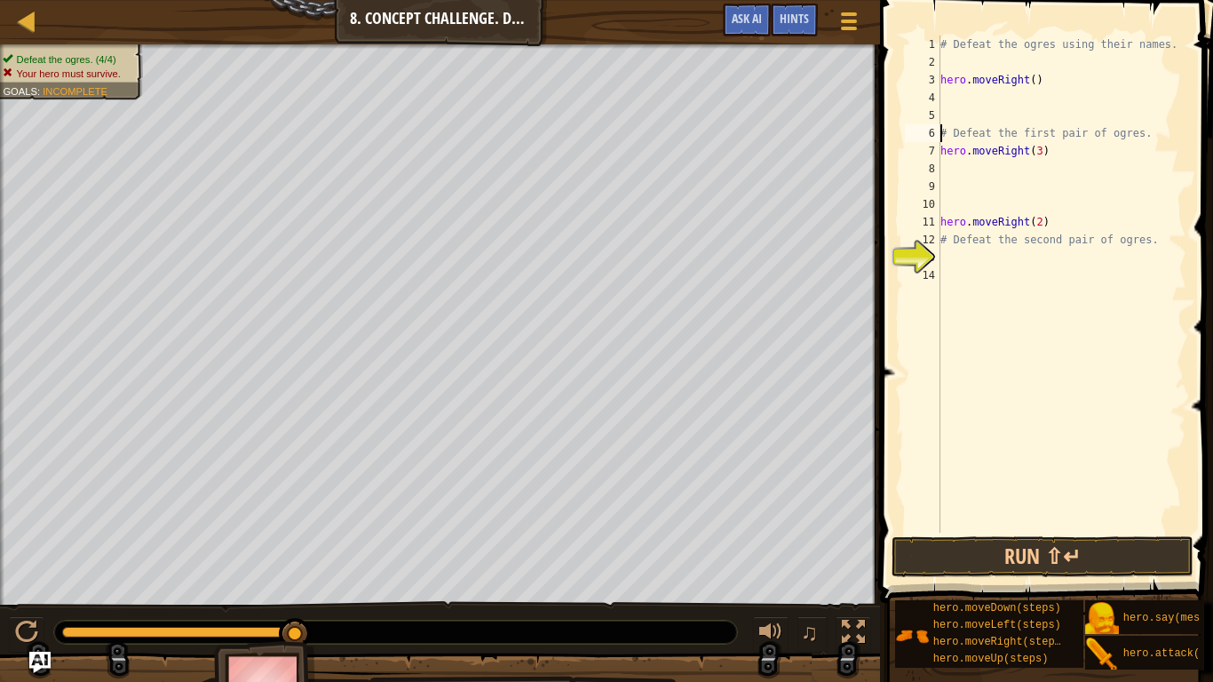
click at [944, 97] on div "# Defeat the ogres using their names. hero . moveRight ( ) # Defeat the first p…" at bounding box center [1061, 302] width 249 height 533
click at [946, 118] on div "# Defeat the ogres using their names. hero . moveRight ( ) # Defeat the first p…" at bounding box center [1061, 302] width 249 height 533
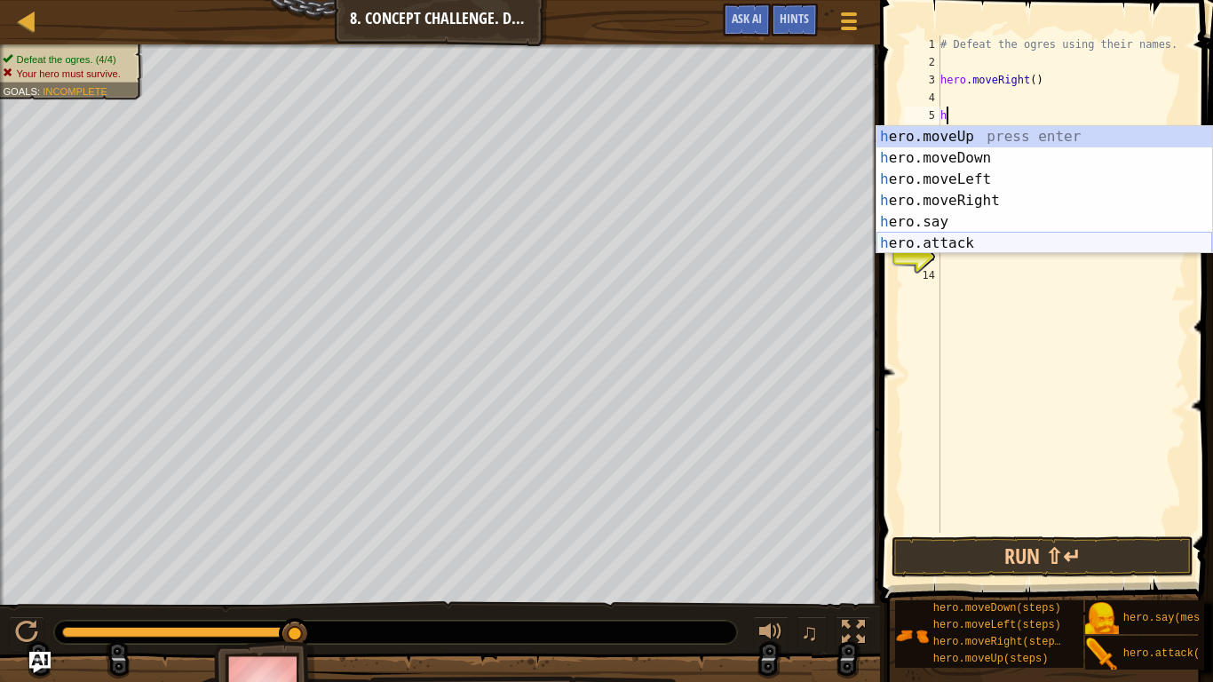
click at [975, 241] on div "h ero.moveUp press enter h ero.moveDown press enter h ero.moveLeft press enter …" at bounding box center [1044, 211] width 336 height 170
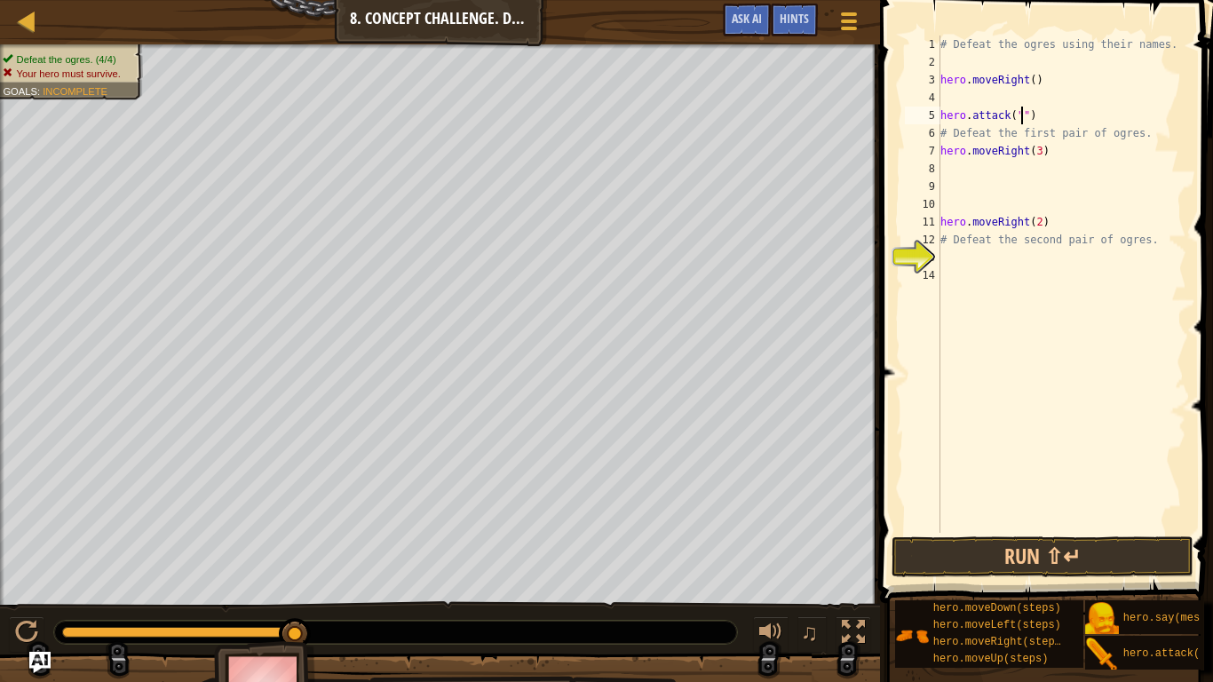
click at [745, 1] on div "Map Introduction to Computer Science 8. Concept Challenge. Dangerous Steps Game…" at bounding box center [440, 22] width 880 height 44
click at [745, 14] on span "Ask AI" at bounding box center [746, 18] width 30 height 17
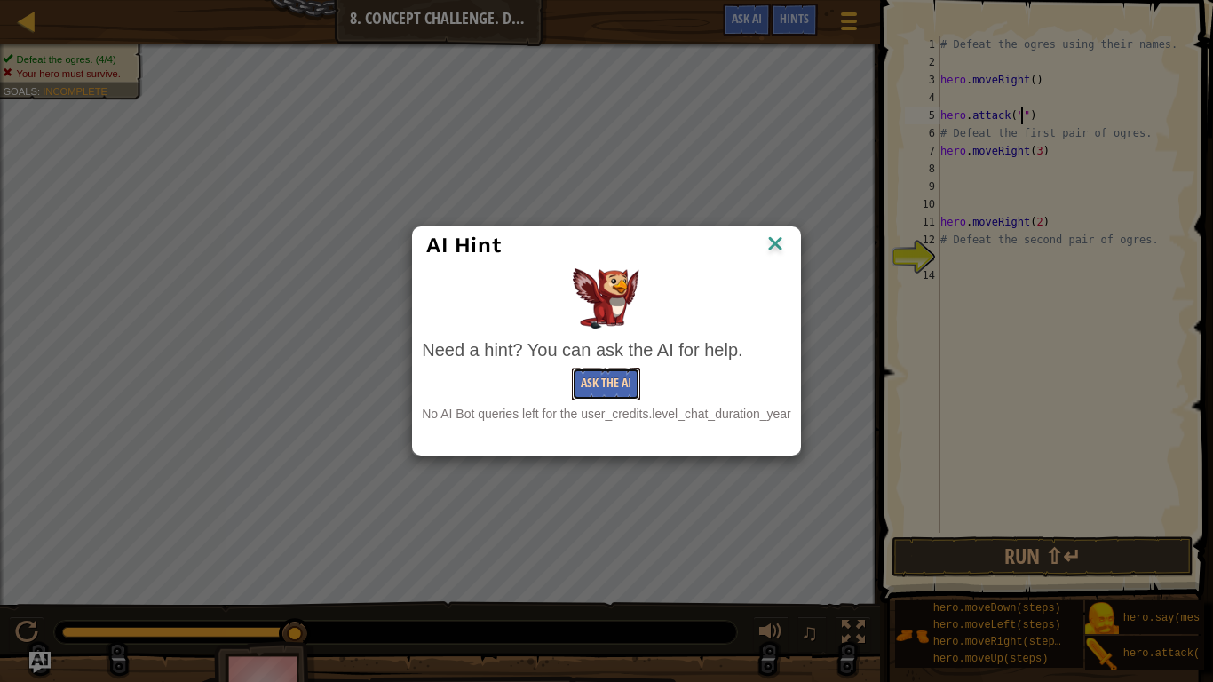
click at [618, 378] on button "Ask the AI" at bounding box center [606, 383] width 68 height 33
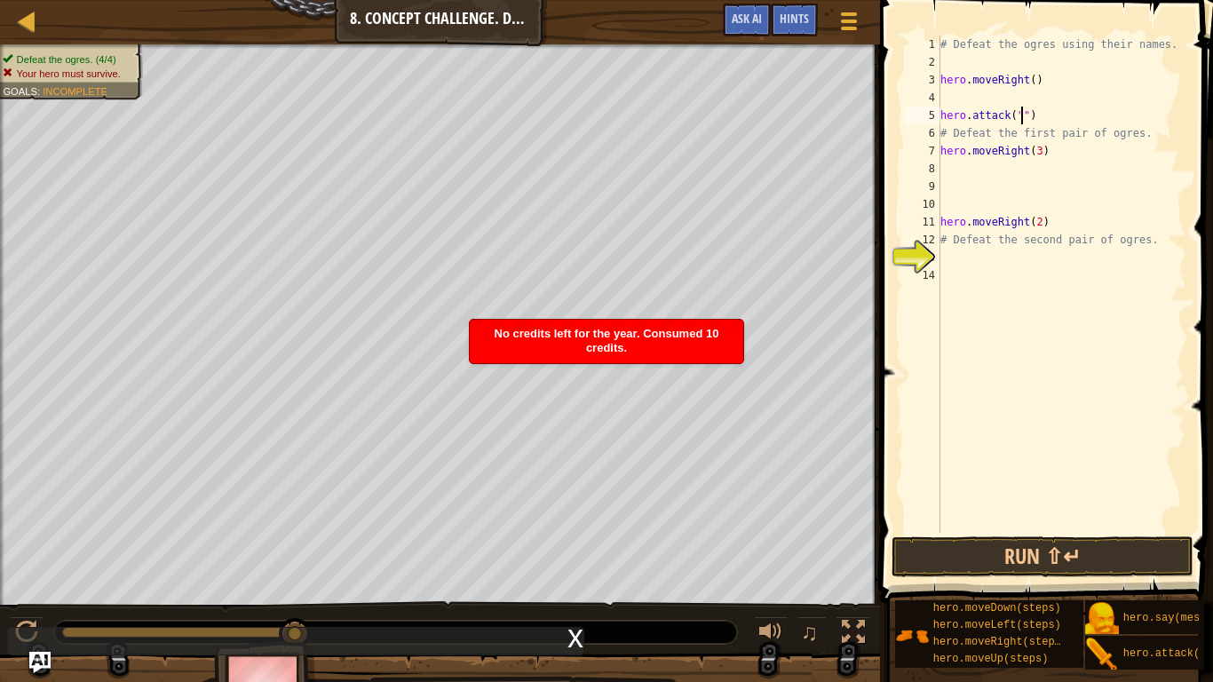
click at [712, 340] on div "No credits left for the year. Consumed 10 credits." at bounding box center [606, 341] width 273 height 43
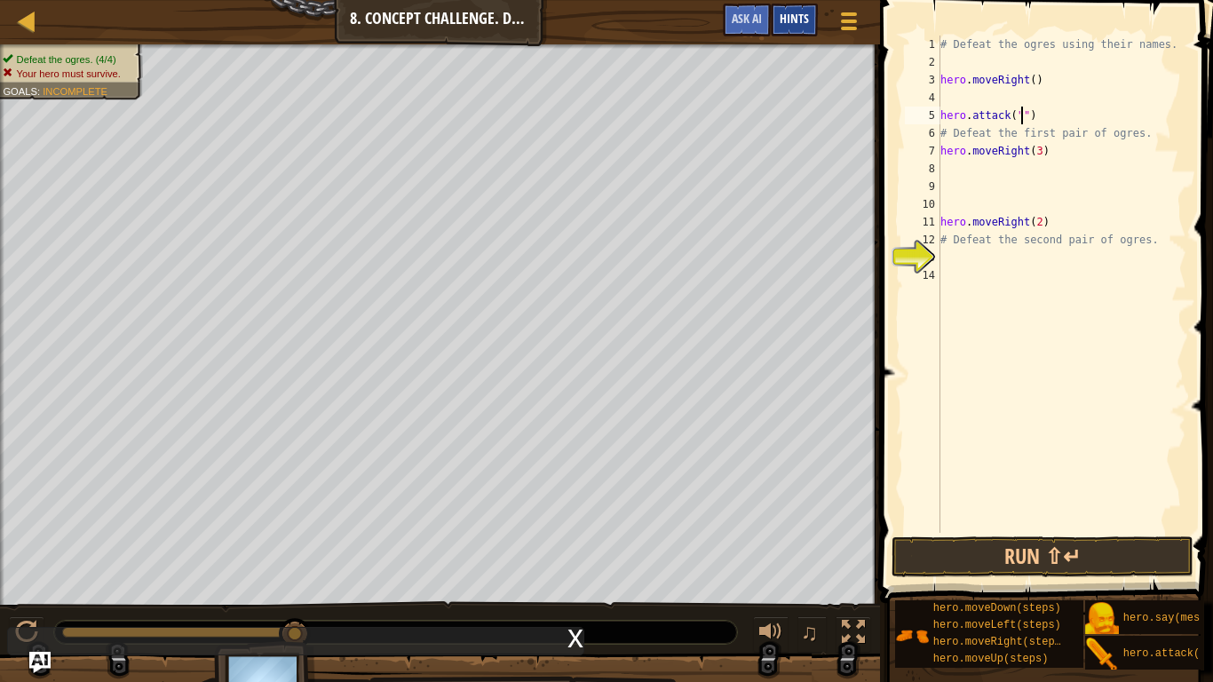
click at [803, 30] on div "Hints" at bounding box center [794, 20] width 47 height 33
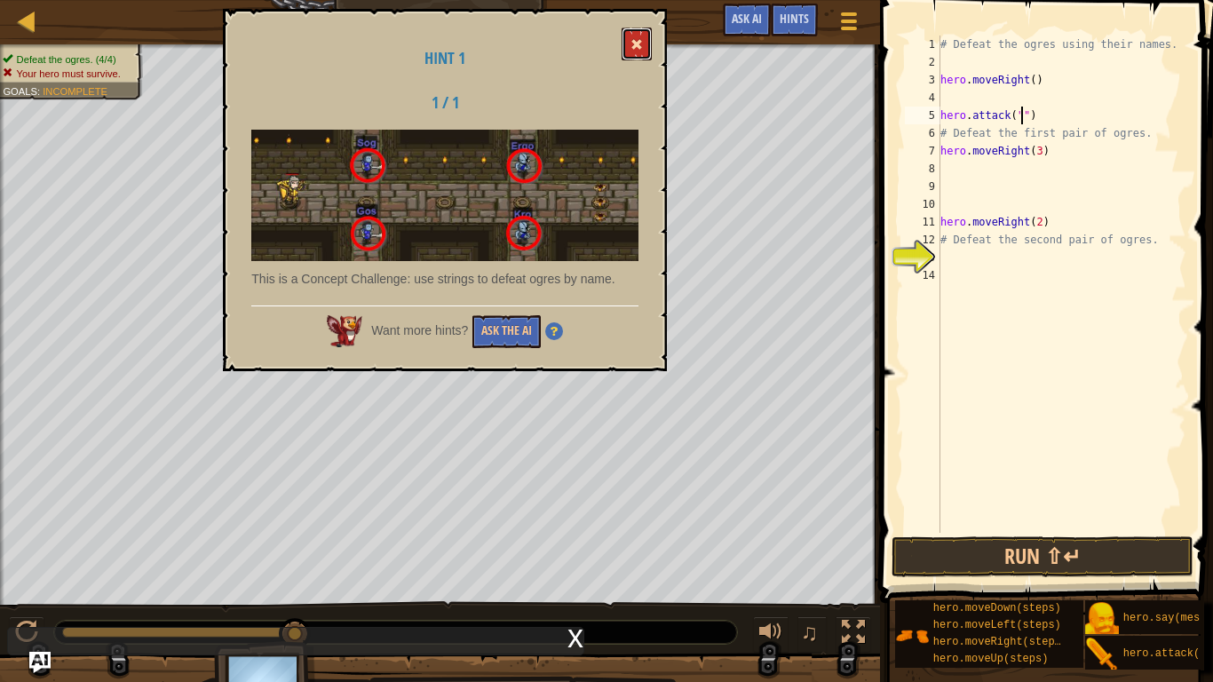
click at [640, 38] on span at bounding box center [636, 44] width 12 height 12
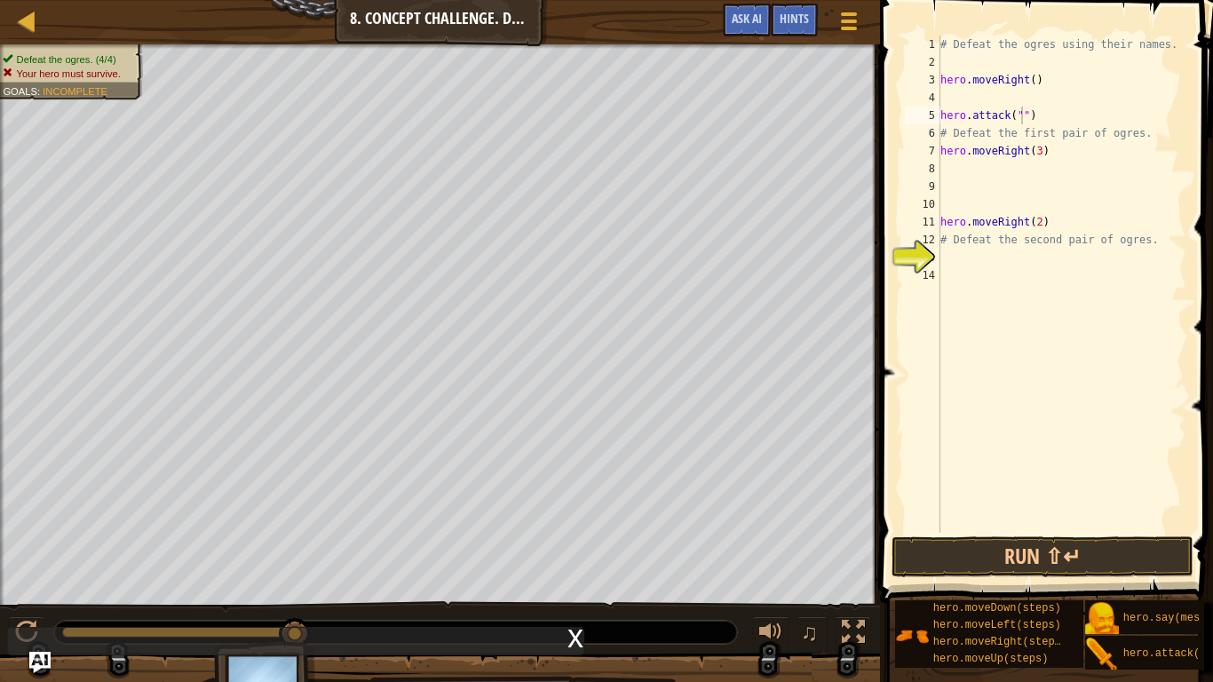
drag, startPoint x: 931, startPoint y: 32, endPoint x: 988, endPoint y: 46, distance: 58.6
click at [988, 46] on div "hero.attack("") 1 2 3 4 5 6 7 8 9 10 11 12 13 14 # Defeat the ogres using their…" at bounding box center [1043, 336] width 338 height 655
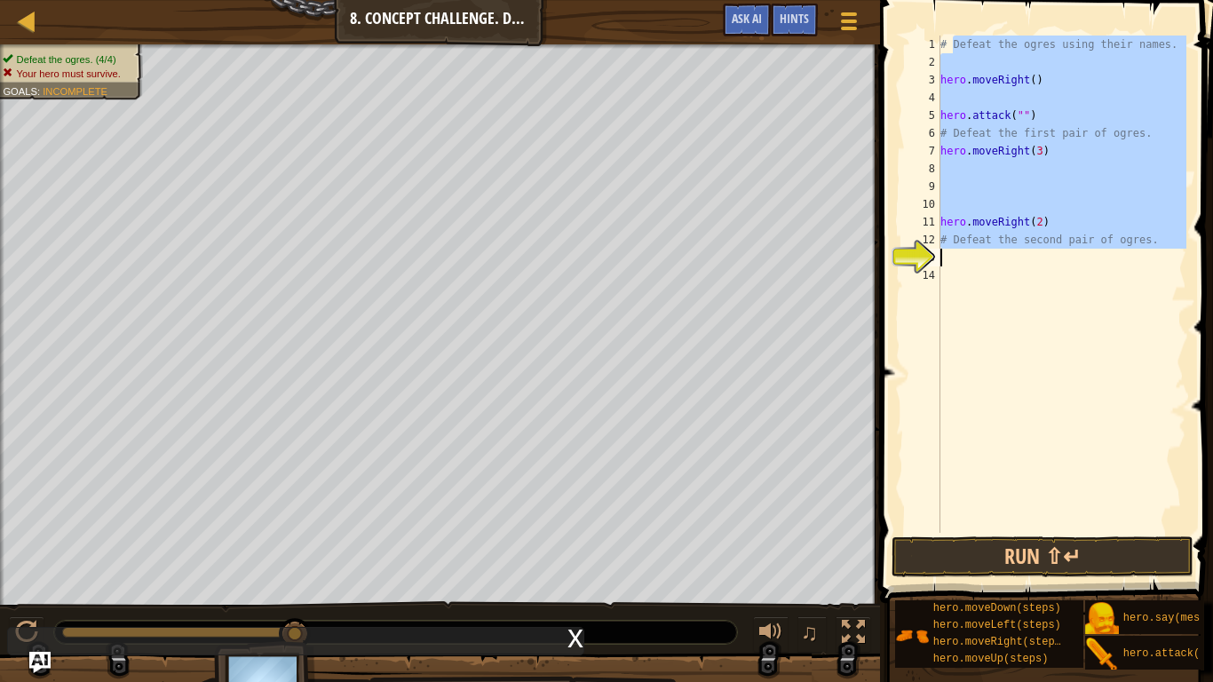
drag, startPoint x: 950, startPoint y: 43, endPoint x: 1118, endPoint y: 249, distance: 266.9
click at [1118, 249] on div "# Defeat the ogres using their names. hero . moveRight ( ) hero . attack ( "" )…" at bounding box center [1061, 302] width 249 height 533
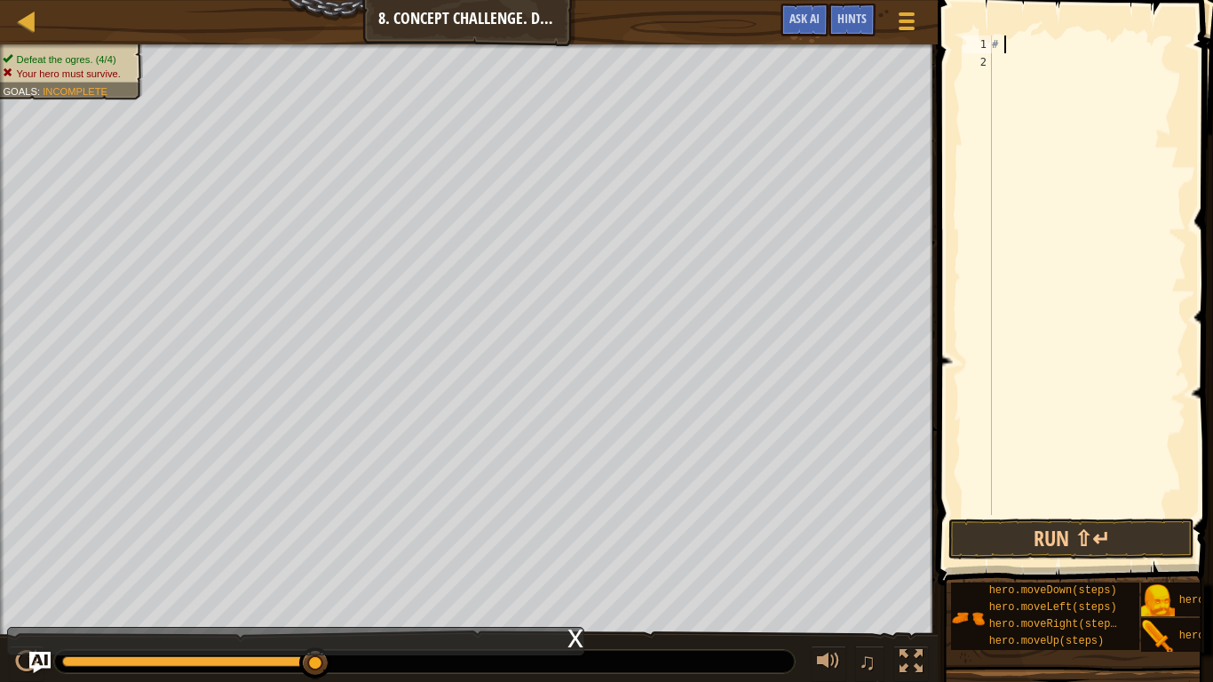
type textarea "#"
type textarea "r"
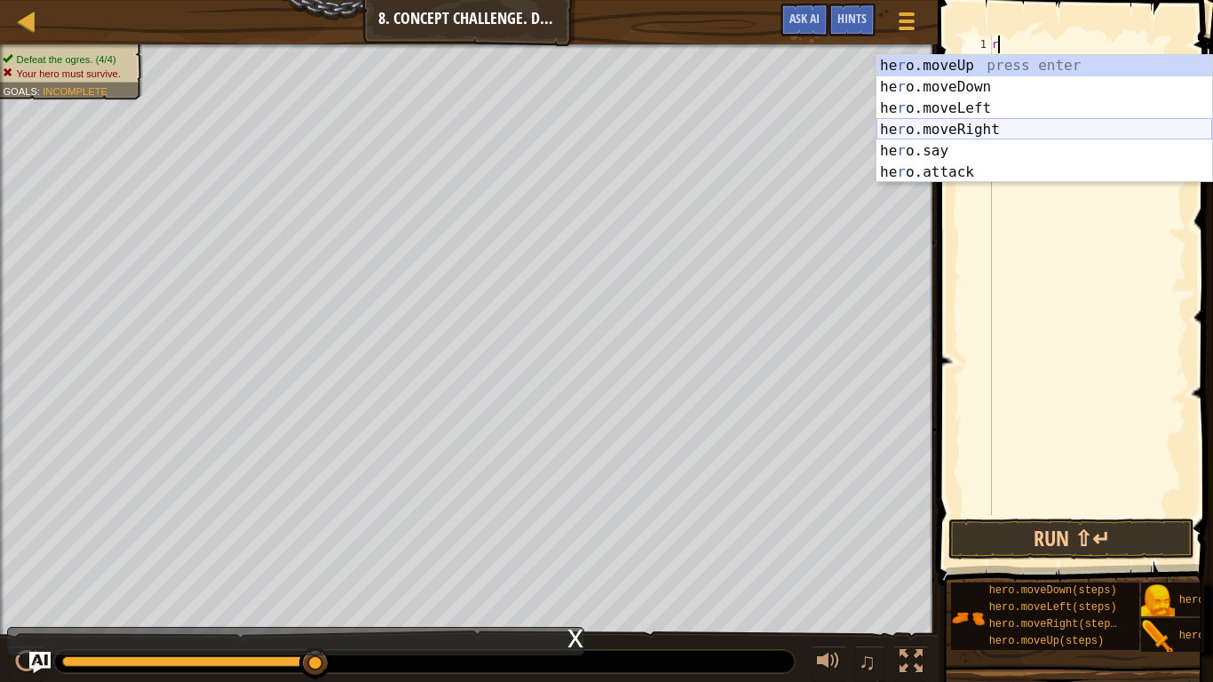
click at [1002, 122] on div "he r o.moveUp press enter he r o.moveDown press enter he r o.moveLeft press ent…" at bounding box center [1044, 140] width 336 height 170
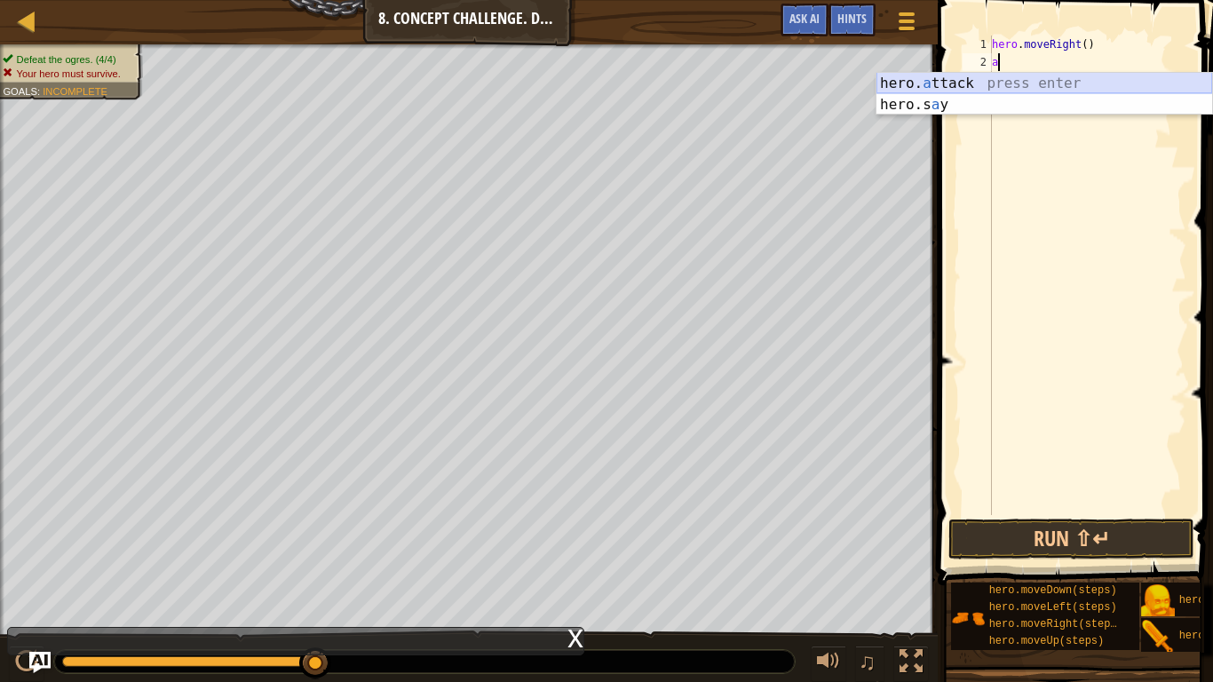
click at [1016, 81] on div "hero. a ttack press enter hero.s a y press enter" at bounding box center [1044, 115] width 336 height 85
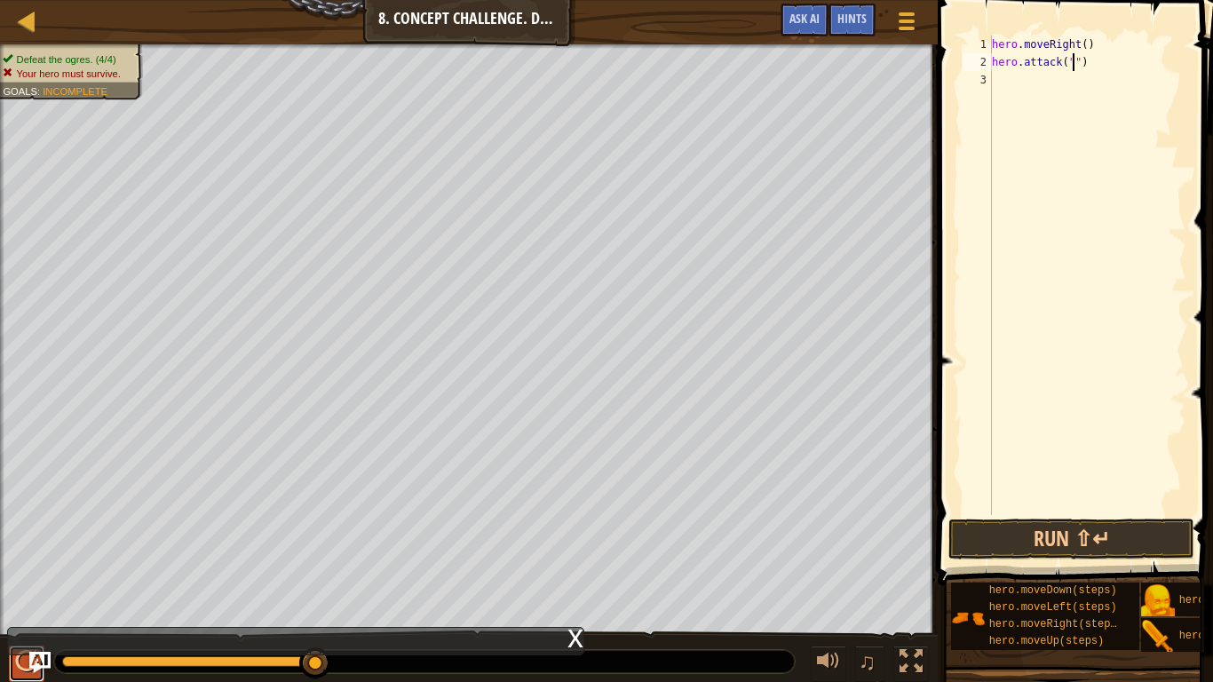
click at [27, 561] on div at bounding box center [26, 661] width 23 height 23
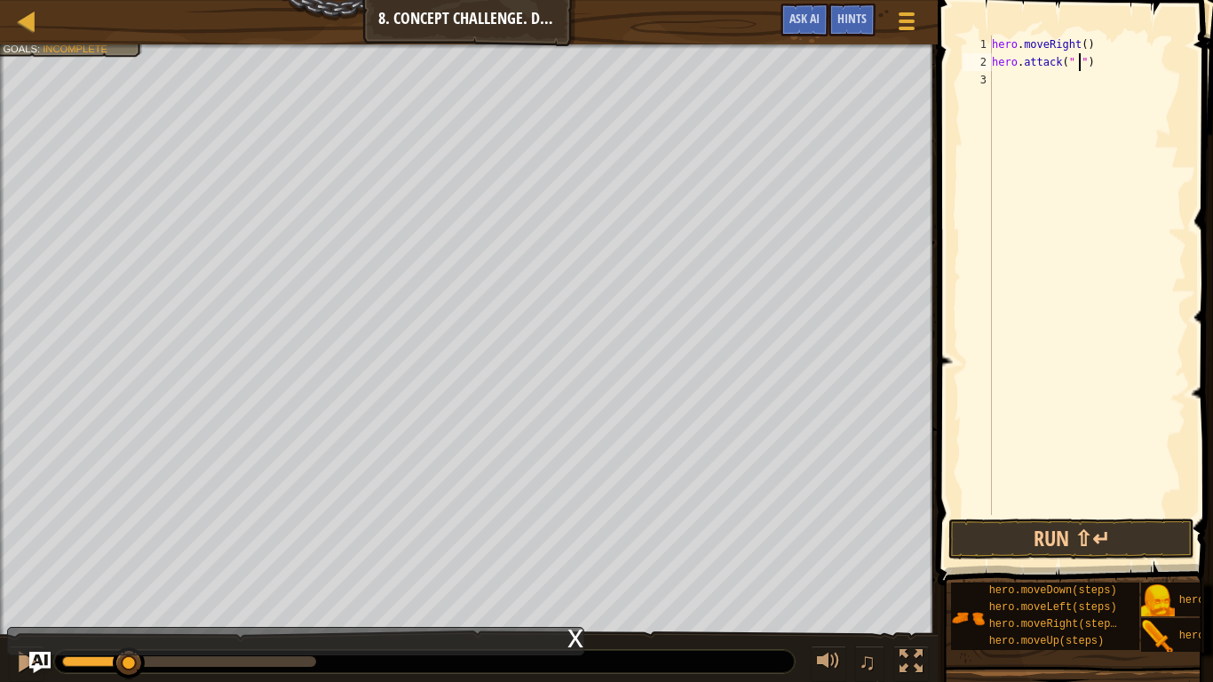
scroll to position [8, 14]
type textarea "hero.attack(" sog")"
click at [1002, 79] on div "hero . moveRight ( ) hero . attack ( " sog" )" at bounding box center [1087, 293] width 198 height 515
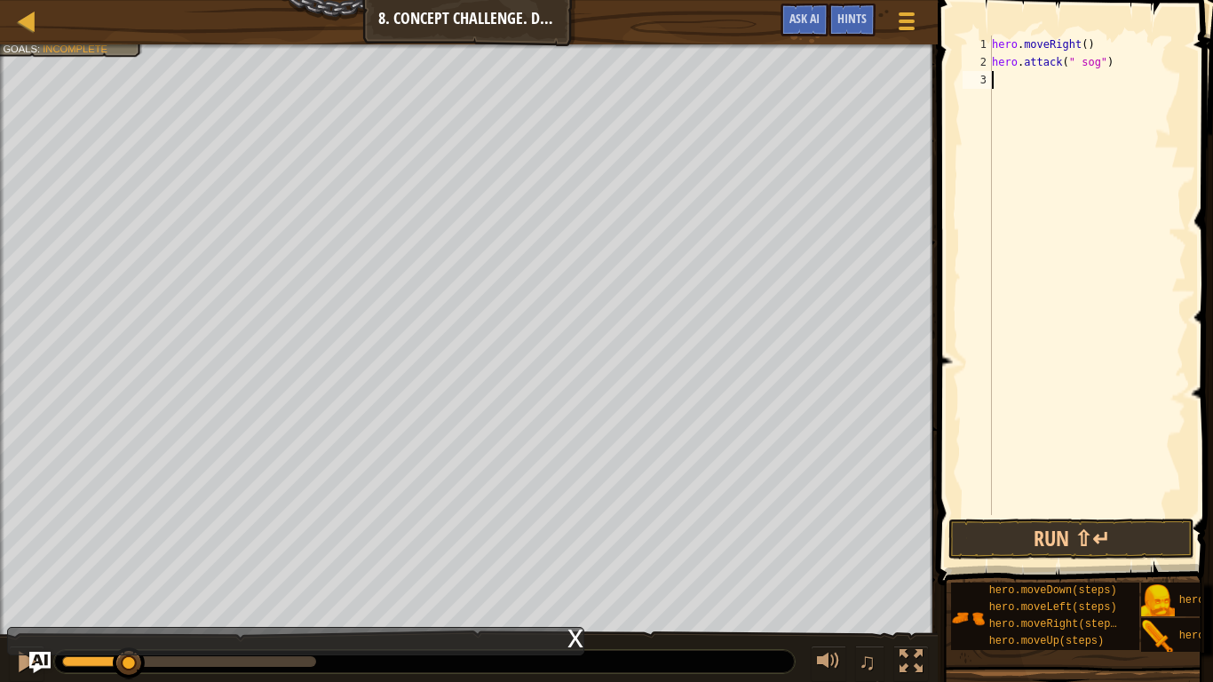
click at [1002, 79] on div "hero . moveRight ( ) hero . attack ( " sog" )" at bounding box center [1087, 293] width 198 height 515
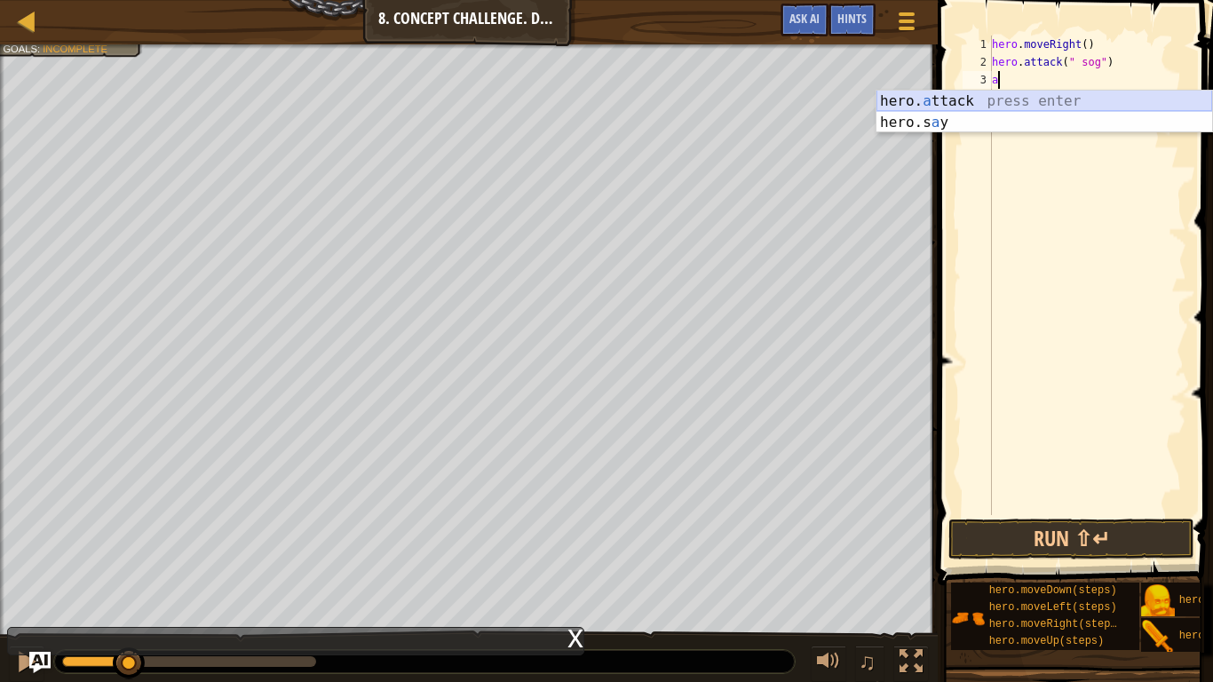
click at [989, 94] on div "hero. a ttack press enter hero.s a y press enter" at bounding box center [1044, 133] width 336 height 85
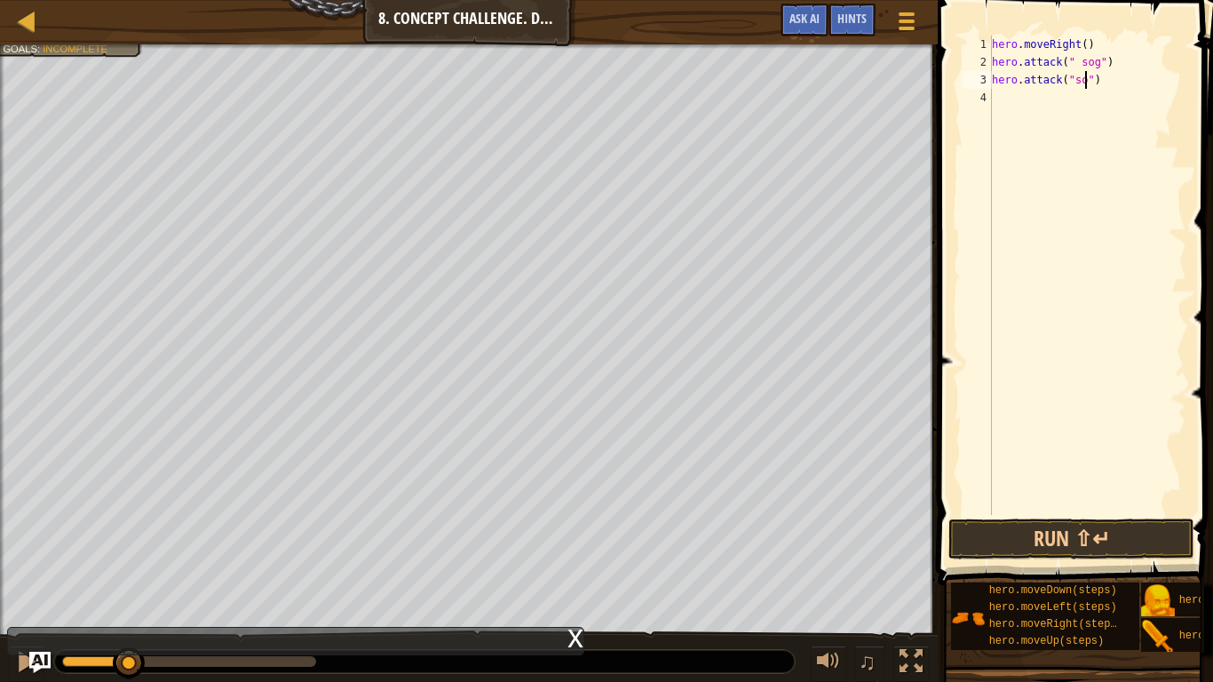
type textarea "hero.attack("sog")"
click at [992, 97] on div "hero . moveRight ( ) hero . attack ( " sog" ) hero . attack ( "sog" )" at bounding box center [1087, 293] width 198 height 515
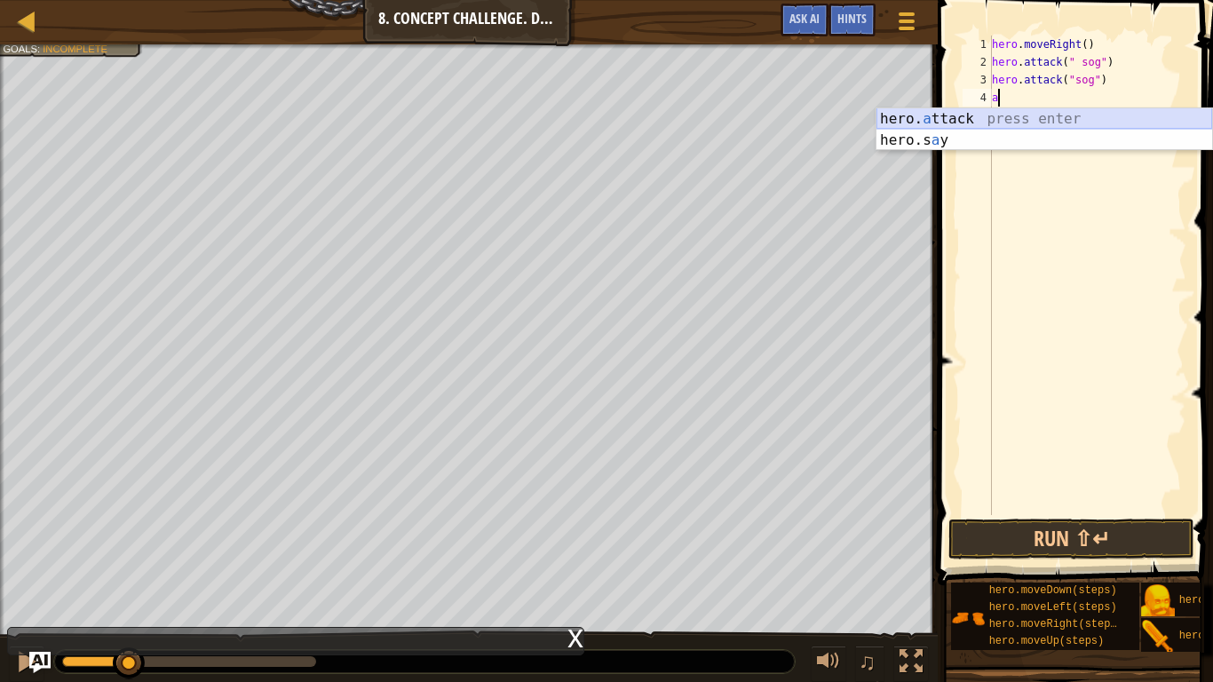
click at [997, 119] on div "hero. a ttack press enter hero.s a y press enter" at bounding box center [1044, 150] width 336 height 85
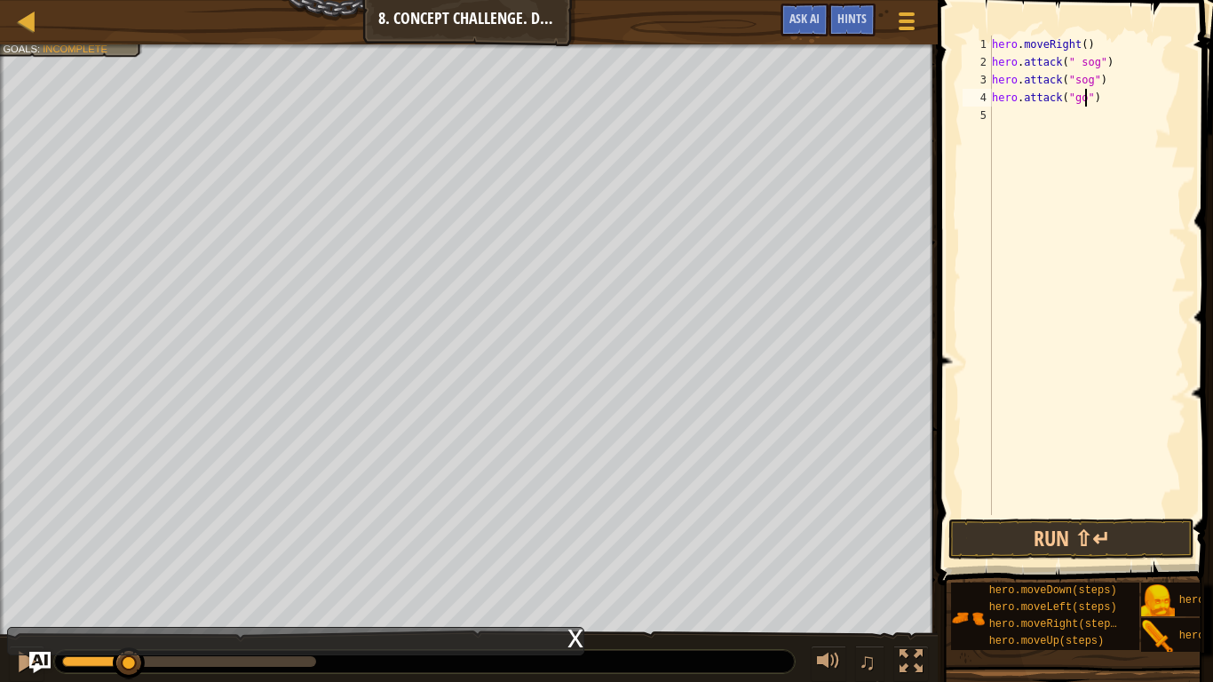
scroll to position [8, 15]
click at [1075, 99] on div "hero . moveRight ( ) hero . attack ( " sog" ) hero . attack ( "sog" ) hero . at…" at bounding box center [1087, 293] width 198 height 515
click at [1080, 100] on div "hero . moveRight ( ) hero . attack ( " sog" ) hero . attack ( "sog" ) hero . at…" at bounding box center [1087, 293] width 198 height 515
click at [1077, 82] on div "hero . moveRight ( ) hero . attack ( " sog" ) hero . attack ( "sog" ) hero . at…" at bounding box center [1087, 293] width 198 height 515
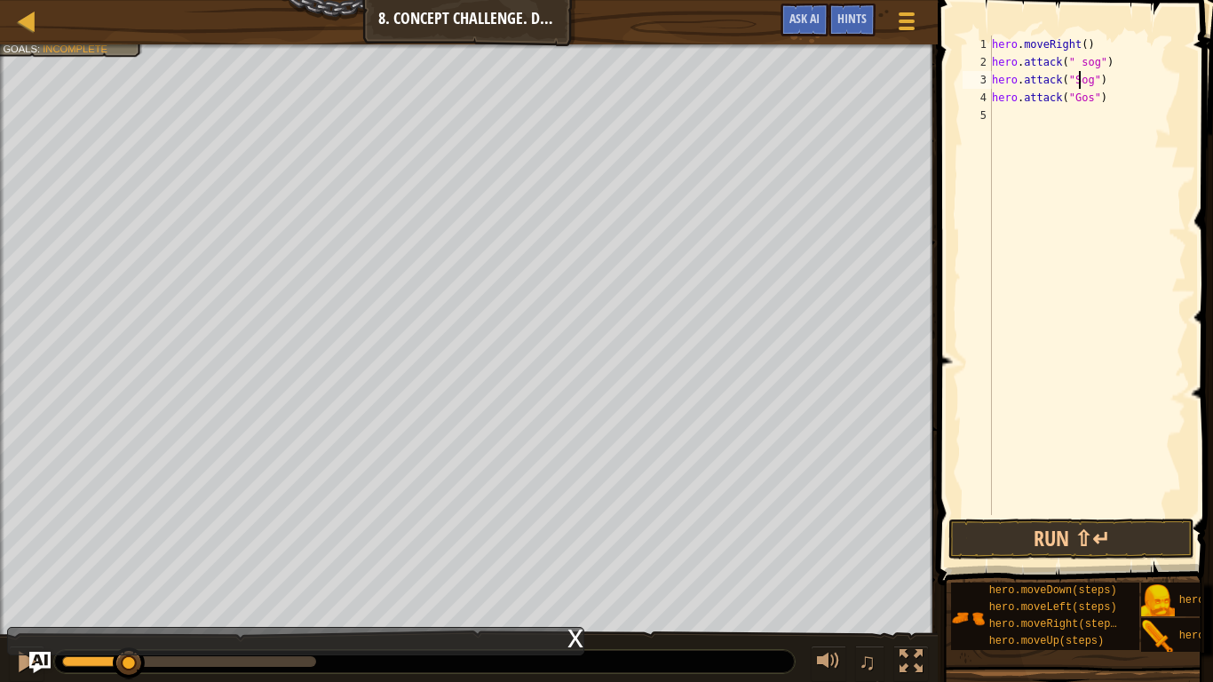
click at [1087, 66] on div "hero . moveRight ( ) hero . attack ( " sog" ) hero . attack ( "Sog" ) hero . at…" at bounding box center [1087, 293] width 198 height 515
type textarea "hero.attack(" Sog")"
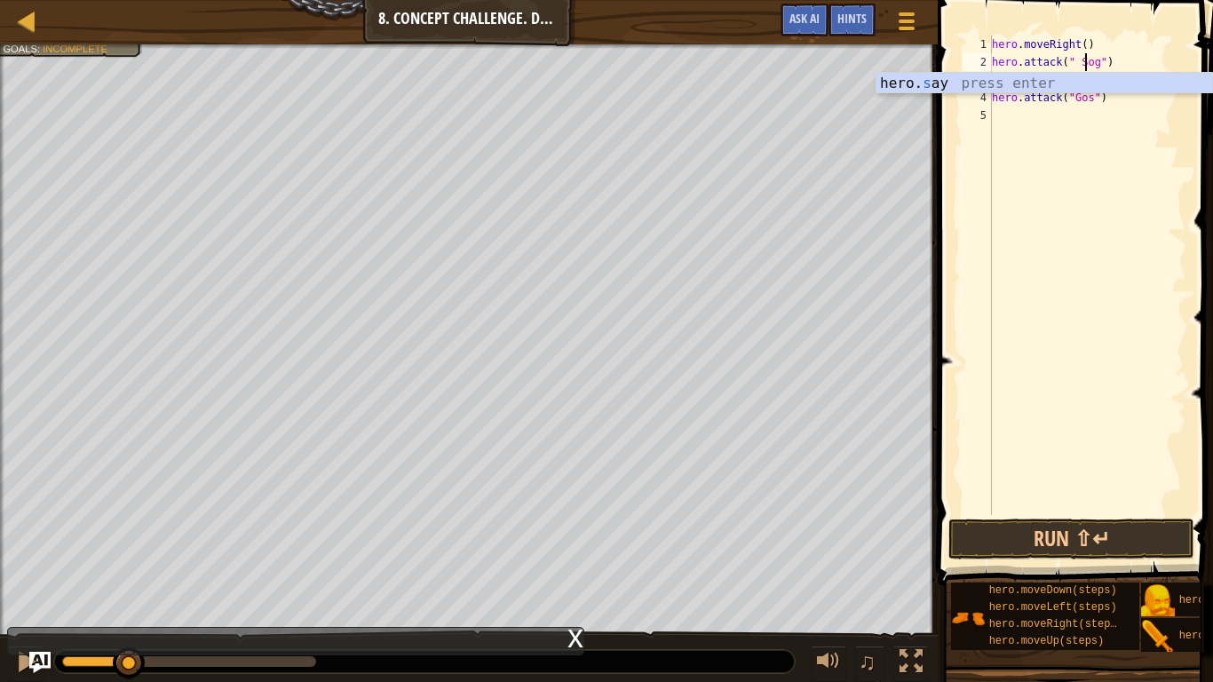
scroll to position [8, 14]
click at [1044, 123] on div "hero . moveRight ( ) hero . attack ( " Sog" ) hero . attack ( "Sog" ) hero . at…" at bounding box center [1087, 293] width 198 height 515
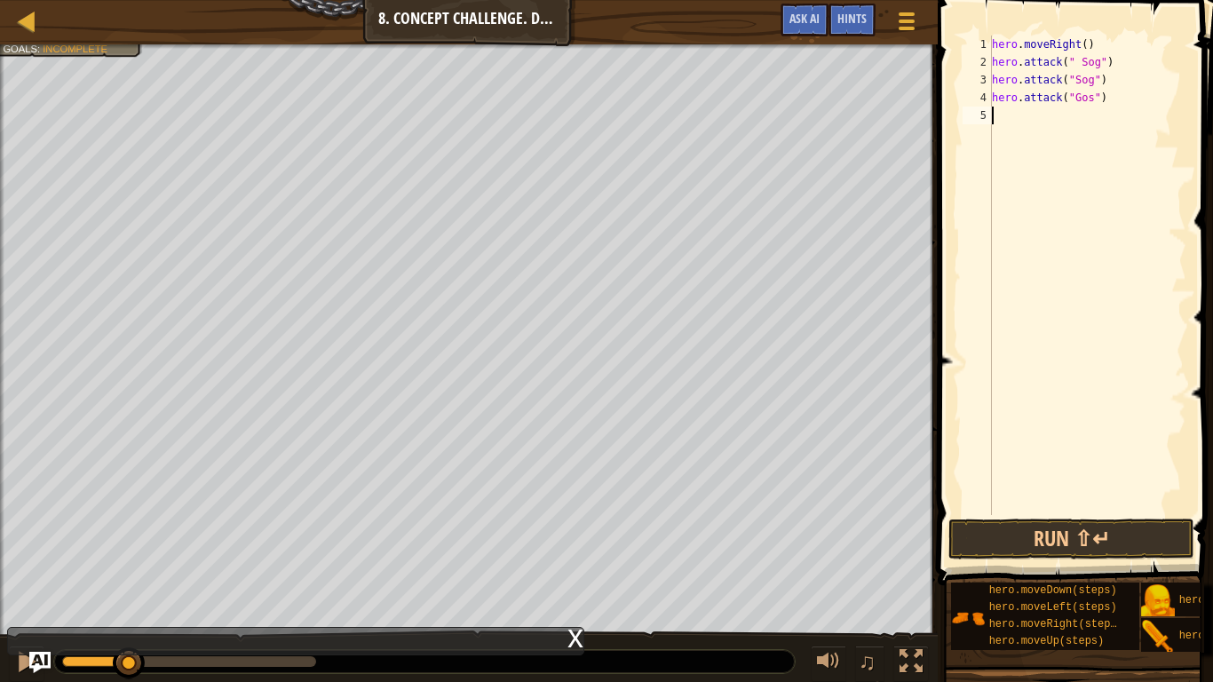
scroll to position [8, 0]
type textarea "d"
click at [944, 143] on div "hero.[PERSON_NAME] own press enter" at bounding box center [1044, 158] width 336 height 64
type textarea "u"
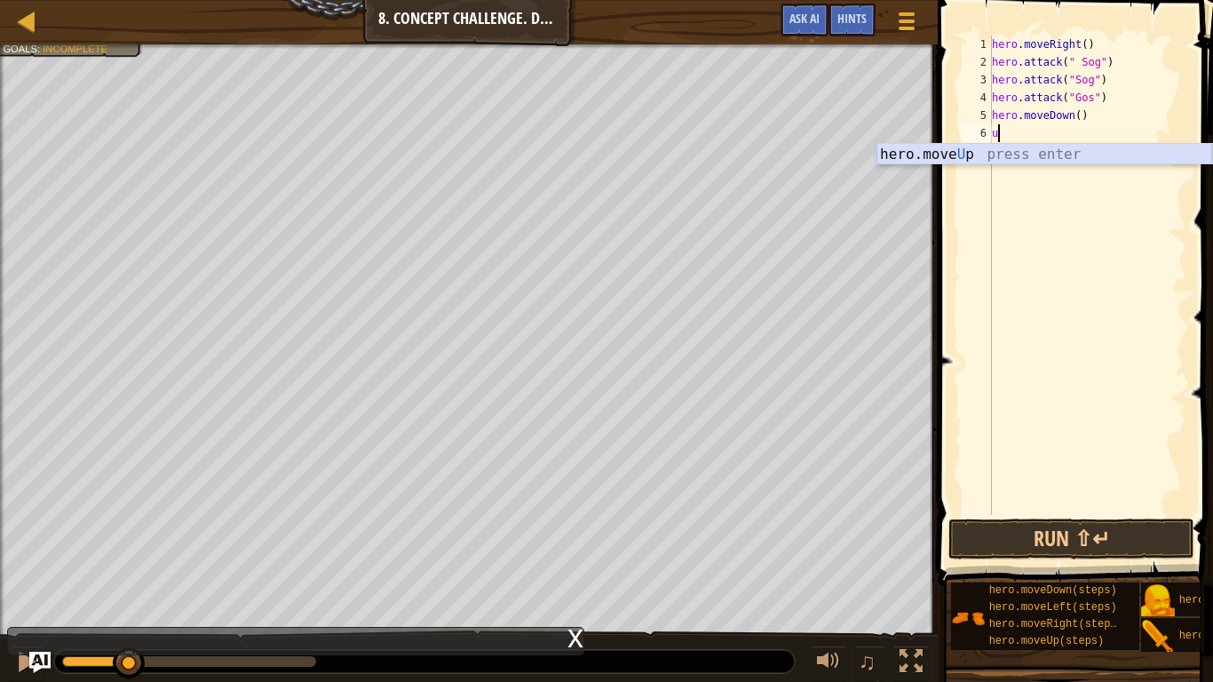
click at [937, 150] on div "hero.move U p press enter" at bounding box center [1044, 176] width 336 height 64
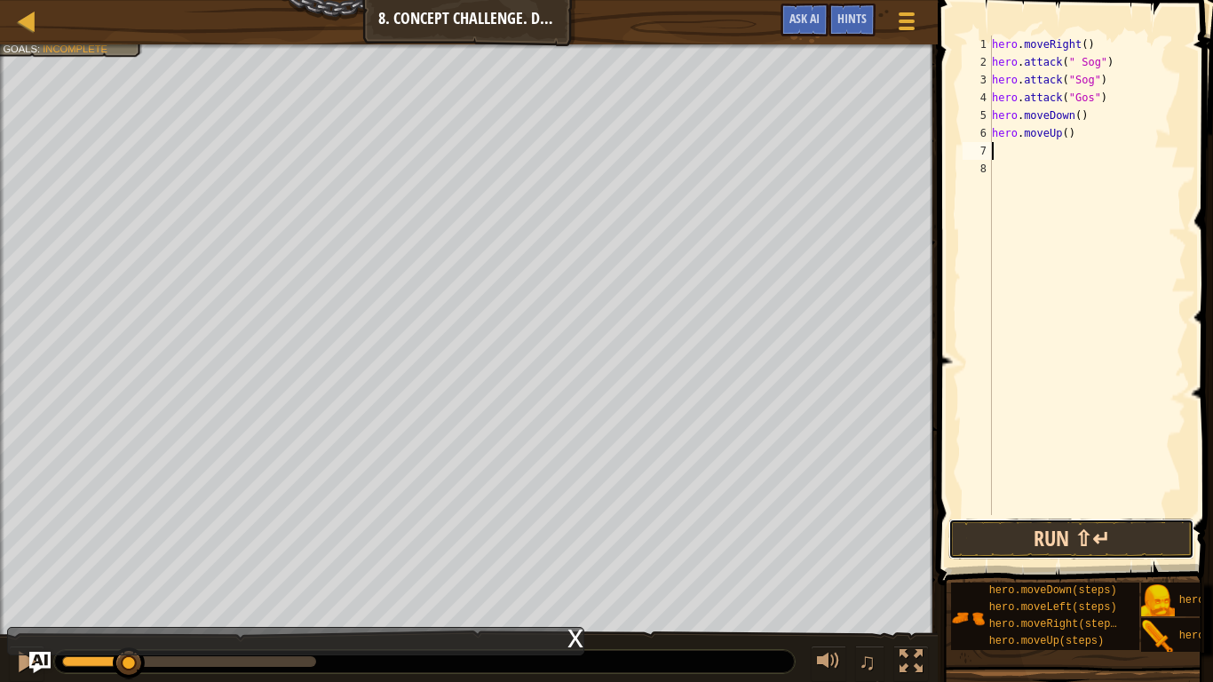
click at [1079, 535] on button "Run ⇧↵" at bounding box center [1071, 538] width 246 height 41
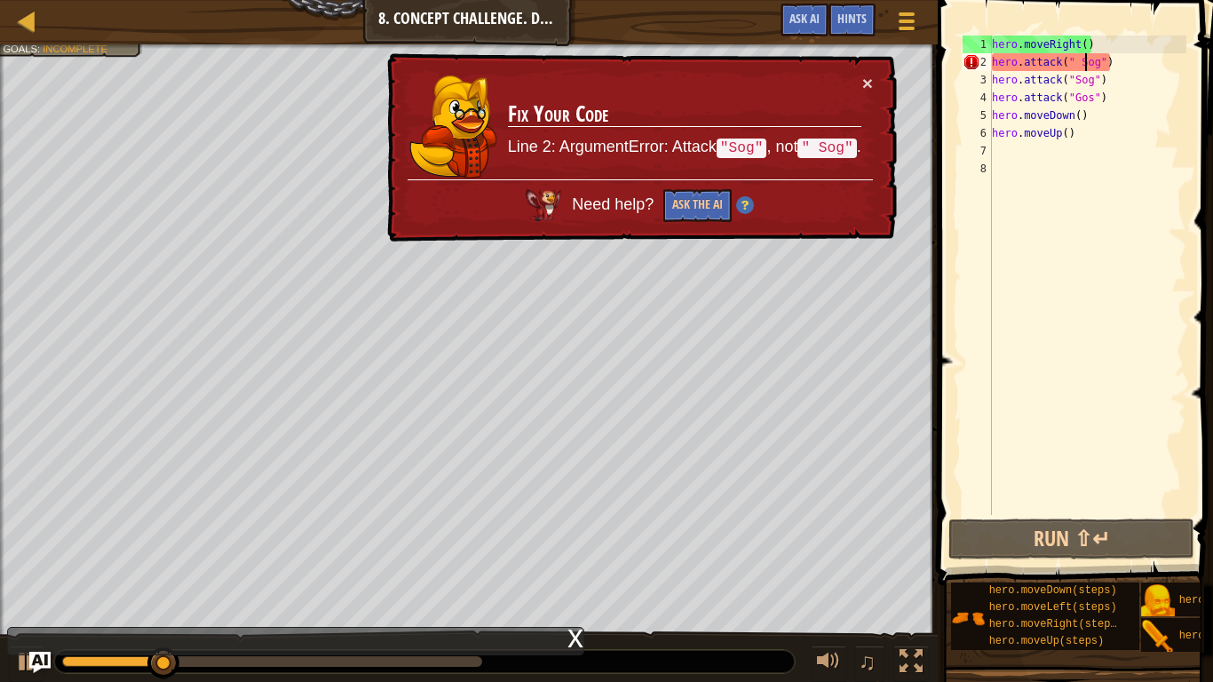
click at [1085, 64] on div "hero . moveRight ( ) hero . attack ( " Sog" ) hero . attack ( "Sog" ) hero . at…" at bounding box center [1087, 293] width 198 height 515
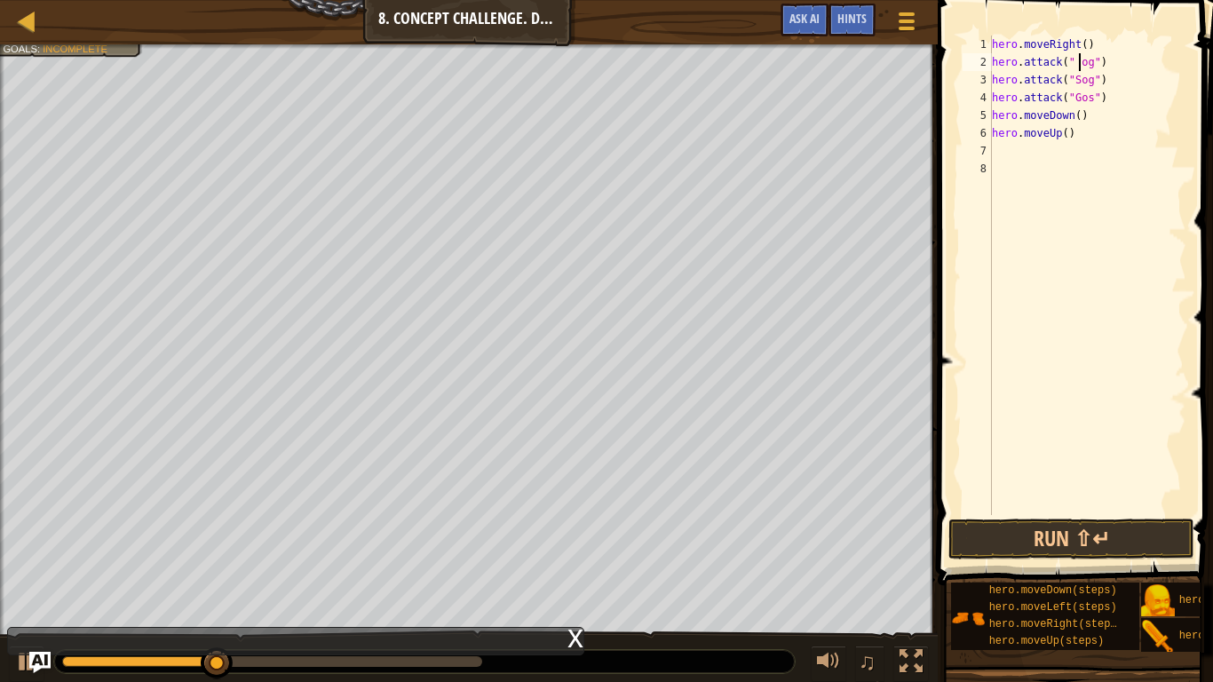
scroll to position [8, 14]
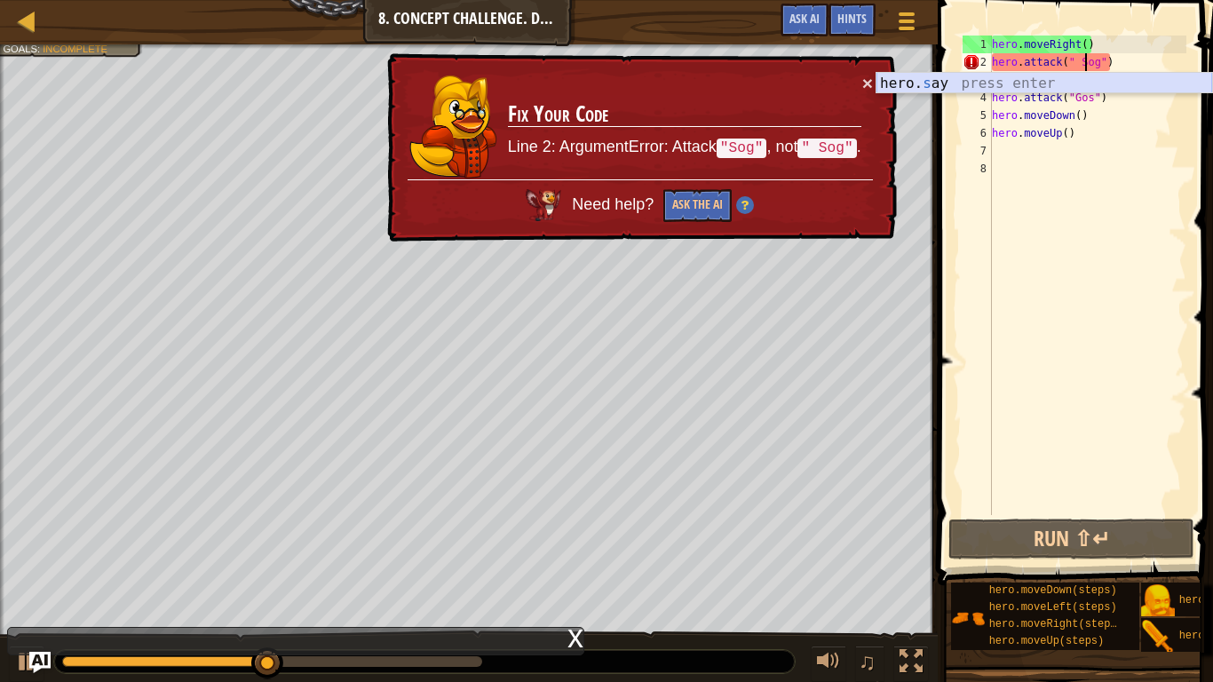
click at [1072, 85] on div "hero. s ay press enter" at bounding box center [1044, 105] width 336 height 64
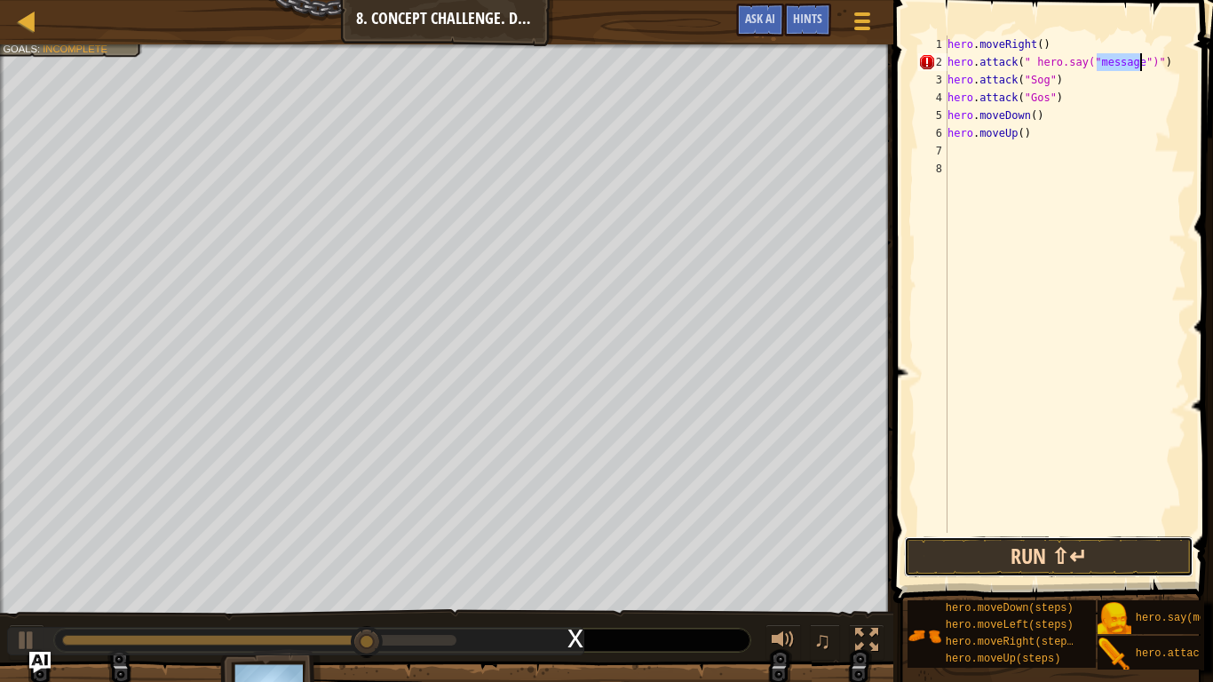
click at [995, 558] on button "Run ⇧↵" at bounding box center [1048, 556] width 289 height 41
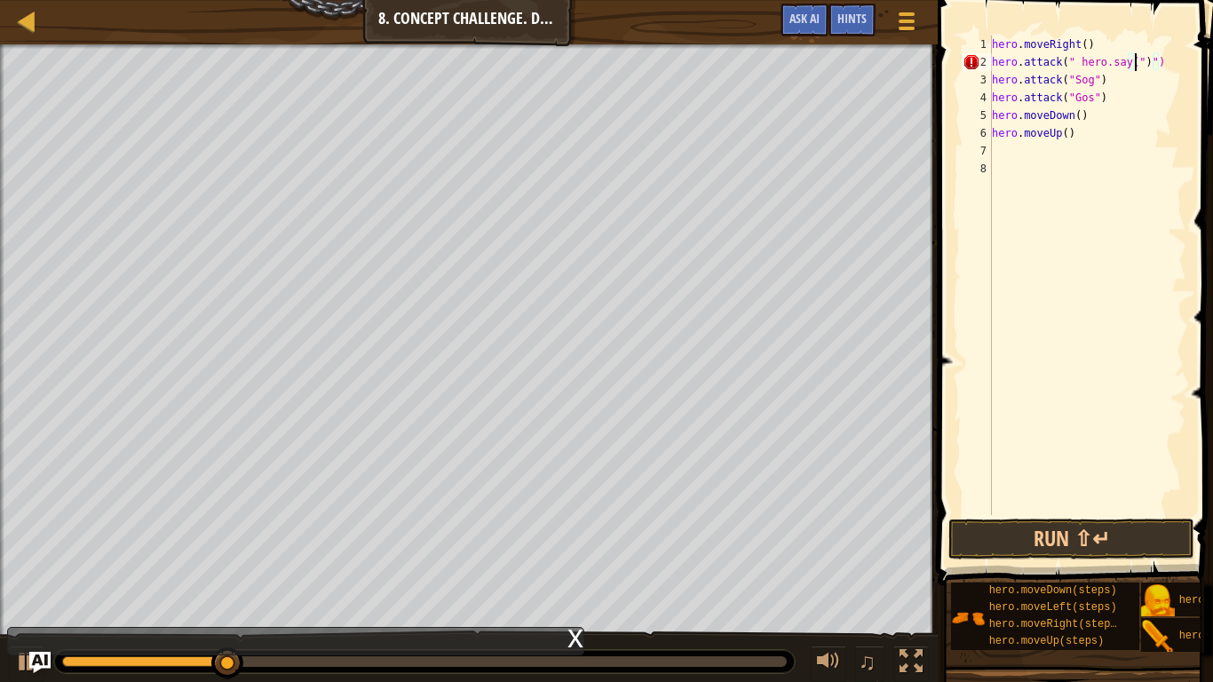
scroll to position [8, 22]
click at [1091, 528] on button "Run ⇧↵" at bounding box center [1071, 538] width 246 height 41
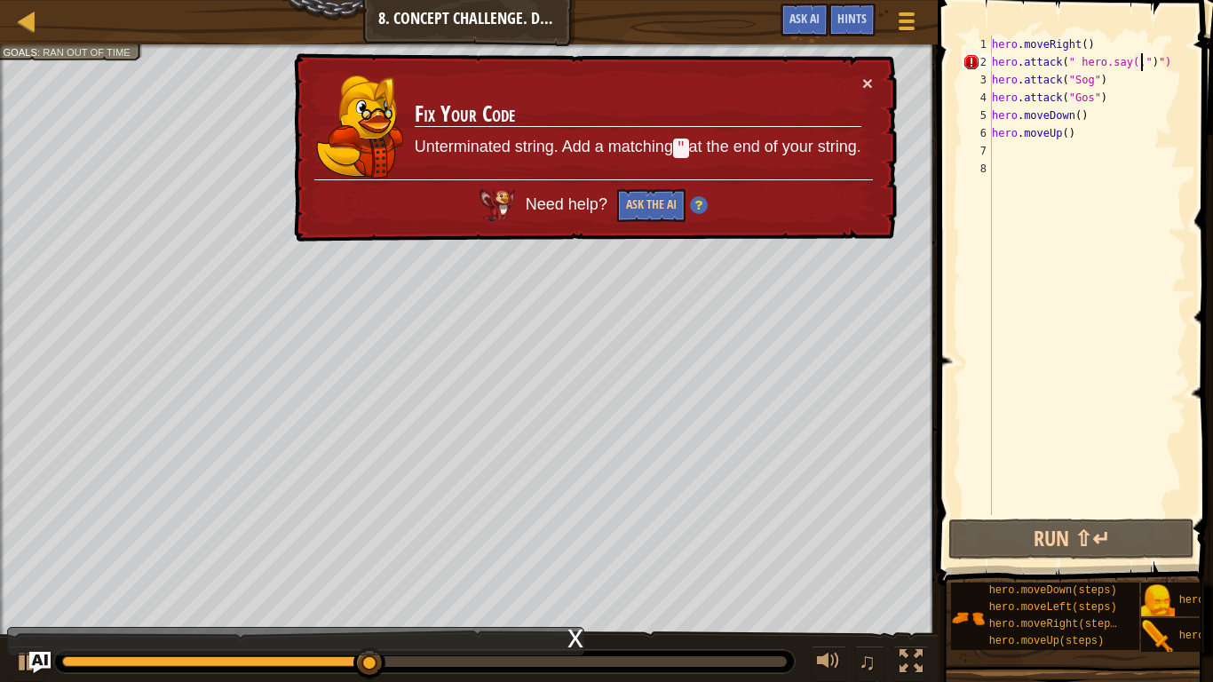
click at [1181, 67] on div "hero . moveRight ( ) hero . attack ( " hero.say(," ) ") hero . attack ( "Sog" )…" at bounding box center [1087, 293] width 198 height 515
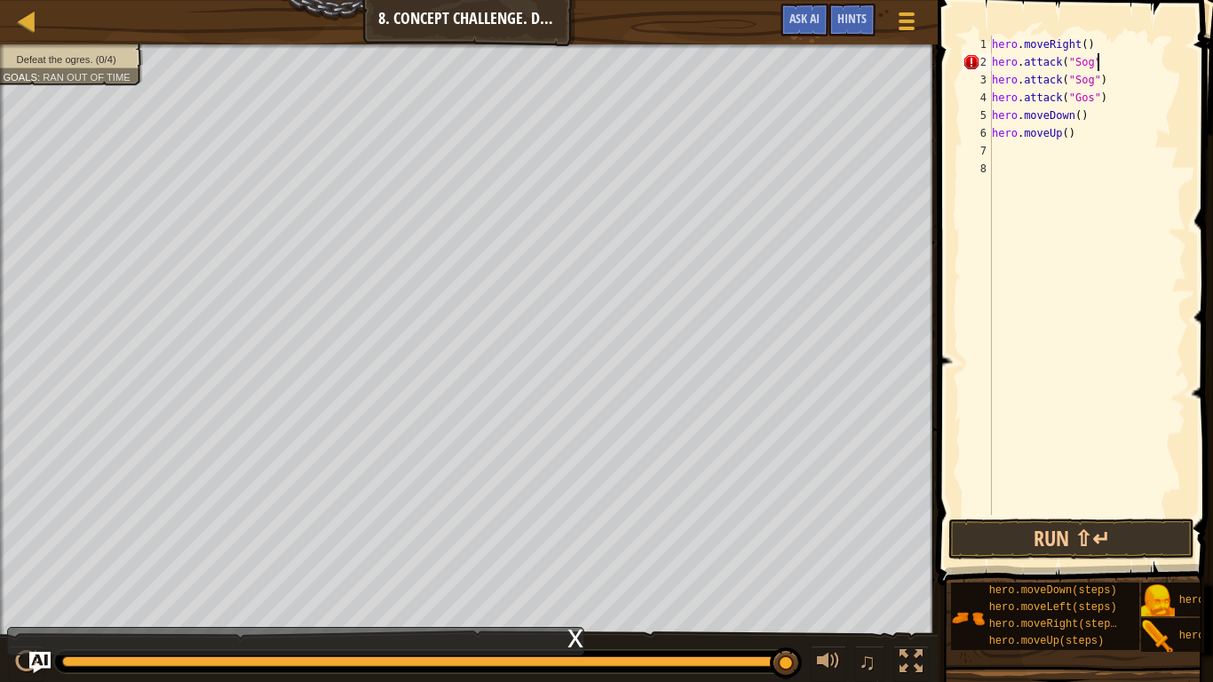
scroll to position [8, 15]
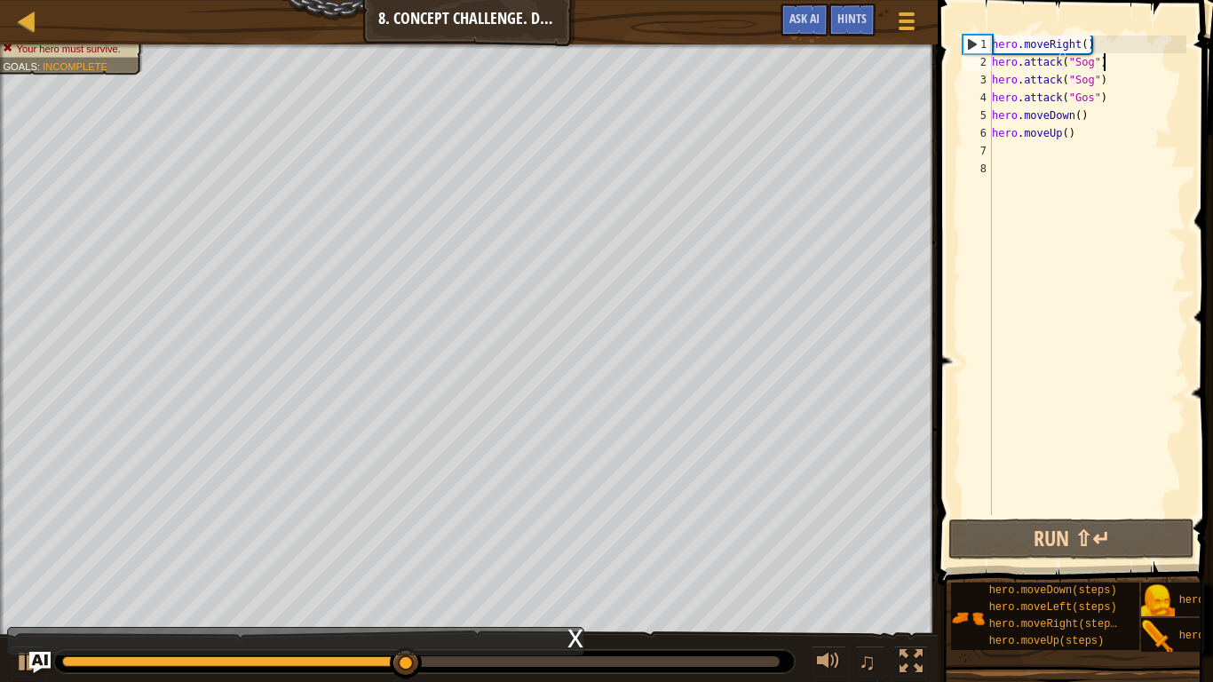
click at [991, 111] on div "5" at bounding box center [976, 116] width 29 height 18
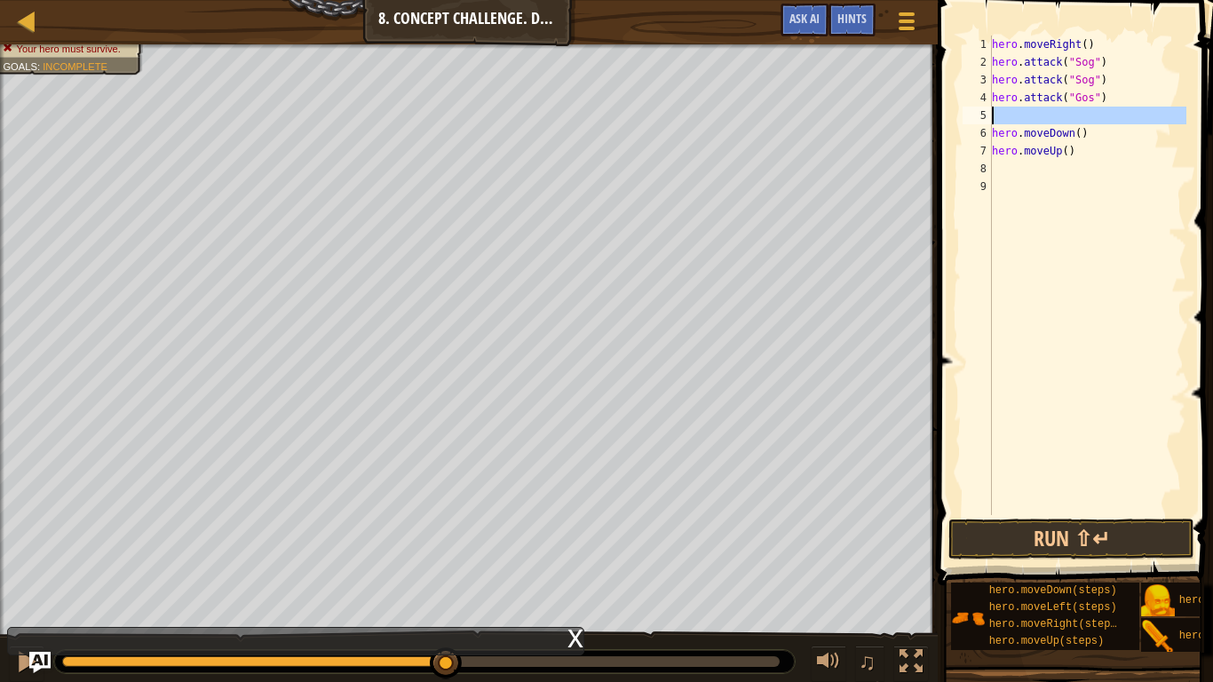
click at [991, 113] on div "5" at bounding box center [976, 116] width 29 height 18
type textarea "hero.moveDown()"
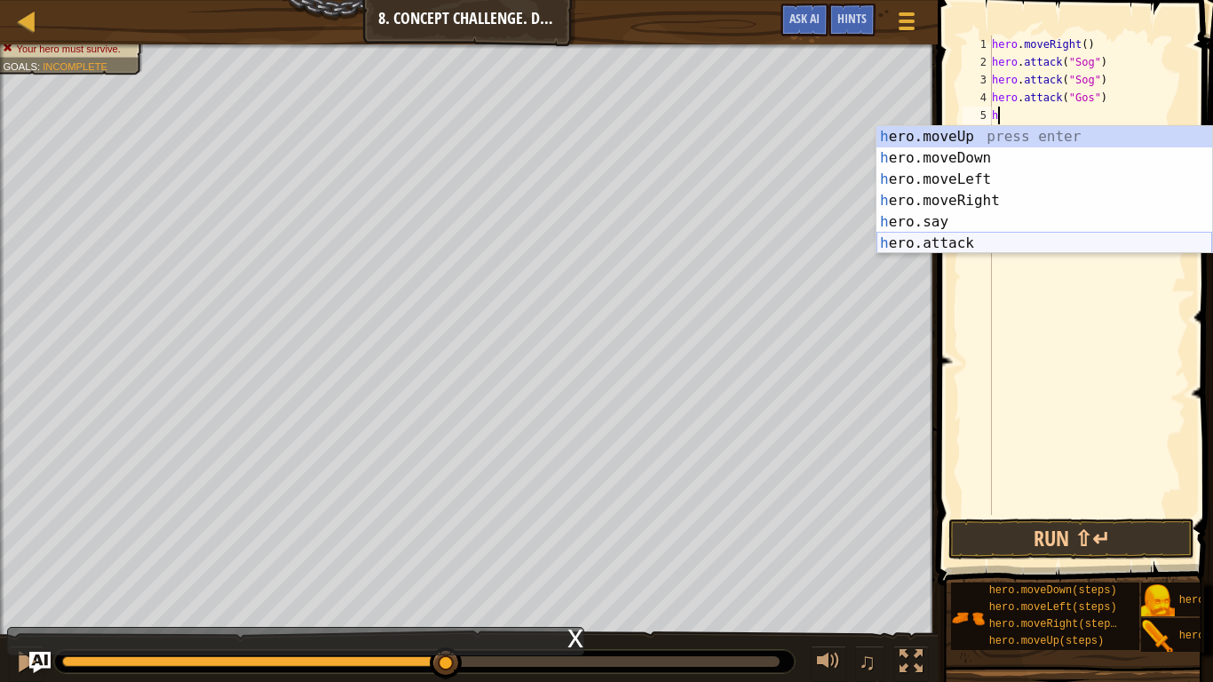
click at [937, 245] on div "h ero.moveUp press enter h ero.moveDown press enter h ero.moveLeft press enter …" at bounding box center [1044, 211] width 336 height 170
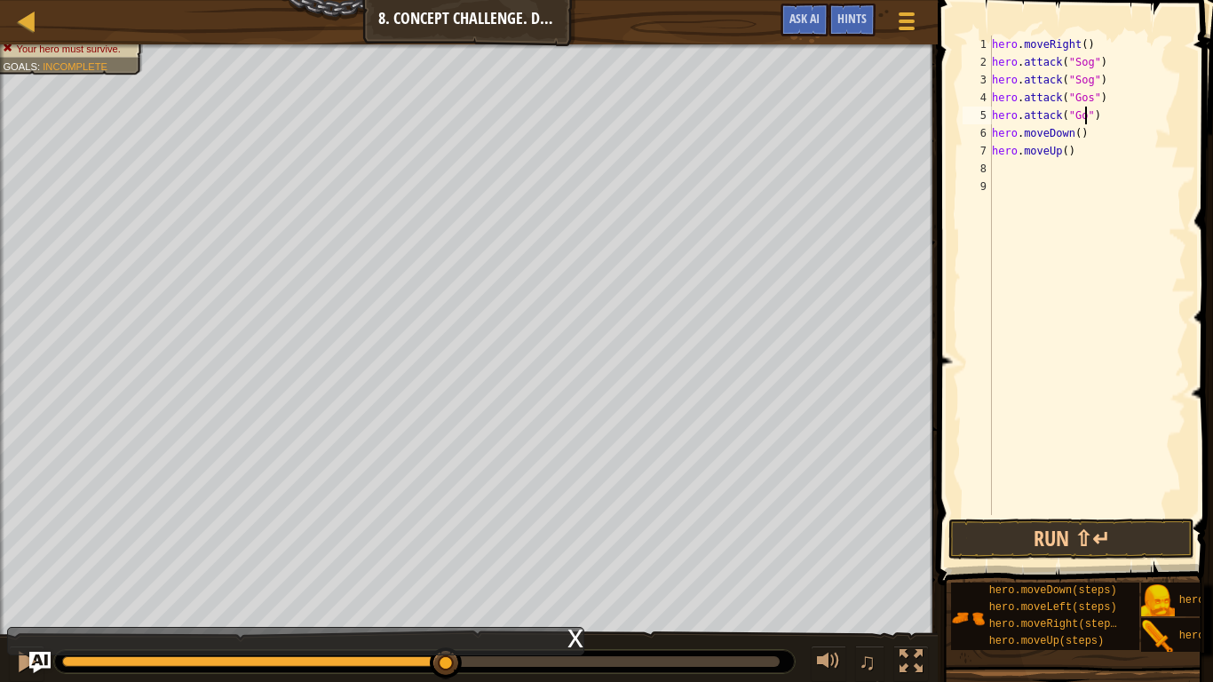
scroll to position [8, 15]
type textarea "hero.attack("Gos")"
click at [992, 539] on button "Run ⇧↵" at bounding box center [1071, 538] width 246 height 41
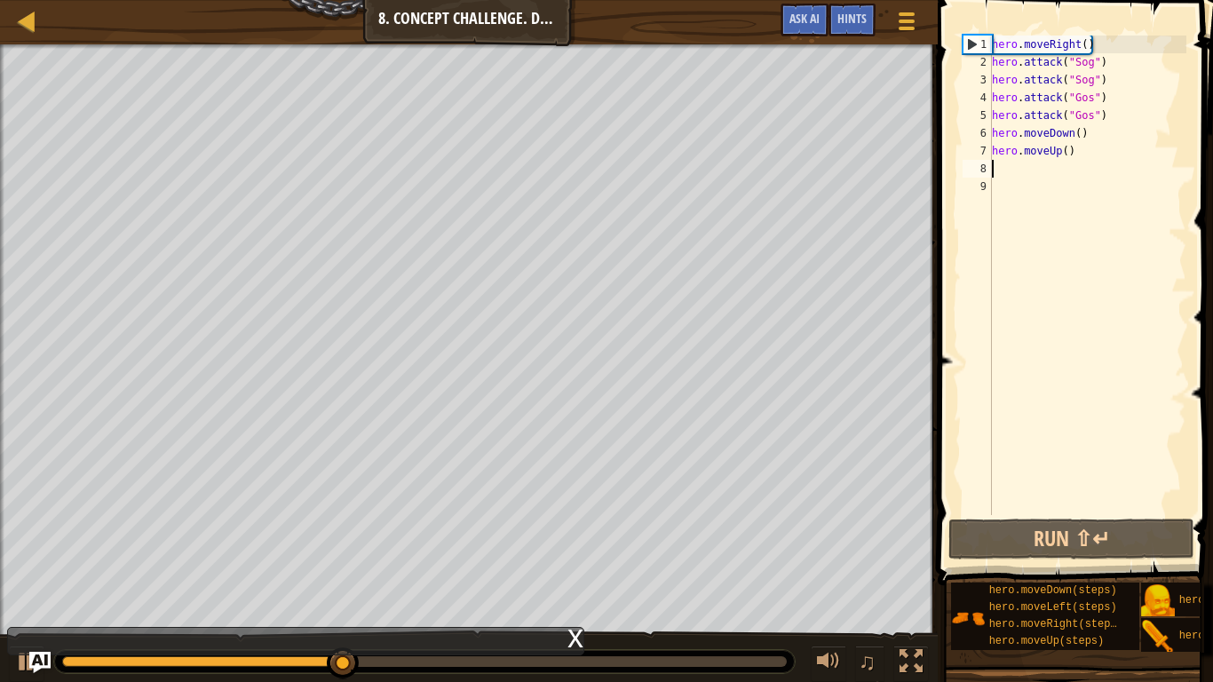
click at [993, 166] on div "hero . moveRight ( ) hero . attack ( "Sog" ) hero . attack ( "Sog" ) hero . att…" at bounding box center [1087, 293] width 198 height 515
type textarea "l"
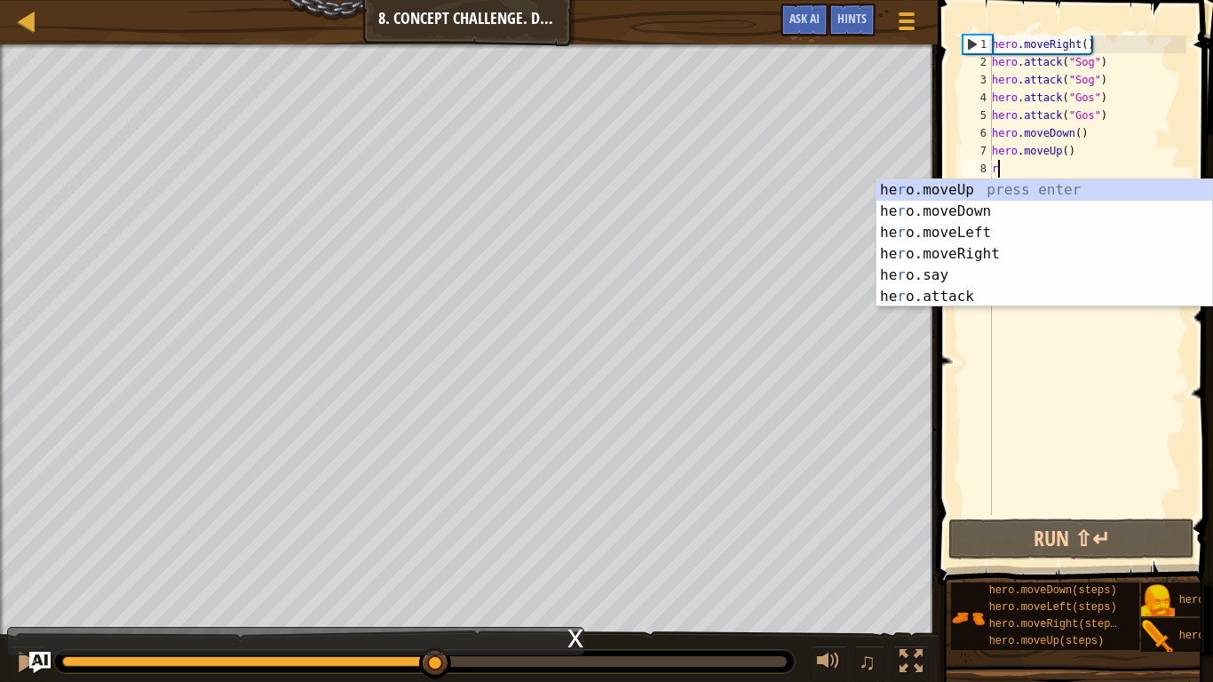
type textarea "r"
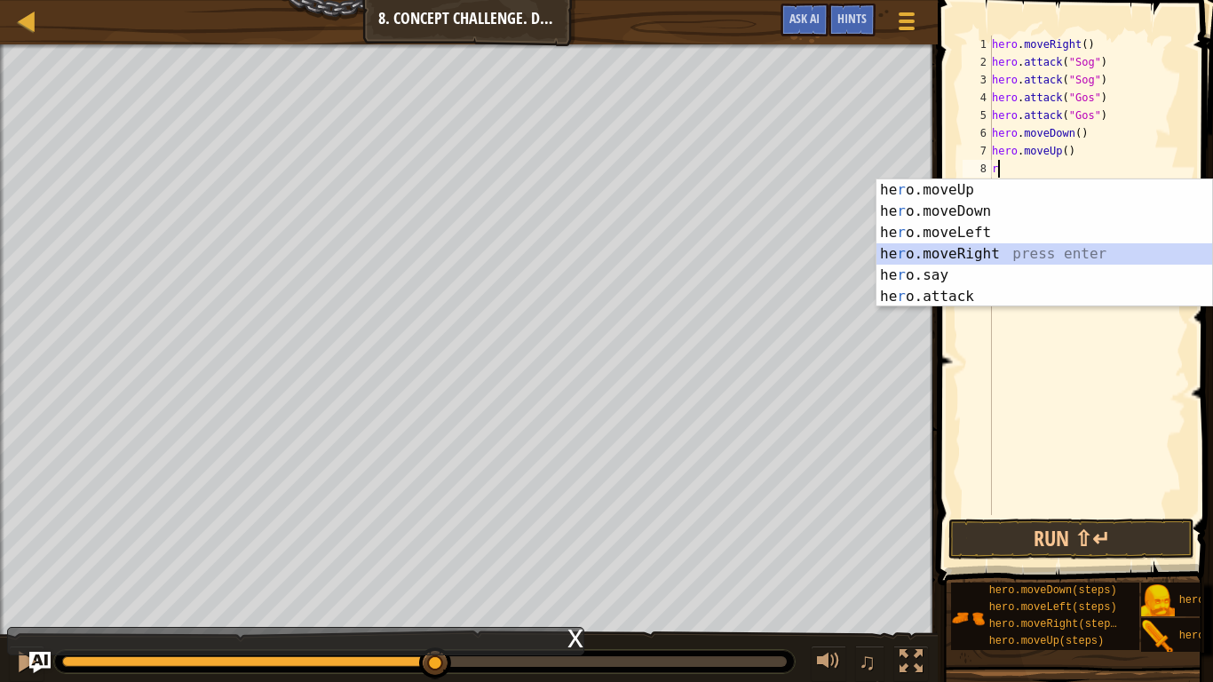
click at [967, 255] on div "he r o.moveUp press enter he r o.moveDown press enter he r o.moveLeft press ent…" at bounding box center [1044, 264] width 336 height 170
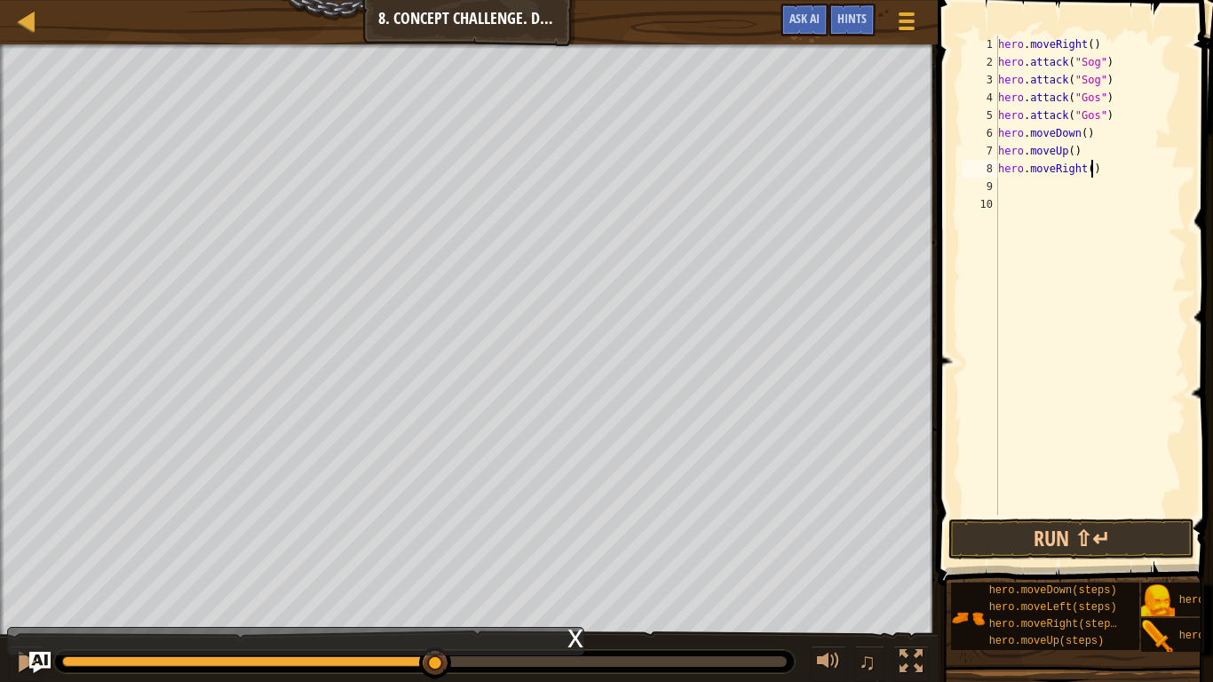
click at [1090, 172] on div "hero . moveRight ( ) hero . attack ( "Sog" ) hero . attack ( "Sog" ) hero . att…" at bounding box center [1090, 293] width 192 height 515
type textarea "hero.moveRight(2)"
click at [1007, 186] on div "hero . moveRight ( ) hero . attack ( "Sog" ) hero . attack ( "Sog" ) hero . att…" at bounding box center [1090, 293] width 192 height 515
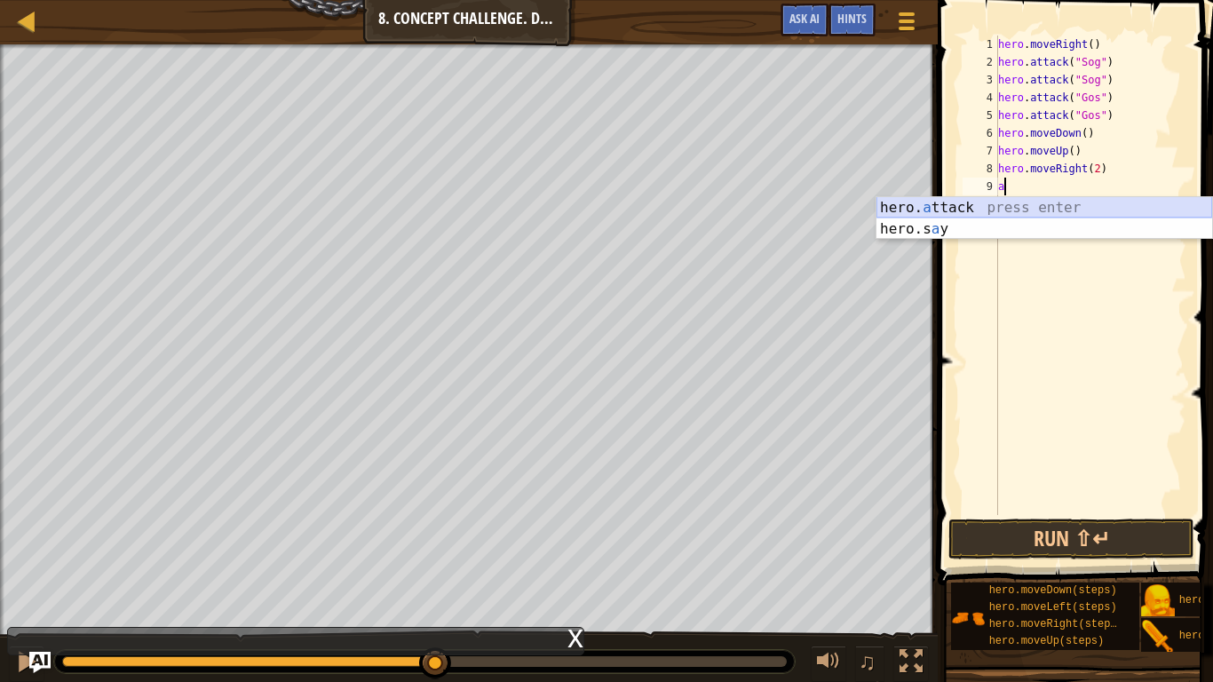
click at [1004, 202] on div "hero. a ttack press enter hero.s a y press enter" at bounding box center [1044, 239] width 336 height 85
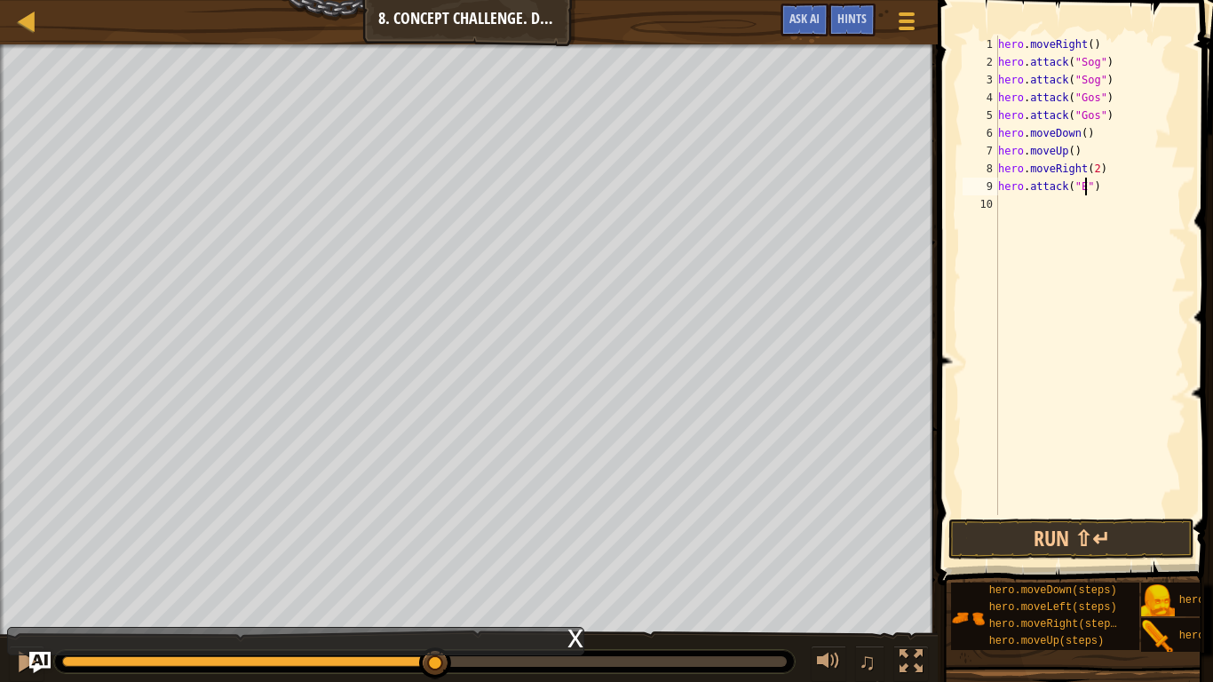
scroll to position [8, 14]
type textarea "hero.attack("Ergo")"
click at [1008, 202] on div "hero . moveRight ( ) hero . attack ( "Sog" ) hero . attack ( "Sog" ) hero . att…" at bounding box center [1090, 293] width 192 height 515
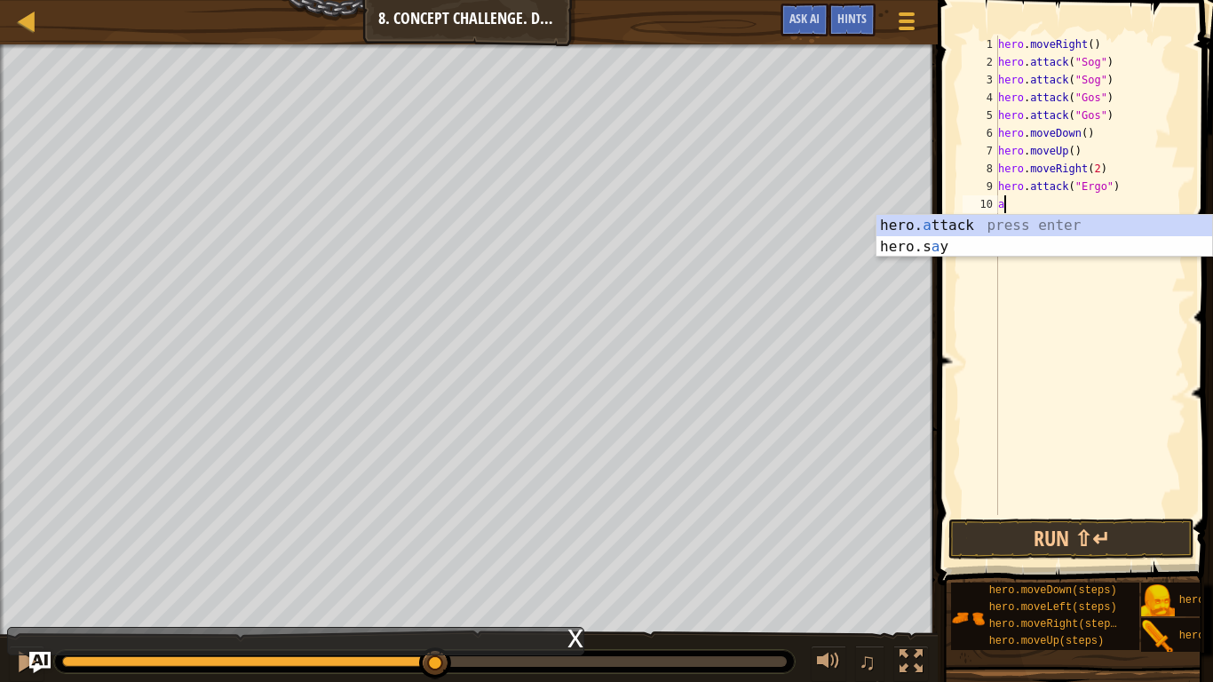
scroll to position [8, 1]
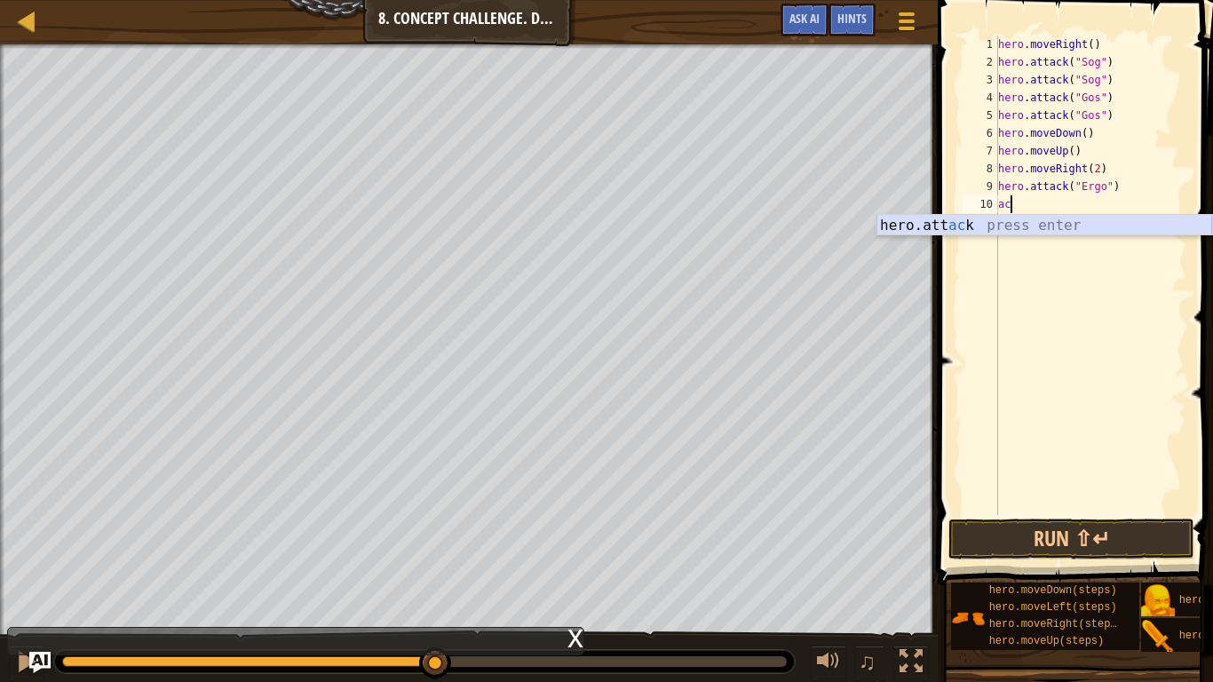
click at [1009, 224] on div "hero.att ac k press enter" at bounding box center [1044, 247] width 336 height 64
type textarea "hero.attack("Ergo")"
click at [997, 218] on div "11" at bounding box center [980, 222] width 36 height 18
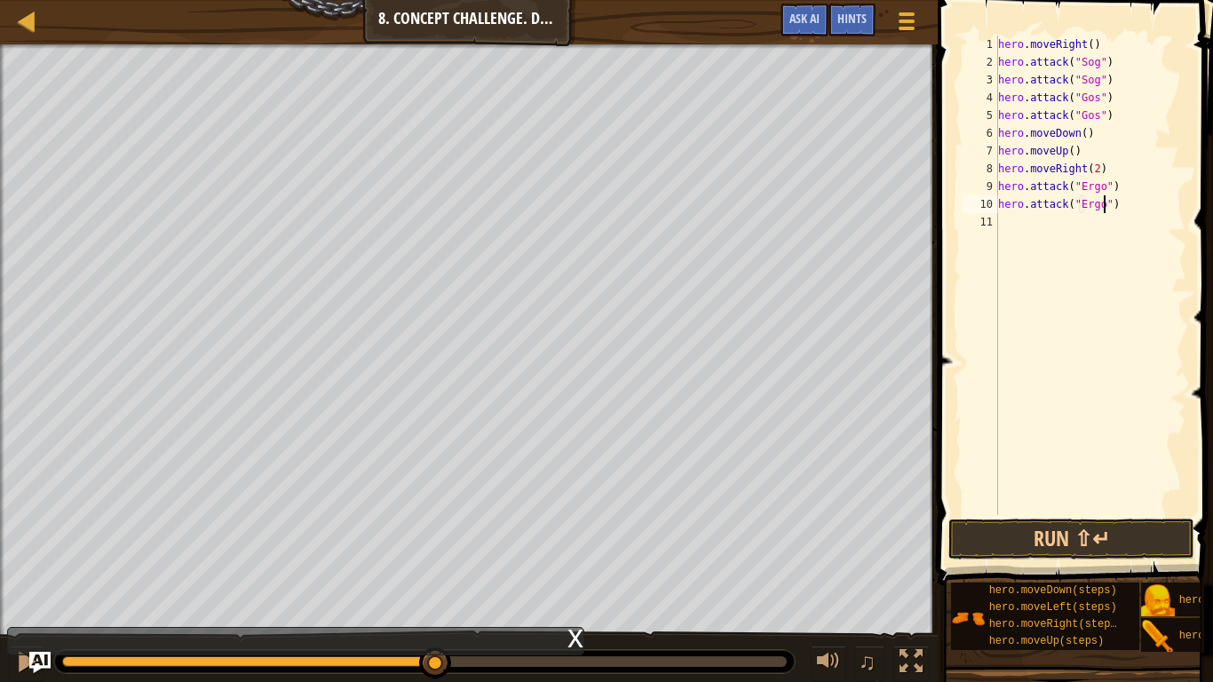
scroll to position [8, 0]
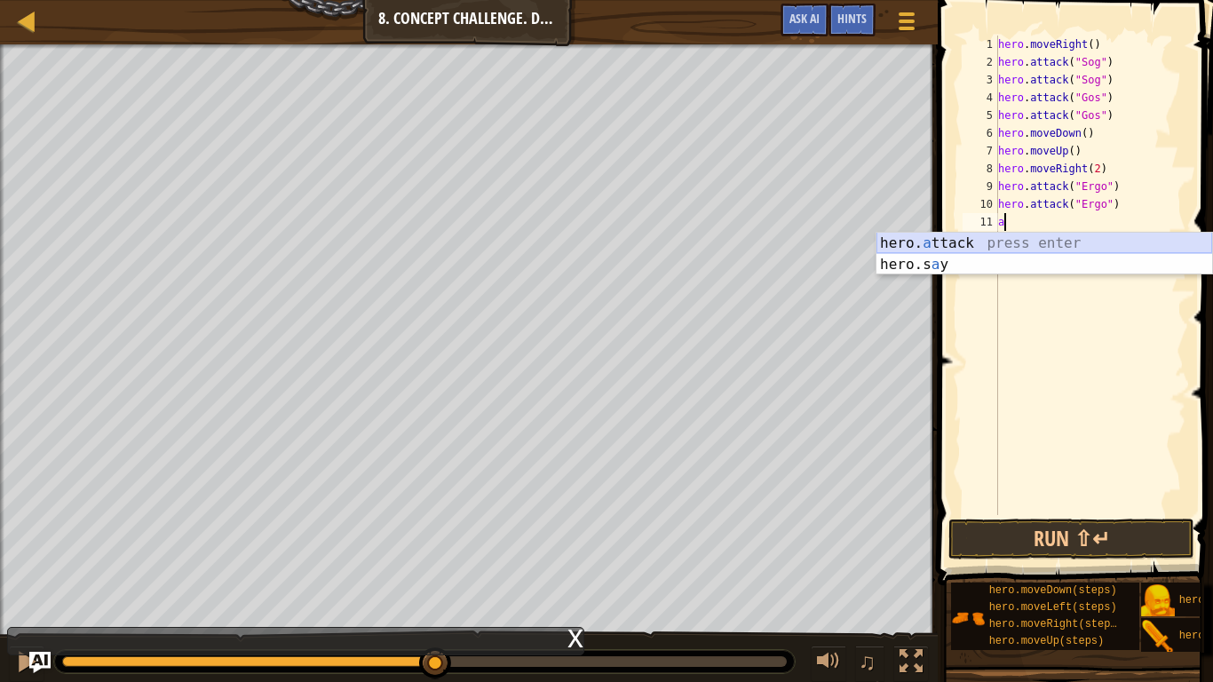
click at [1028, 244] on div "hero. a ttack press enter hero.s a y press enter" at bounding box center [1044, 275] width 336 height 85
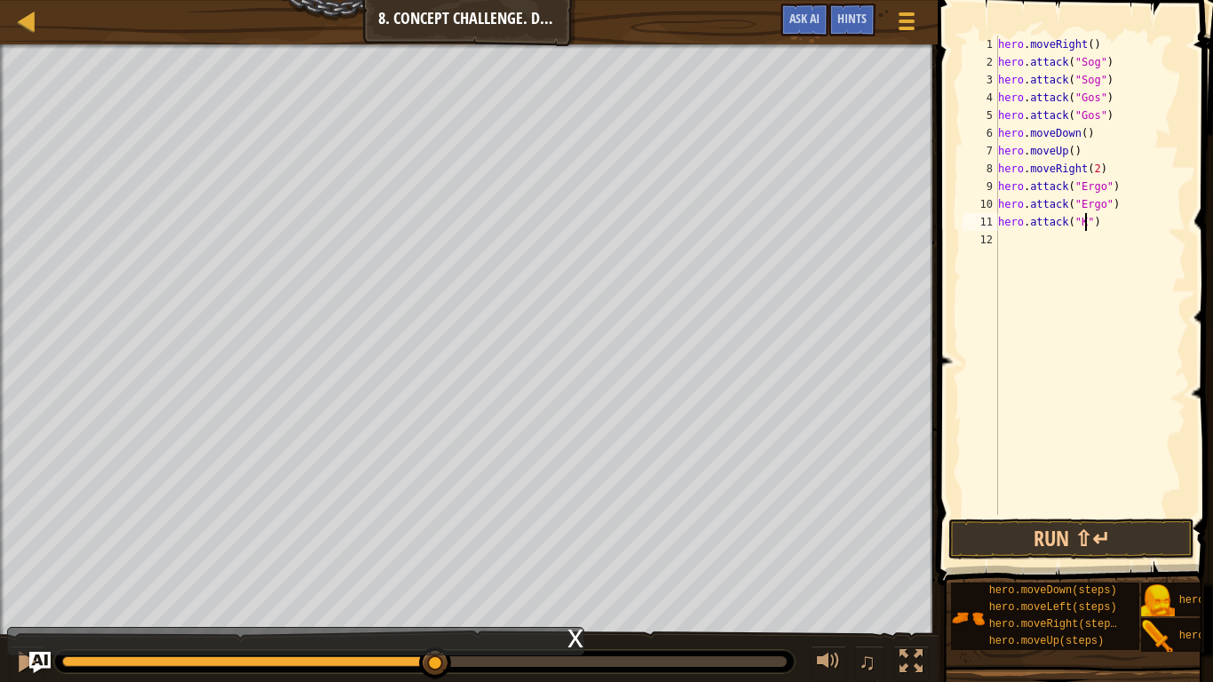
scroll to position [8, 13]
type textarea "hero.attack("Kro")"
click at [1004, 241] on div "hero . moveRight ( ) hero . attack ( "Sog" ) hero . attack ( "Sog" ) hero . att…" at bounding box center [1090, 293] width 192 height 515
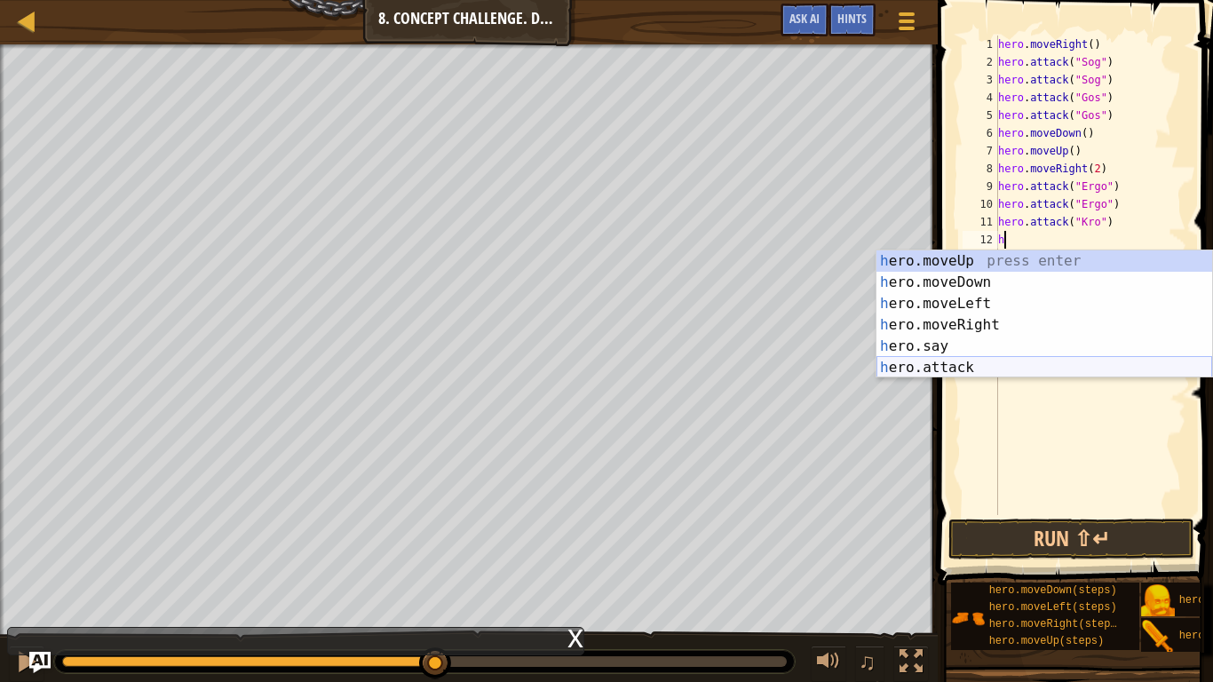
click at [965, 364] on div "h ero.moveUp press enter h ero.moveDown press enter h ero.moveLeft press enter …" at bounding box center [1044, 335] width 336 height 170
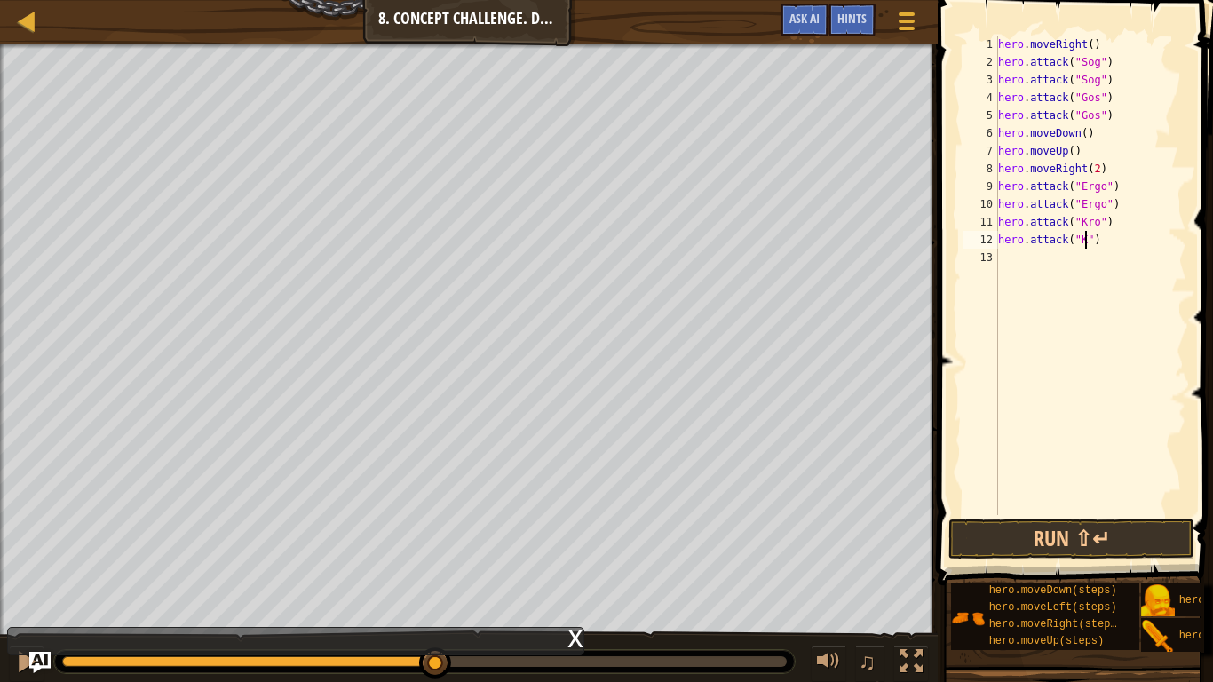
scroll to position [8, 13]
type textarea "hero.attack("Kro")"
click at [1045, 543] on button "Run ⇧↵" at bounding box center [1071, 538] width 246 height 41
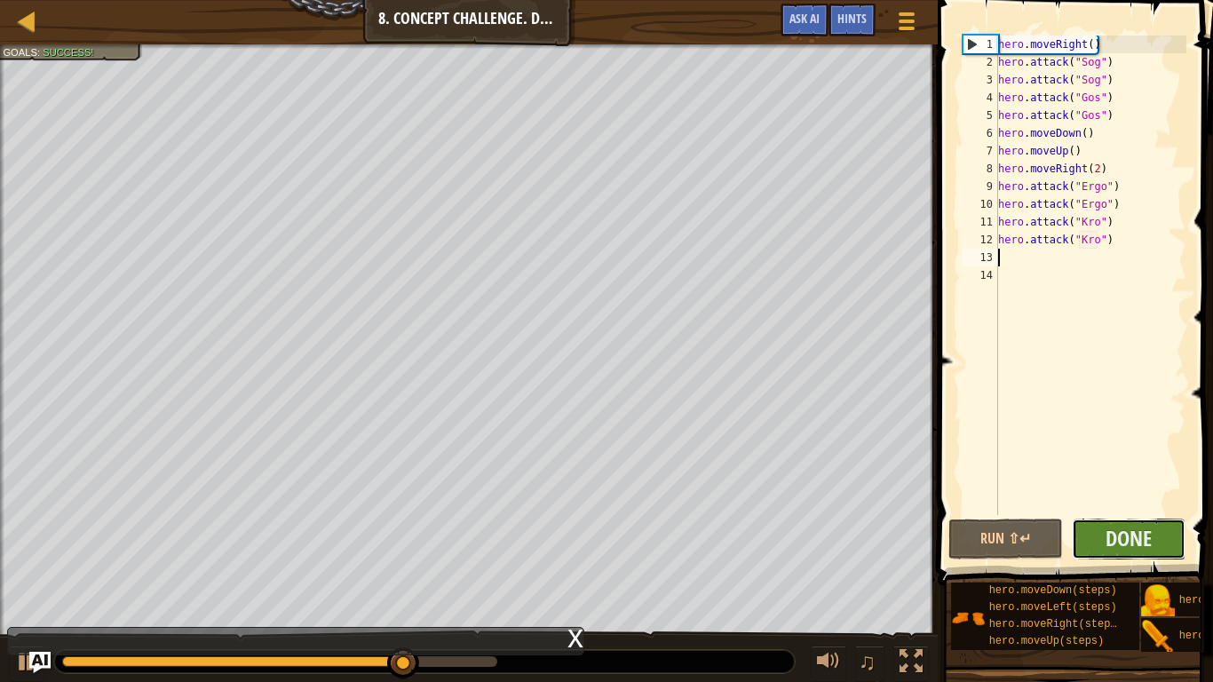
click at [1083, 544] on button "Done" at bounding box center [1128, 538] width 115 height 41
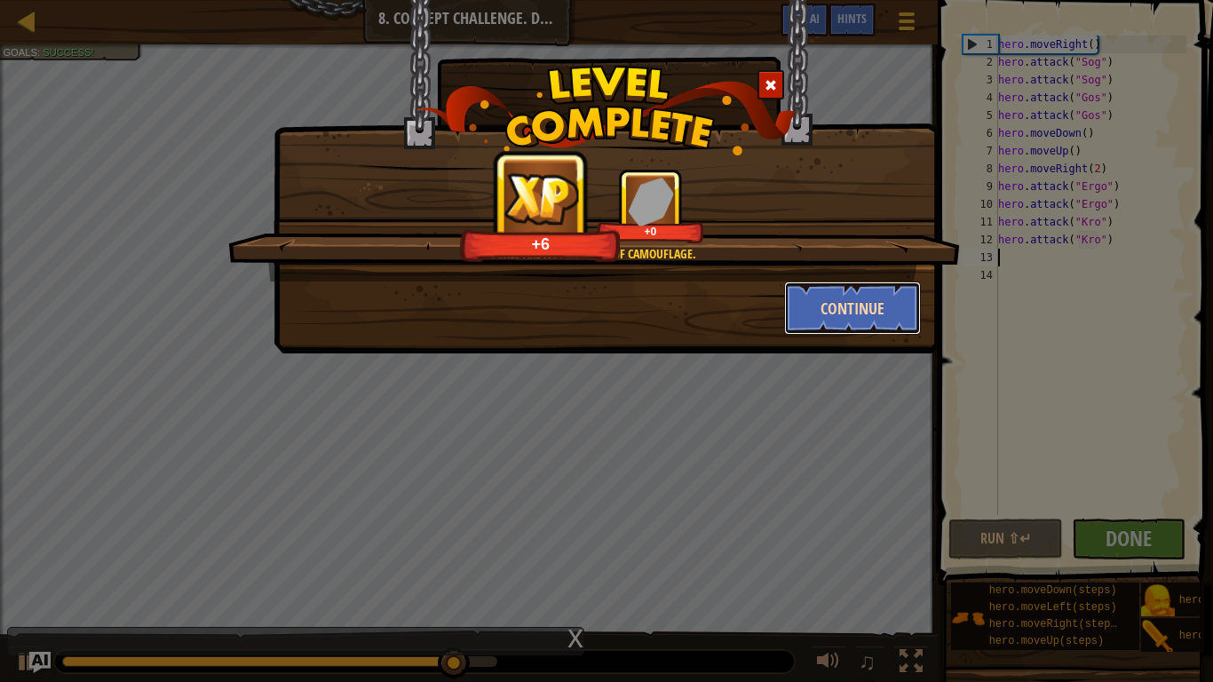
click at [832, 316] on button "Continue" at bounding box center [853, 307] width 138 height 53
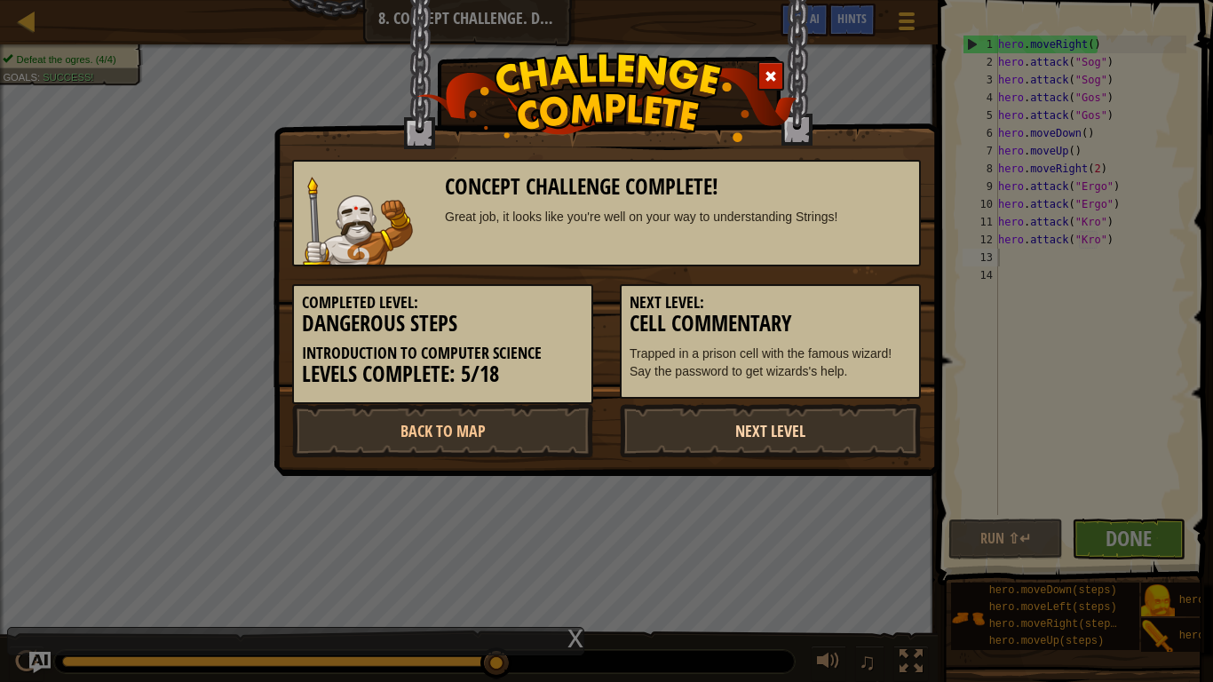
click at [764, 426] on link "Next Level" at bounding box center [770, 430] width 301 height 53
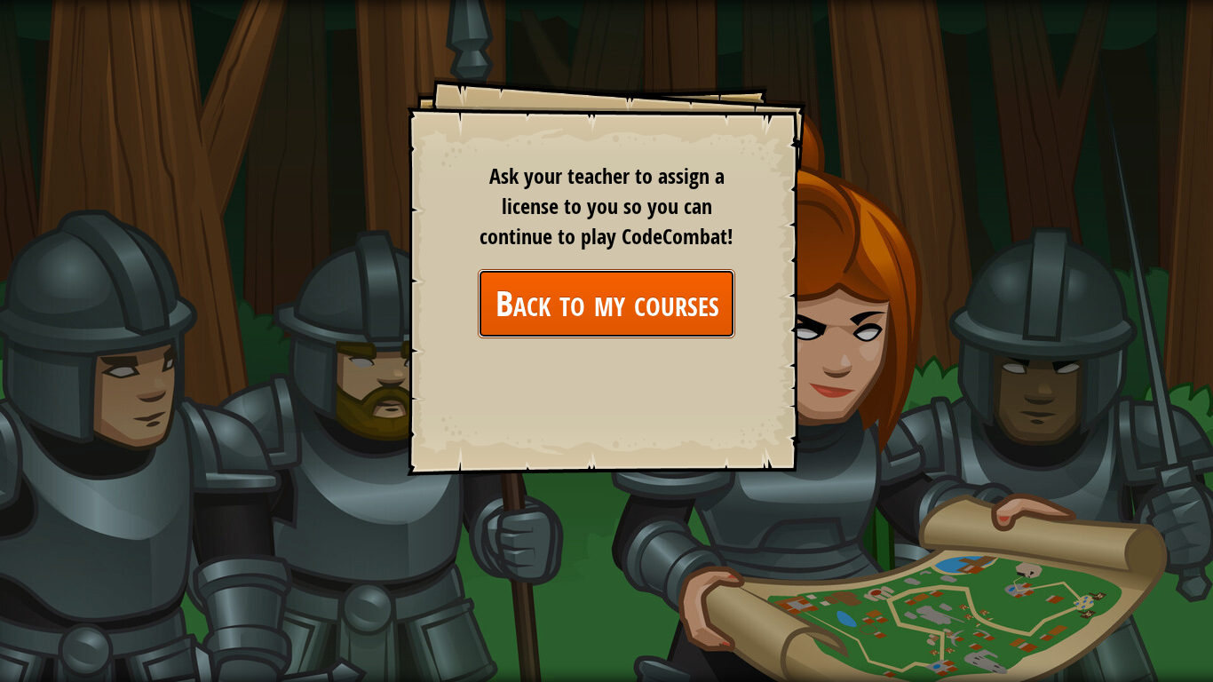
click at [683, 311] on link "Back to my courses" at bounding box center [606, 303] width 257 height 68
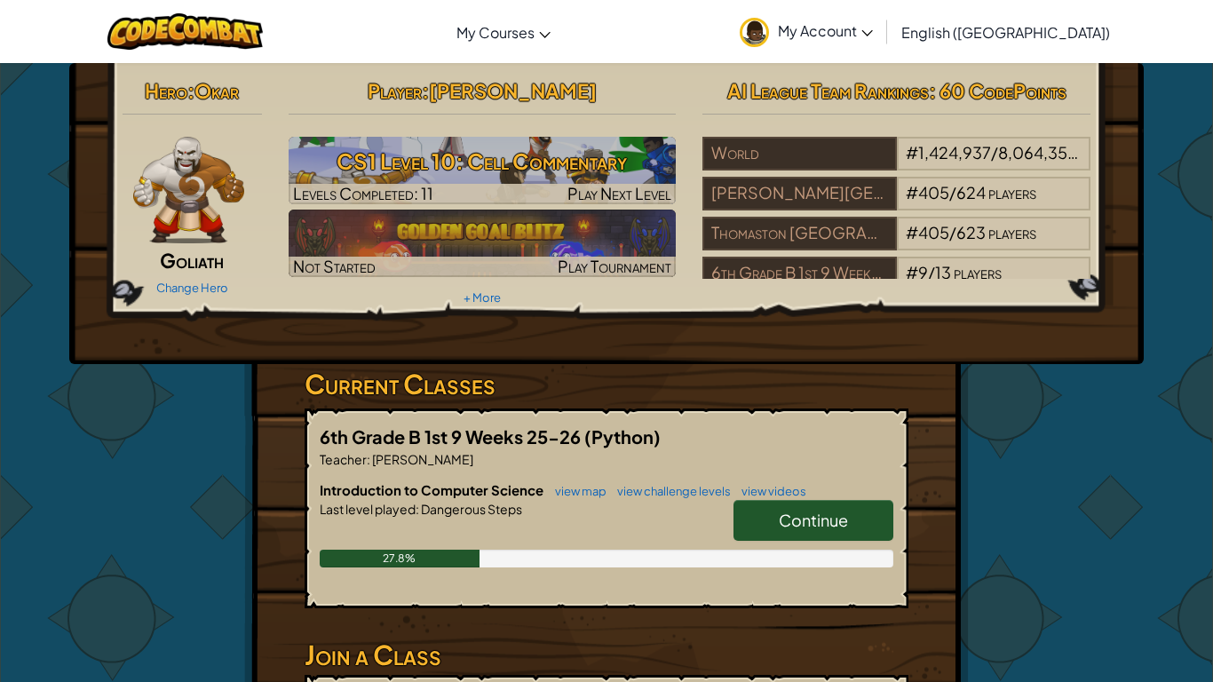
click at [792, 523] on span "Continue" at bounding box center [812, 520] width 69 height 20
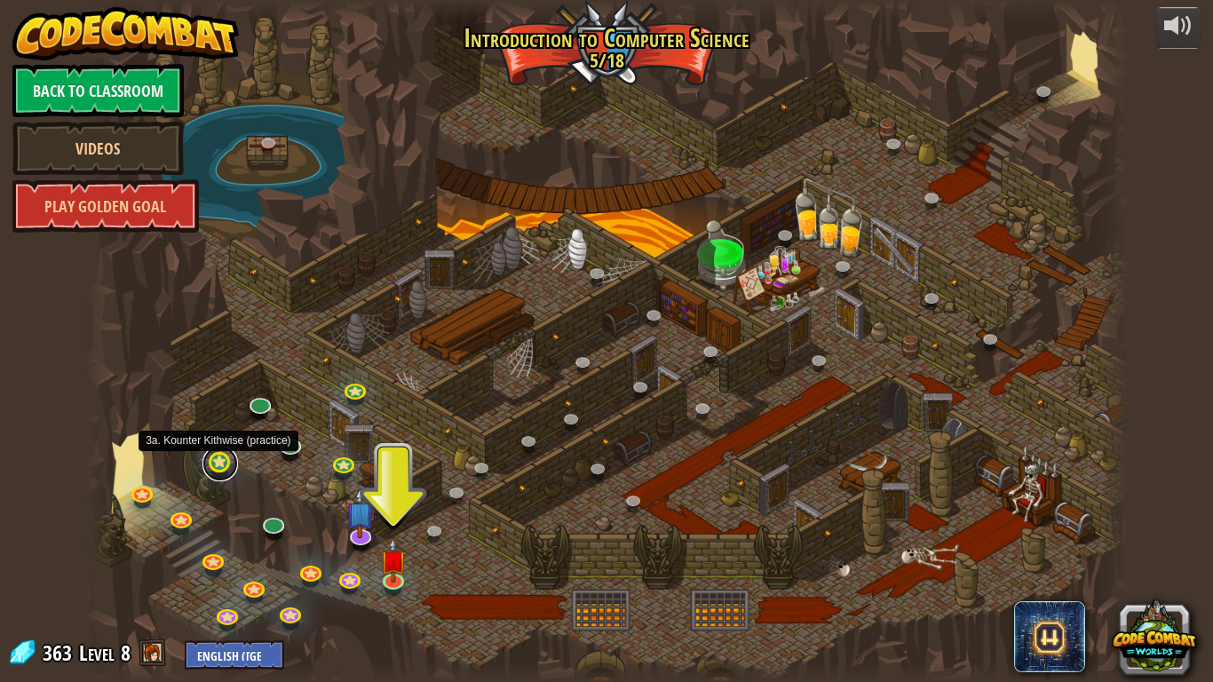
click at [222, 468] on link at bounding box center [220, 464] width 36 height 36
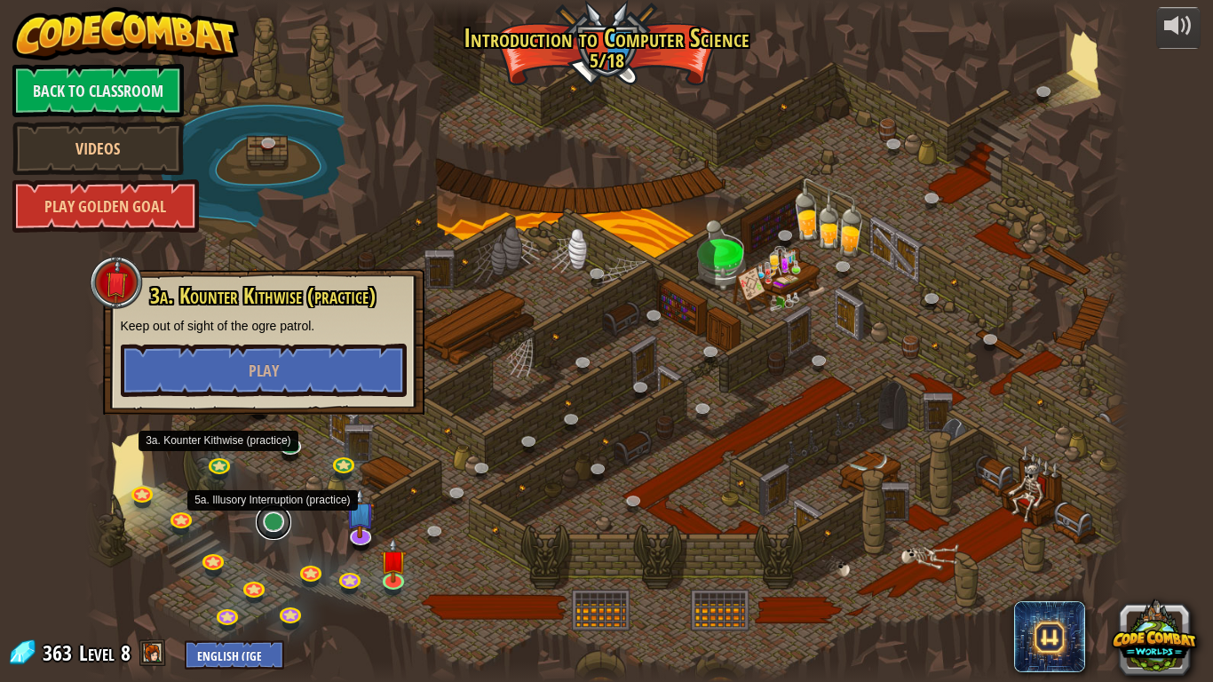
click at [279, 526] on link at bounding box center [274, 522] width 36 height 36
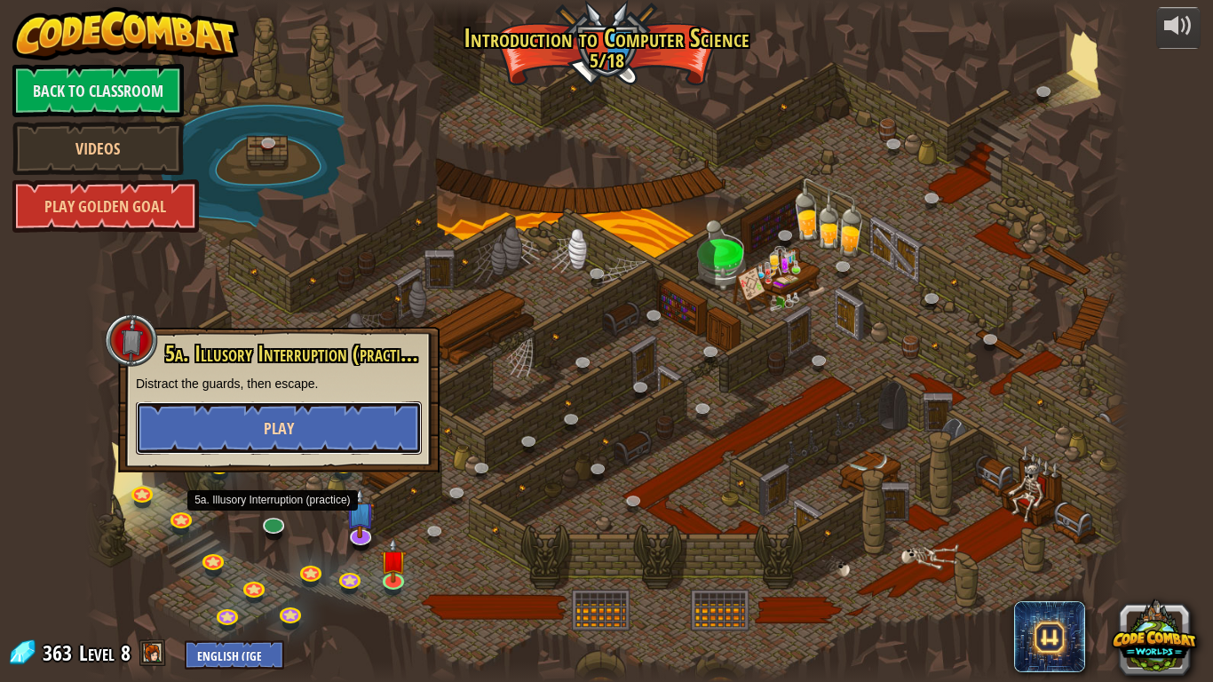
click at [349, 439] on button "Play" at bounding box center [279, 427] width 286 height 53
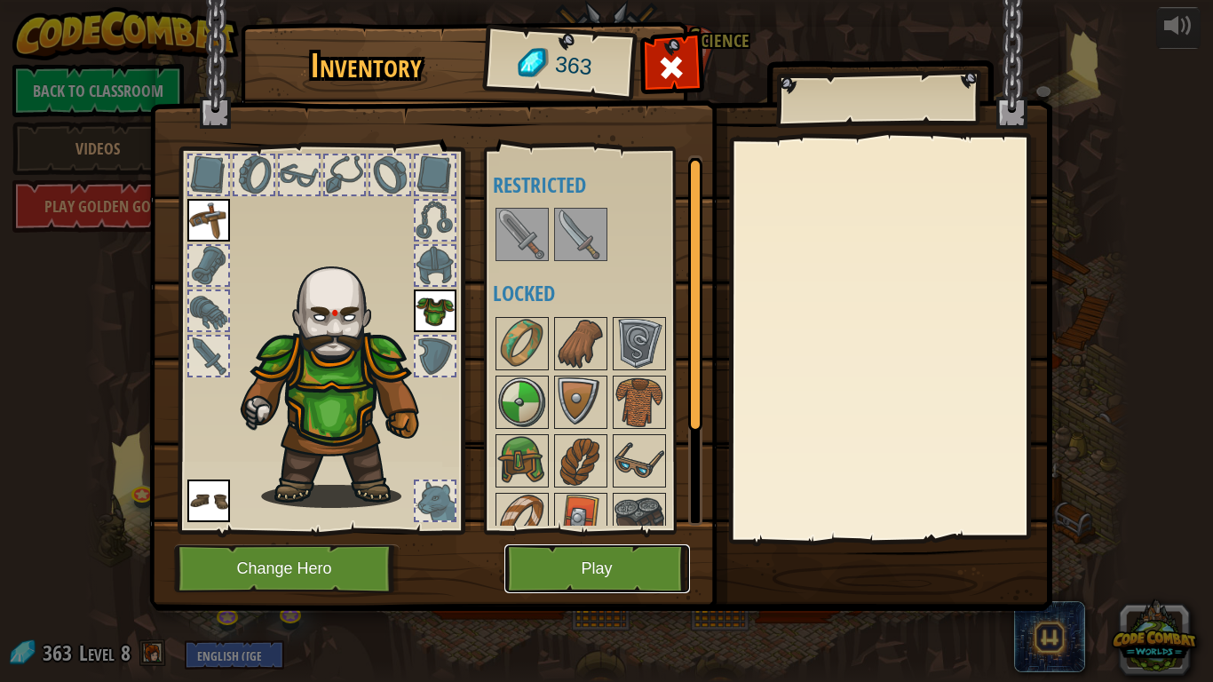
click at [557, 561] on button "Play" at bounding box center [597, 568] width 186 height 49
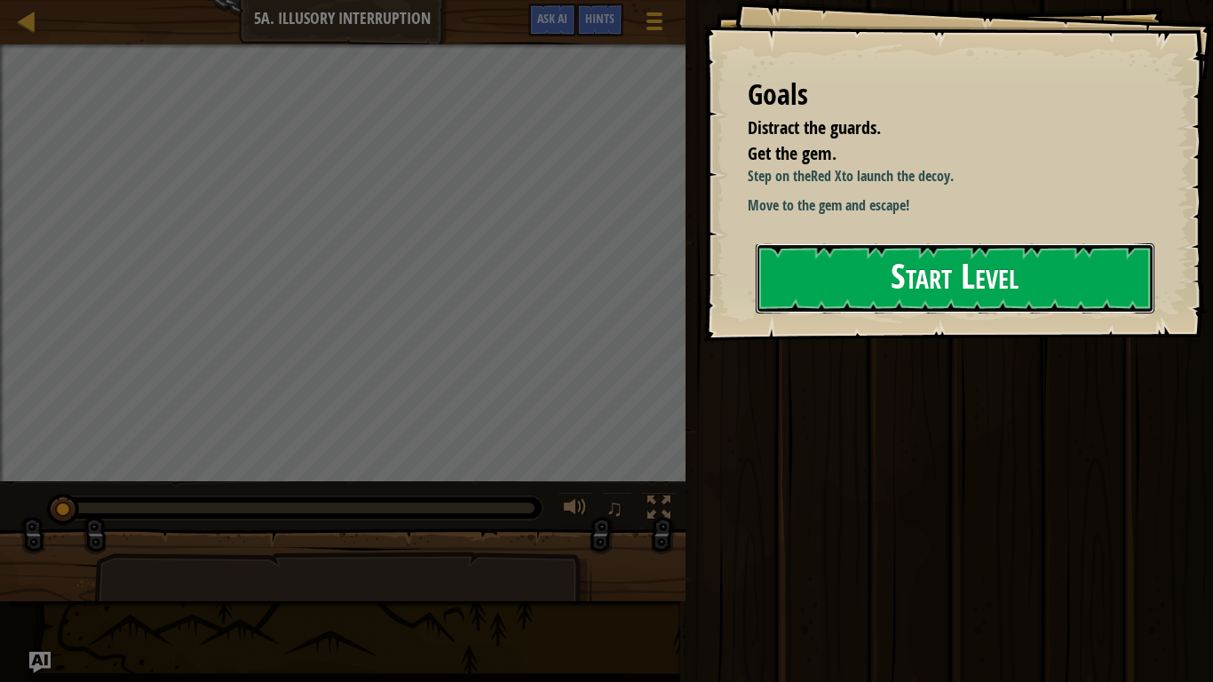
click at [904, 282] on button "Start Level" at bounding box center [954, 278] width 399 height 70
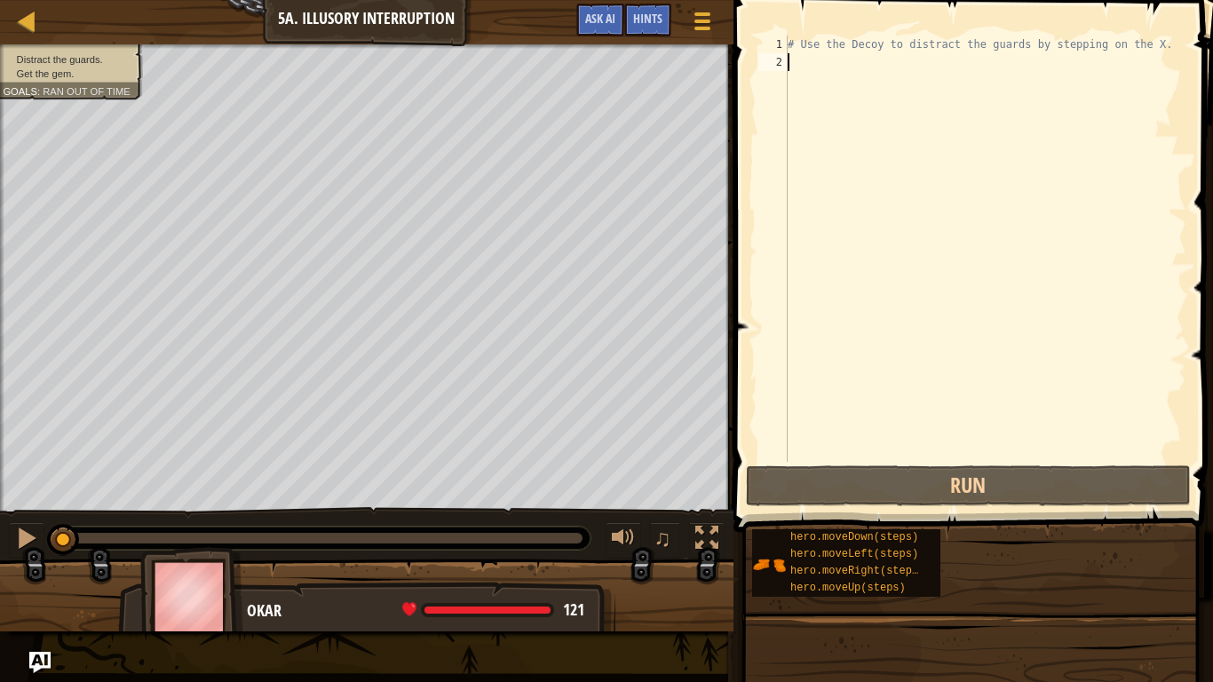
type textarea "r"
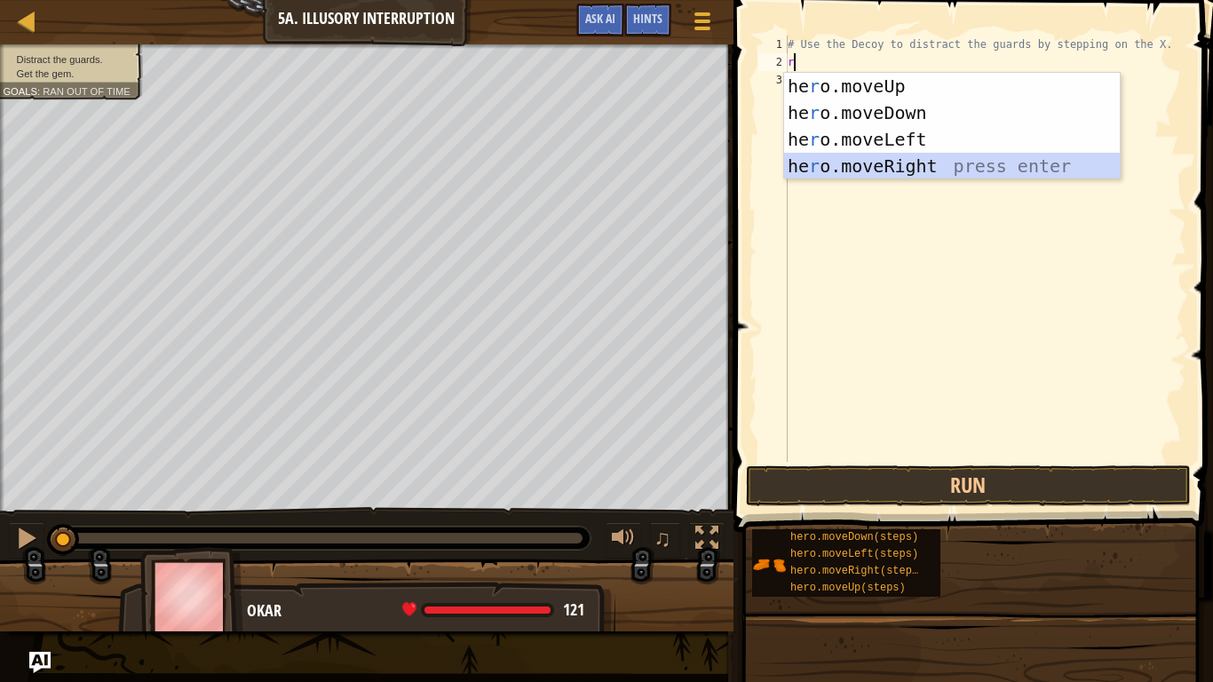
click at [889, 163] on div "he r o.moveUp press enter he r o.moveDown press enter he r o.moveLeft press ent…" at bounding box center [952, 153] width 336 height 160
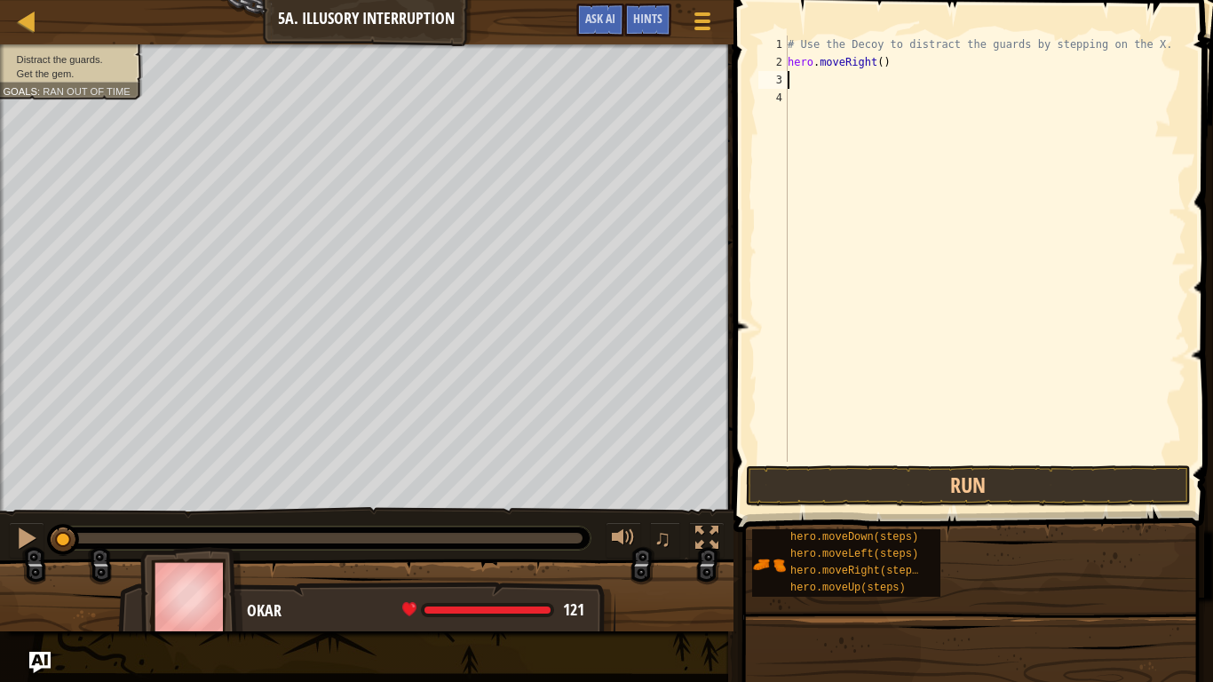
type textarea "d"
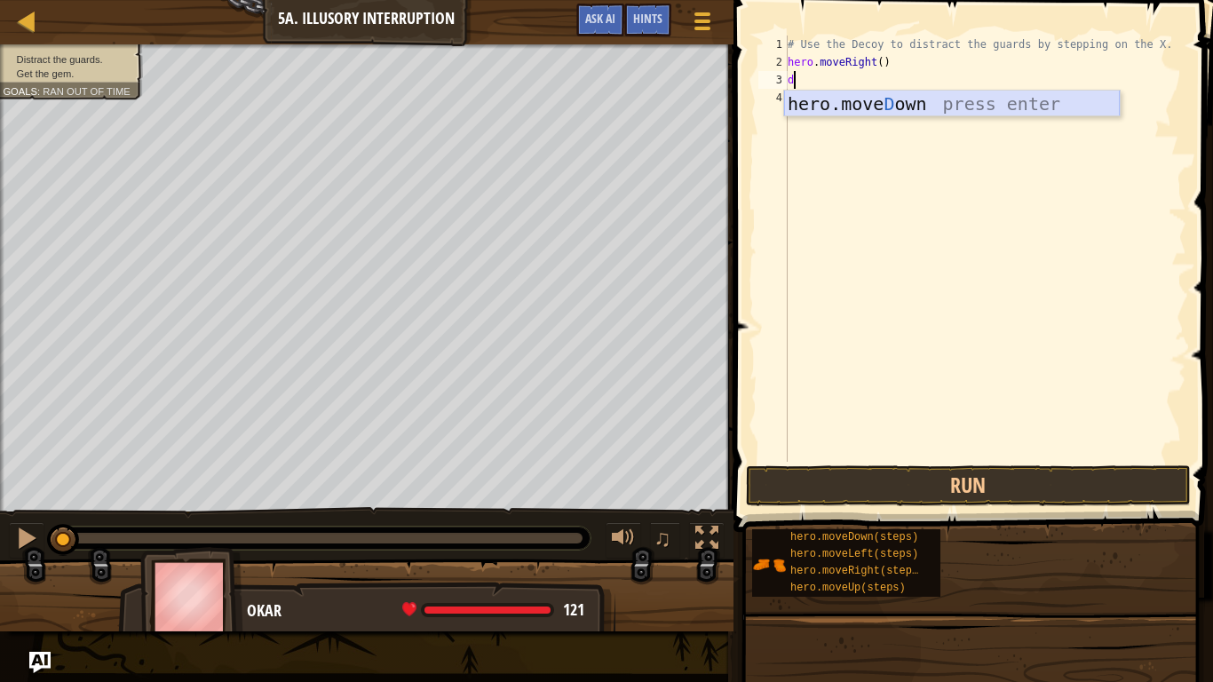
click at [880, 97] on div "hero.[PERSON_NAME] own press enter" at bounding box center [952, 131] width 336 height 80
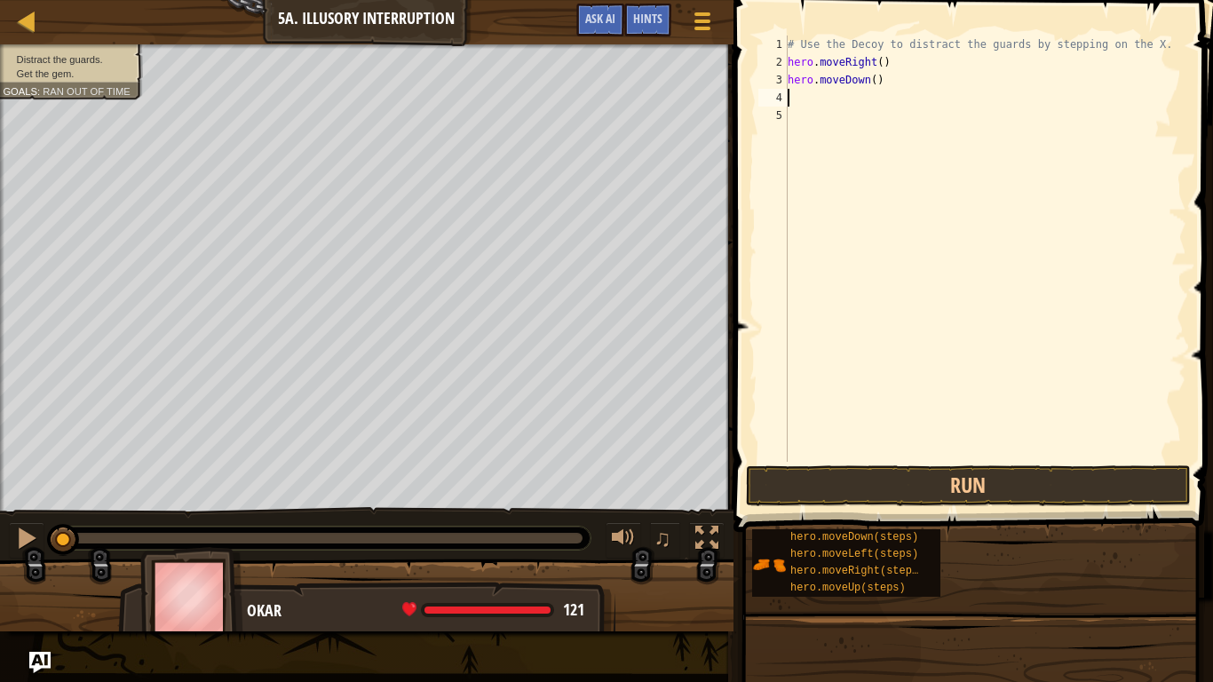
type textarea "u"
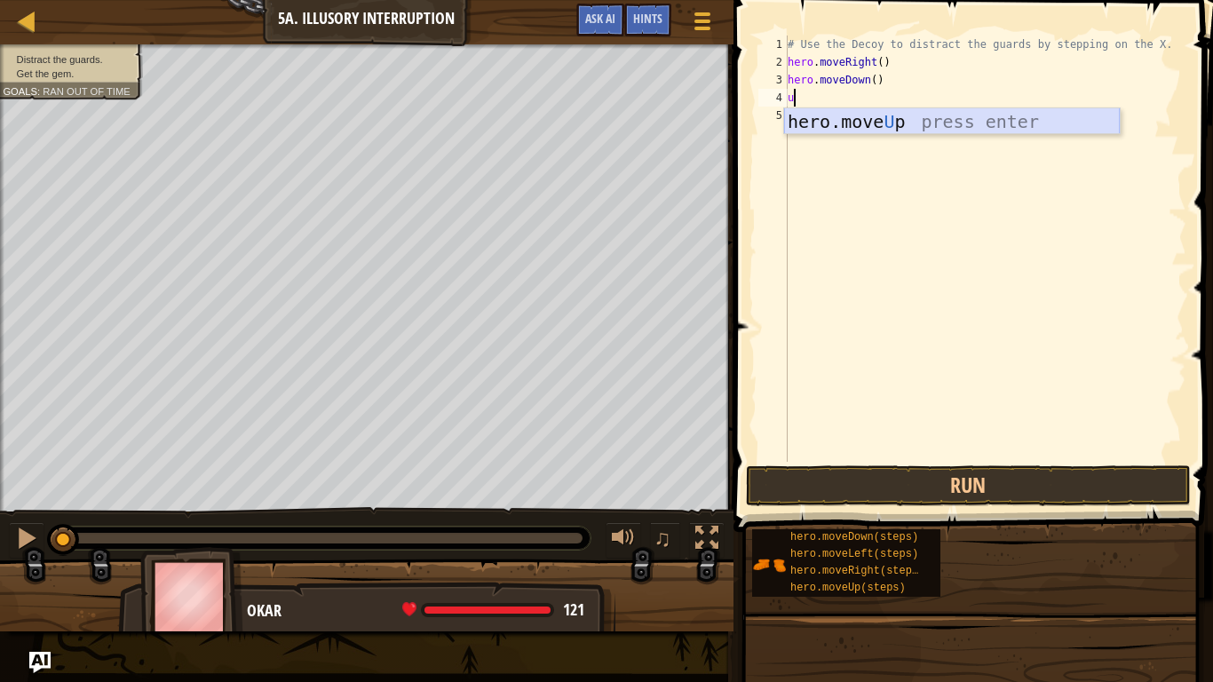
click at [868, 118] on div "hero.move U p press enter" at bounding box center [952, 148] width 336 height 80
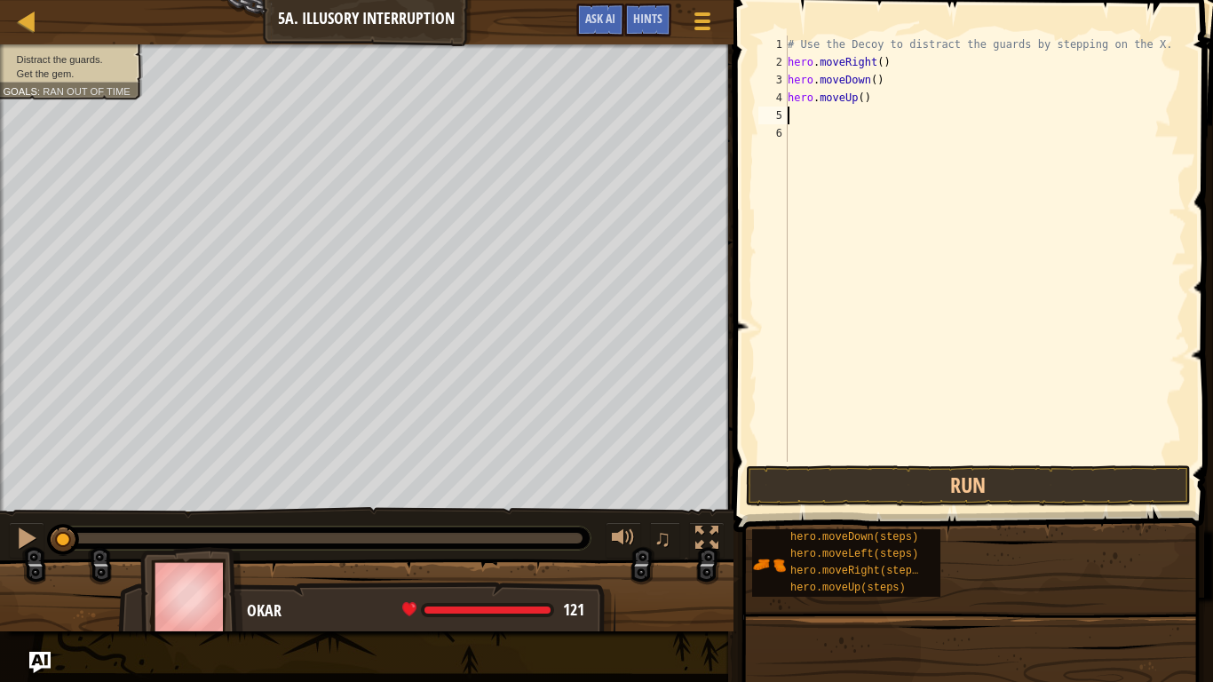
type textarea "r"
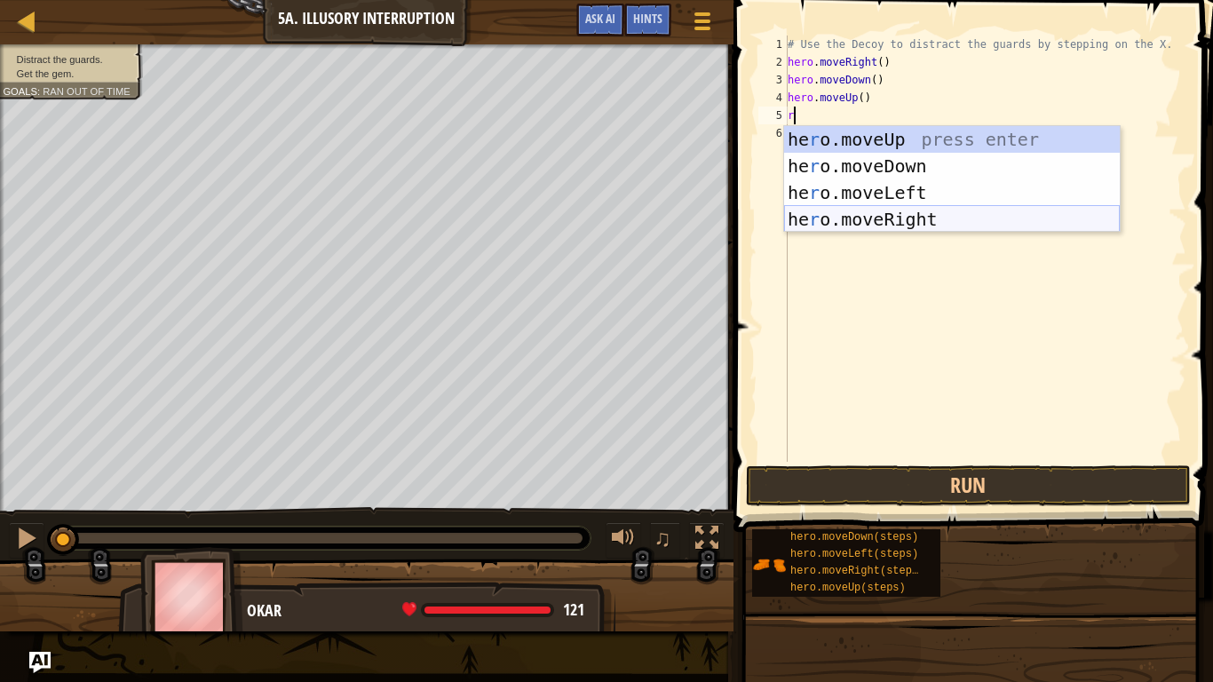
click at [857, 222] on div "he r o.moveUp press enter he r o.moveDown press enter he r o.moveLeft press ent…" at bounding box center [952, 206] width 336 height 160
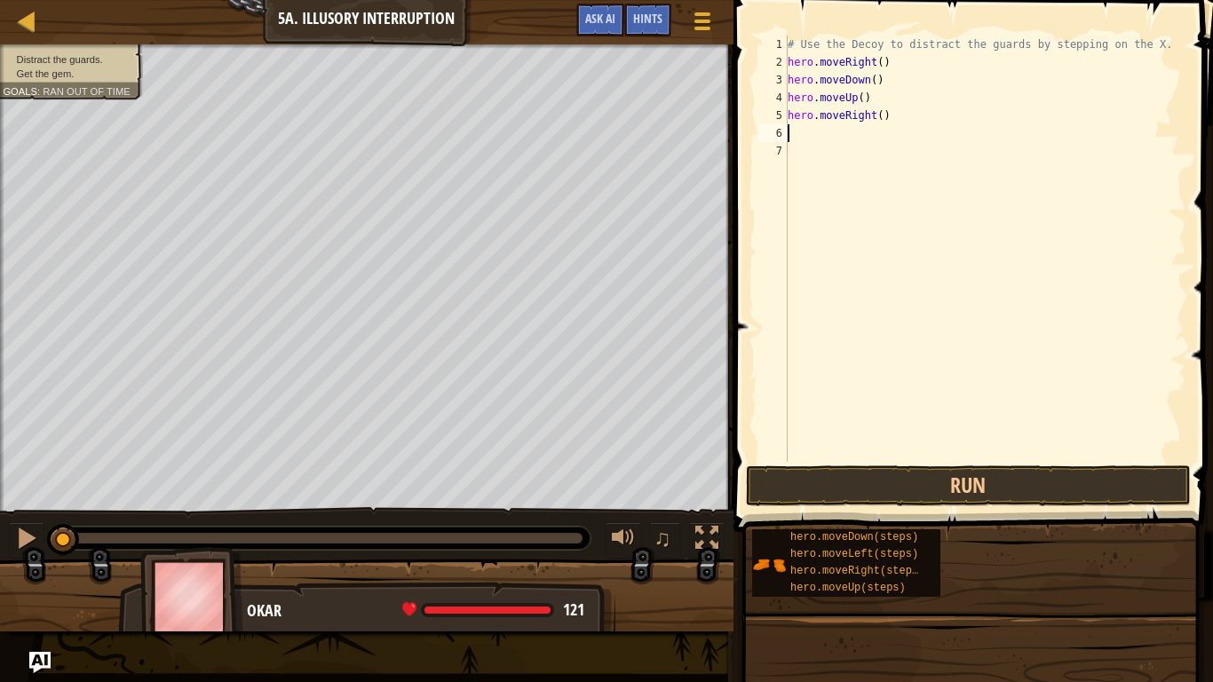
click at [881, 122] on div "# Use the Decoy to distract the guards by stepping on the X. hero . moveRight (…" at bounding box center [985, 267] width 402 height 462
type textarea "hero.moveRight(3)"
click at [789, 115] on div "# Use the Decoy to distract the guards by stepping on the X. hero . moveRight (…" at bounding box center [985, 267] width 402 height 462
click at [789, 108] on div "# Use the Decoy to distract the guards by stepping on the X. hero . moveRight (…" at bounding box center [985, 267] width 402 height 462
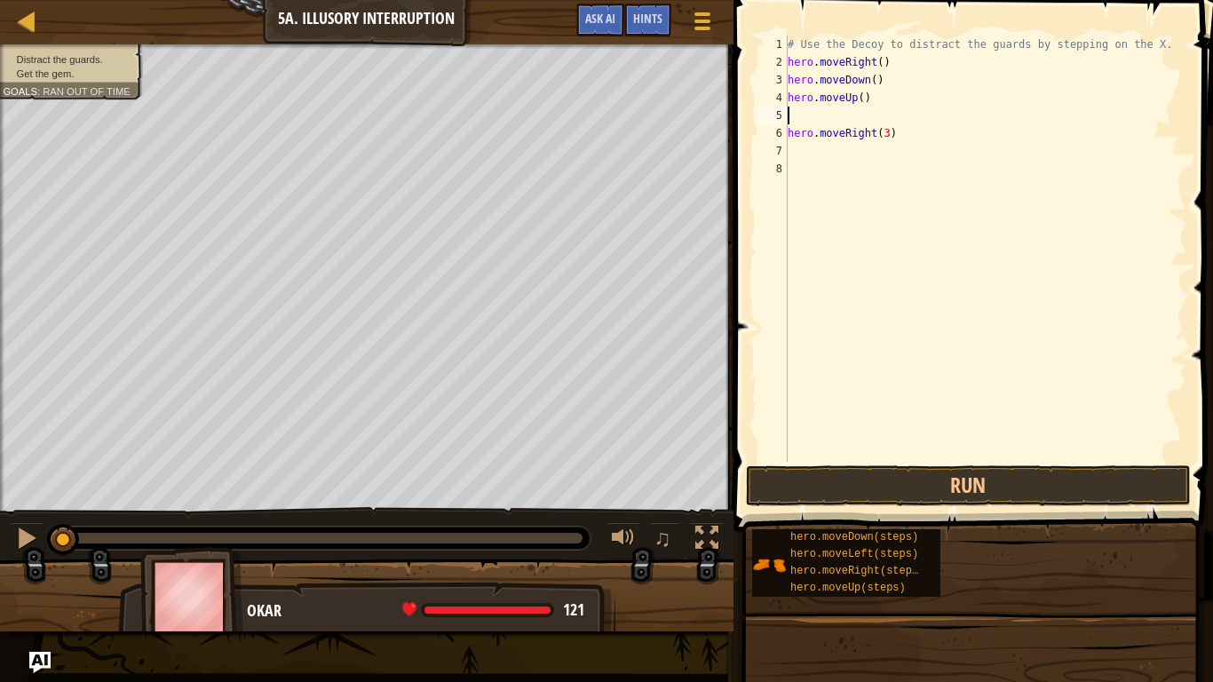
scroll to position [8, 0]
type textarea "a"
type textarea "h"
click at [875, 494] on button "Run" at bounding box center [968, 485] width 445 height 41
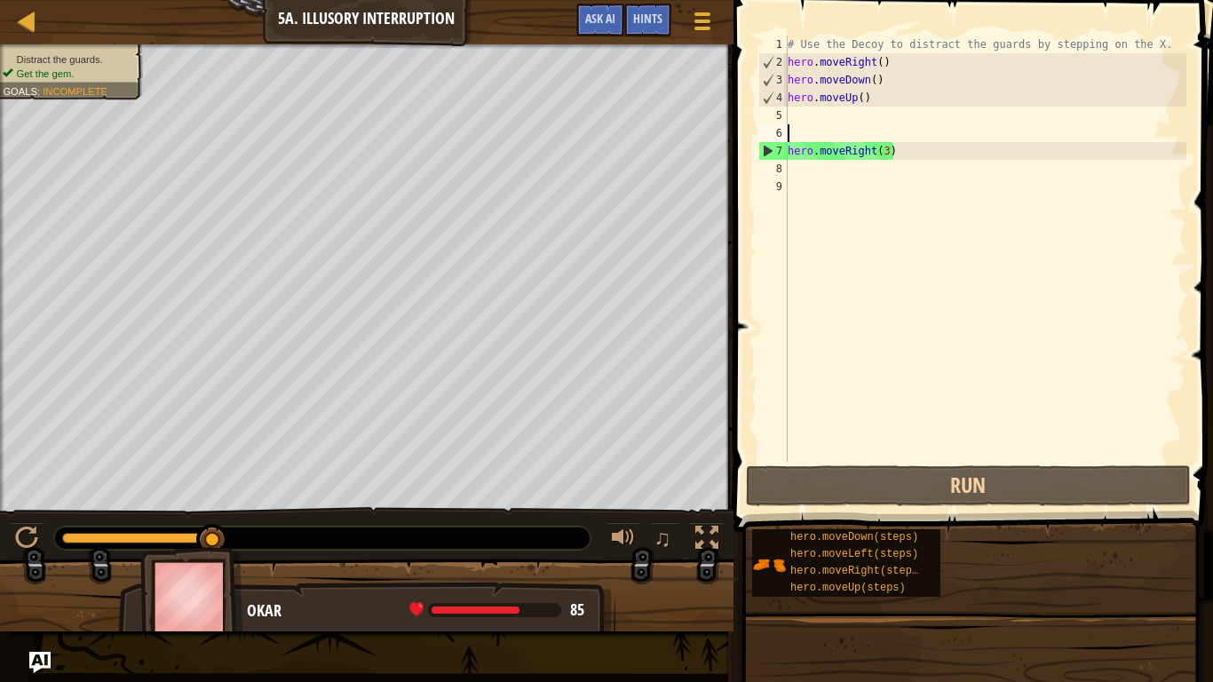
click at [792, 116] on div "# Use the Decoy to distract the guards by stepping on the X. hero . moveRight (…" at bounding box center [985, 267] width 402 height 462
click at [789, 164] on div "# Use the Decoy to distract the guards by stepping on the X. hero . moveRight (…" at bounding box center [985, 267] width 402 height 462
type textarea "l"
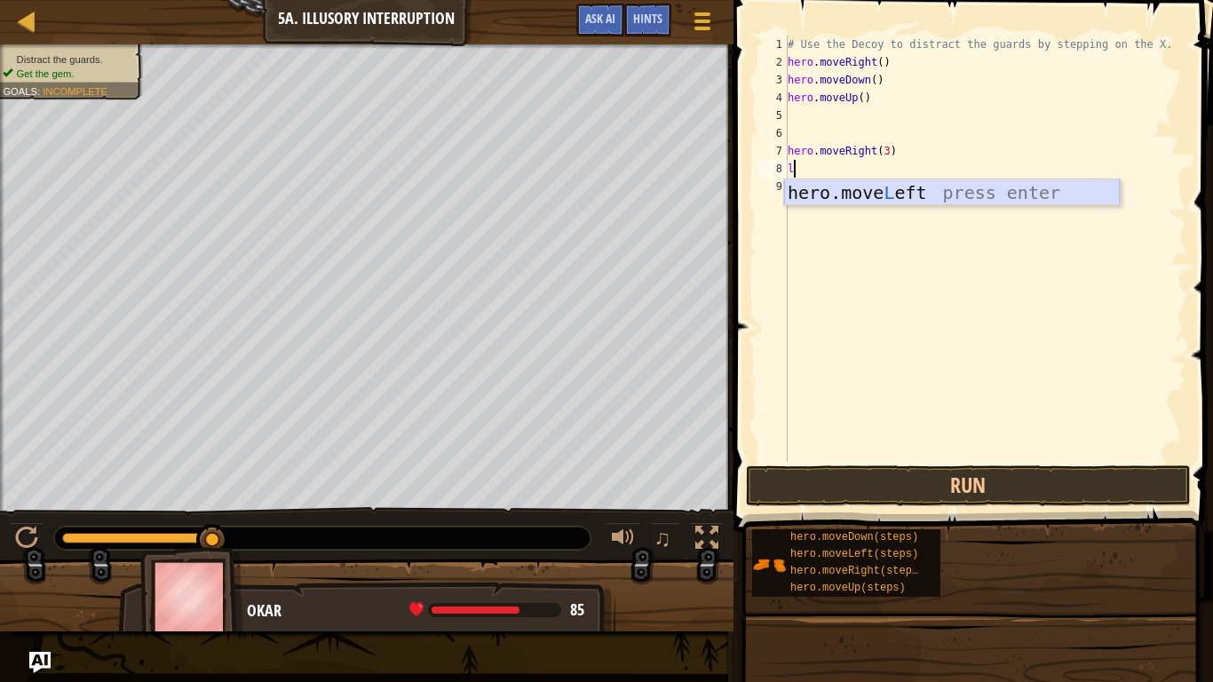
click at [809, 185] on div "hero.move L eft press enter" at bounding box center [952, 219] width 336 height 80
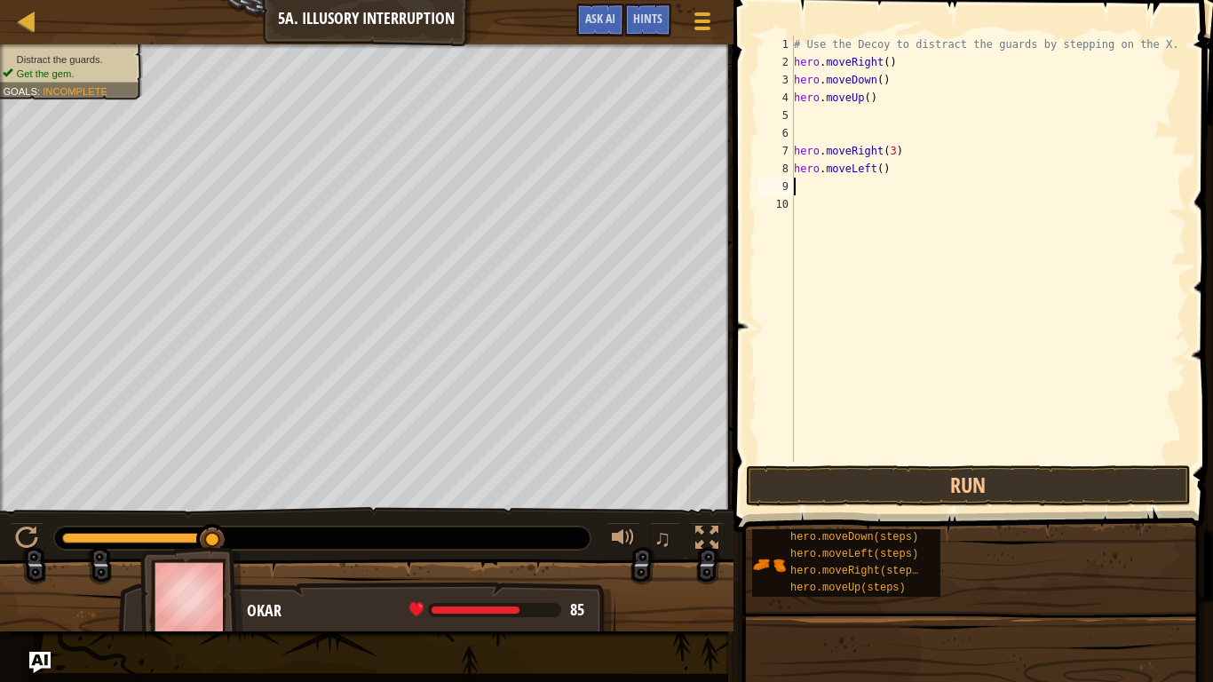
click at [883, 172] on div "# Use the Decoy to distract the guards by stepping on the X. hero . moveRight (…" at bounding box center [988, 267] width 396 height 462
type textarea "hero.moveLeft(3)"
click at [919, 490] on button "Run" at bounding box center [968, 485] width 445 height 41
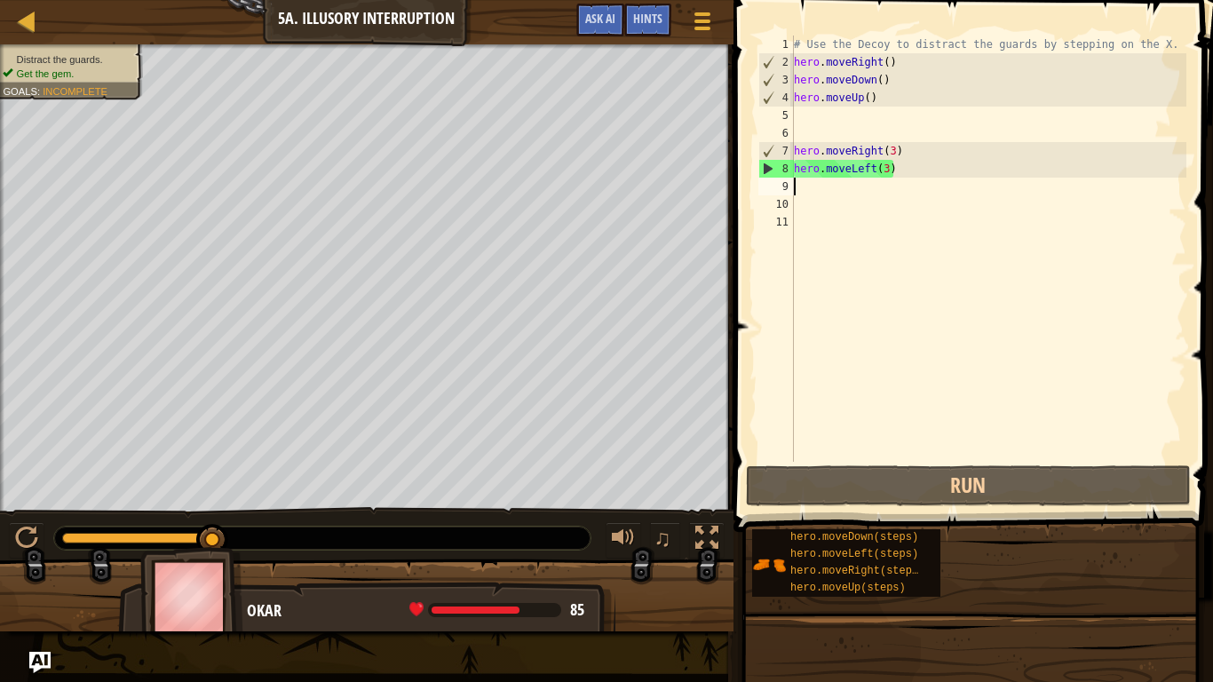
click at [887, 171] on div "# Use the Decoy to distract the guards by stepping on the X. hero . moveRight (…" at bounding box center [988, 267] width 396 height 462
type textarea "hero.moveLeft()"
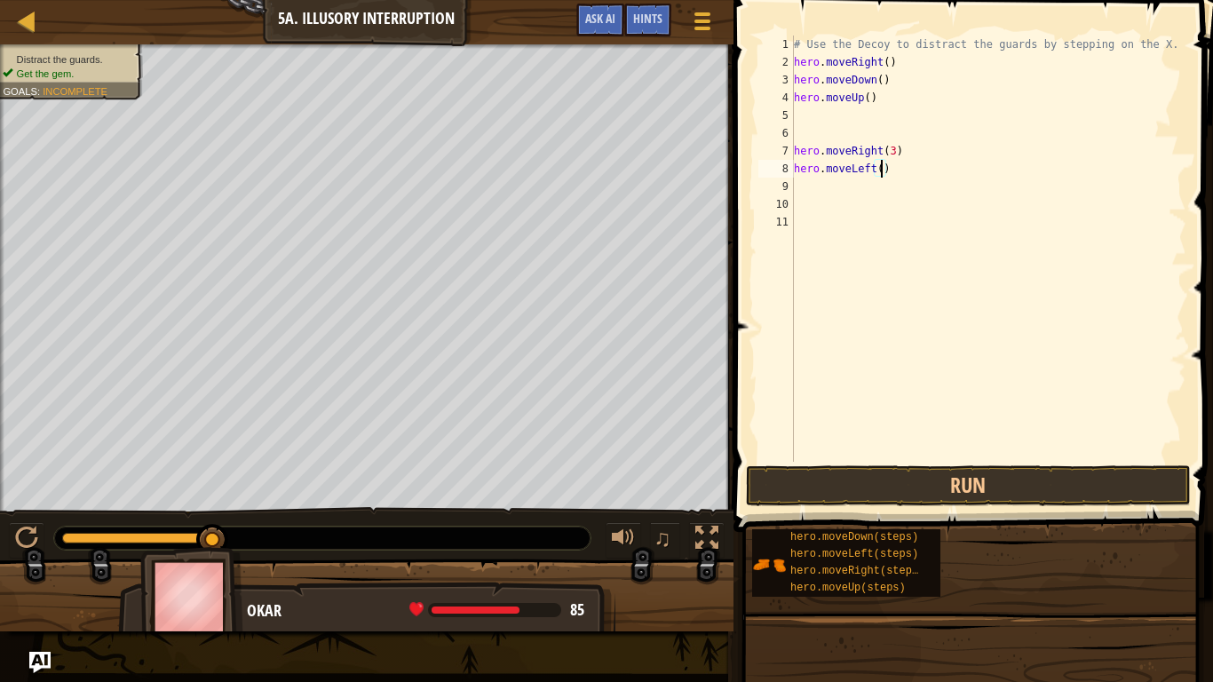
click at [793, 190] on div "9" at bounding box center [776, 187] width 36 height 18
type textarea "d"
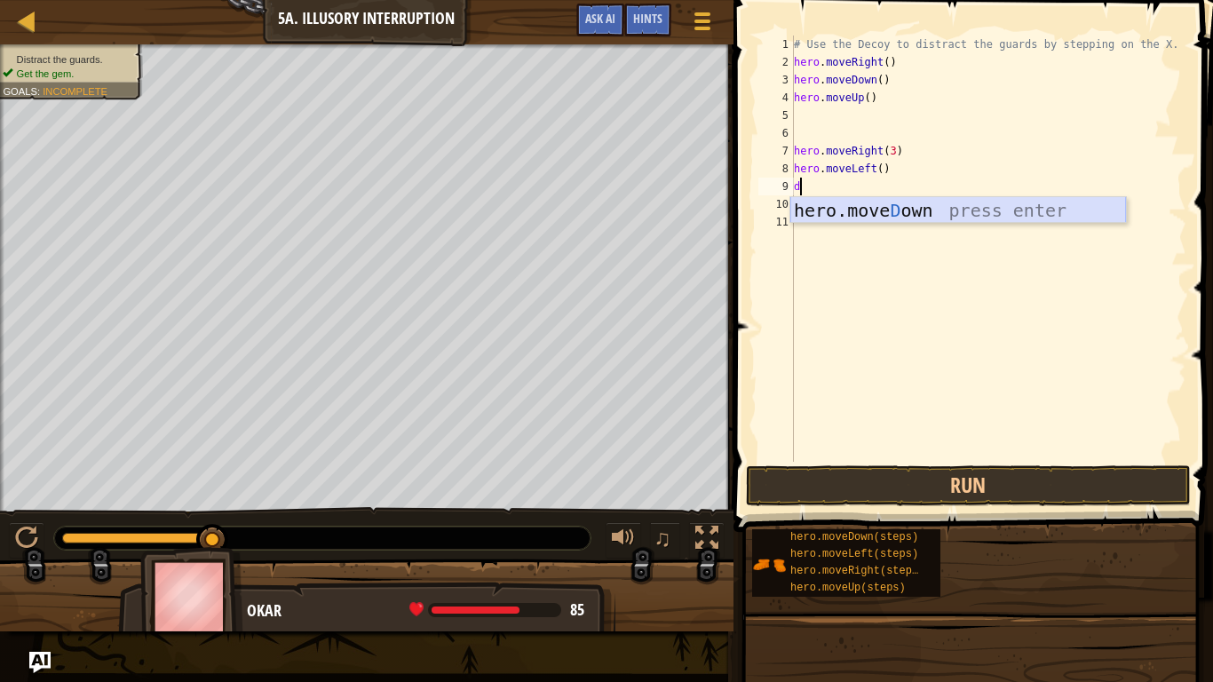
click at [816, 208] on div "hero.[PERSON_NAME] own press enter" at bounding box center [958, 237] width 336 height 80
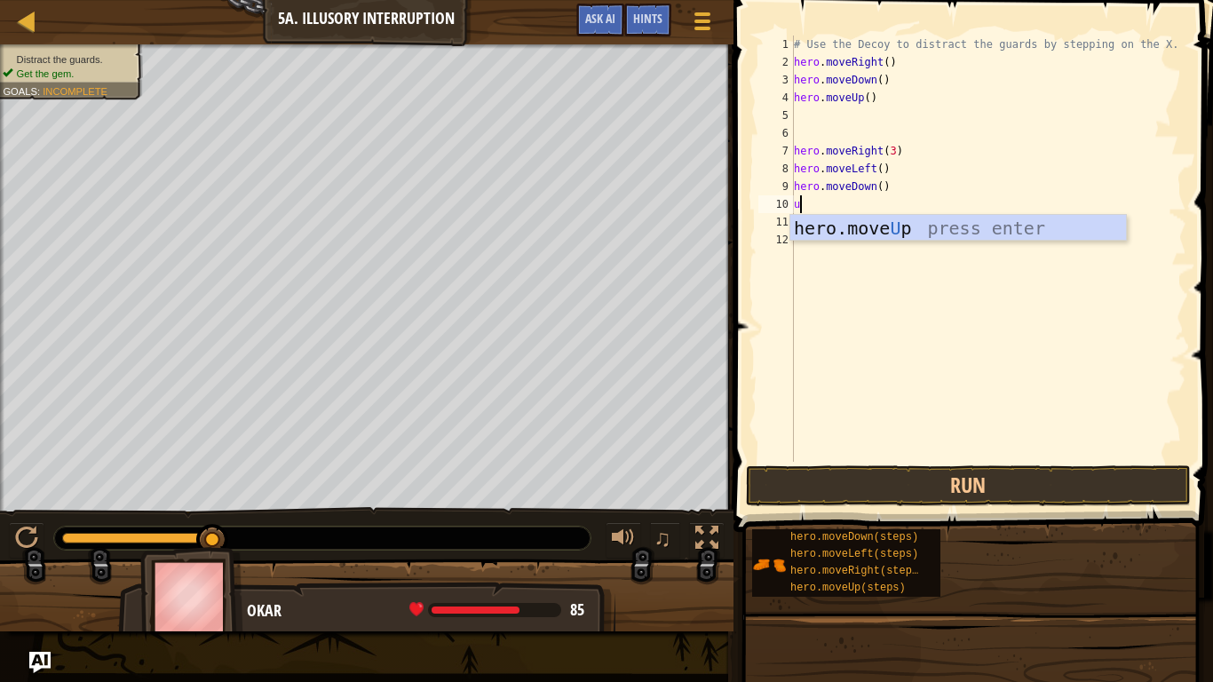
type textarea "up"
click at [818, 221] on div "hero.move Up press enter" at bounding box center [958, 255] width 336 height 80
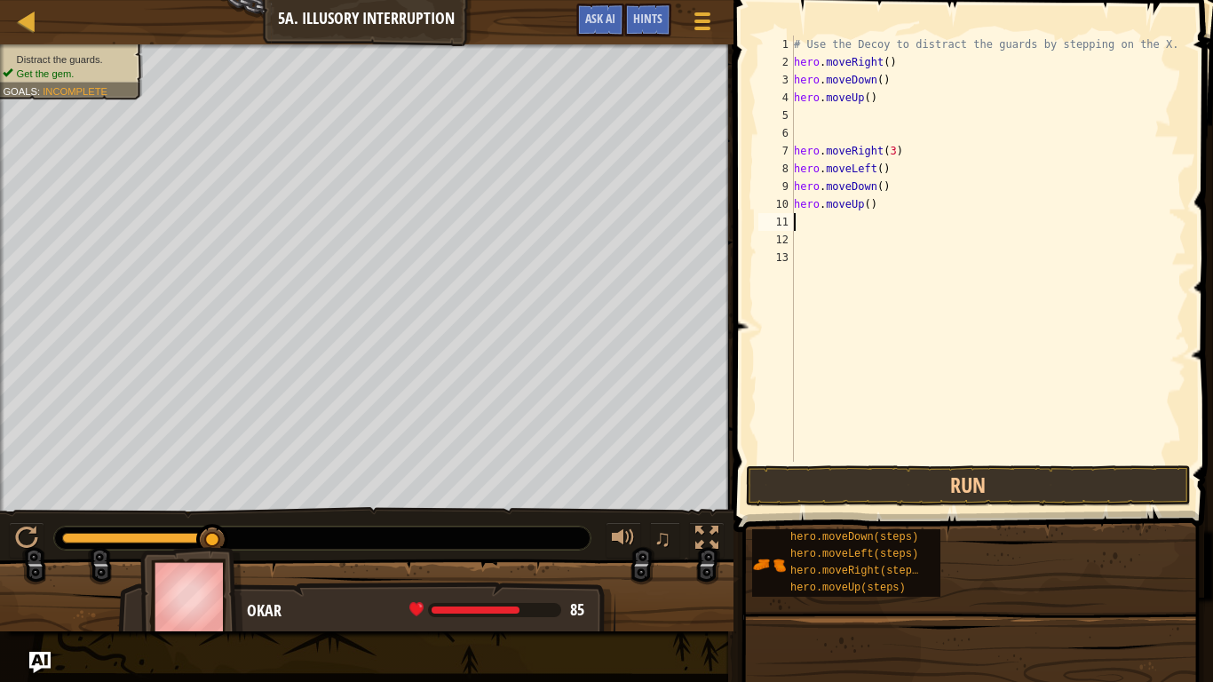
type textarea "l"
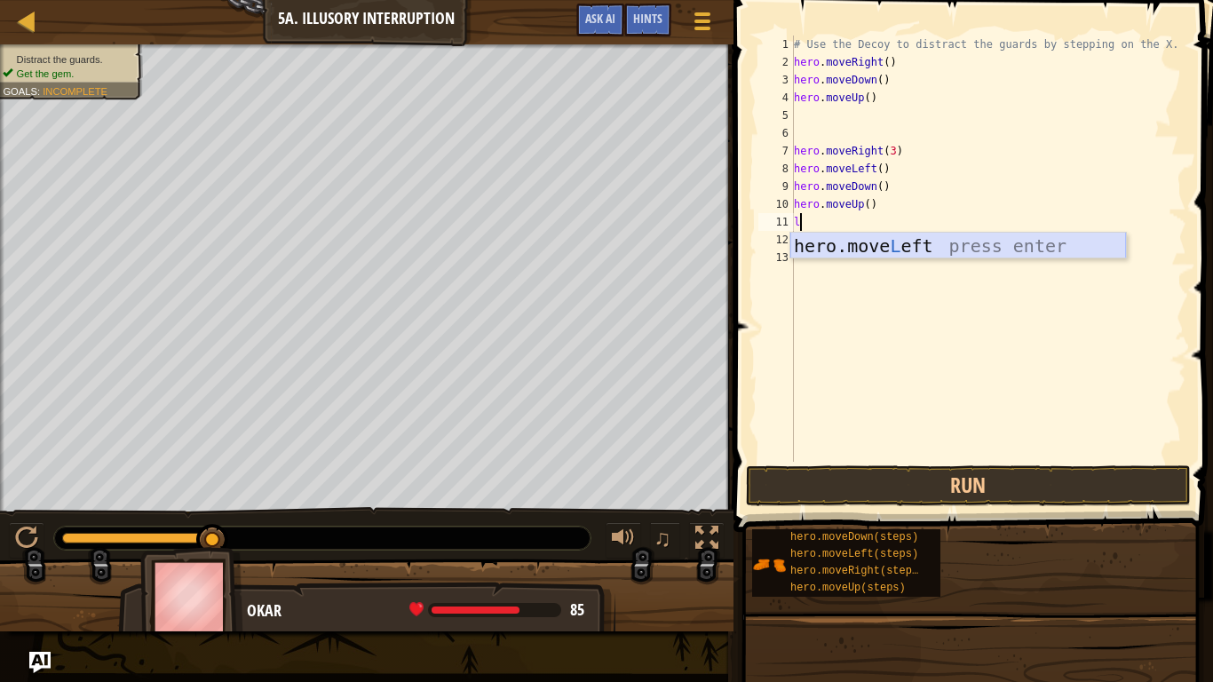
click at [812, 241] on div "hero.move L eft press enter" at bounding box center [958, 273] width 336 height 80
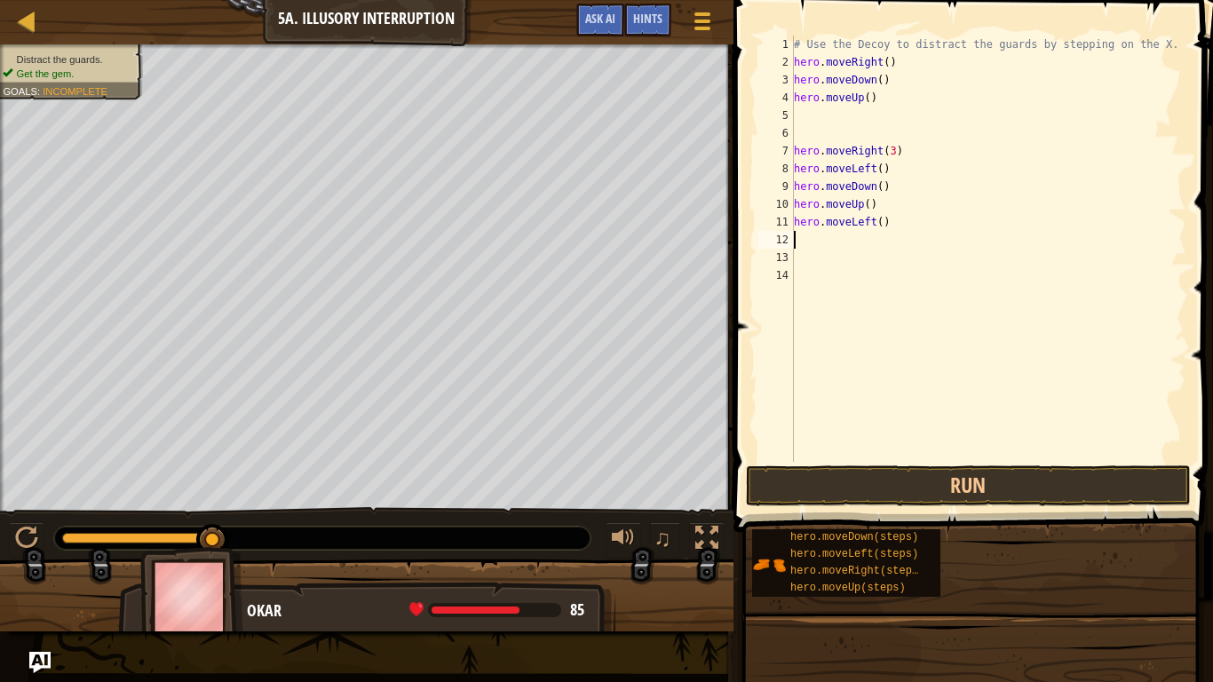
click at [881, 224] on div "# Use the Decoy to distract the guards by stepping on the X. hero . moveRight (…" at bounding box center [988, 267] width 396 height 462
type textarea "hero.moveLeft(2)"
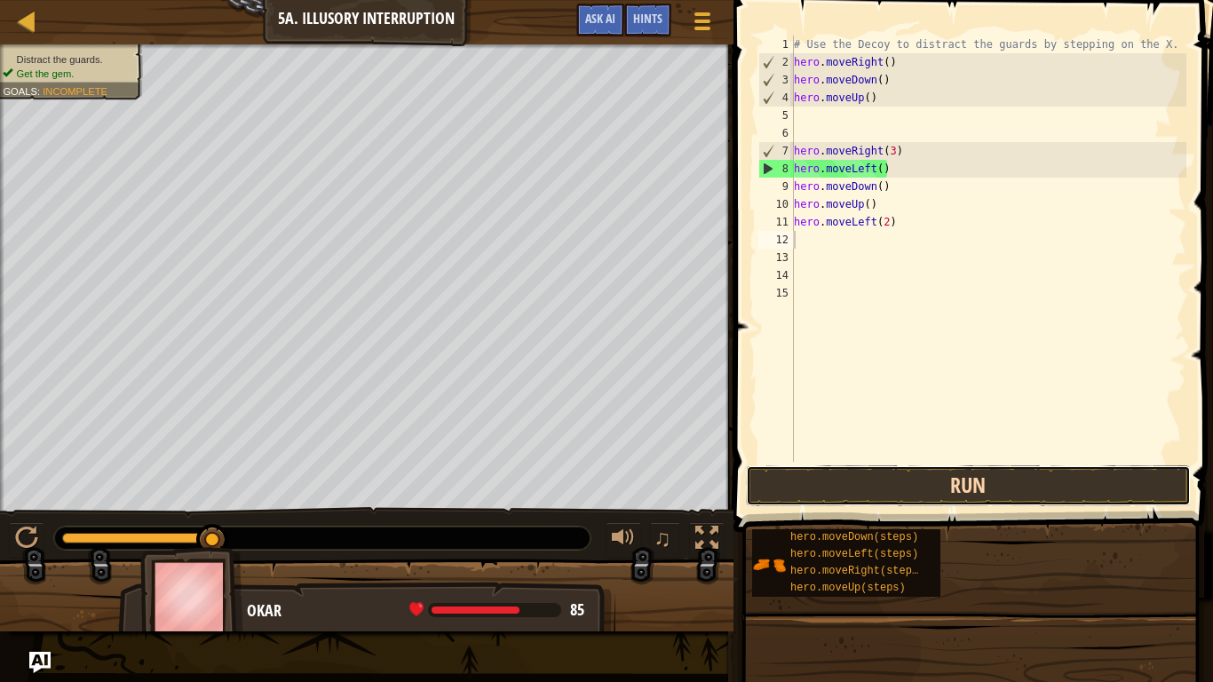
click at [930, 476] on button "Run" at bounding box center [968, 485] width 445 height 41
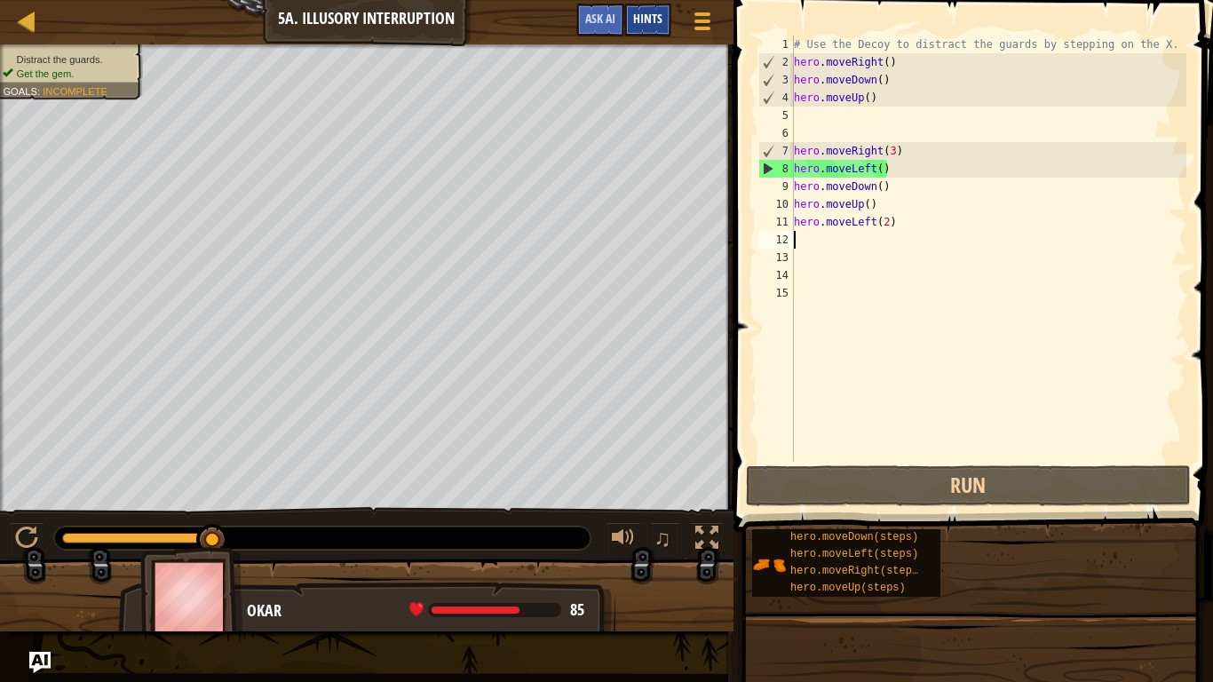
click at [643, 19] on span "Hints" at bounding box center [647, 18] width 29 height 17
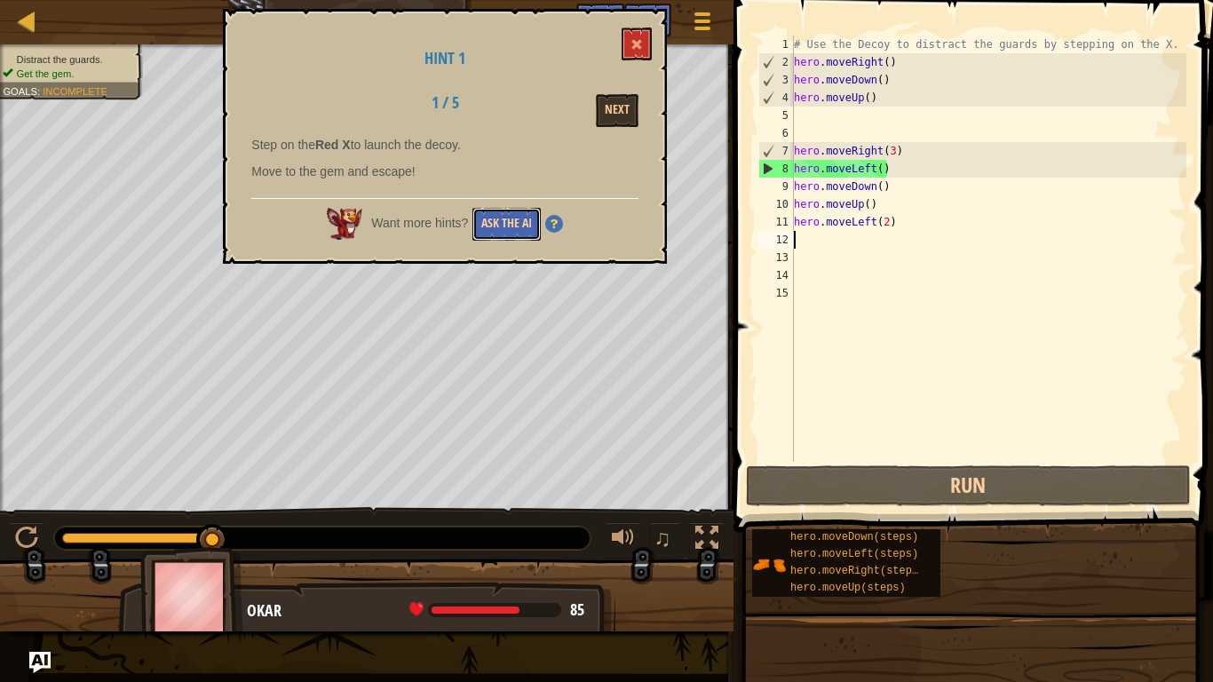
click at [508, 235] on button "Ask the AI" at bounding box center [506, 224] width 68 height 33
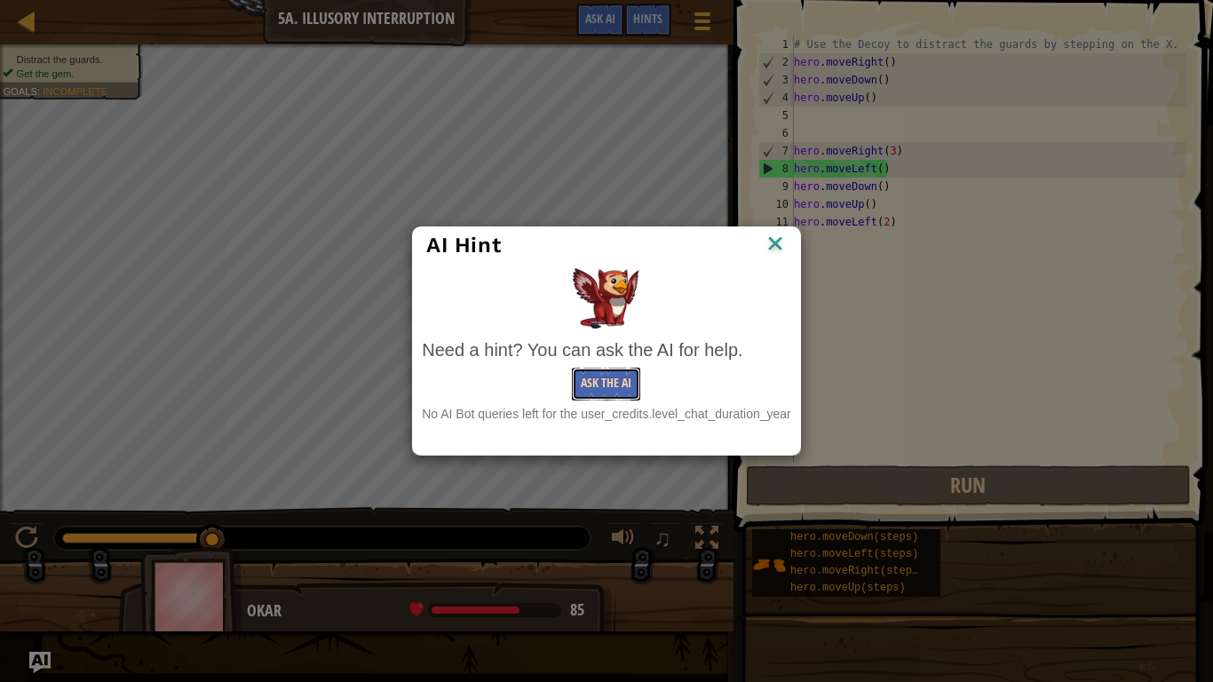
click at [581, 379] on button "Ask the AI" at bounding box center [606, 383] width 68 height 33
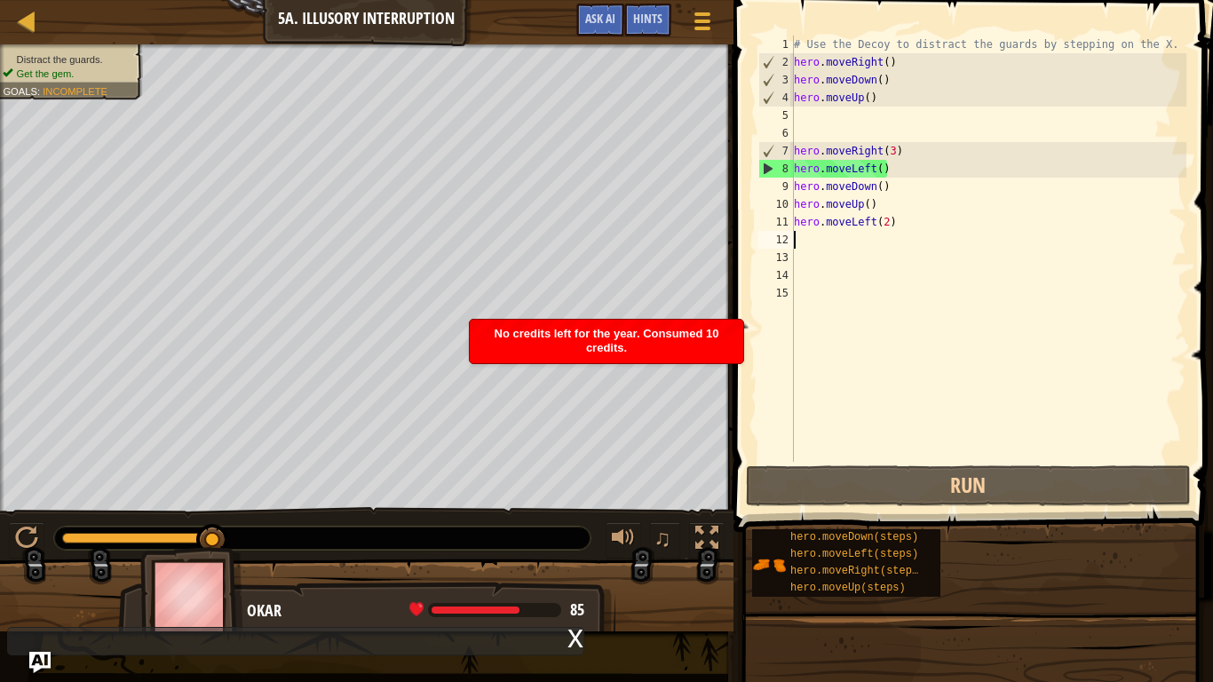
click at [650, 320] on div "No credits left for the year. Consumed 10 credits." at bounding box center [606, 341] width 273 height 43
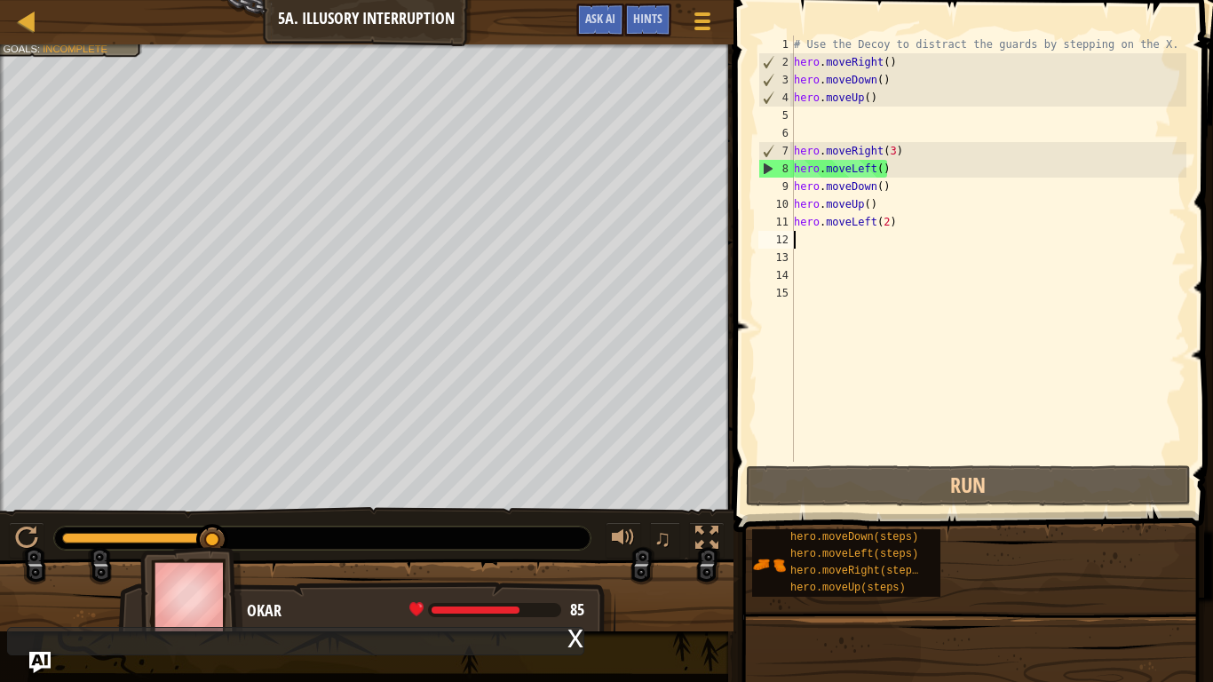
drag, startPoint x: 792, startPoint y: 61, endPoint x: 857, endPoint y: 68, distance: 65.2
click at [857, 68] on div "1 2 3 4 5 6 7 8 9 10 11 12 13 14 15 # Use the Decoy to distract the guards by s…" at bounding box center [970, 249] width 431 height 426
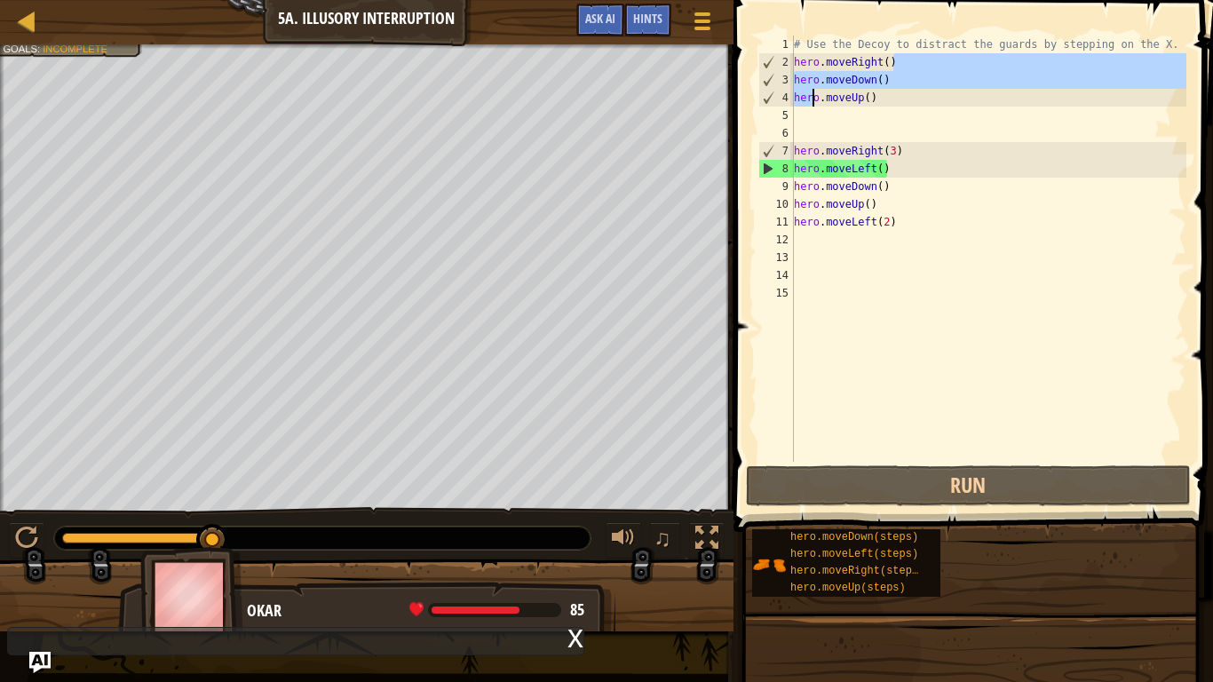
drag, startPoint x: 895, startPoint y: 58, endPoint x: 810, endPoint y: 103, distance: 95.7
click at [810, 103] on div "# Use the Decoy to distract the guards by stepping on the X. hero . moveRight (…" at bounding box center [988, 267] width 396 height 462
type textarea "hero.moveDown() hero.moveUp()"
click at [825, 117] on div "# Use the Decoy to distract the guards by stepping on the X. hero . moveRight (…" at bounding box center [988, 267] width 396 height 462
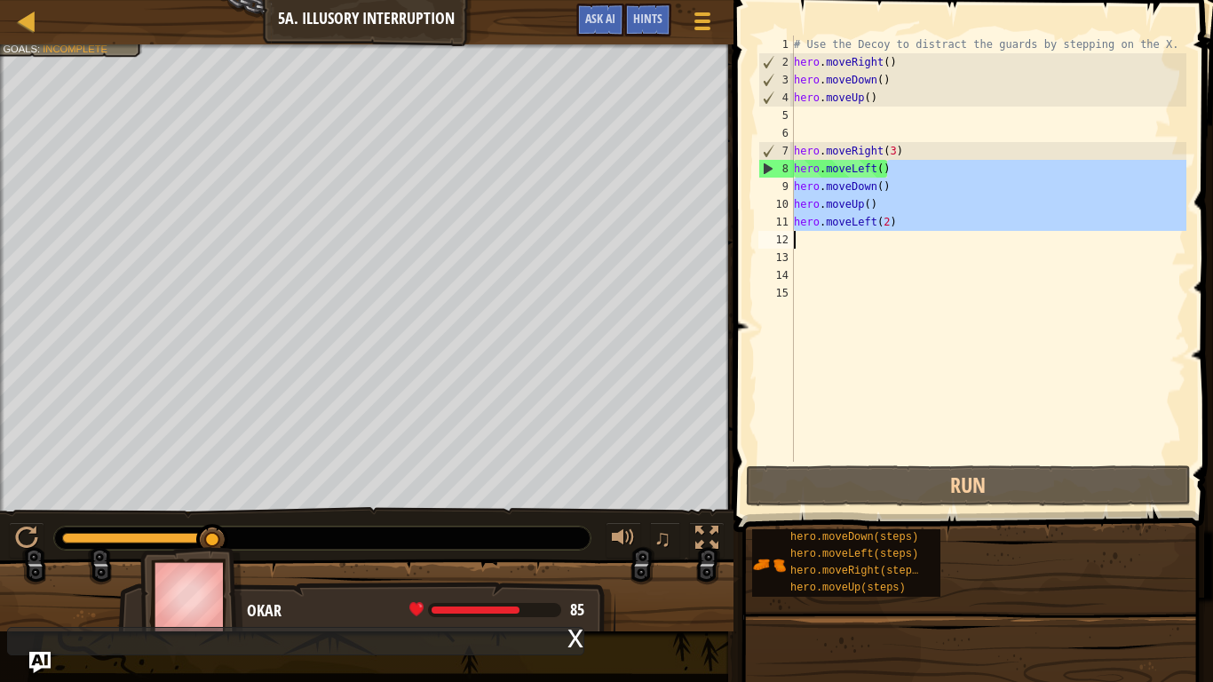
drag, startPoint x: 889, startPoint y: 173, endPoint x: 798, endPoint y: 238, distance: 111.3
click at [798, 238] on div "# Use the Decoy to distract the guards by stepping on the X. hero . moveRight (…" at bounding box center [988, 267] width 396 height 462
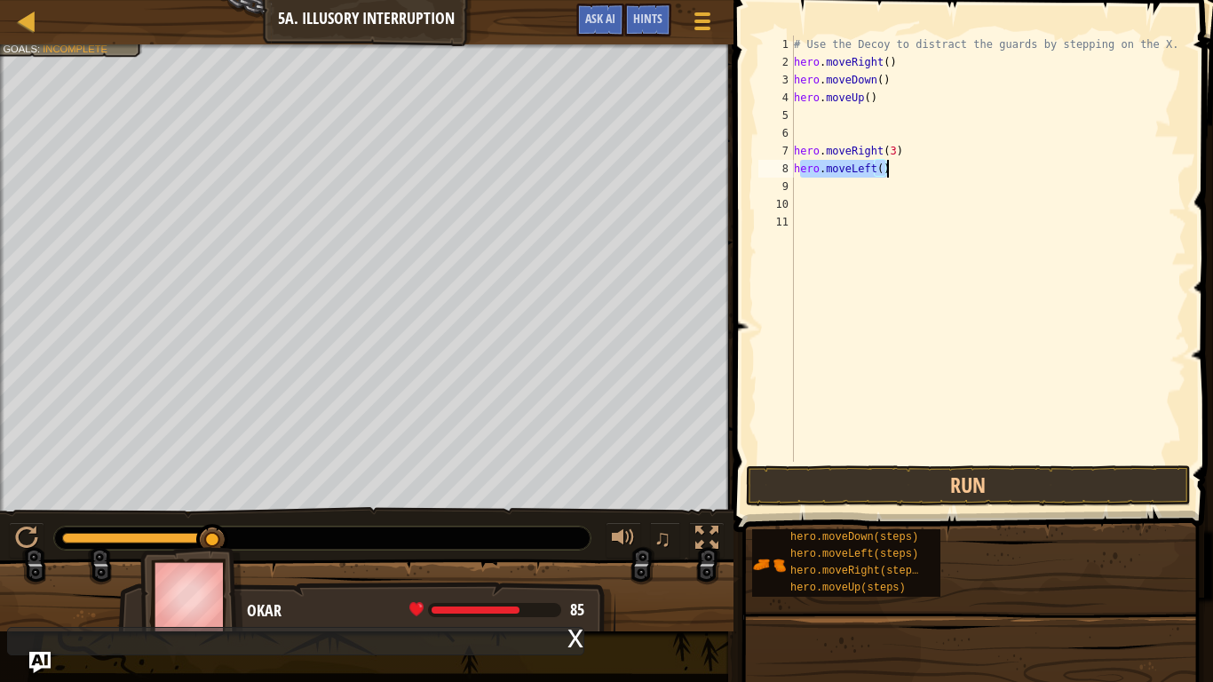
drag, startPoint x: 799, startPoint y: 170, endPoint x: 887, endPoint y: 174, distance: 88.0
click at [887, 174] on div "# Use the Decoy to distract the guards by stepping on the X. hero . moveRight (…" at bounding box center [988, 267] width 396 height 462
type textarea "h"
click at [890, 153] on div "# Use the Decoy to distract the guards by stepping on the X. hero . moveRight (…" at bounding box center [988, 267] width 396 height 462
type textarea "hero.moveRight(4)"
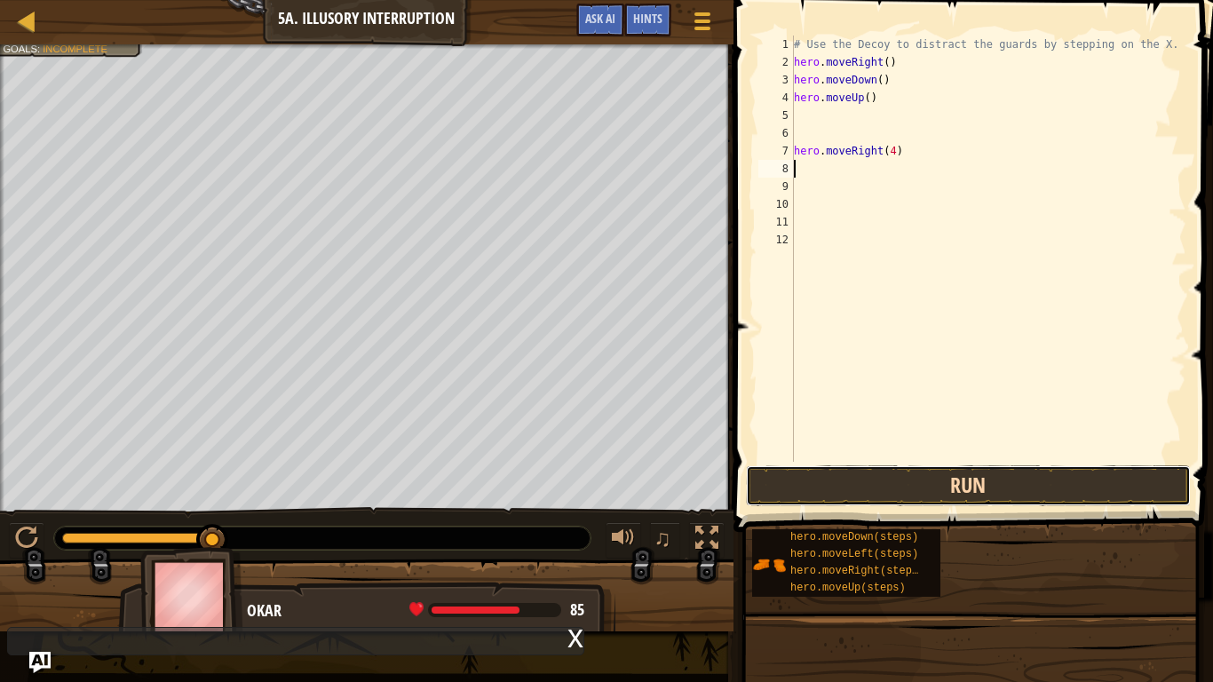
click at [957, 469] on button "Run" at bounding box center [968, 485] width 445 height 41
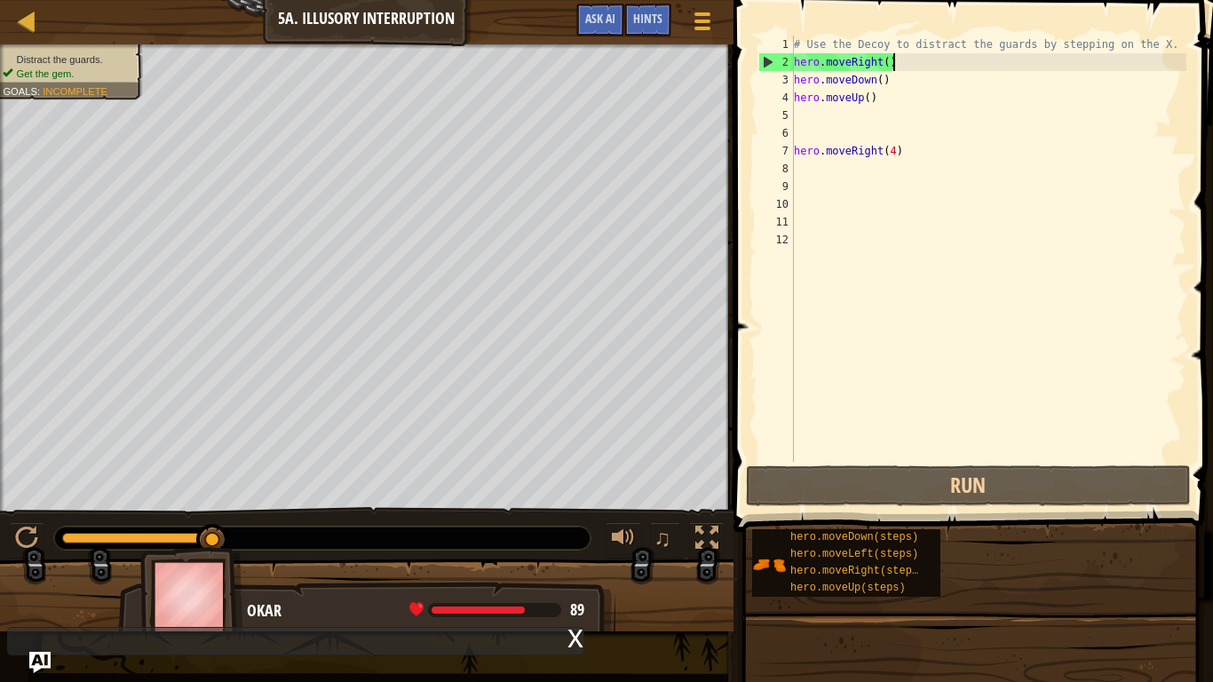
click at [892, 60] on div "# Use the Decoy to distract the guards by stepping on the X. hero . moveRight (…" at bounding box center [988, 267] width 396 height 462
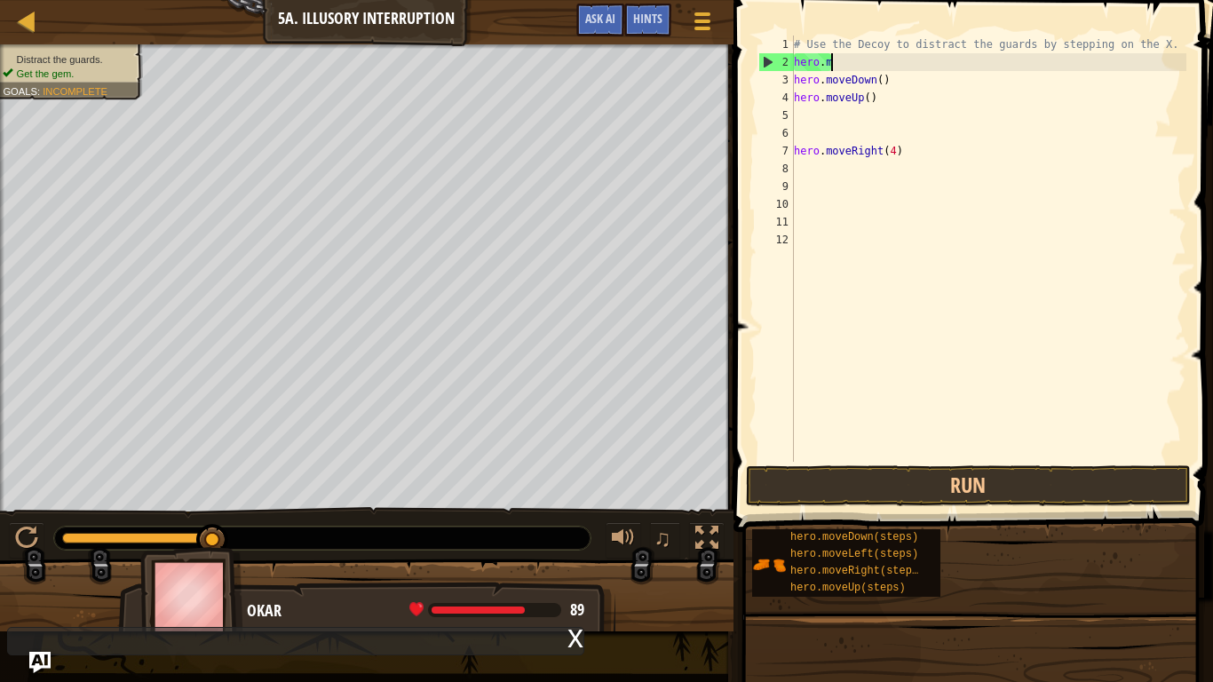
type textarea "h"
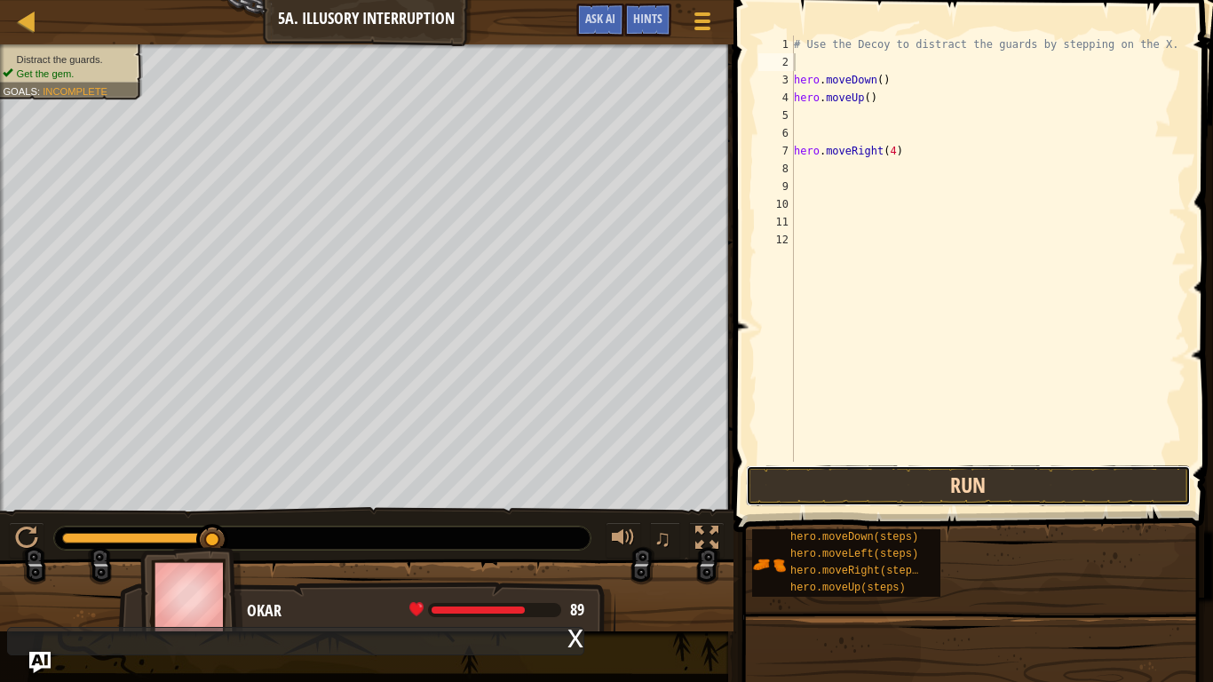
click at [860, 466] on button "Run" at bounding box center [968, 485] width 445 height 41
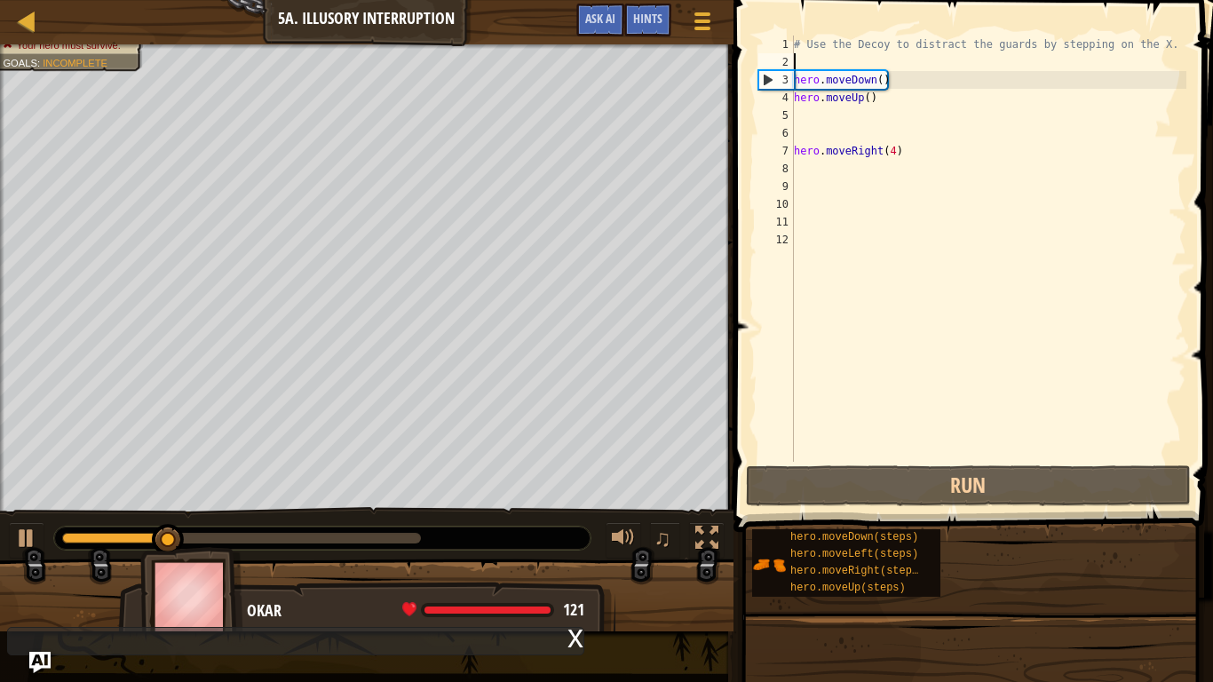
click at [803, 114] on div "# Use the Decoy to distract the guards by stepping on the X. hero . moveDown ( …" at bounding box center [988, 267] width 396 height 462
type textarea "d"
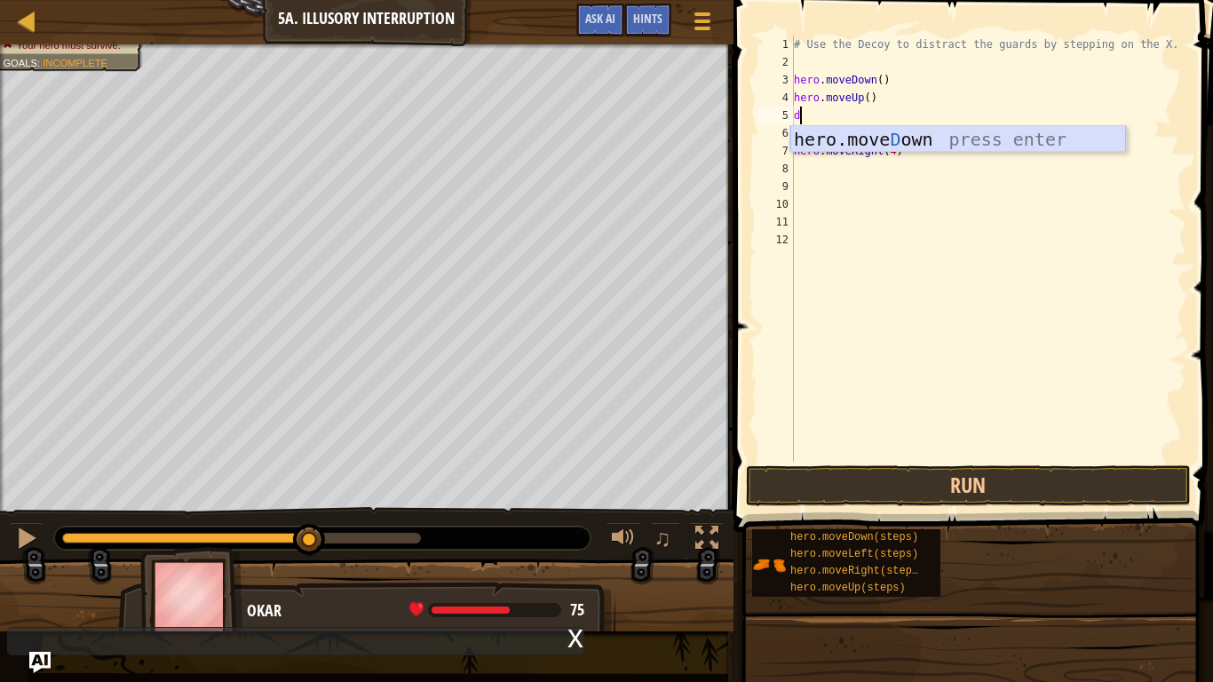
click at [881, 138] on div "hero.[PERSON_NAME] own press enter" at bounding box center [958, 166] width 336 height 80
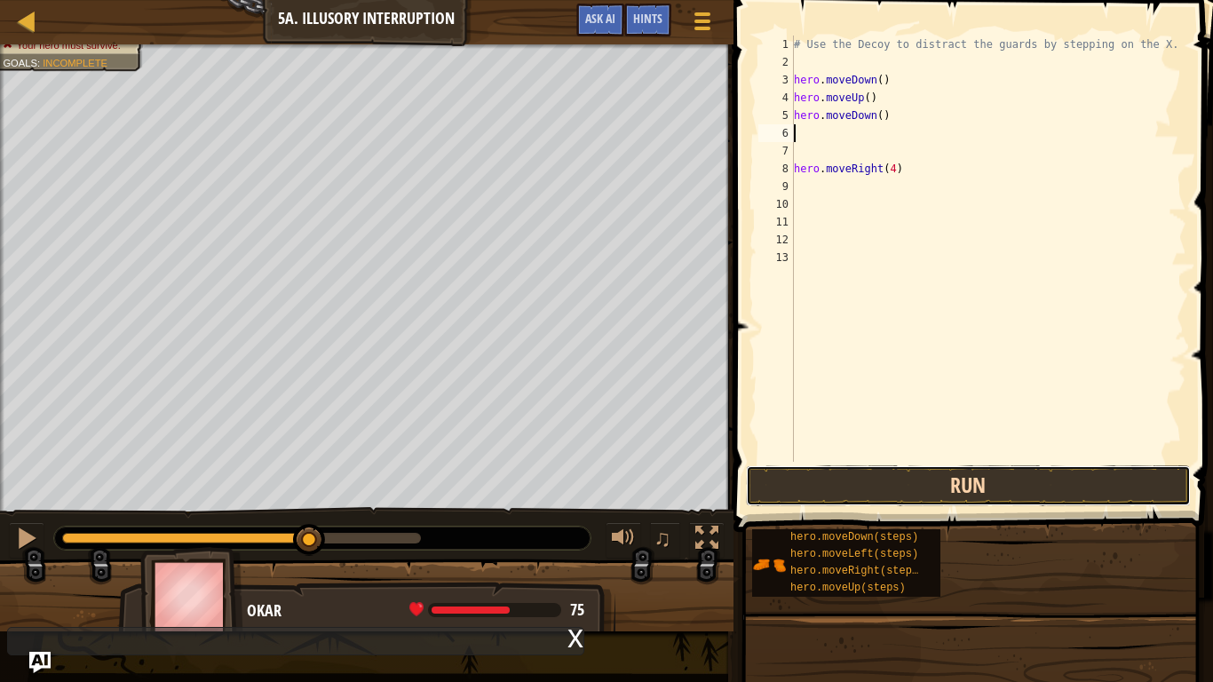
click at [821, 492] on button "Run" at bounding box center [968, 485] width 445 height 41
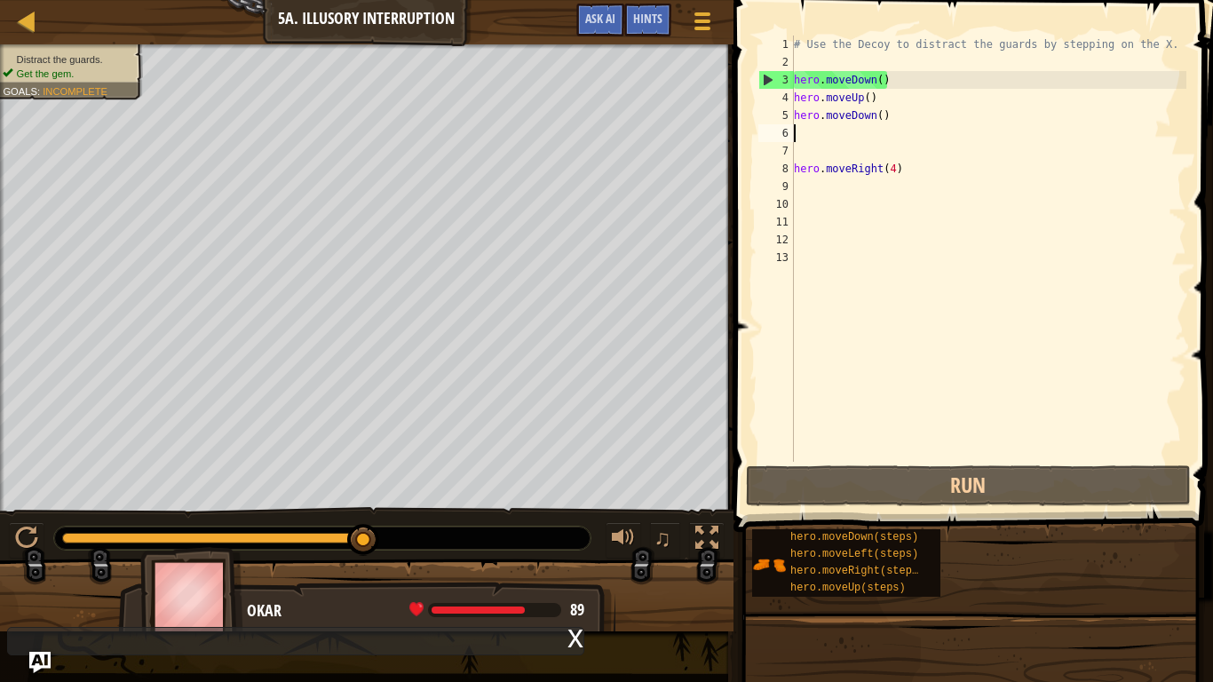
click at [846, 157] on div "# Use the Decoy to distract the guards by stepping on the X. hero . moveDown ( …" at bounding box center [988, 267] width 396 height 462
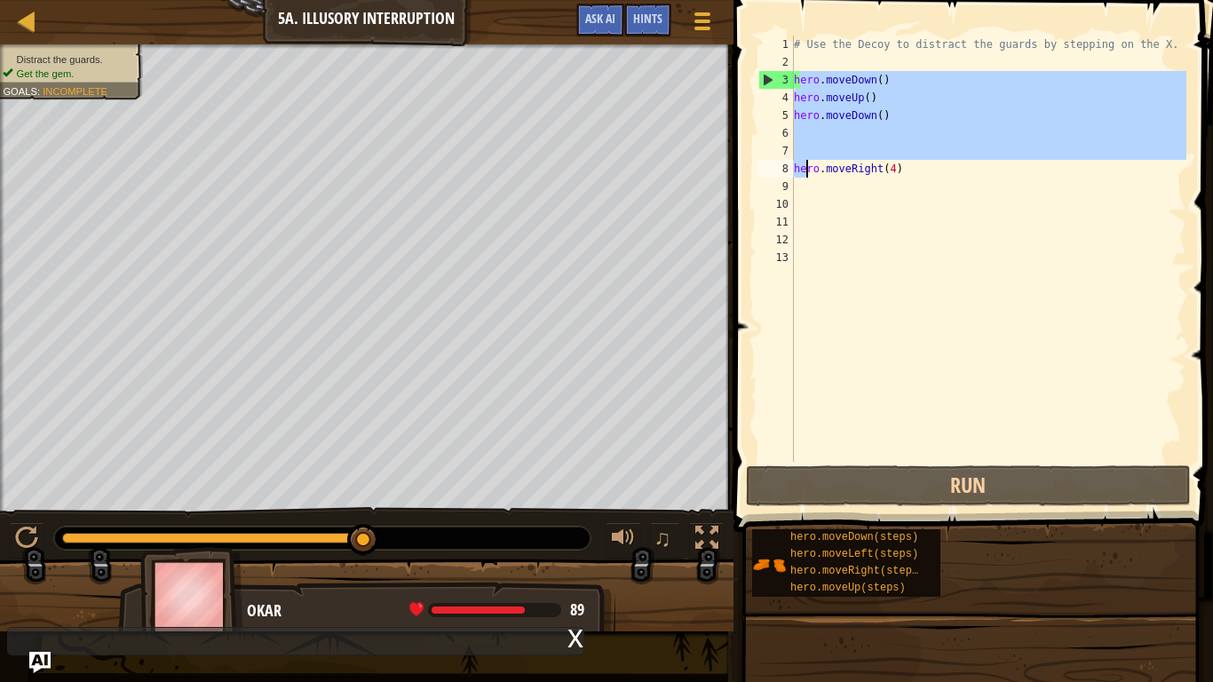
drag, startPoint x: 799, startPoint y: 75, endPoint x: 805, endPoint y: 170, distance: 96.1
click at [805, 170] on div "# Use the Decoy to distract the guards by stepping on the X. hero . moveDown ( …" at bounding box center [988, 267] width 396 height 462
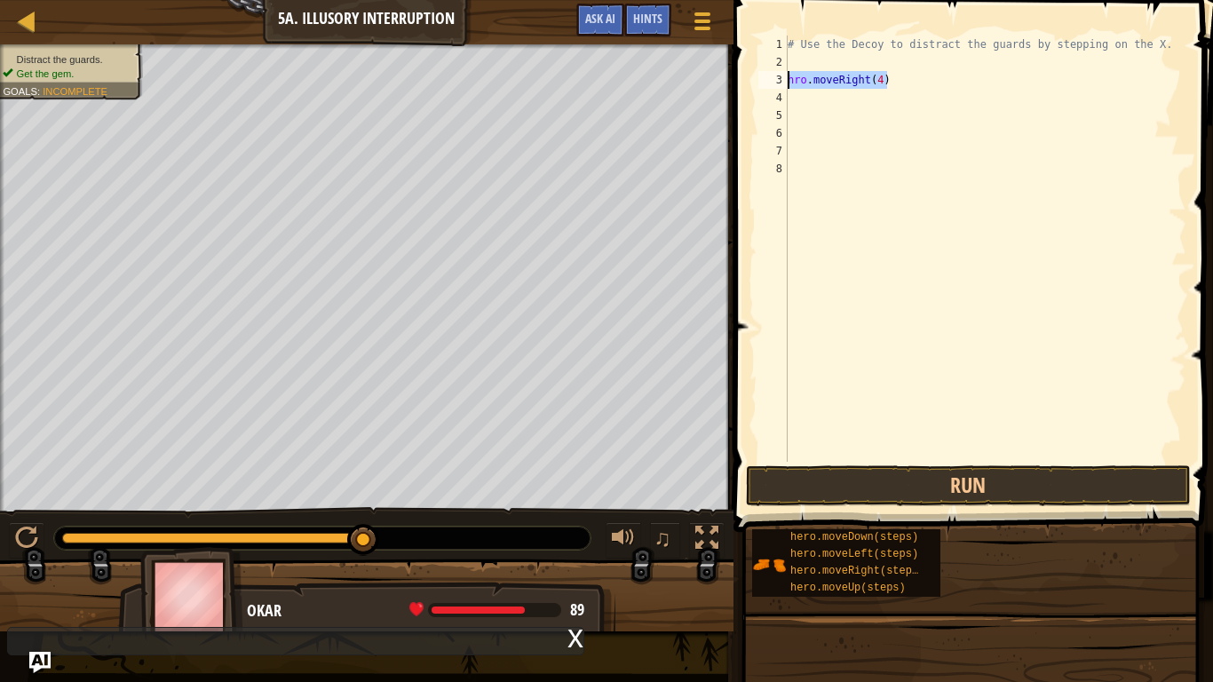
drag, startPoint x: 889, startPoint y: 83, endPoint x: 786, endPoint y: 90, distance: 103.2
click at [786, 90] on div "hro.moveRight(4) 1 2 3 4 5 6 7 8 # Use the Decoy to distract the guards by step…" at bounding box center [970, 249] width 431 height 426
type textarea "hro.moveRight(4)"
drag, startPoint x: 790, startPoint y: 82, endPoint x: 884, endPoint y: 94, distance: 94.9
click at [884, 94] on div "# Use the Decoy to distract the guards by stepping on the X. hro . moveRight ( …" at bounding box center [985, 267] width 402 height 462
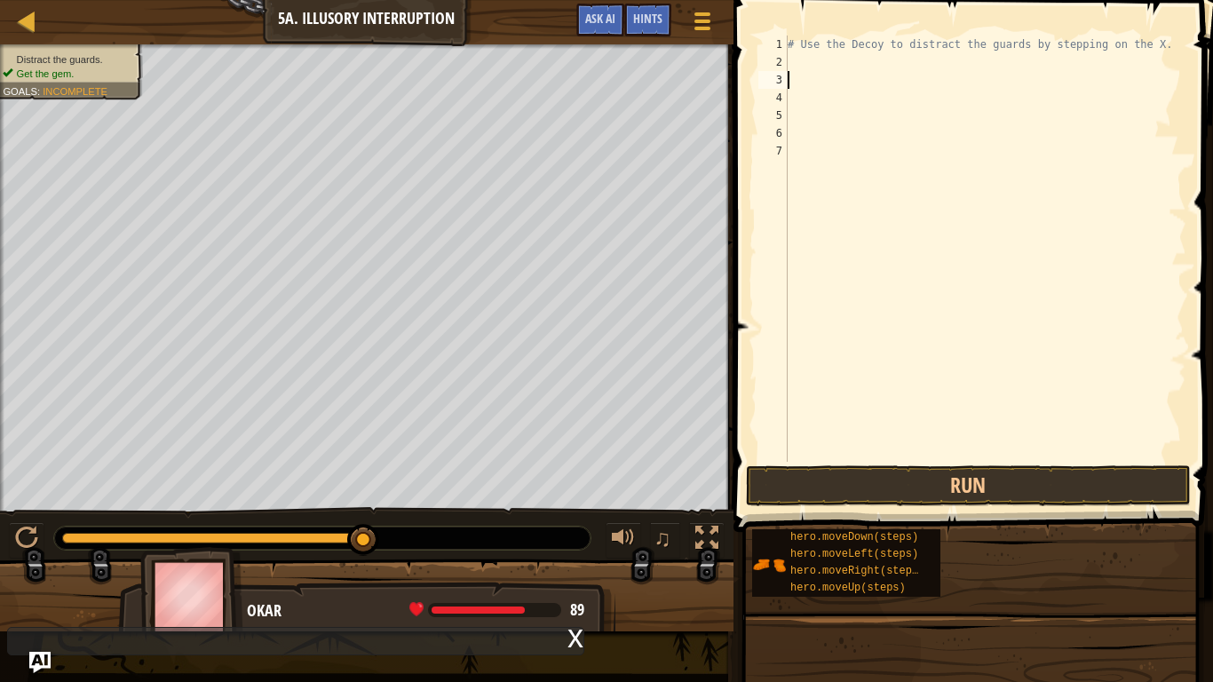
click at [793, 56] on div "# Use the Decoy to distract the guards by stepping on the X." at bounding box center [985, 267] width 402 height 462
type textarea "r"
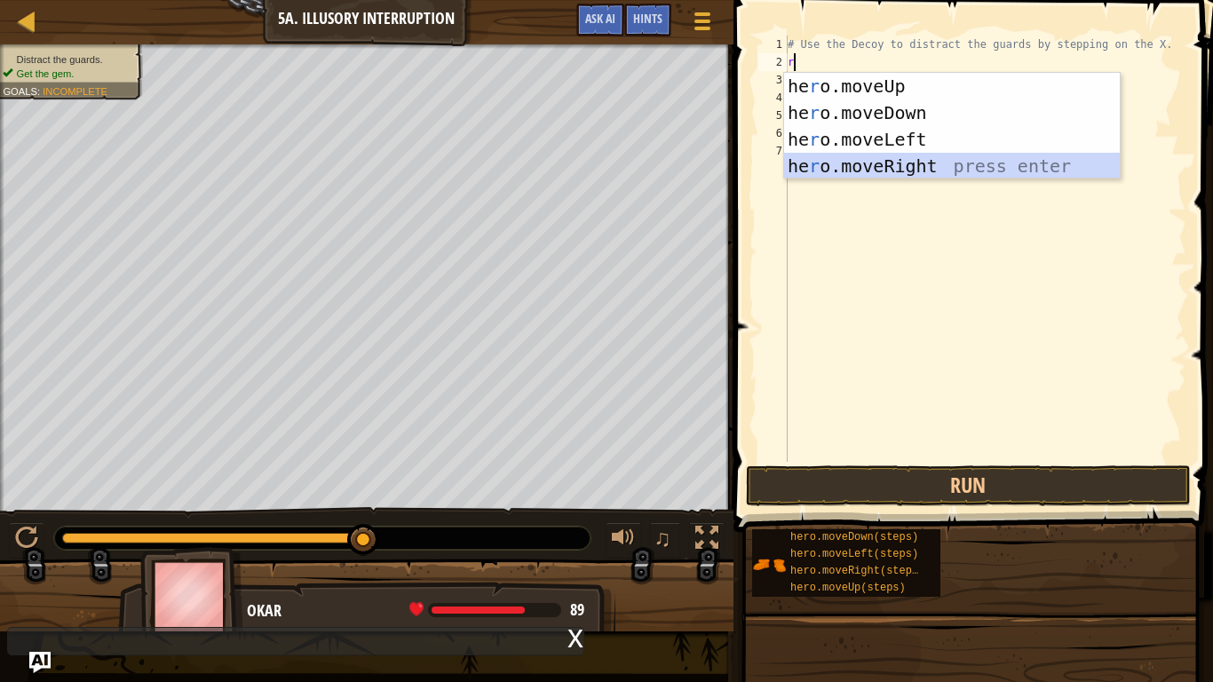
click at [910, 170] on div "he r o.moveUp press enter he r o.moveDown press enter he r o.moveLeft press ent…" at bounding box center [952, 153] width 336 height 160
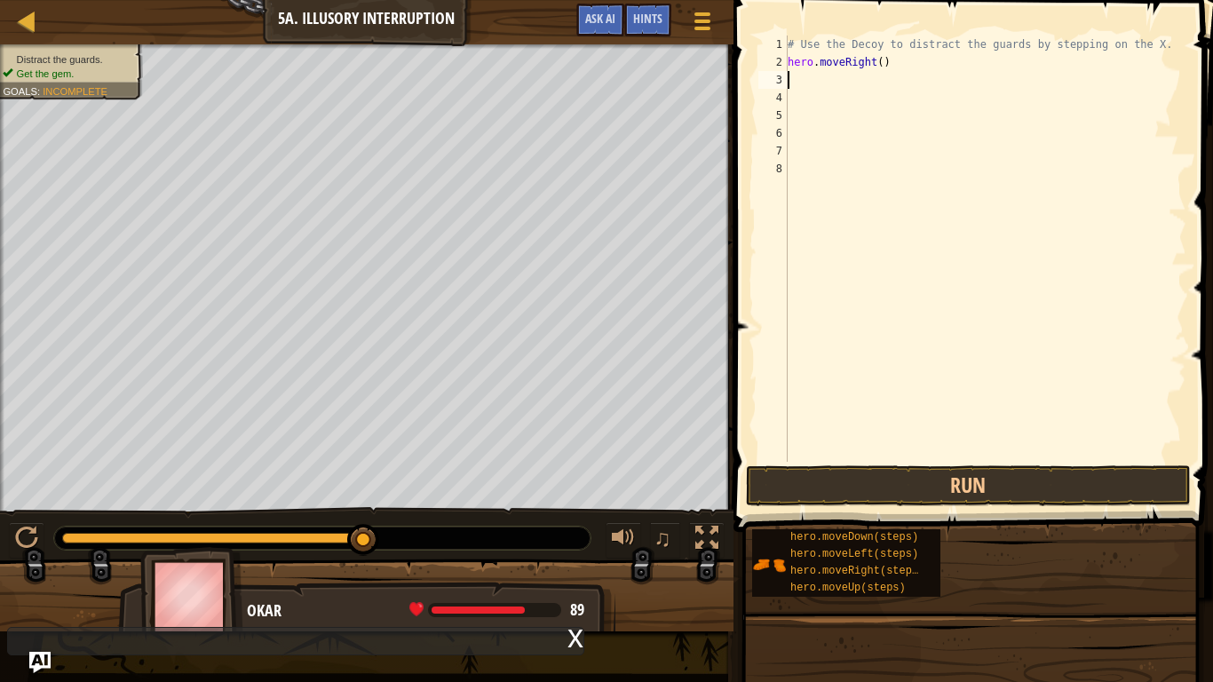
type textarea "d"
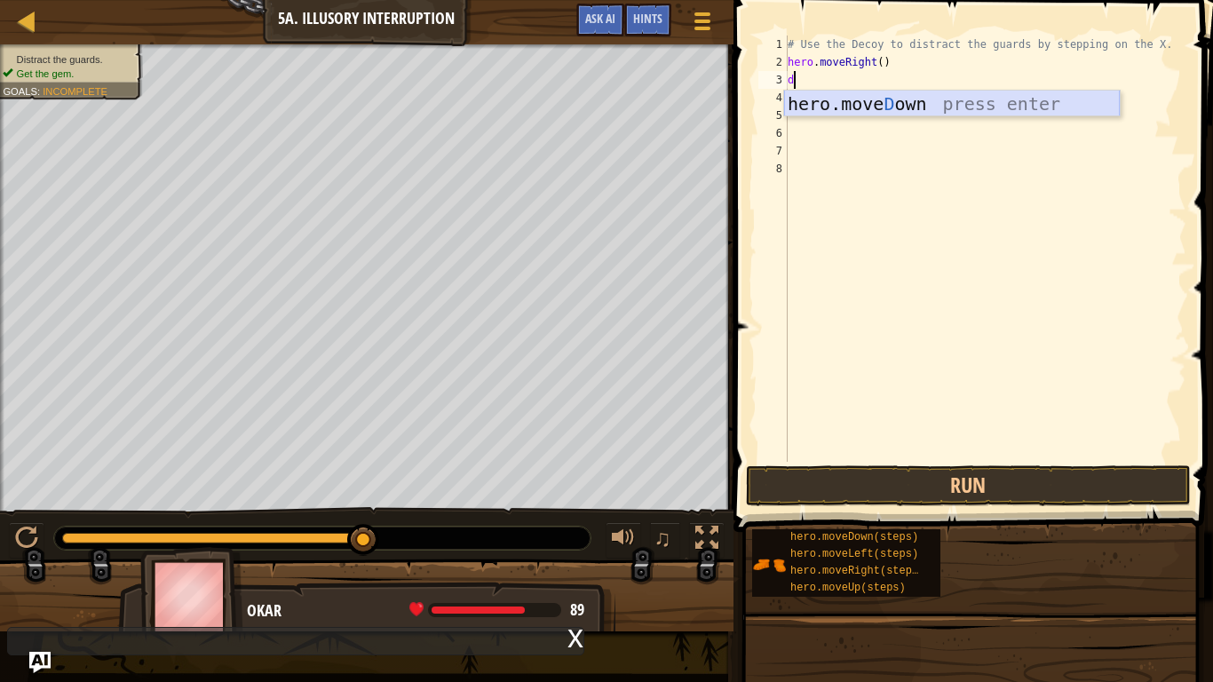
click at [889, 114] on div "hero.[PERSON_NAME] own press enter" at bounding box center [952, 131] width 336 height 80
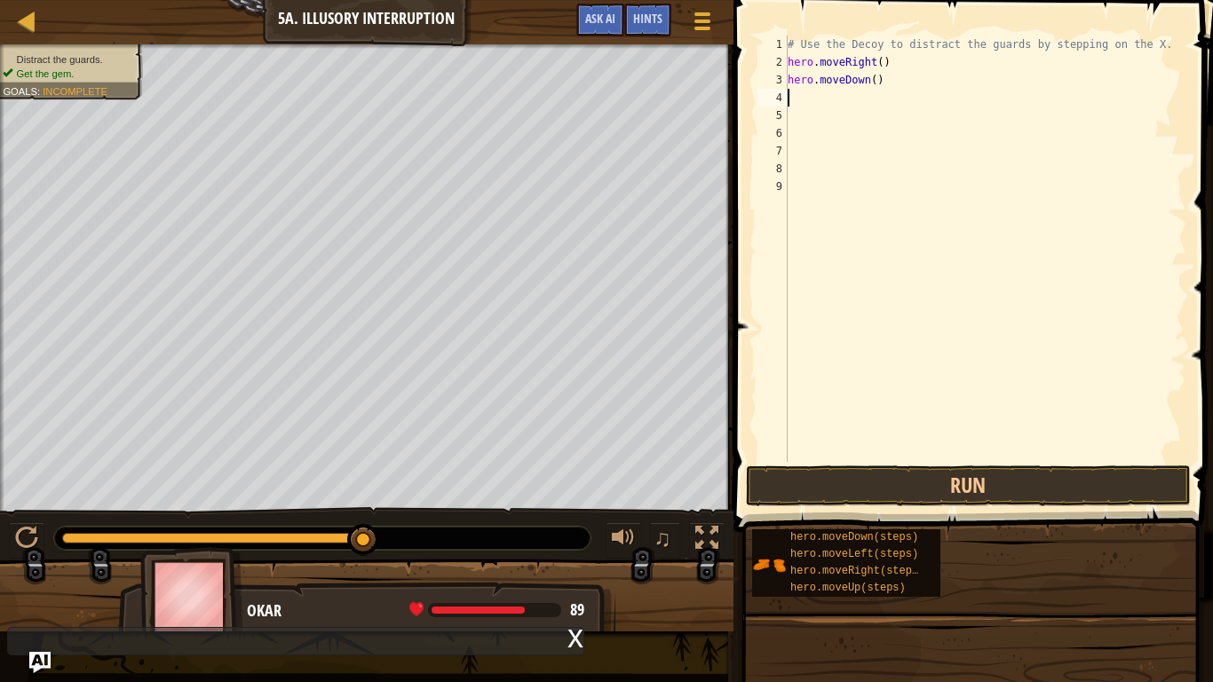
click at [875, 80] on div "# Use the Decoy to distract the guards by stepping on the X. hero . moveRight (…" at bounding box center [985, 267] width 402 height 462
type textarea "hero.moveDown(2)"
click at [795, 99] on div "# Use the Decoy to distract the guards by stepping on the X. hero . moveRight (…" at bounding box center [985, 267] width 402 height 462
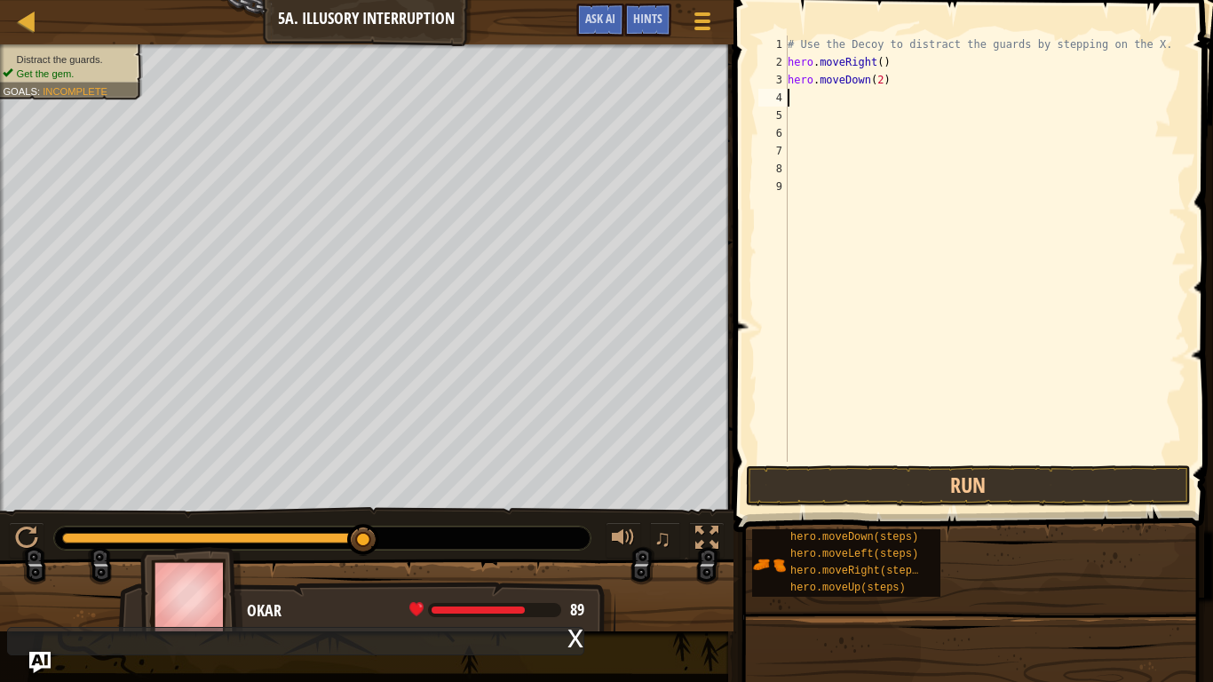
type textarea "r"
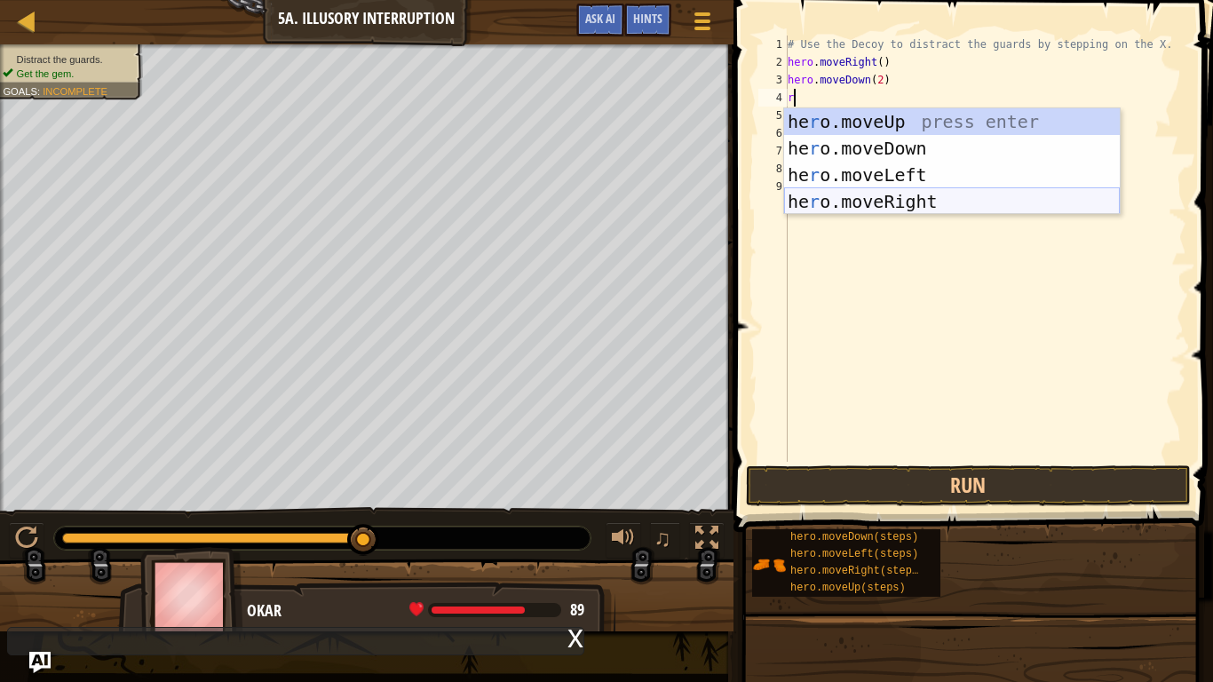
click at [838, 202] on div "he r o.moveUp press enter he r o.moveDown press enter he r o.moveLeft press ent…" at bounding box center [952, 188] width 336 height 160
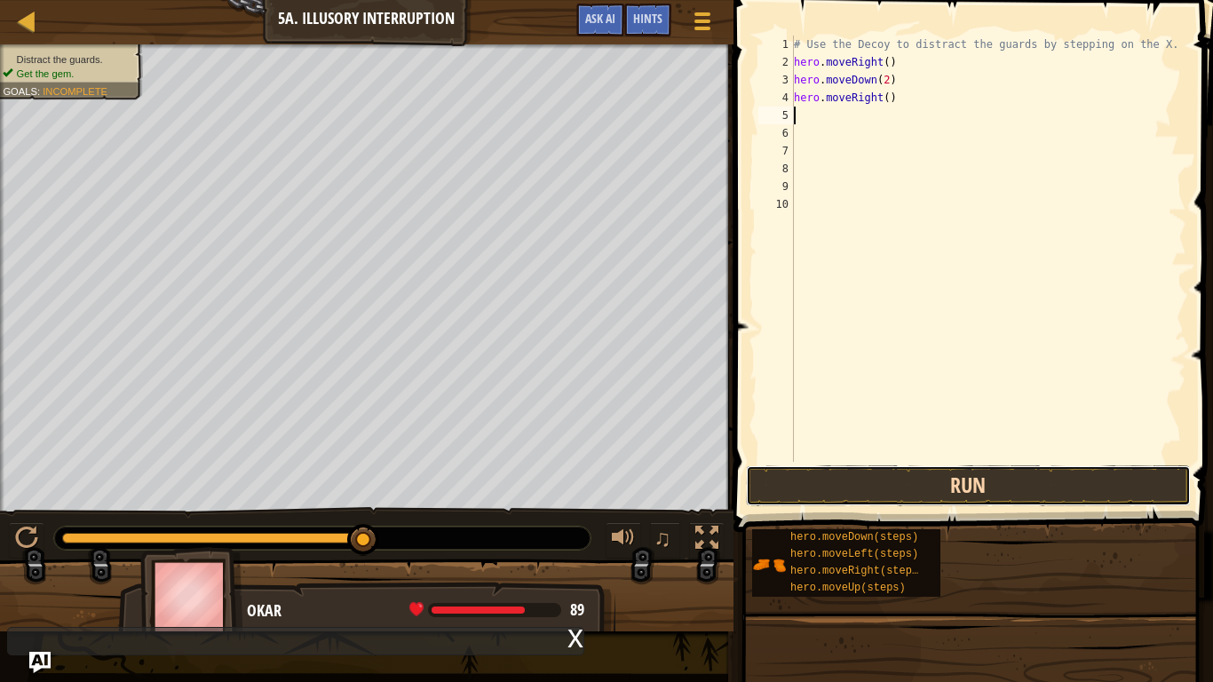
click at [801, 501] on button "Run" at bounding box center [968, 485] width 445 height 41
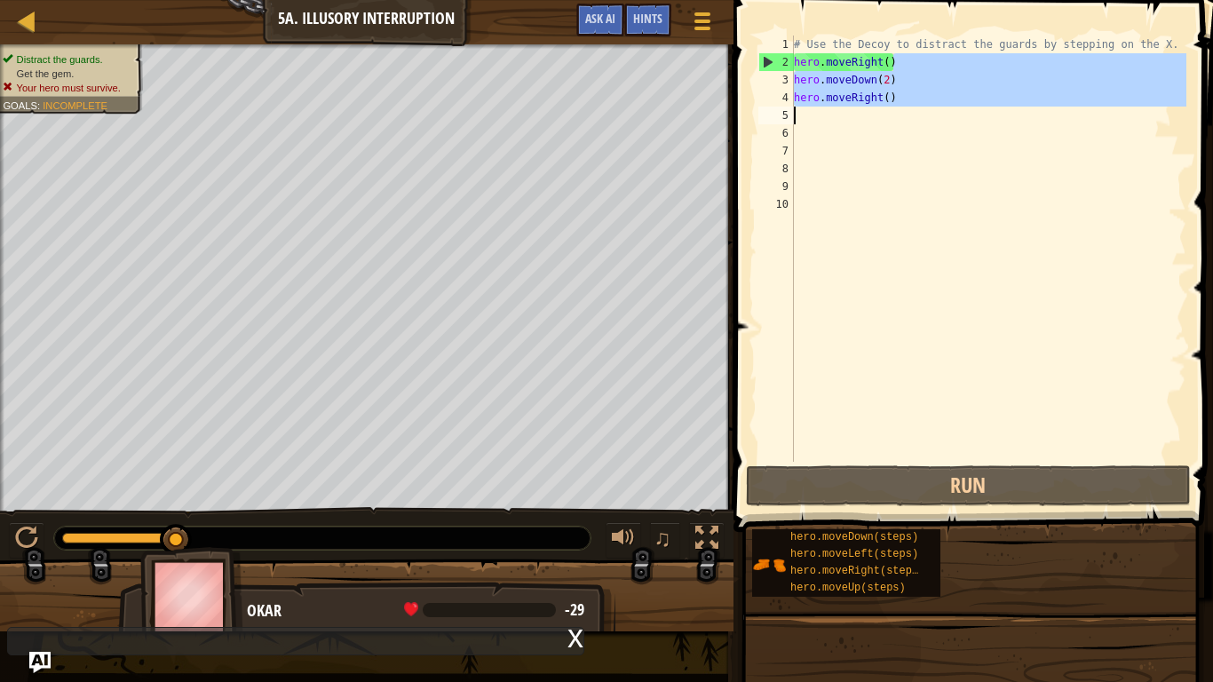
drag, startPoint x: 890, startPoint y: 59, endPoint x: 866, endPoint y: 110, distance: 56.0
click at [866, 110] on div "# Use the Decoy to distract the guards by stepping on the X. hero . moveRight (…" at bounding box center [988, 267] width 396 height 462
type textarea "hero.moveRight()"
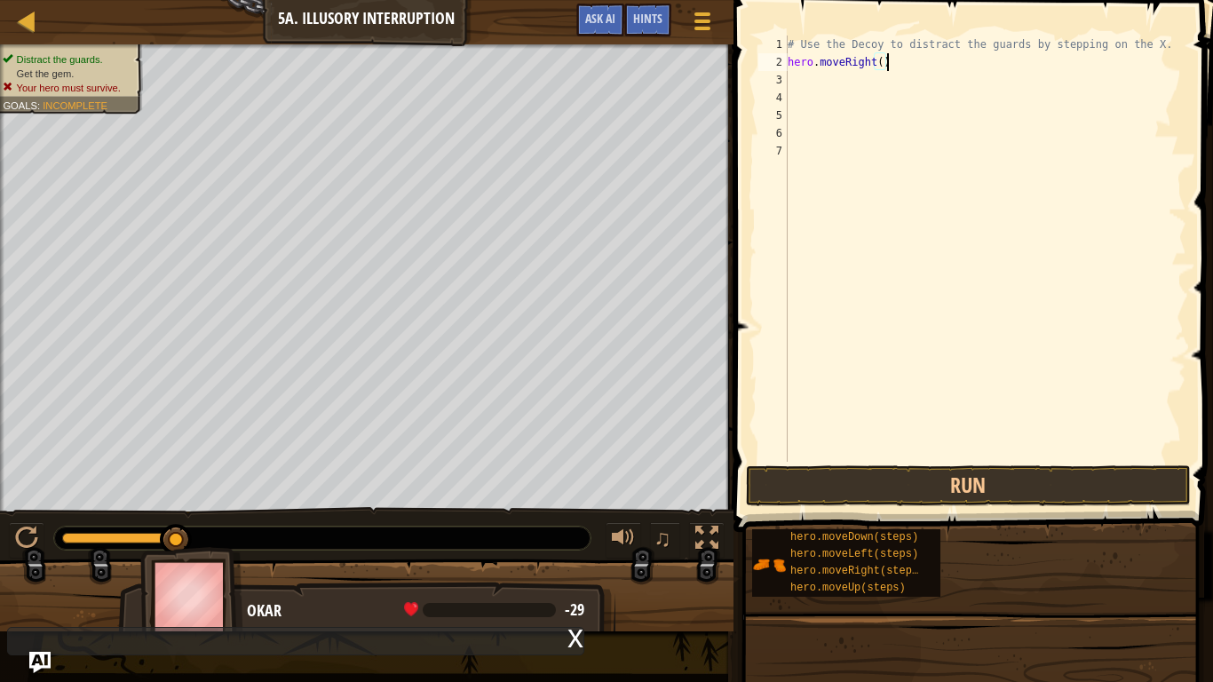
click at [796, 85] on div "# Use the Decoy to distract the guards by stepping on the X. hero . moveRight (…" at bounding box center [985, 267] width 402 height 462
type textarea "u"
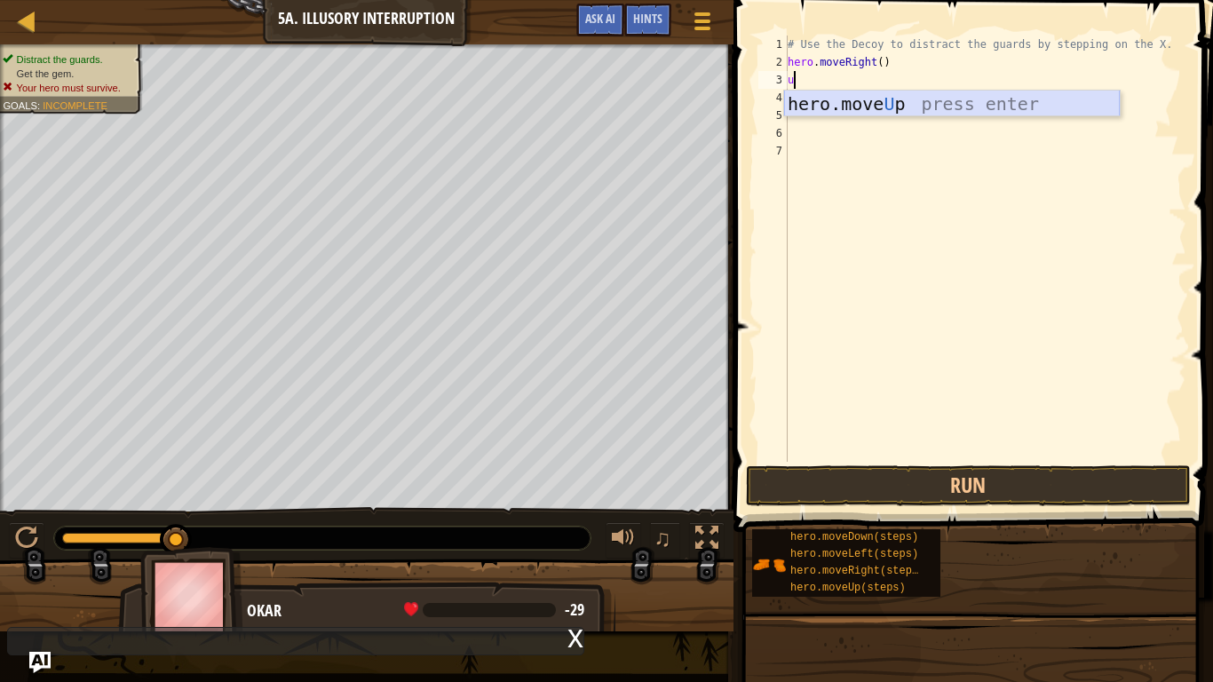
click at [807, 100] on div "hero.move U p press enter" at bounding box center [952, 131] width 336 height 80
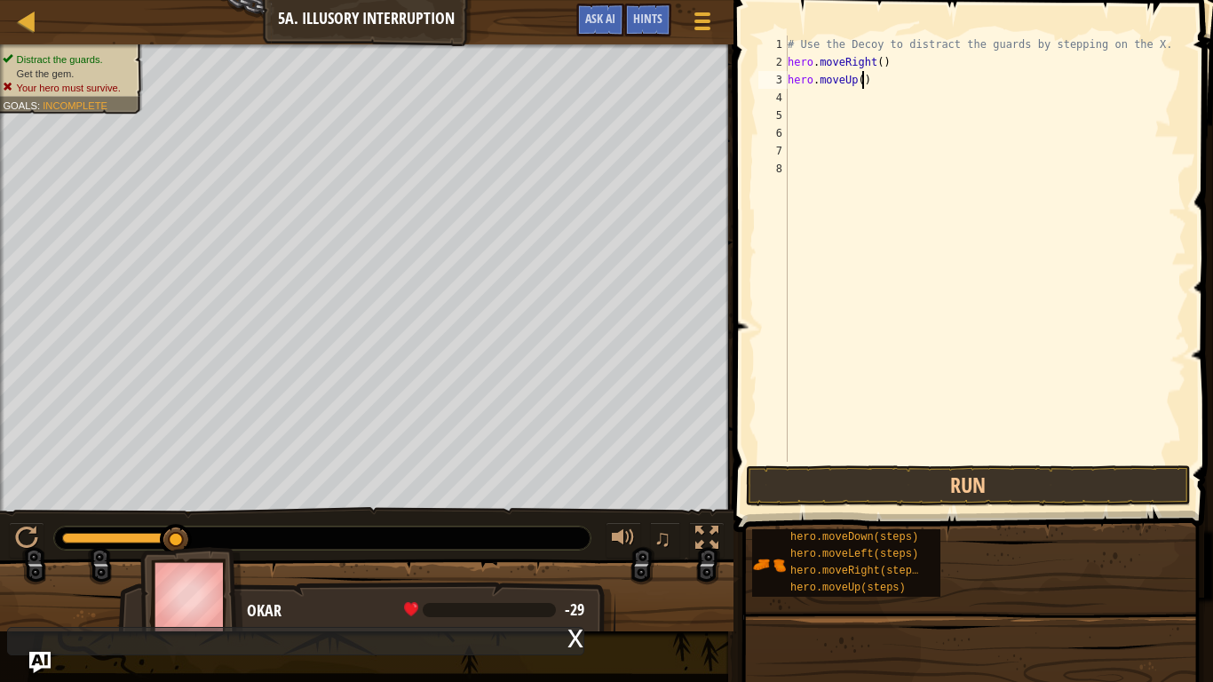
click at [860, 83] on div "# Use the Decoy to distract the guards by stepping on the X. hero . moveRight (…" at bounding box center [985, 267] width 402 height 462
type textarea "hero.moveUp(2)"
click at [796, 104] on div "# Use the Decoy to distract the guards by stepping on the X. hero . moveRight (…" at bounding box center [985, 267] width 402 height 462
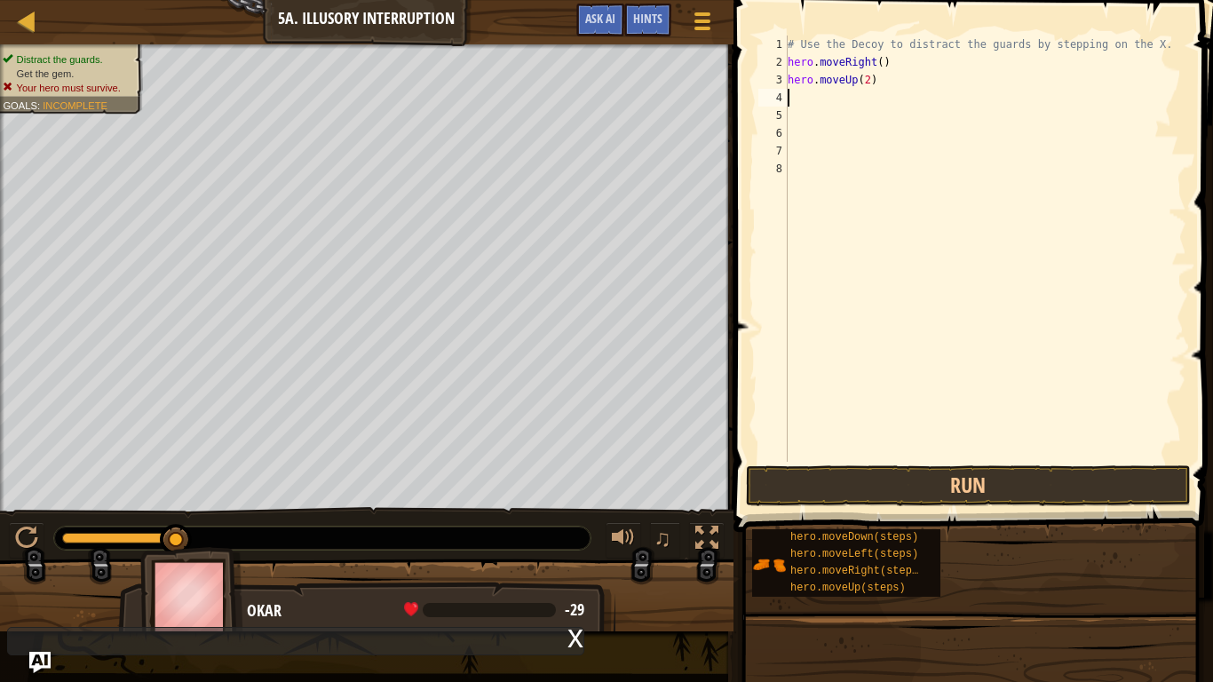
type textarea "r"
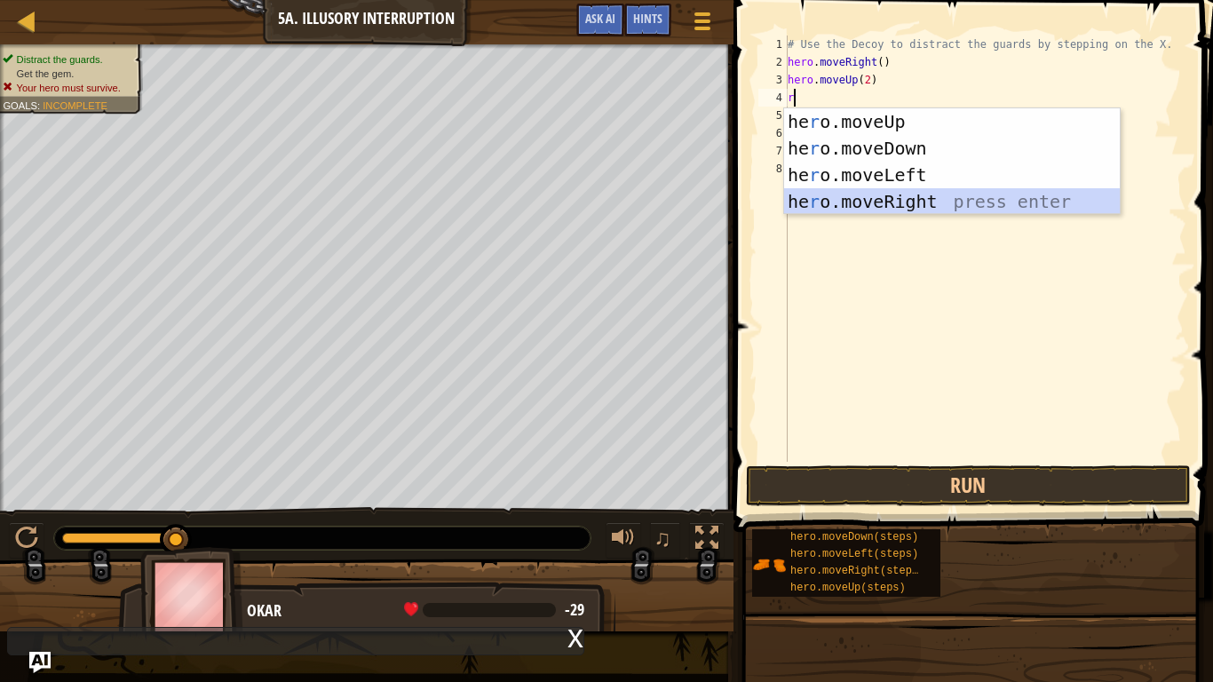
click at [880, 198] on div "he r o.moveUp press enter he r o.moveDown press enter he r o.moveLeft press ent…" at bounding box center [952, 188] width 336 height 160
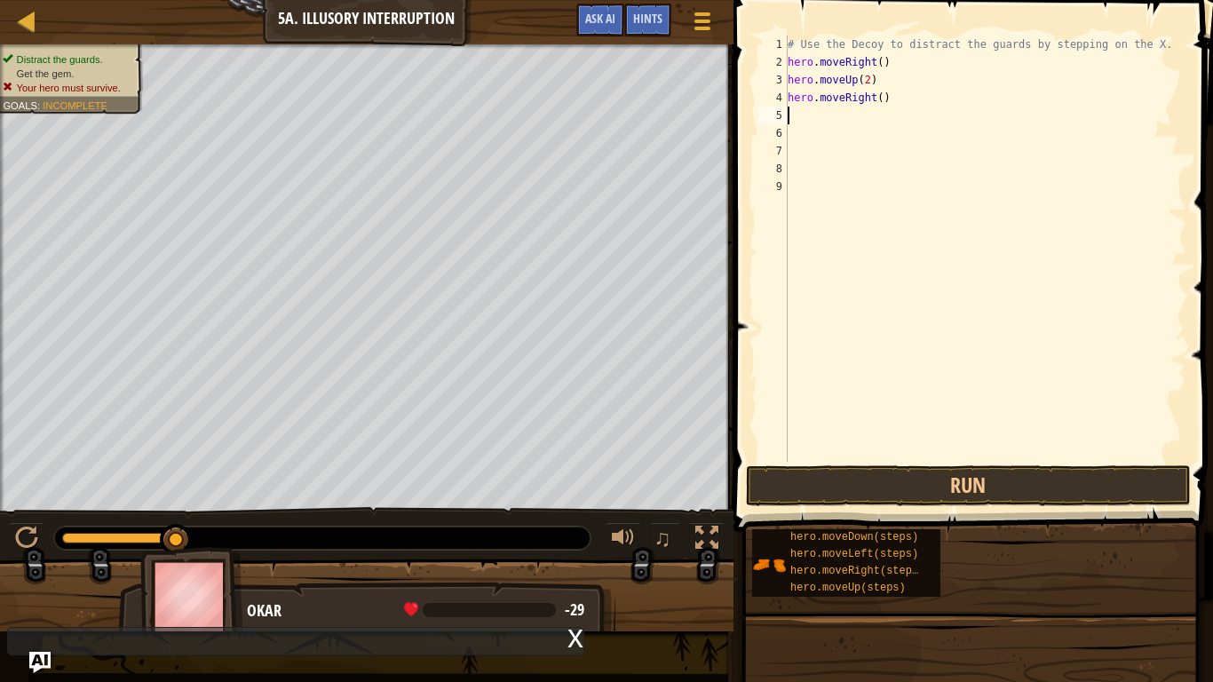
click at [880, 105] on div "# Use the Decoy to distract the guards by stepping on the X. hero . moveRight (…" at bounding box center [985, 267] width 402 height 462
type textarea "hero.moveRight(3)"
click at [855, 481] on button "Run" at bounding box center [968, 485] width 445 height 41
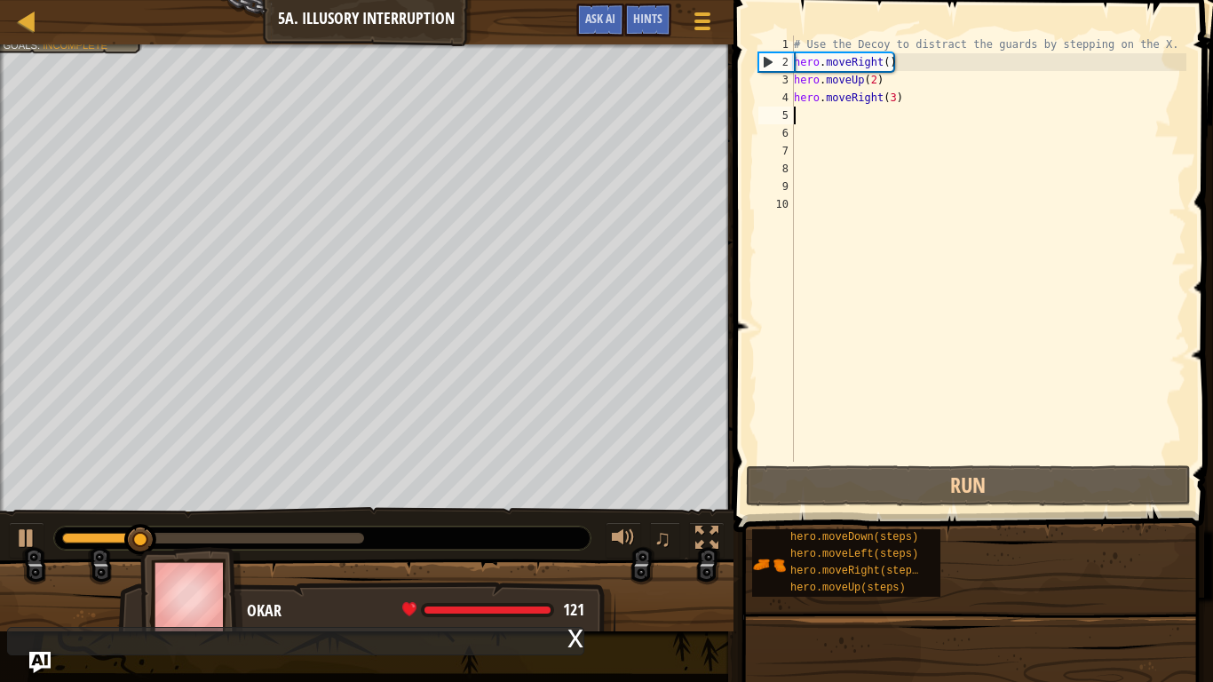
click at [794, 76] on div "# Use the Decoy to distract the guards by stepping on the X. hero . moveRight (…" at bounding box center [988, 267] width 396 height 462
type textarea "hero.moveUp(2)"
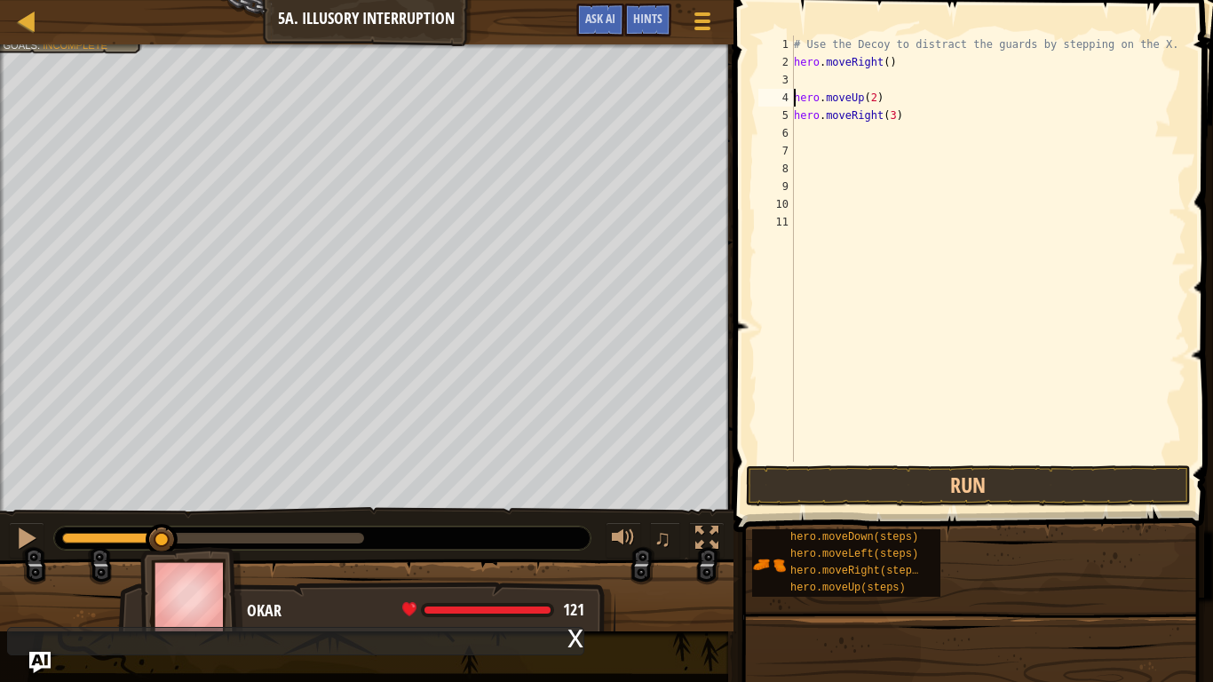
click at [802, 75] on div "# Use the Decoy to distract the guards by stepping on the X. hero . moveRight (…" at bounding box center [988, 267] width 396 height 462
type textarea "d"
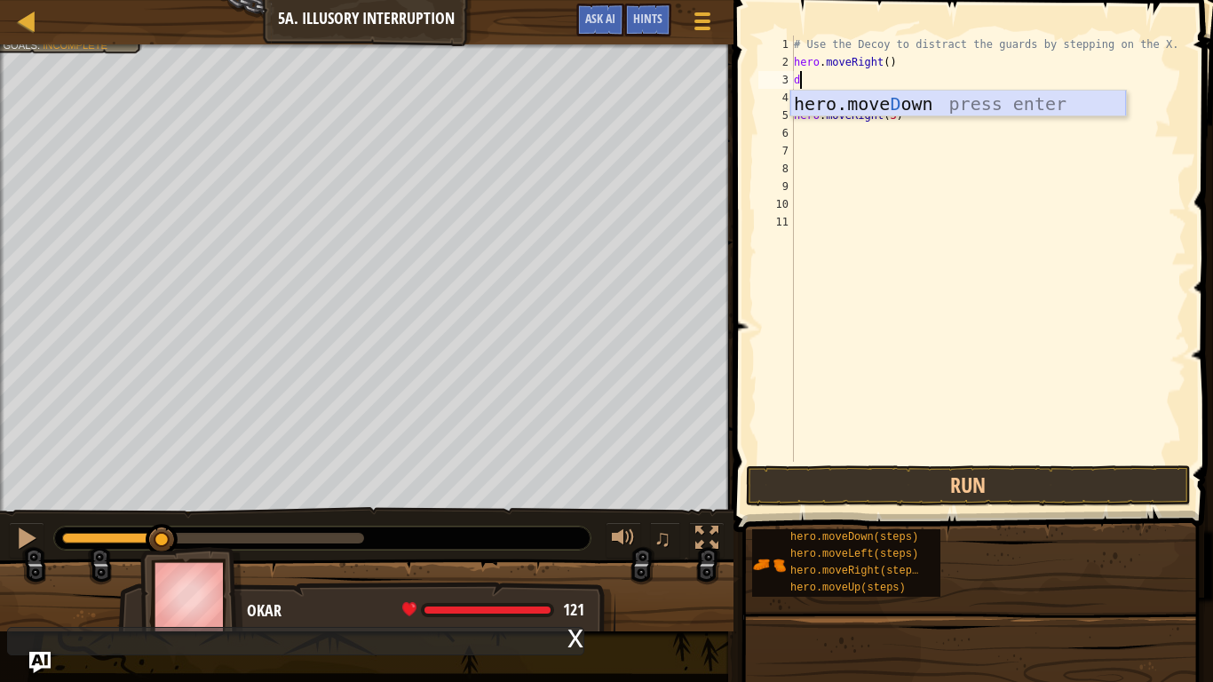
click at [818, 104] on div "hero.[PERSON_NAME] own press enter" at bounding box center [958, 131] width 336 height 80
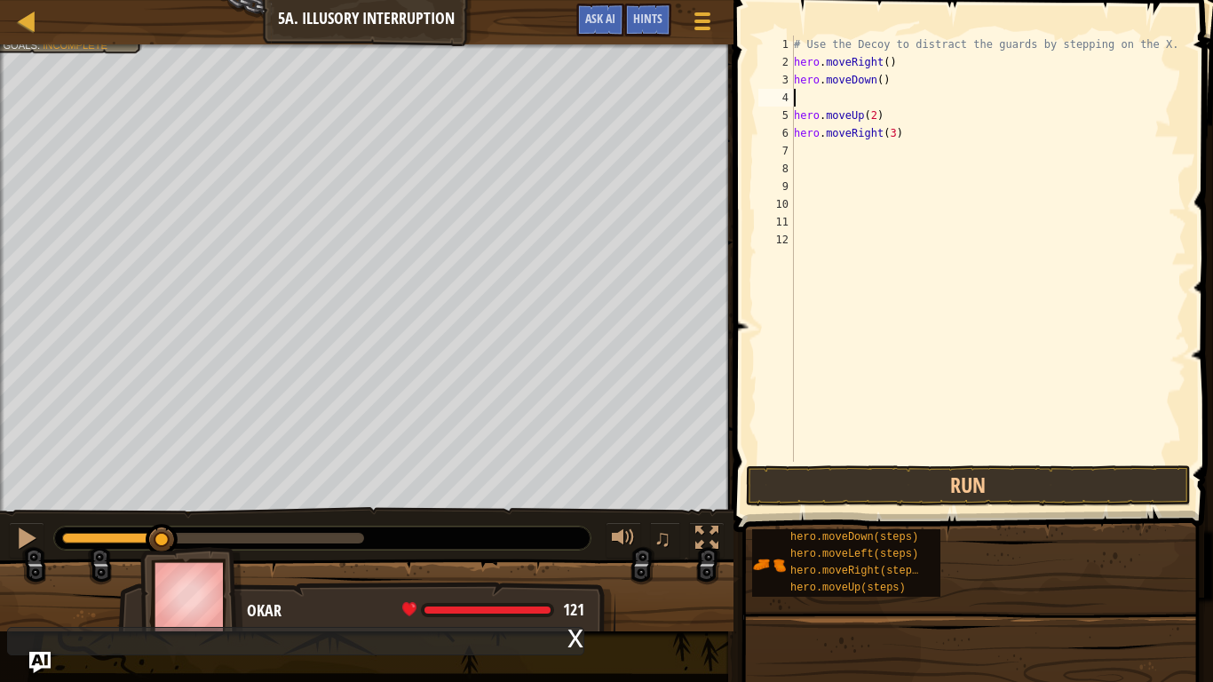
click at [881, 78] on div "# Use the Decoy to distract the guards by stepping on the X. hero . moveRight (…" at bounding box center [988, 267] width 396 height 462
type textarea "hero.moveDown(2)"
click at [804, 500] on button "Run" at bounding box center [968, 485] width 445 height 41
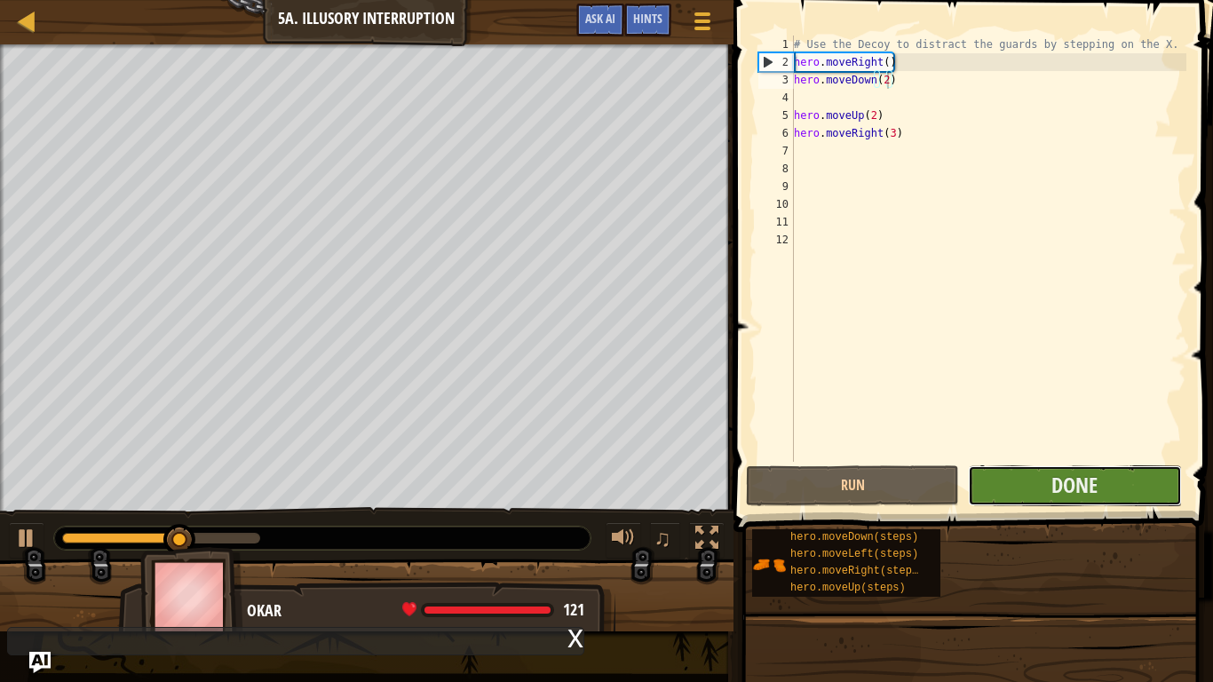
click at [1026, 486] on button "Done" at bounding box center [1074, 485] width 213 height 41
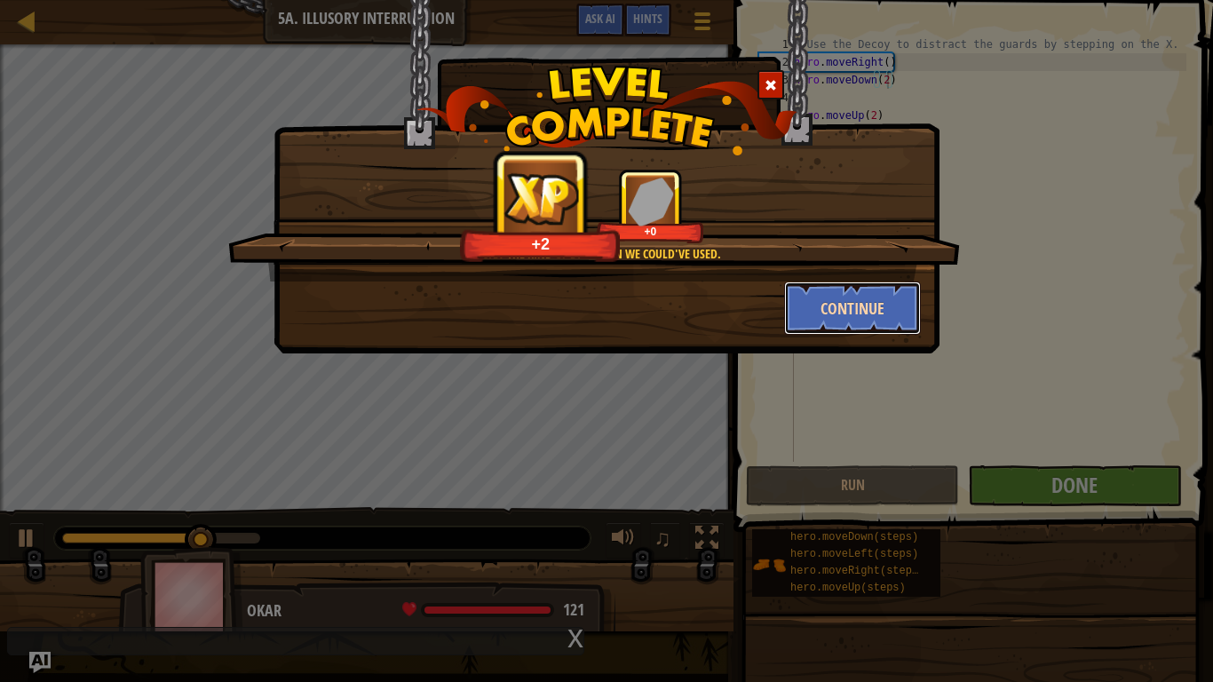
click at [867, 316] on button "Continue" at bounding box center [853, 307] width 138 height 53
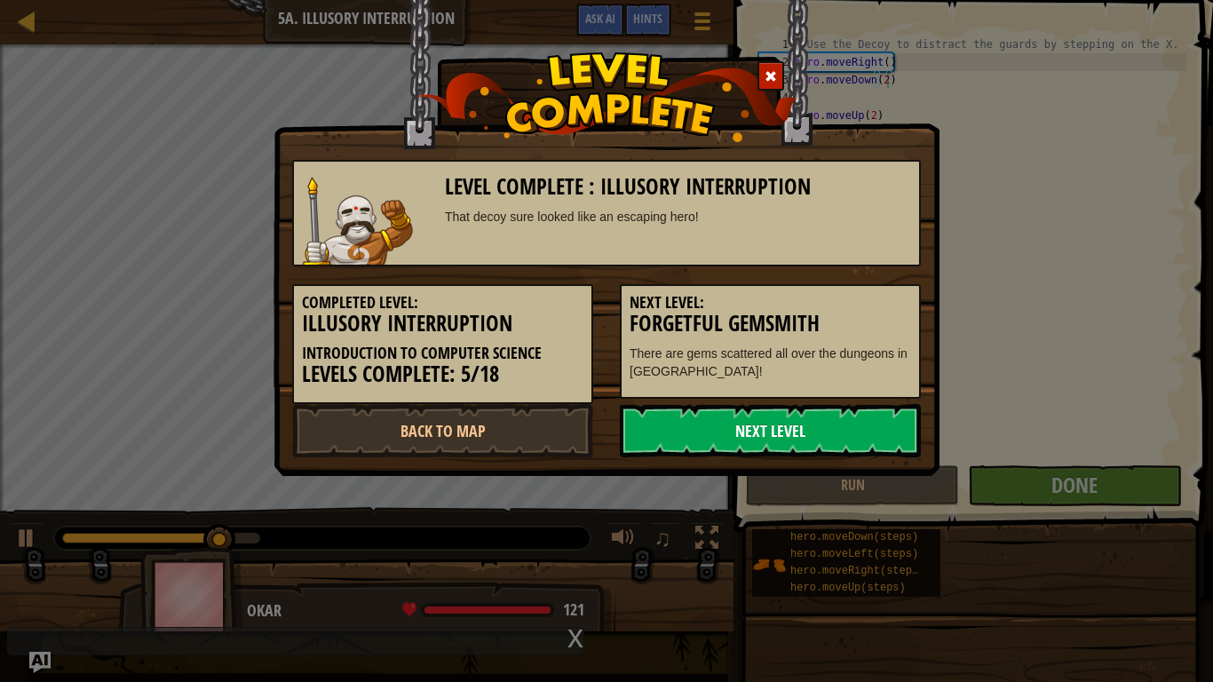
click at [811, 424] on link "Next Level" at bounding box center [770, 430] width 301 height 53
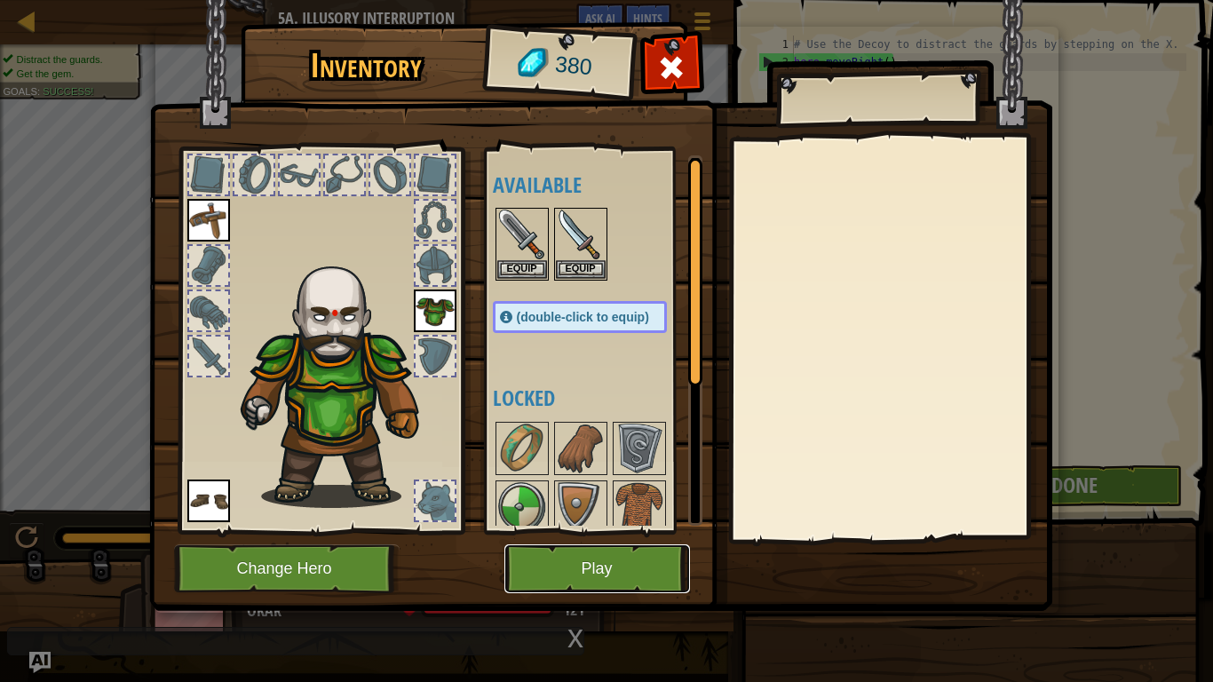
click at [583, 561] on button "Play" at bounding box center [597, 568] width 186 height 49
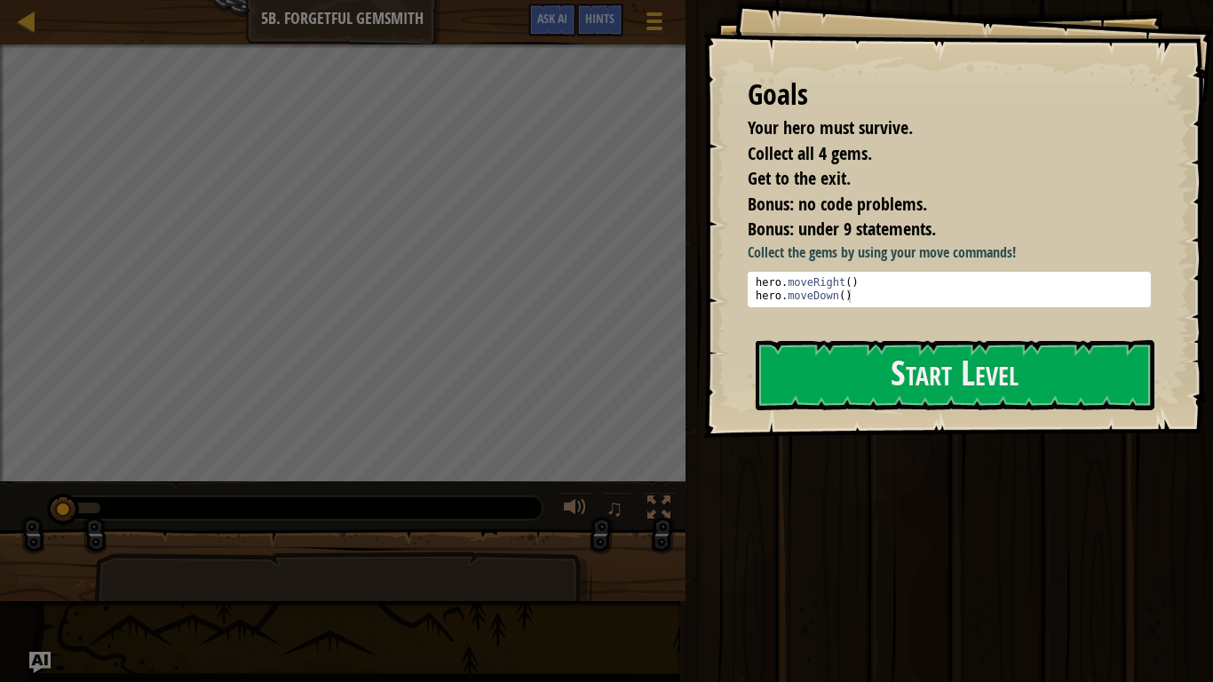
click at [610, 481] on div "♫" at bounding box center [342, 503] width 685 height 53
click at [815, 374] on button "Start Level" at bounding box center [954, 375] width 399 height 70
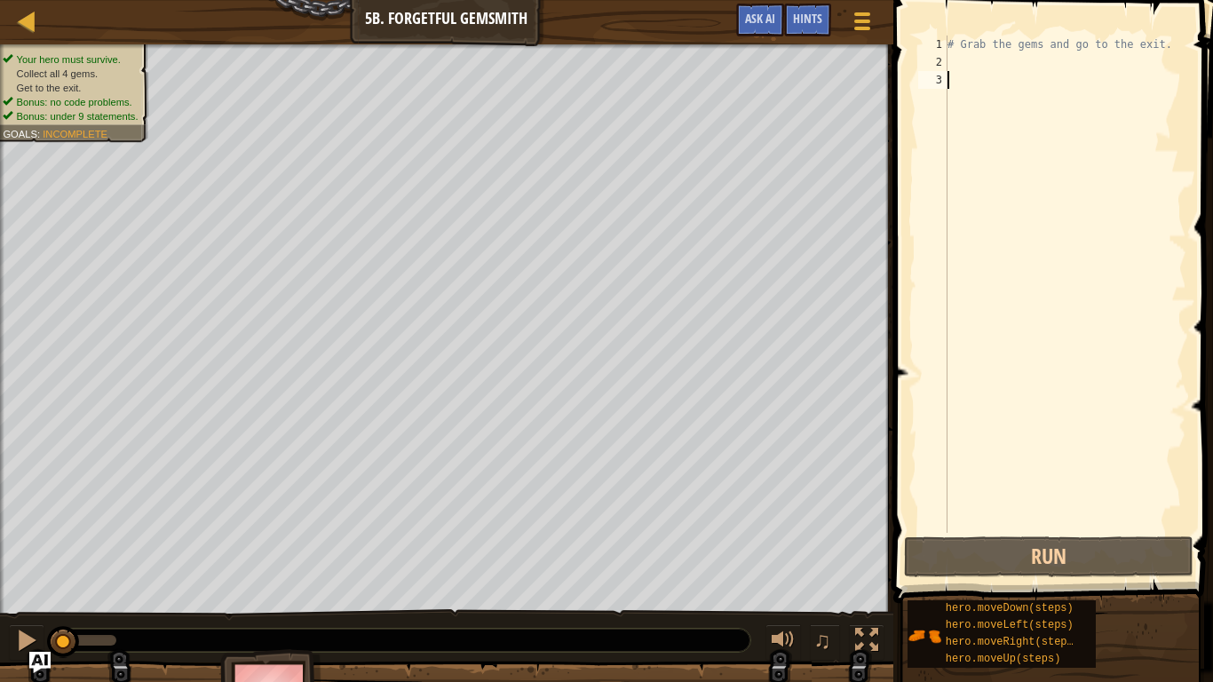
click at [960, 60] on div "# Grab the gems and go to the exit." at bounding box center [1065, 302] width 242 height 533
type textarea "r"
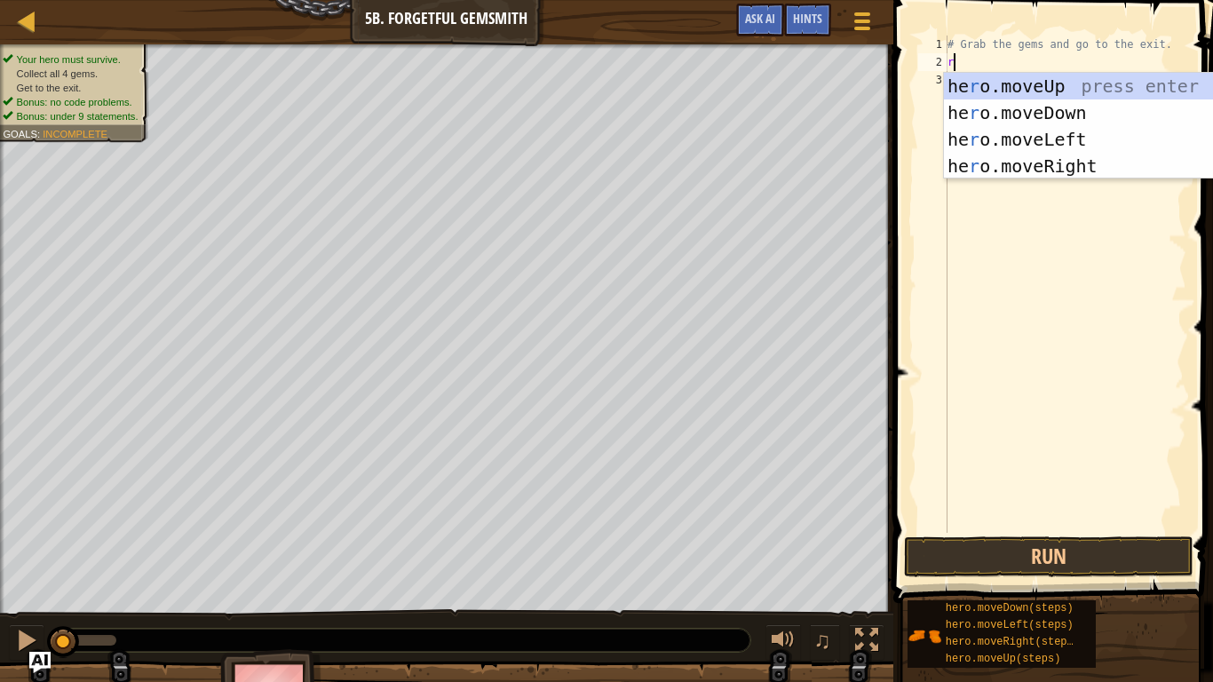
scroll to position [8, 0]
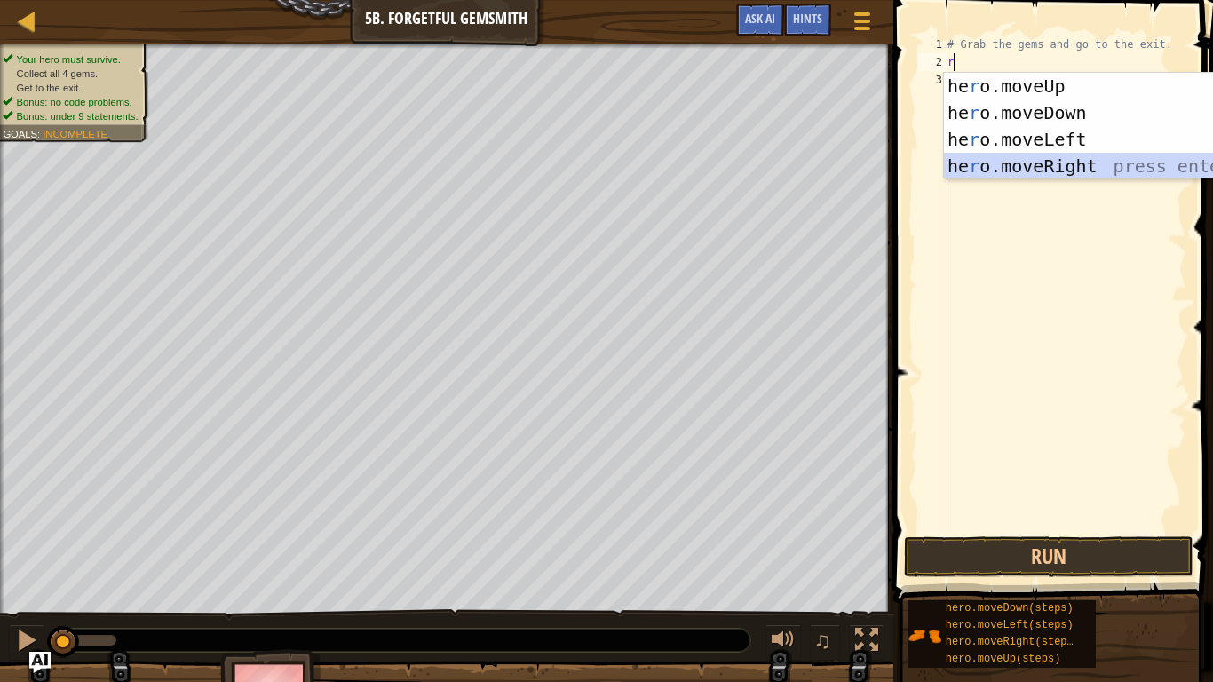
click at [1034, 170] on div "he r o.moveUp press enter he r o.moveDown press enter he r o.moveLeft press ent…" at bounding box center [1112, 153] width 336 height 160
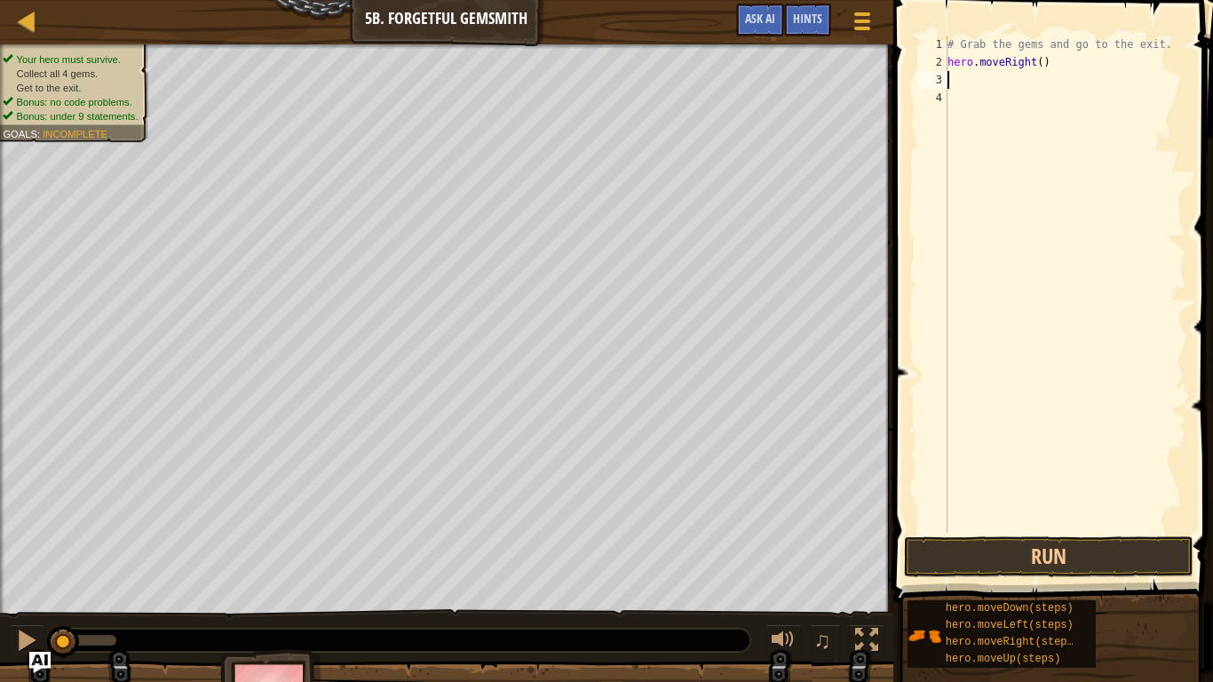
type textarea "d"
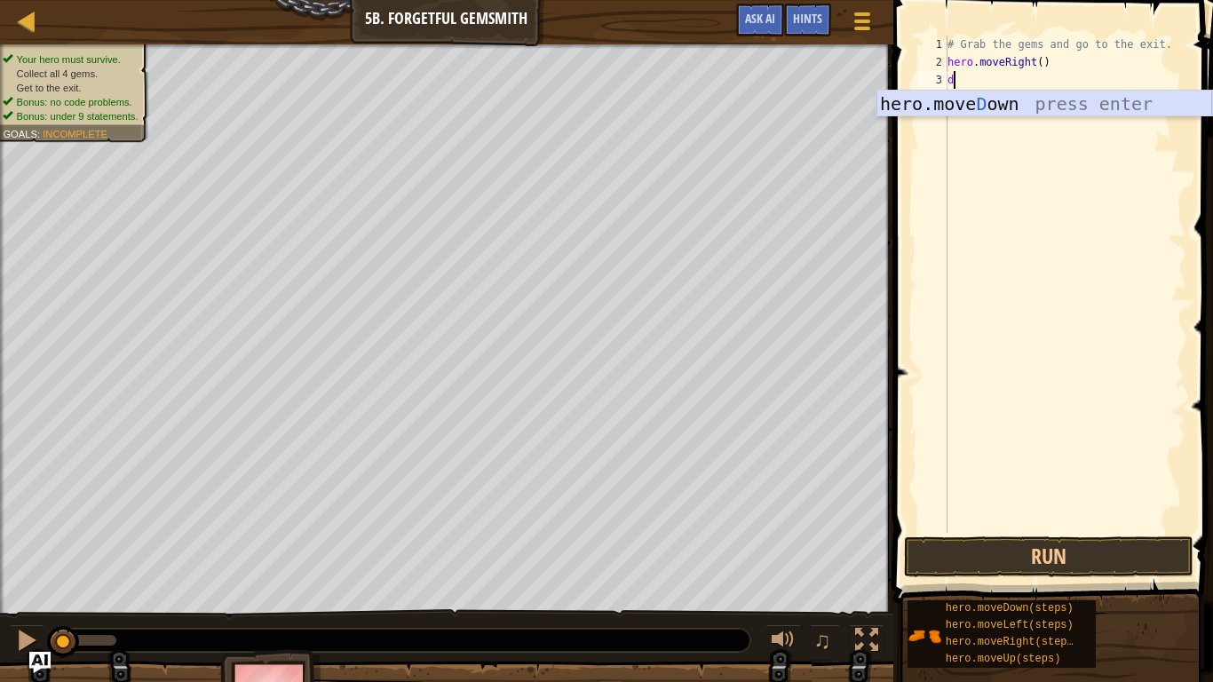
click at [1041, 110] on div "hero.[PERSON_NAME] own press enter" at bounding box center [1044, 131] width 336 height 80
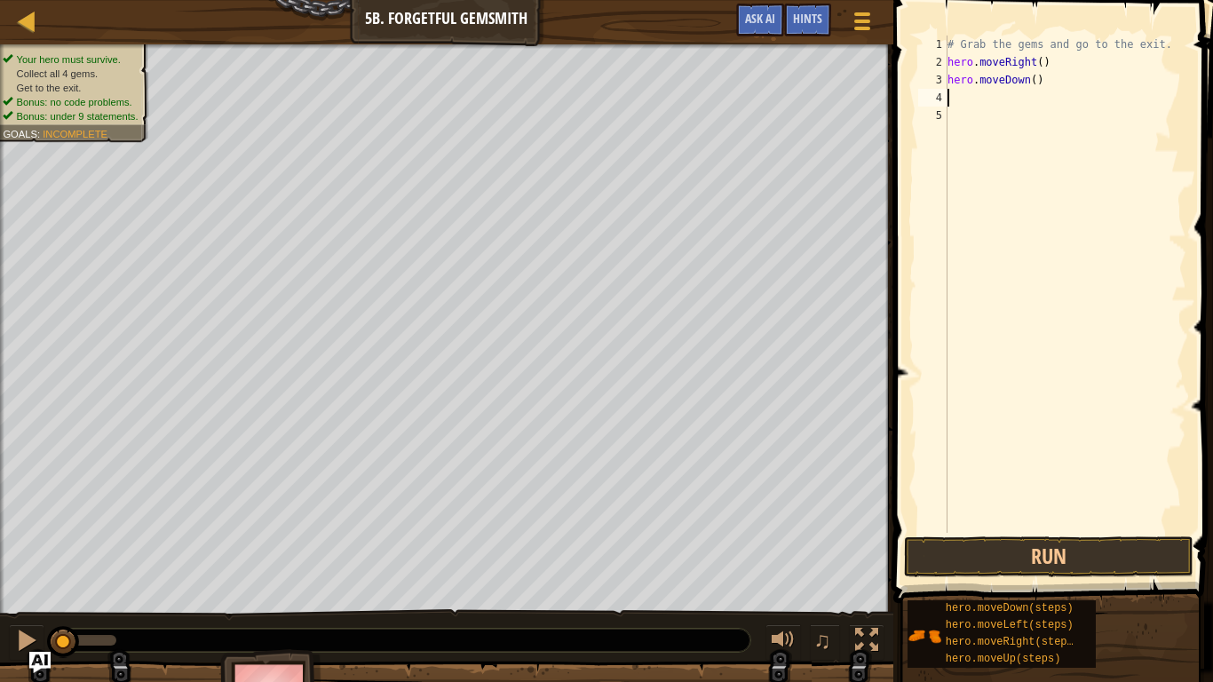
type textarea "r"
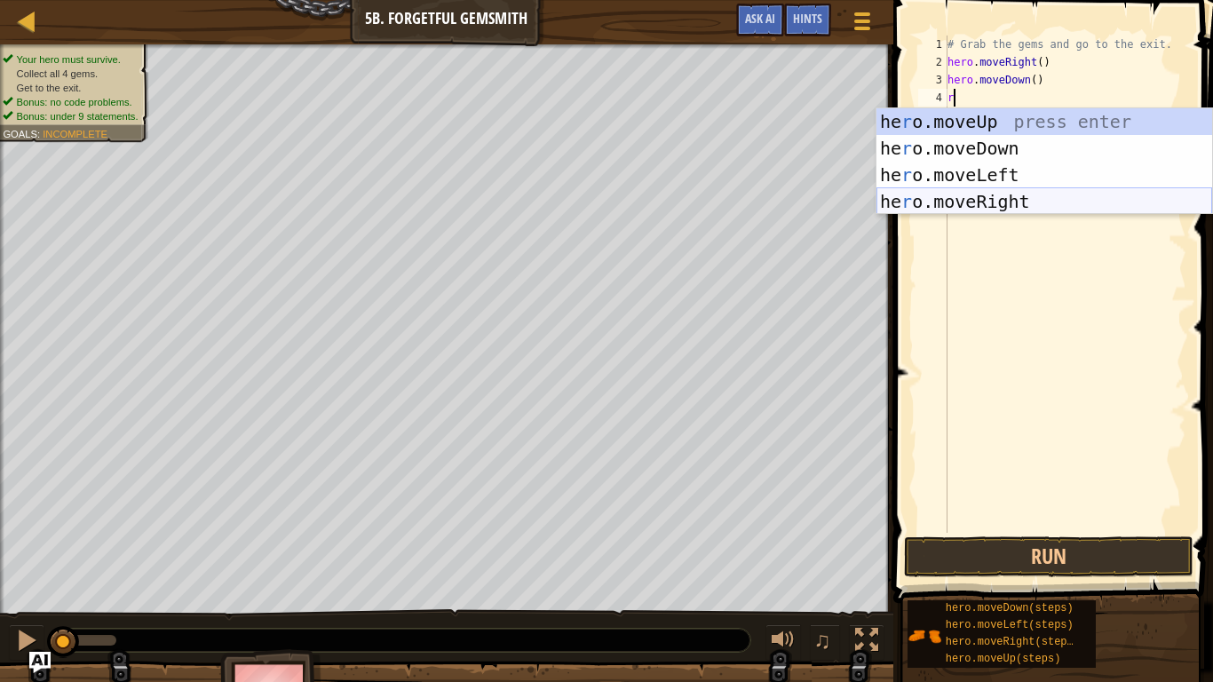
click at [992, 194] on div "he r o.moveUp press enter he r o.moveDown press enter he r o.moveLeft press ent…" at bounding box center [1044, 188] width 336 height 160
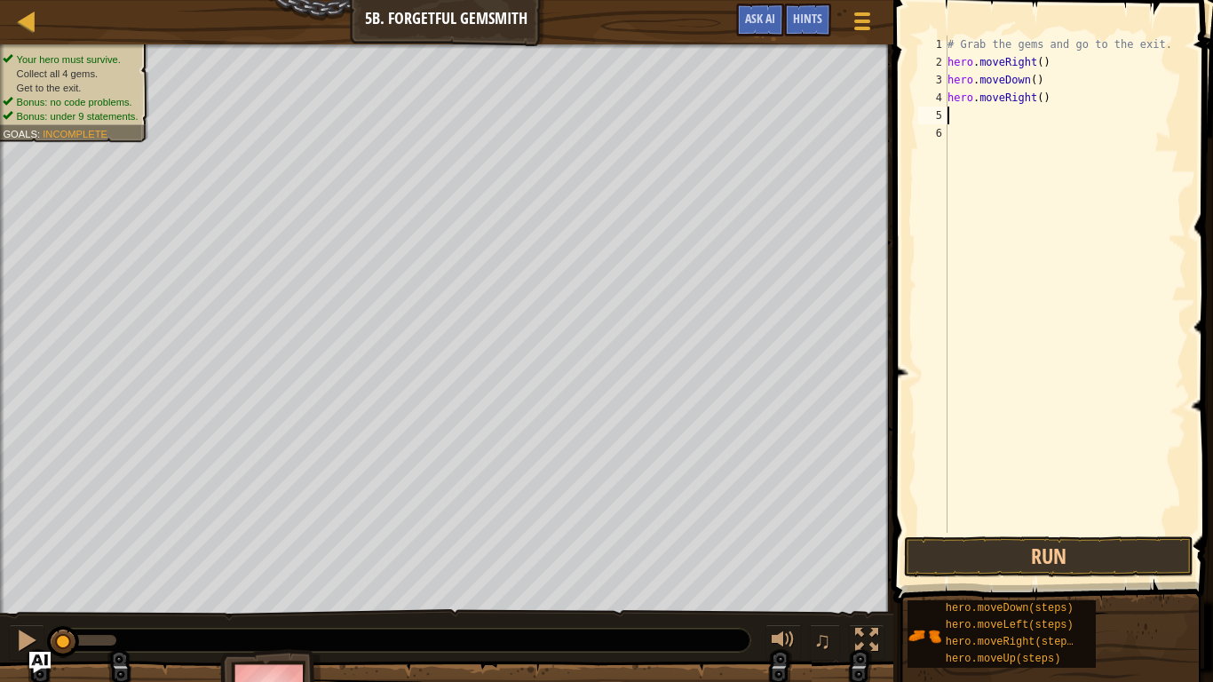
click at [1039, 97] on div "# Grab the gems and go to the exit. hero . moveRight ( ) hero . moveDown ( ) he…" at bounding box center [1065, 302] width 242 height 533
type textarea "hero.moveRight(2)"
click at [958, 113] on div "# Grab the gems and go to the exit. hero . moveRight ( ) hero . moveDown ( ) he…" at bounding box center [1065, 302] width 242 height 533
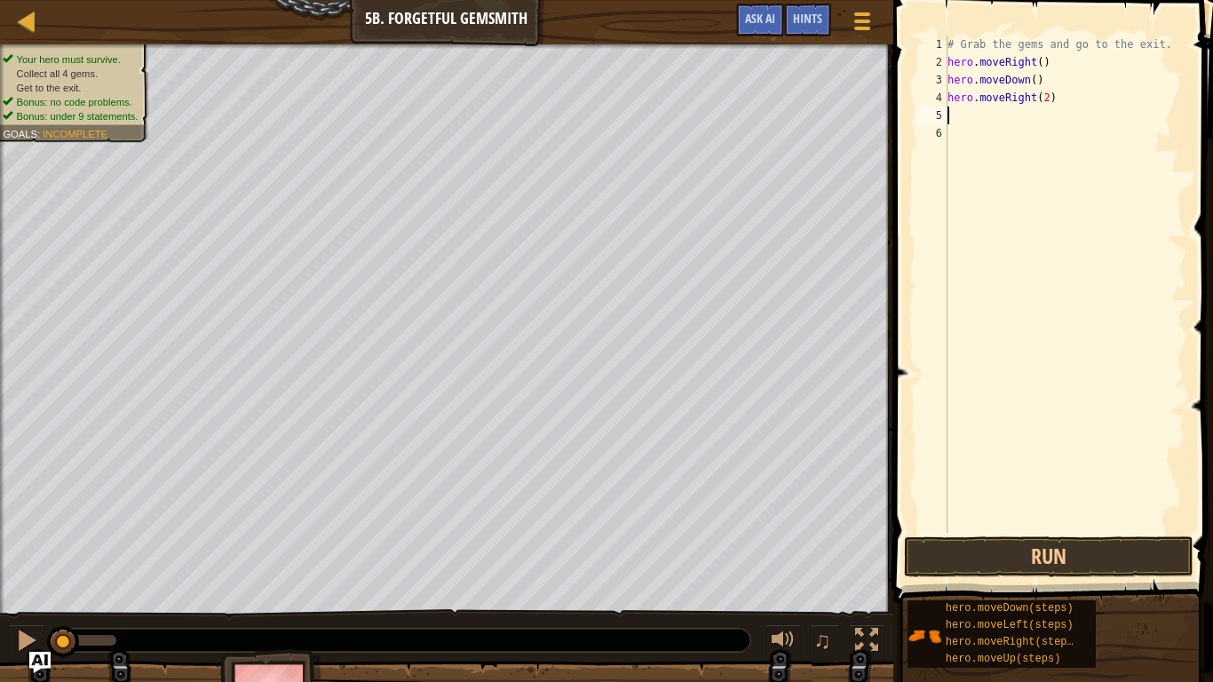
type textarea "u"
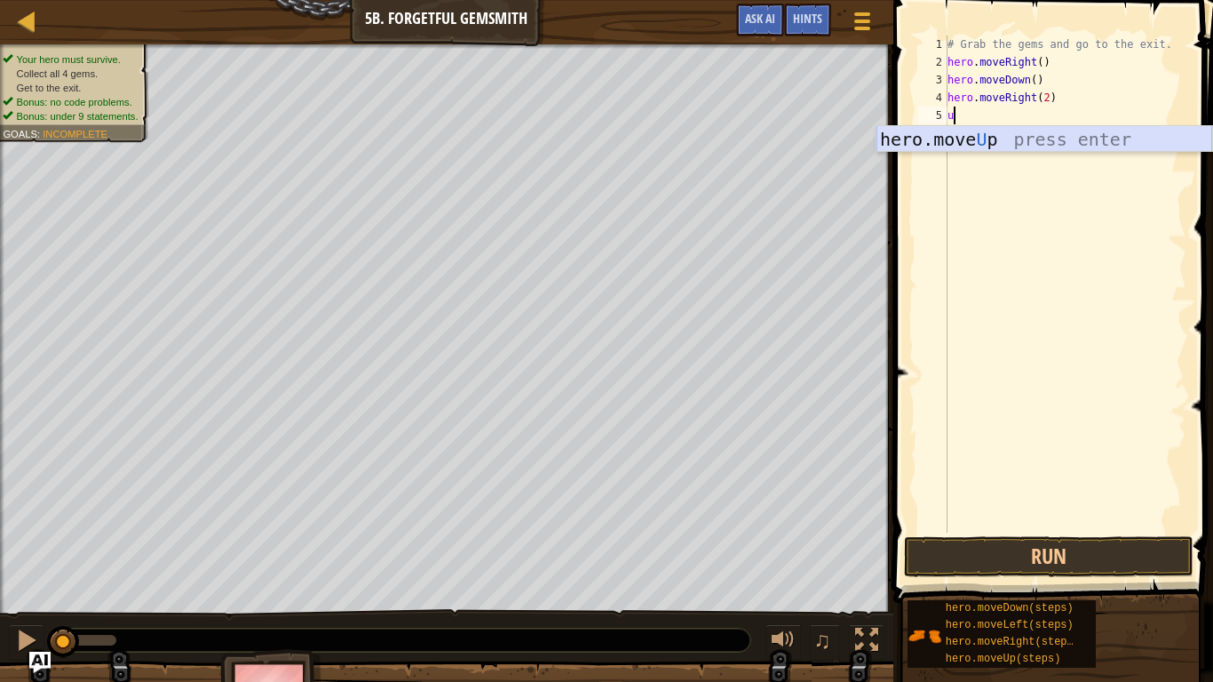
click at [972, 136] on div "hero.move U p press enter" at bounding box center [1044, 166] width 336 height 80
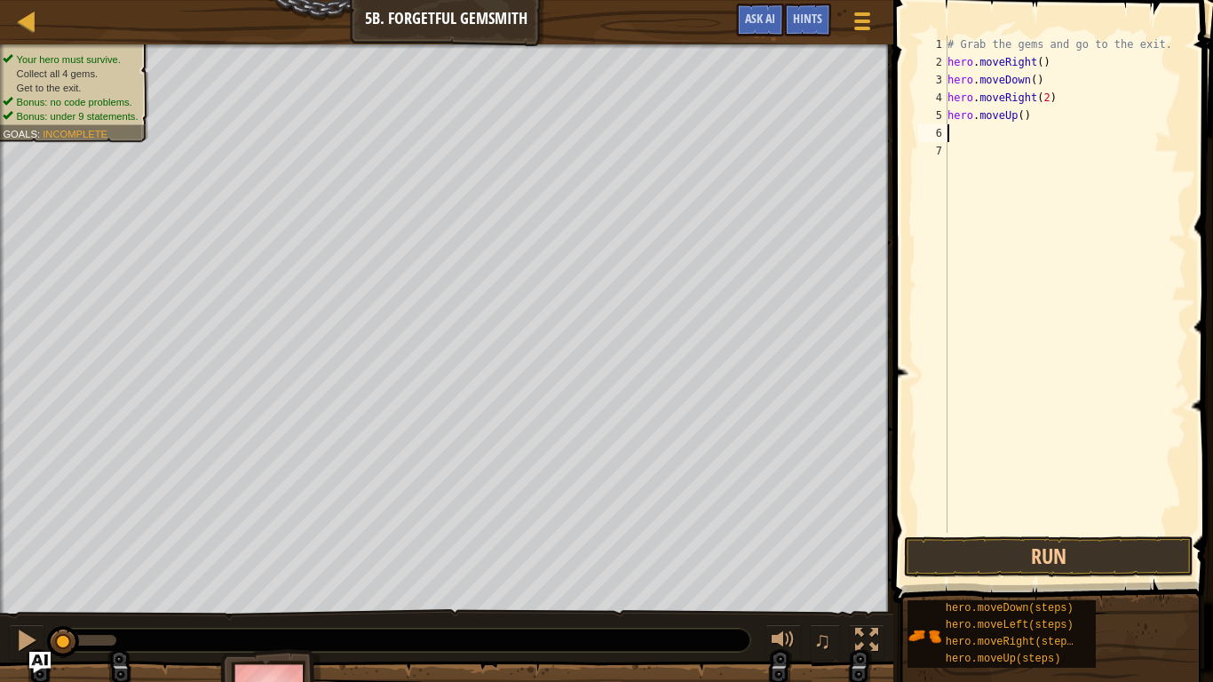
type textarea "r"
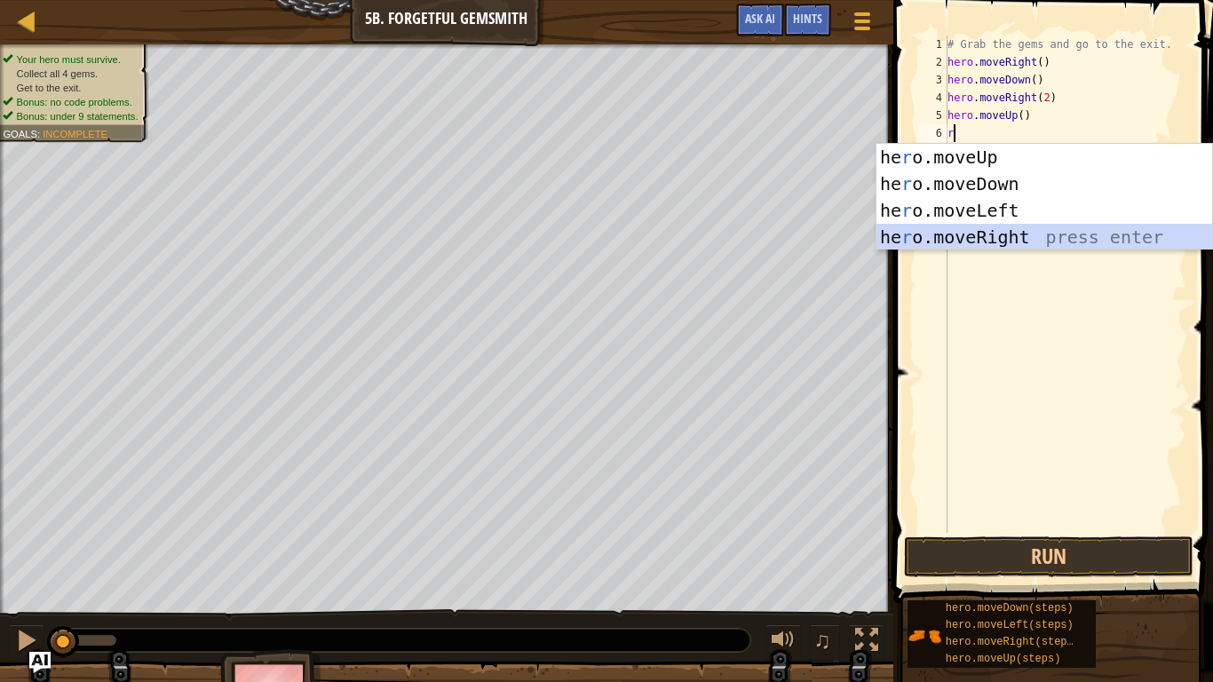
click at [1053, 231] on div "he r o.moveUp press enter he r o.moveDown press enter he r o.moveLeft press ent…" at bounding box center [1044, 224] width 336 height 160
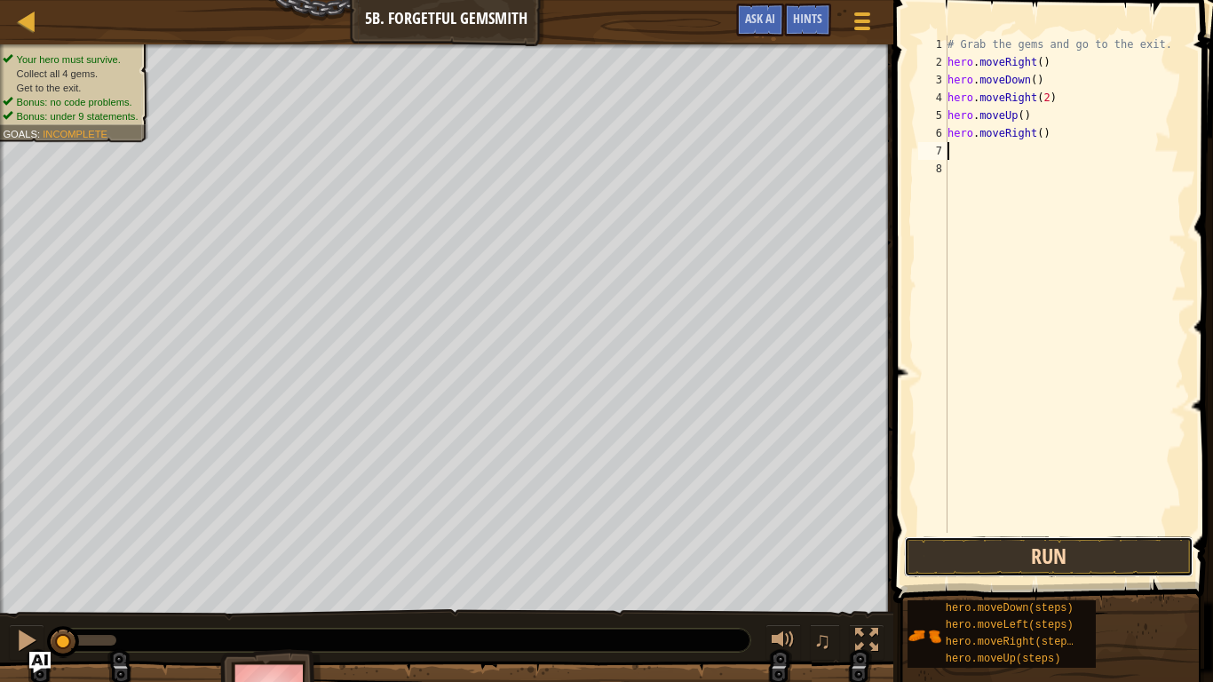
click at [1036, 561] on button "Run" at bounding box center [1048, 556] width 289 height 41
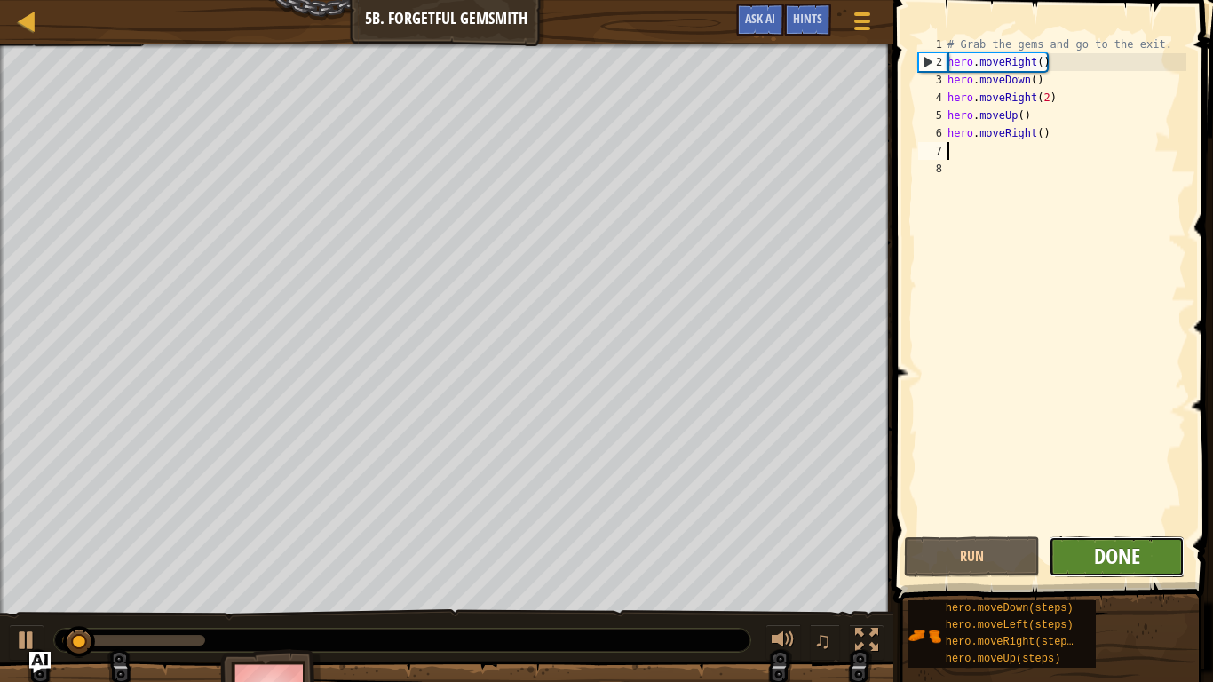
click at [1094, 554] on span "Done" at bounding box center [1117, 555] width 46 height 28
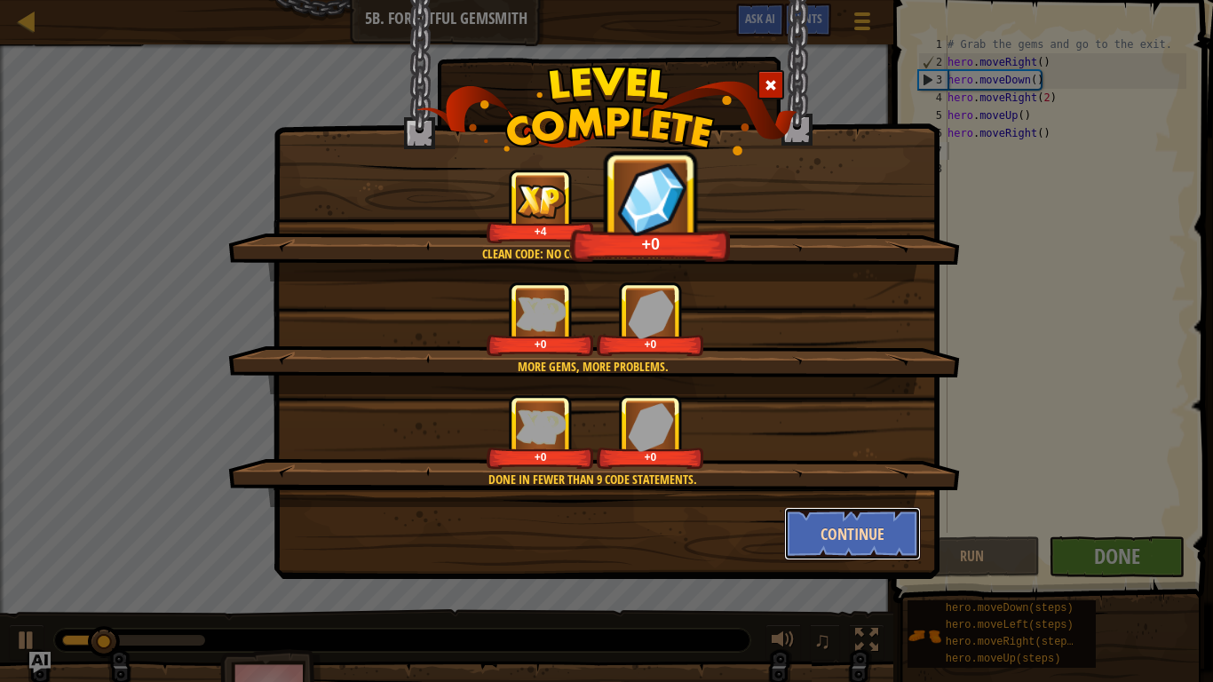
click at [834, 524] on button "Continue" at bounding box center [853, 533] width 138 height 53
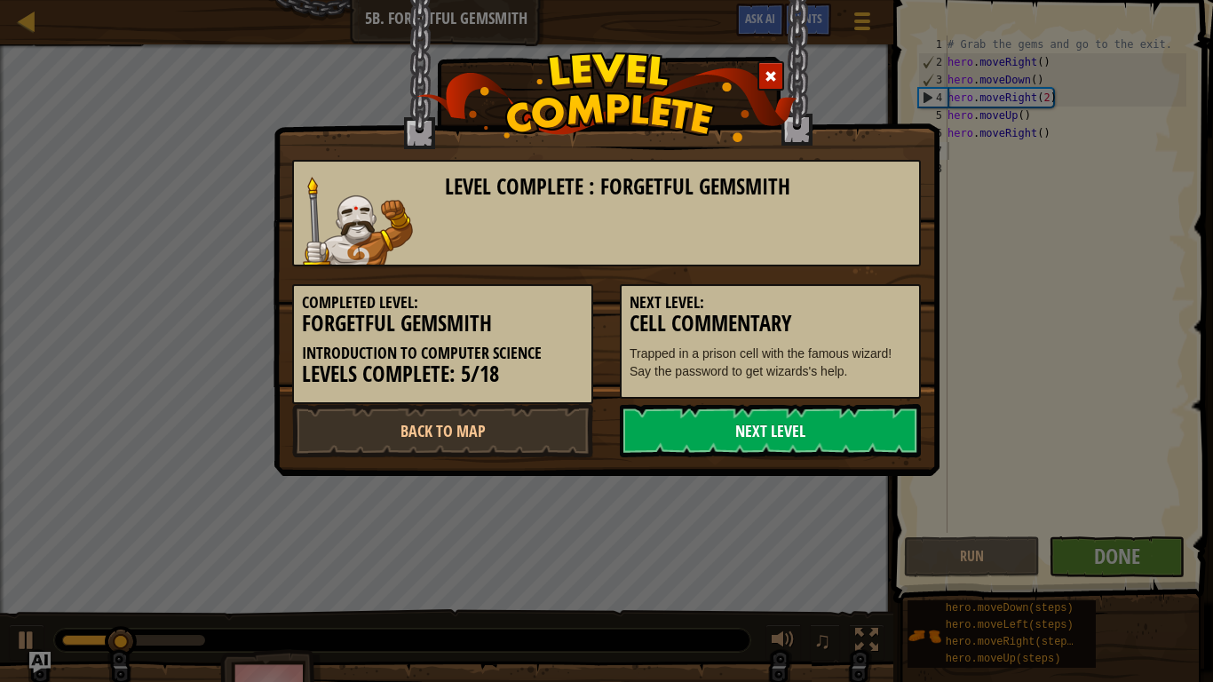
click at [793, 431] on link "Next Level" at bounding box center [770, 430] width 301 height 53
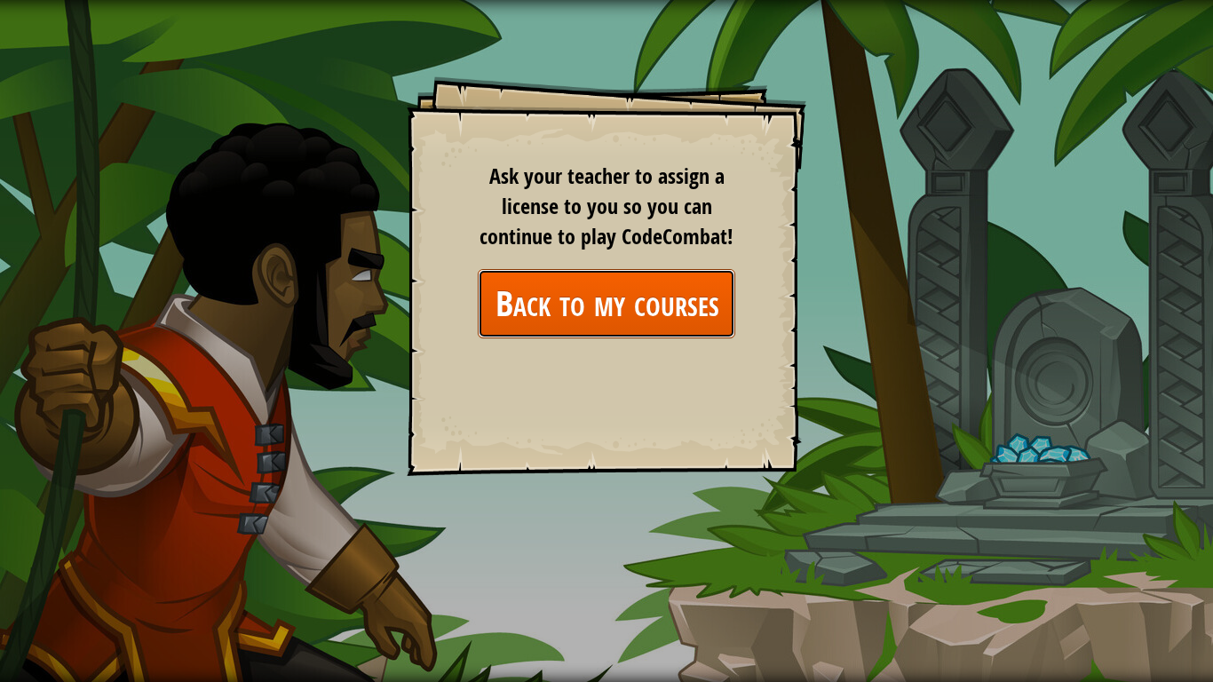
click at [684, 309] on link "Back to my courses" at bounding box center [606, 303] width 257 height 68
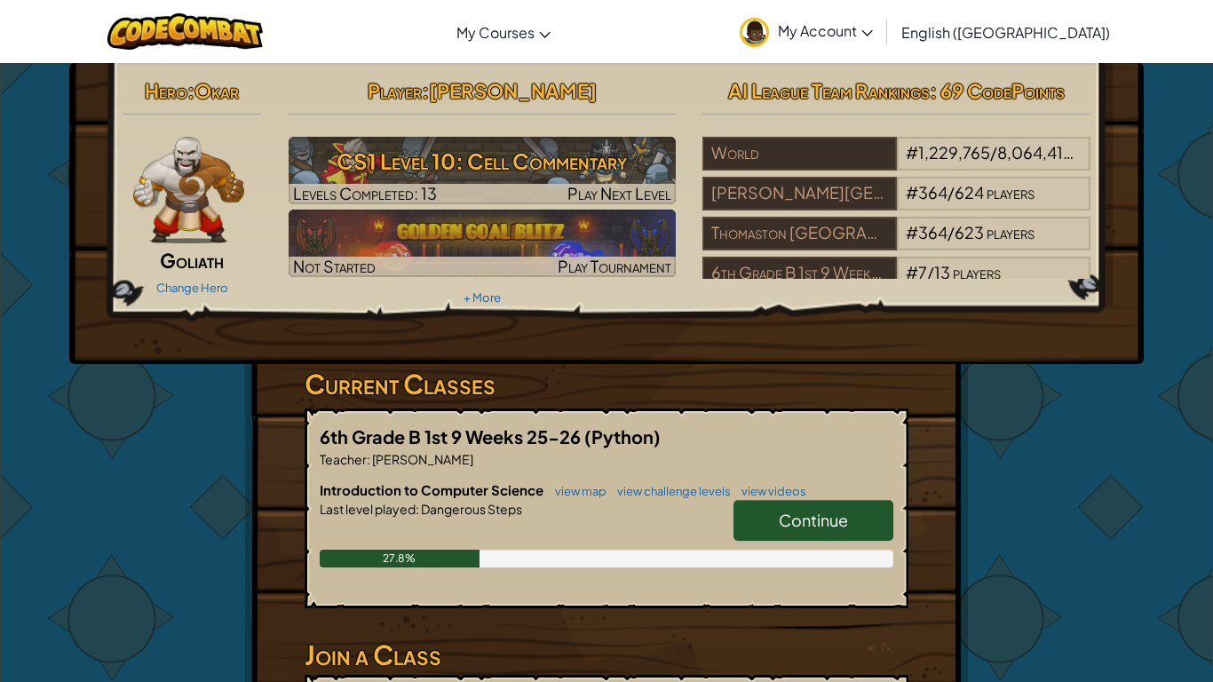
click at [785, 507] on link "Continue" at bounding box center [813, 520] width 160 height 41
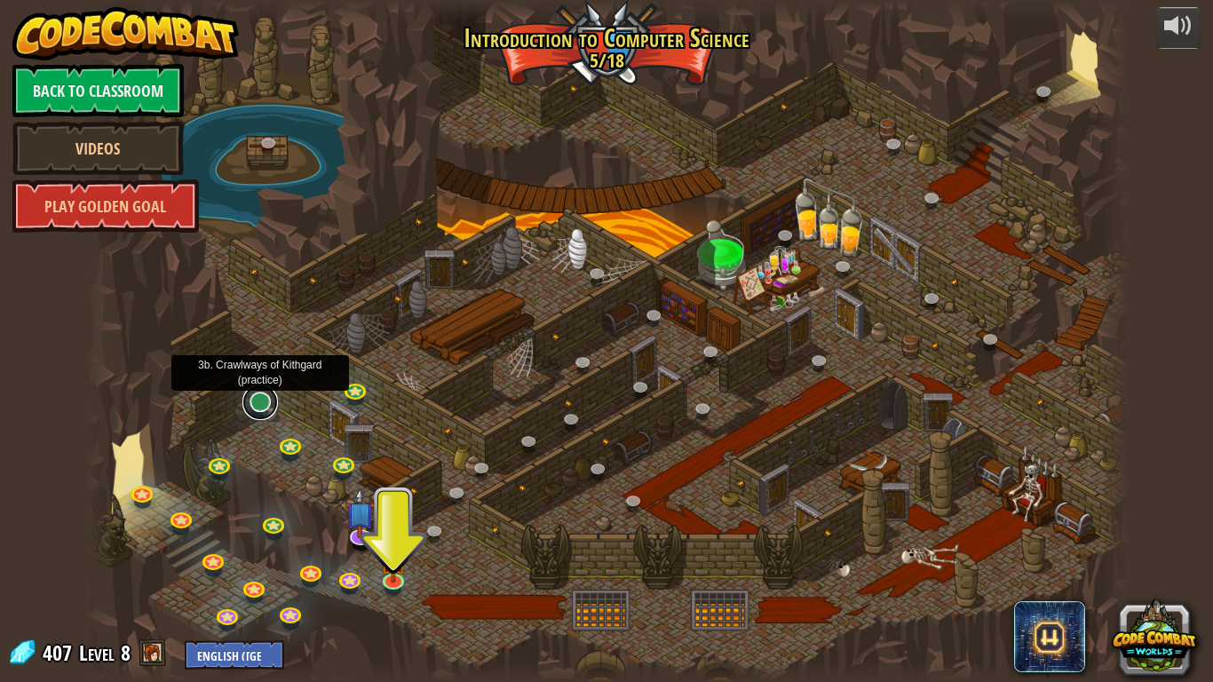
click at [262, 401] on link at bounding box center [260, 402] width 36 height 36
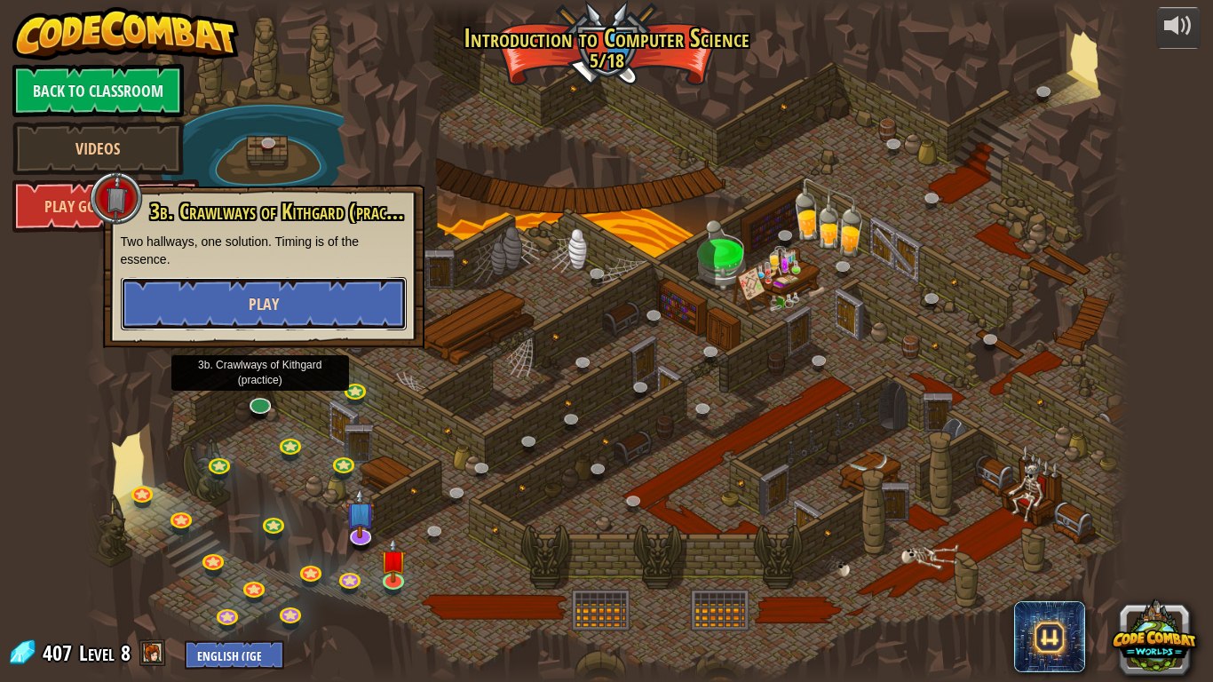
click at [308, 300] on button "Play" at bounding box center [264, 303] width 286 height 53
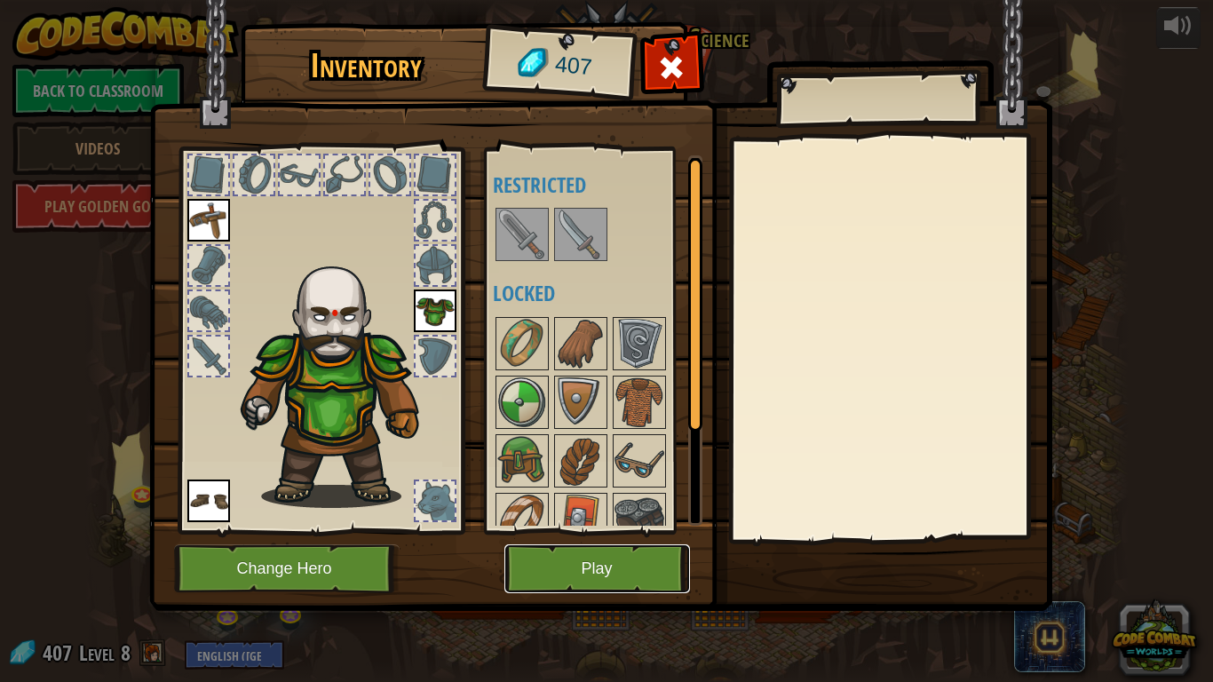
click at [592, 544] on button "Play" at bounding box center [597, 568] width 186 height 49
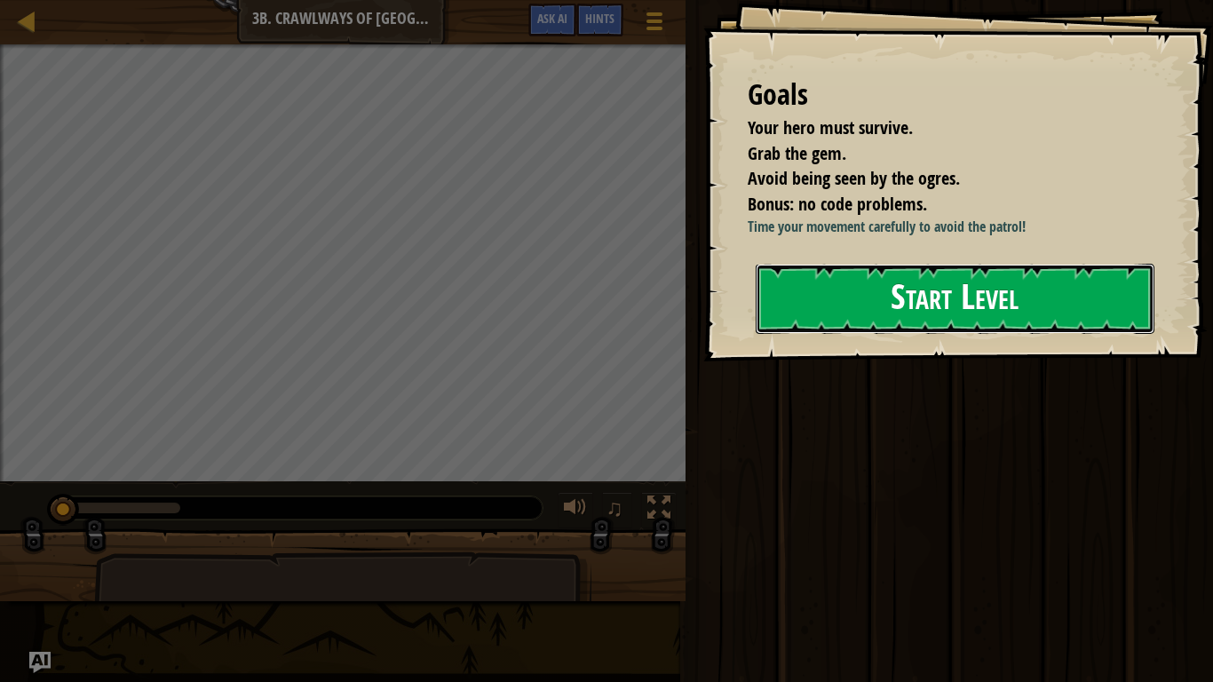
click at [883, 334] on button "Start Level" at bounding box center [954, 299] width 399 height 70
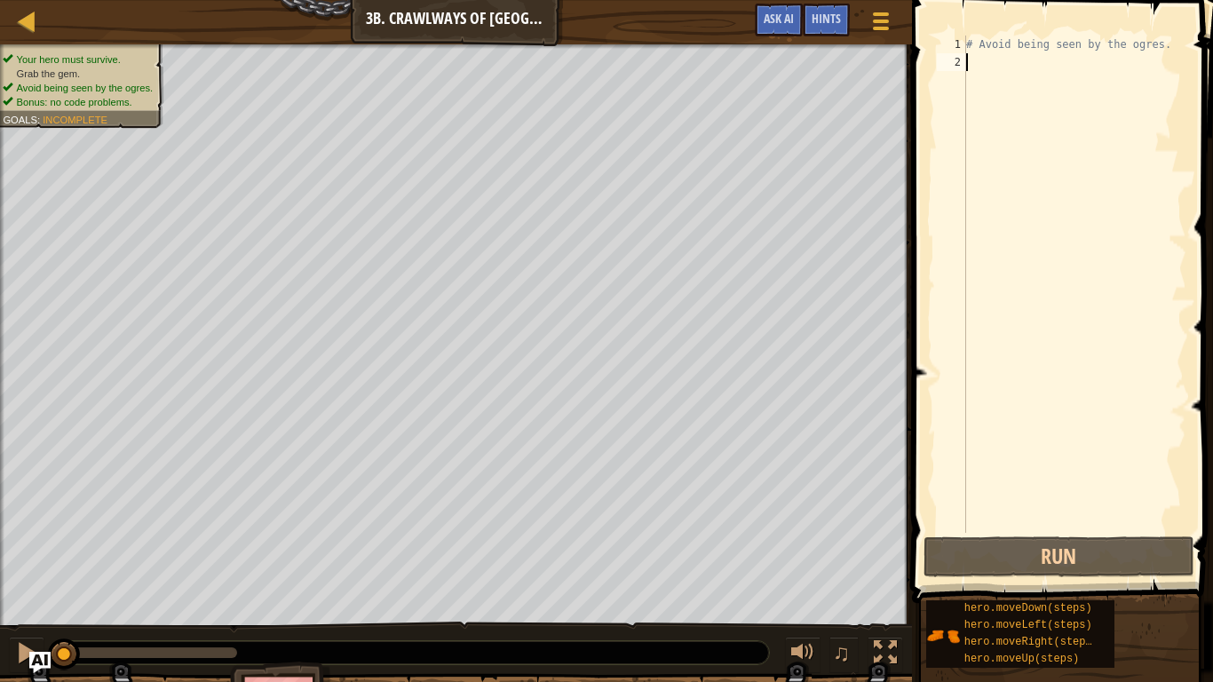
type textarea "h"
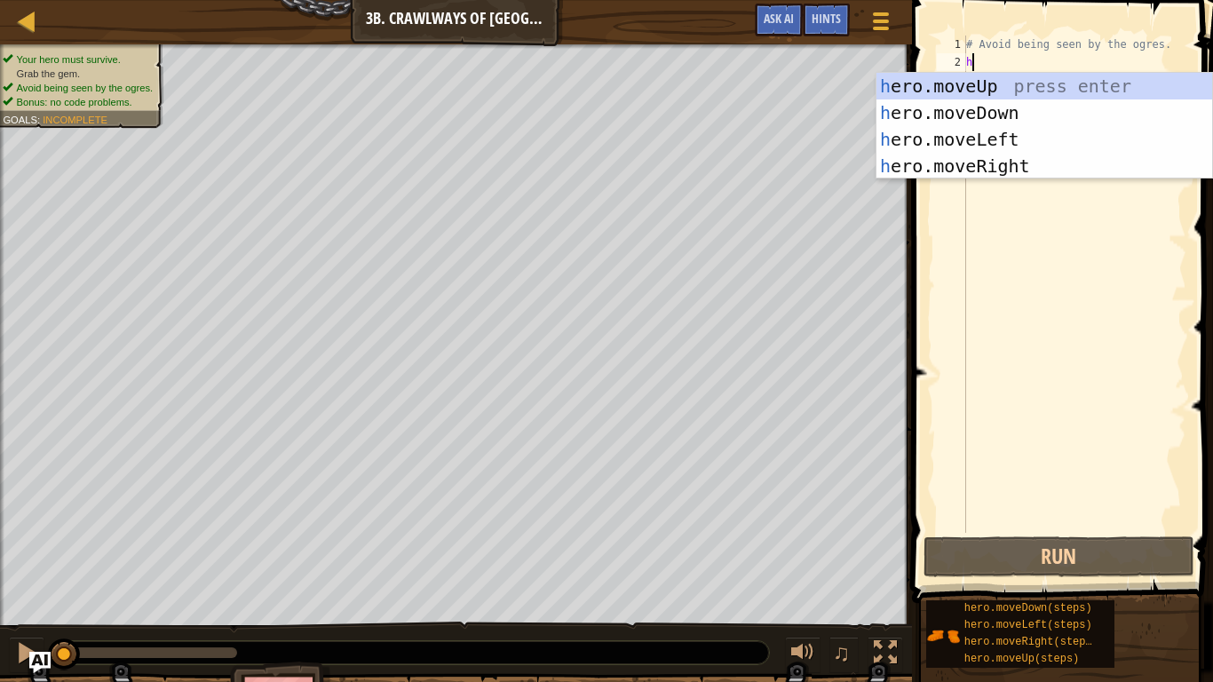
scroll to position [8, 0]
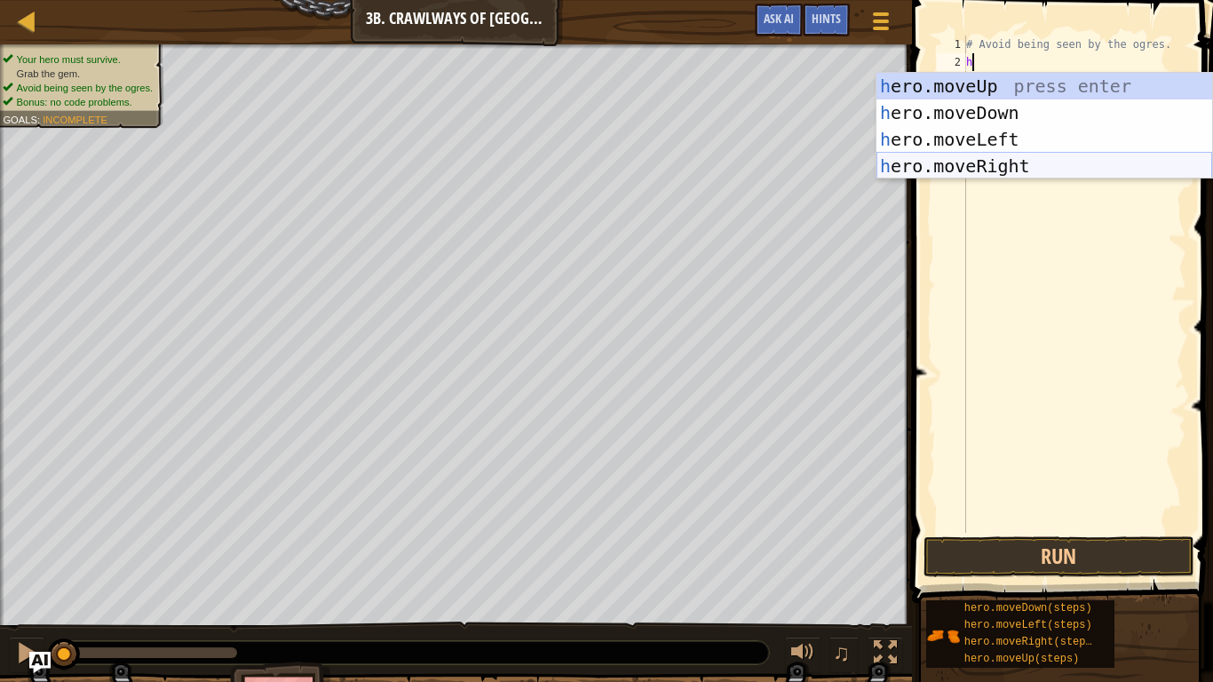
click at [959, 170] on div "h ero.moveUp press enter h ero.moveDown press enter h ero.moveLeft press enter …" at bounding box center [1044, 153] width 336 height 160
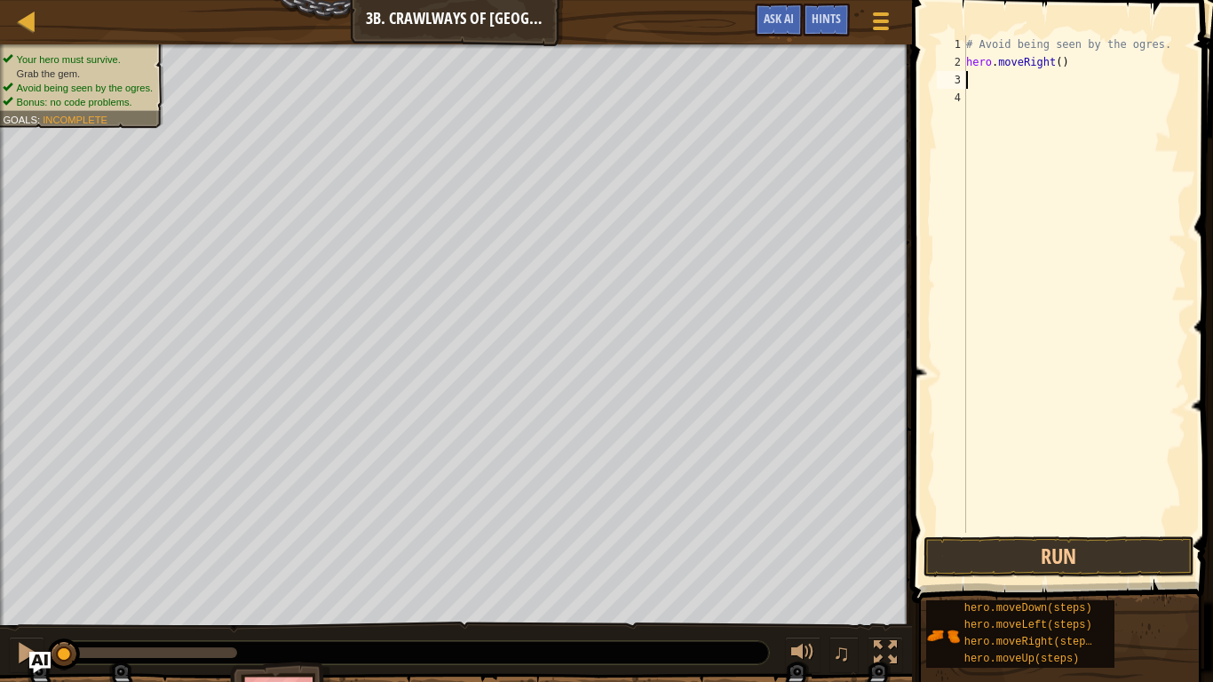
click at [1056, 64] on div "# Avoid being seen by the ogres. hero . moveRight ( )" at bounding box center [1074, 302] width 224 height 533
type textarea "hero.moveRight(2)"
click at [960, 560] on button "Run" at bounding box center [1058, 556] width 271 height 41
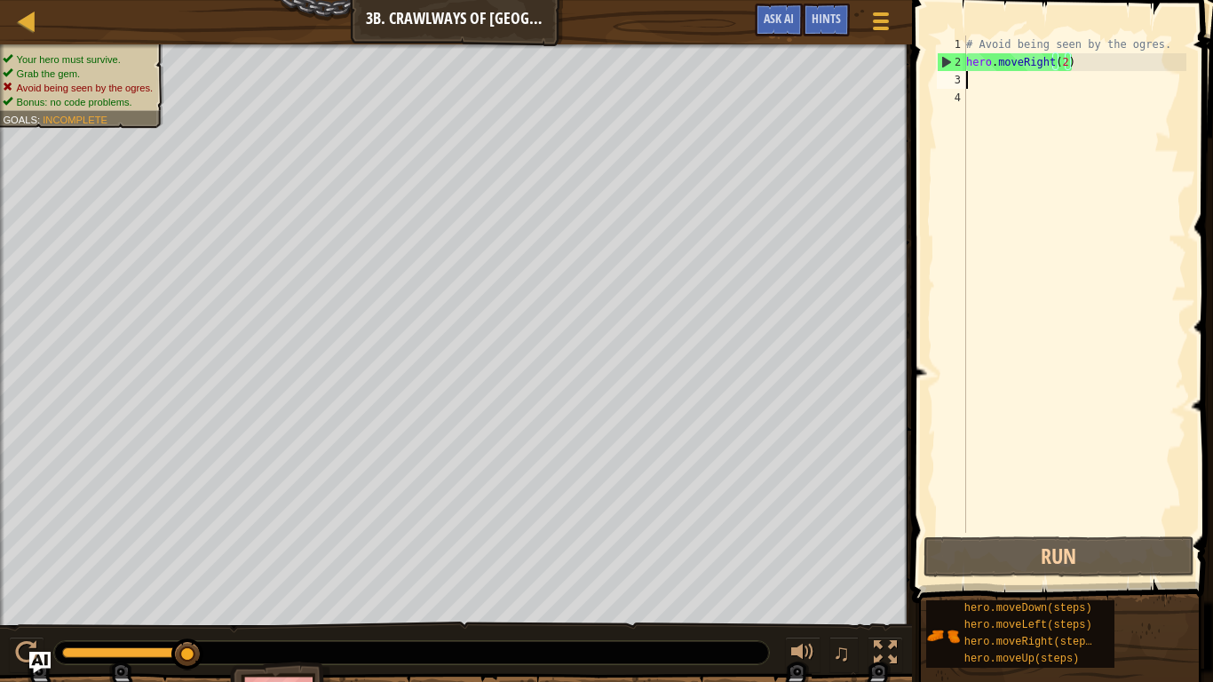
click at [968, 83] on div "# Avoid being seen by the ogres. hero . moveRight ( 2 )" at bounding box center [1074, 302] width 224 height 533
type textarea "a"
click at [1065, 65] on div "# Avoid being seen by the ogres. hero . moveRight ( 2 )" at bounding box center [1074, 302] width 224 height 533
type textarea "hero.moveRight()"
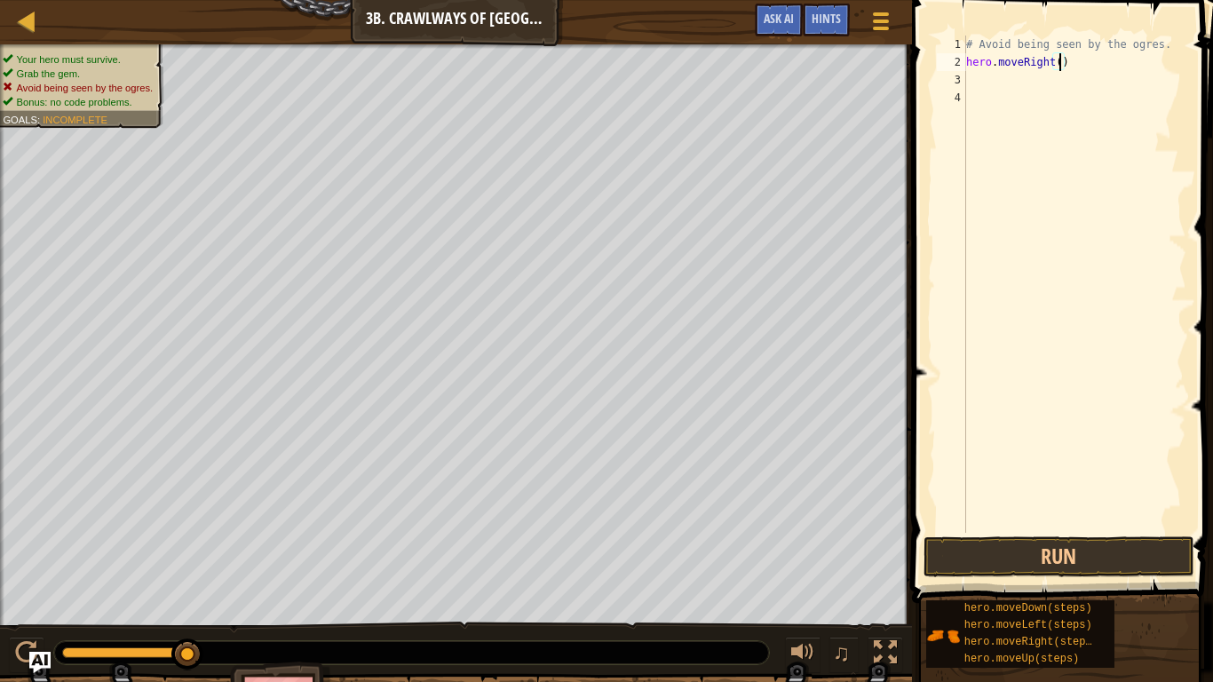
click at [972, 80] on div "# Avoid being seen by the ogres. hero . moveRight ( )" at bounding box center [1074, 302] width 224 height 533
type textarea "l"
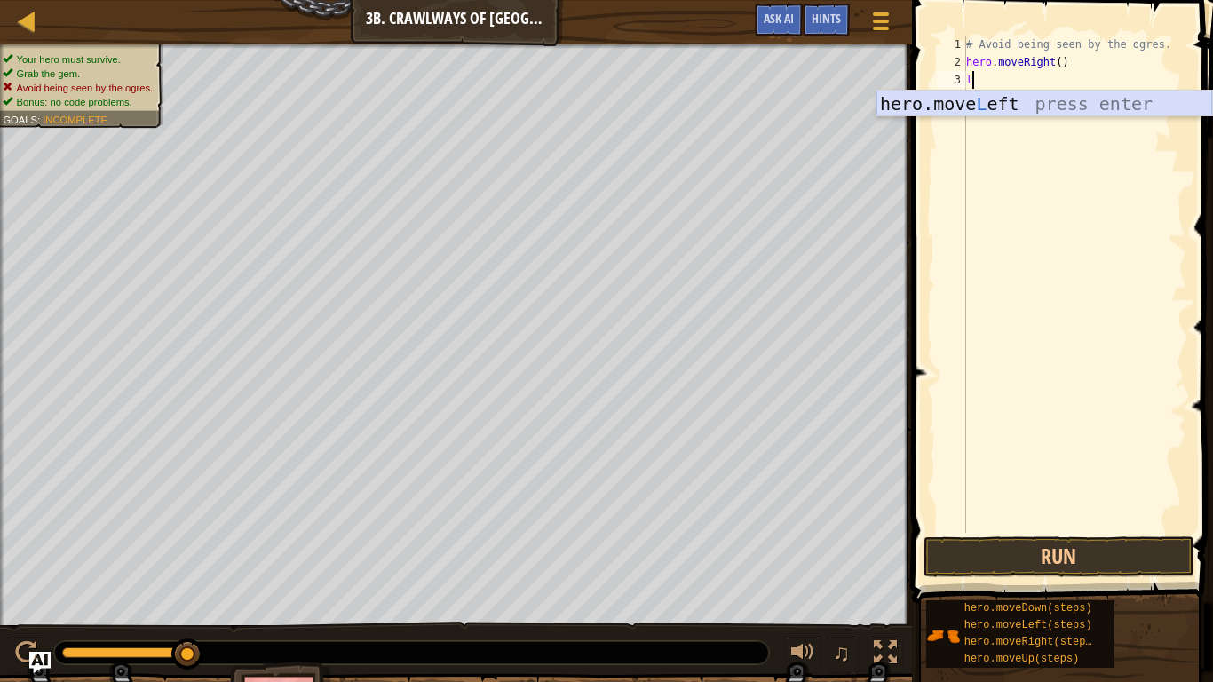
click at [981, 101] on div "hero.move L eft press enter" at bounding box center [1044, 131] width 336 height 80
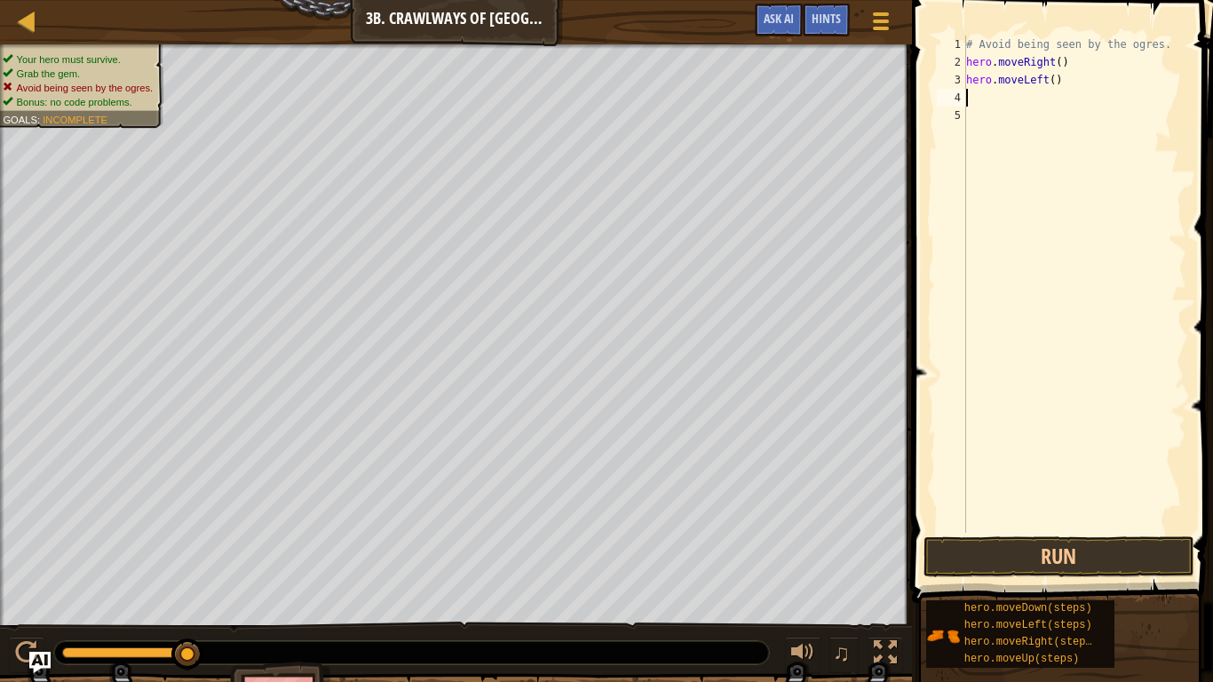
type textarea "r"
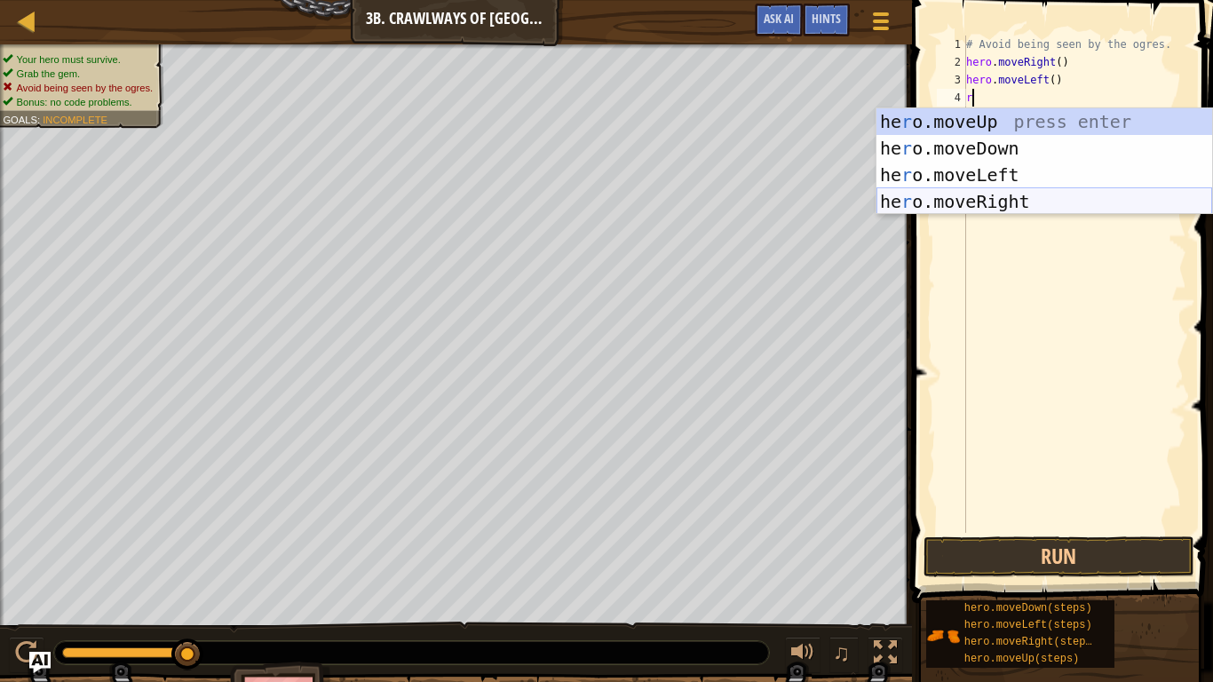
click at [1006, 206] on div "he r o.moveUp press enter he r o.moveDown press enter he r o.moveLeft press ent…" at bounding box center [1044, 188] width 336 height 160
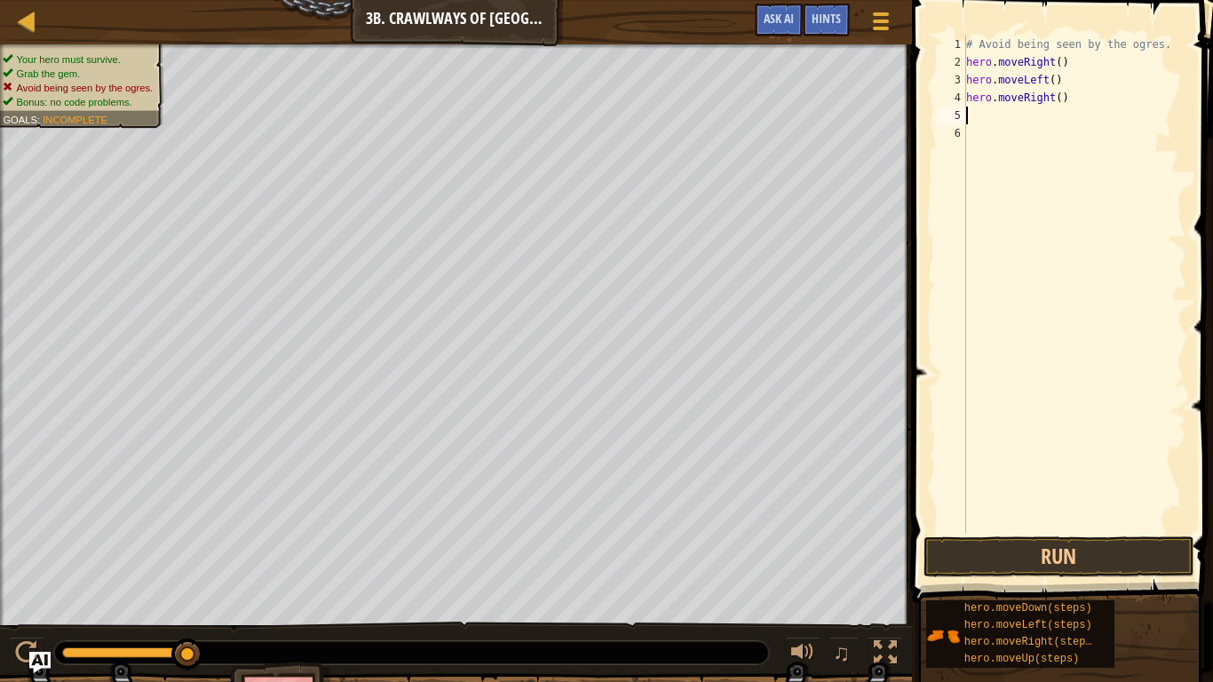
click at [1061, 100] on div "# Avoid being seen by the ogres. hero . moveRight ( ) hero . moveLeft ( ) hero …" at bounding box center [1074, 302] width 224 height 533
type textarea "hero.moveRight(2)"
click at [1092, 561] on button "Run" at bounding box center [1058, 556] width 271 height 41
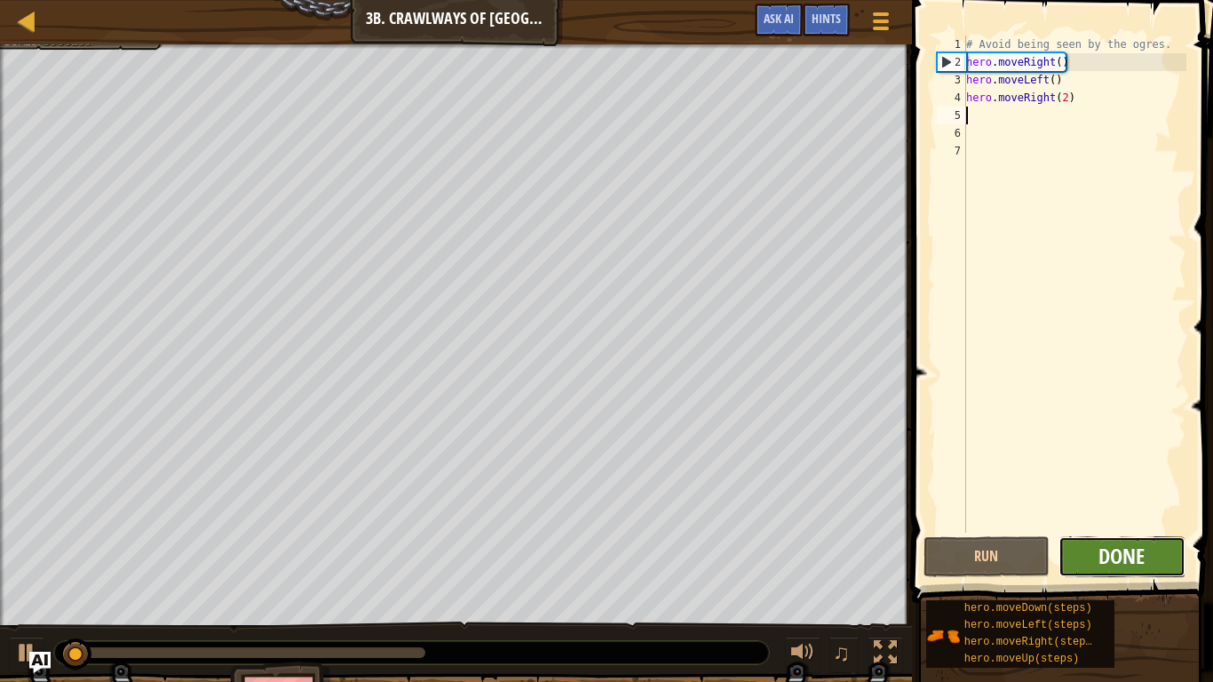
click at [1118, 557] on span "Done" at bounding box center [1121, 555] width 46 height 28
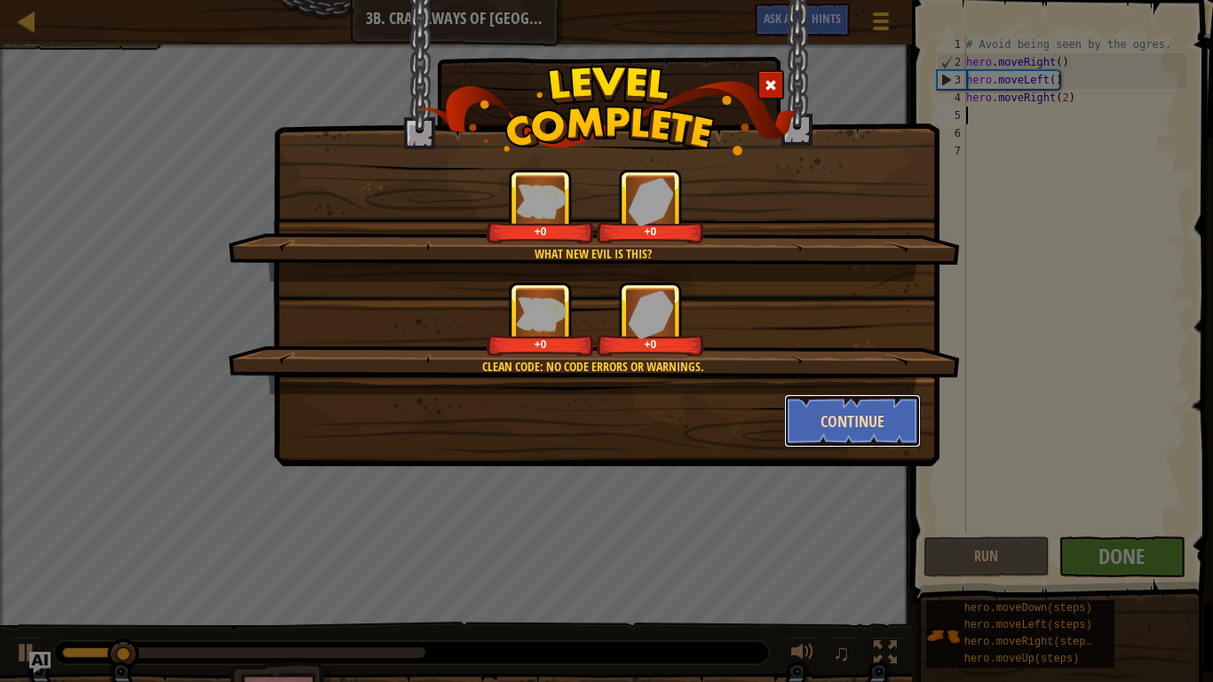
click at [818, 420] on button "Continue" at bounding box center [853, 420] width 138 height 53
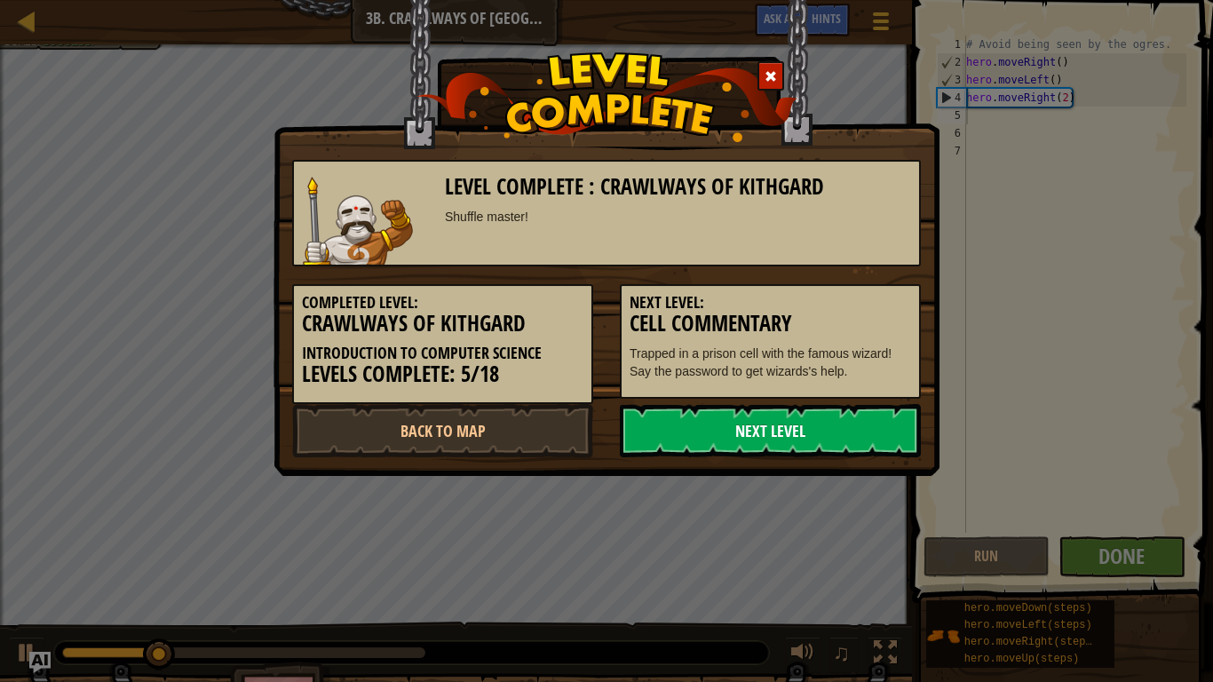
click at [817, 423] on link "Next Level" at bounding box center [770, 430] width 301 height 53
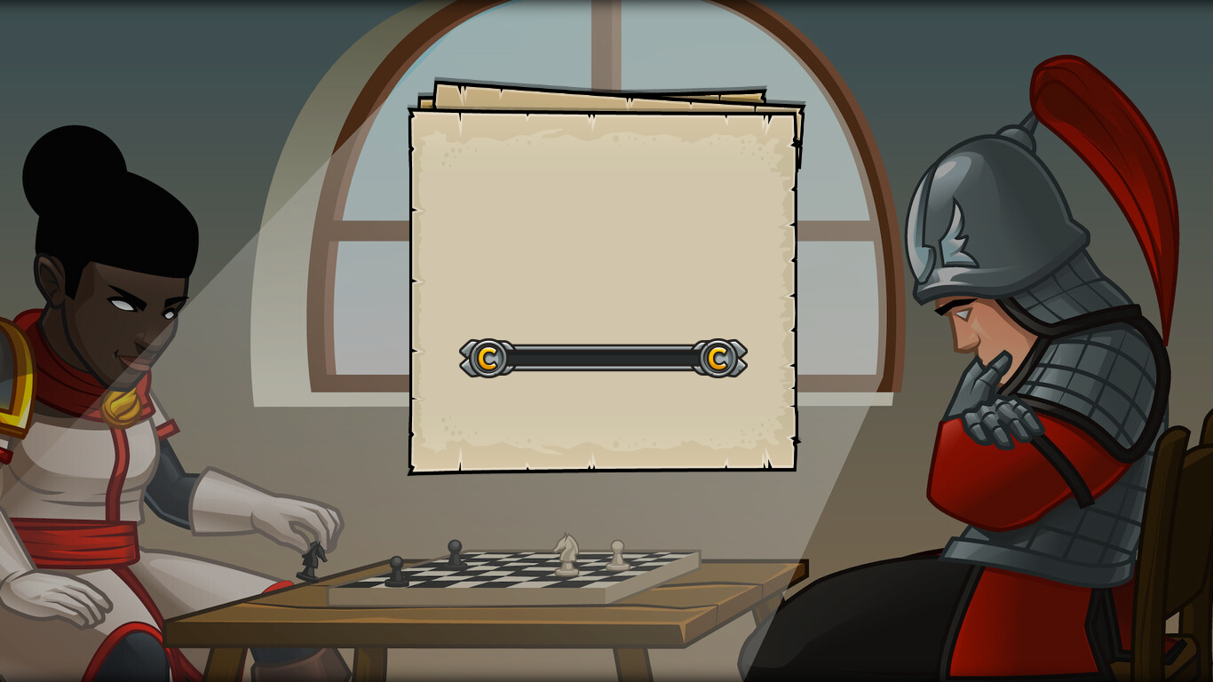
click at [817, 423] on div "Goals Start Level Error loading from server. Try refreshing the page. You'll ne…" at bounding box center [606, 341] width 1213 height 682
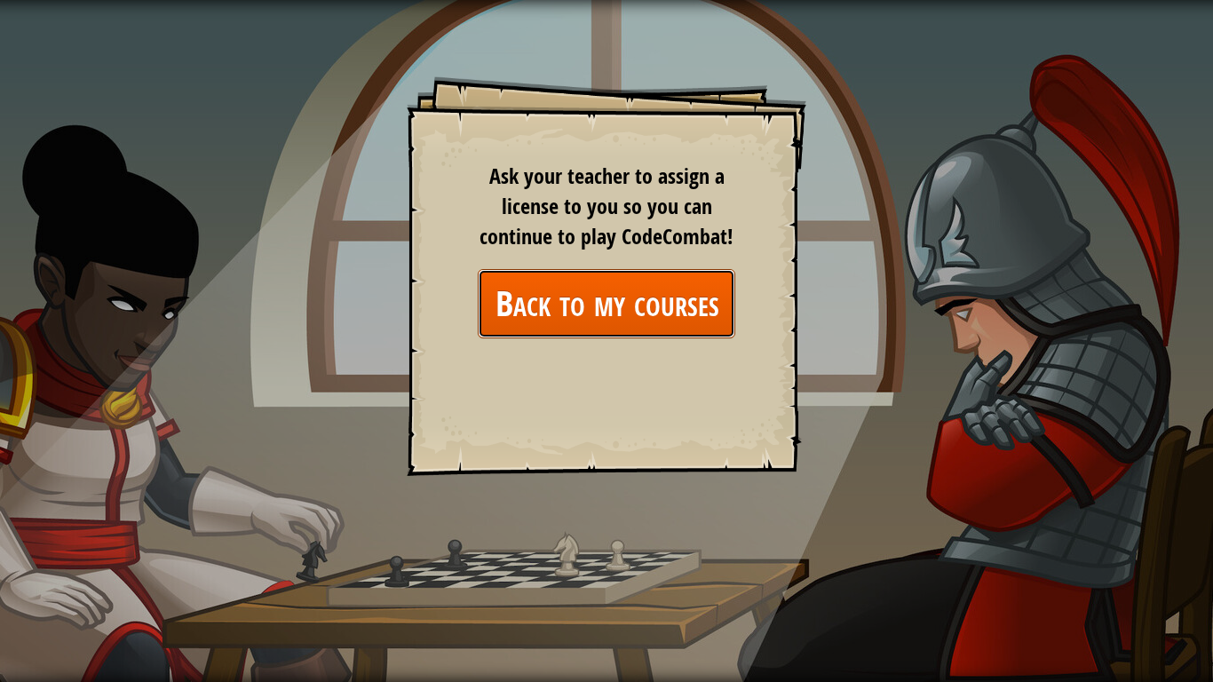
click at [656, 309] on link "Back to my courses" at bounding box center [606, 303] width 257 height 68
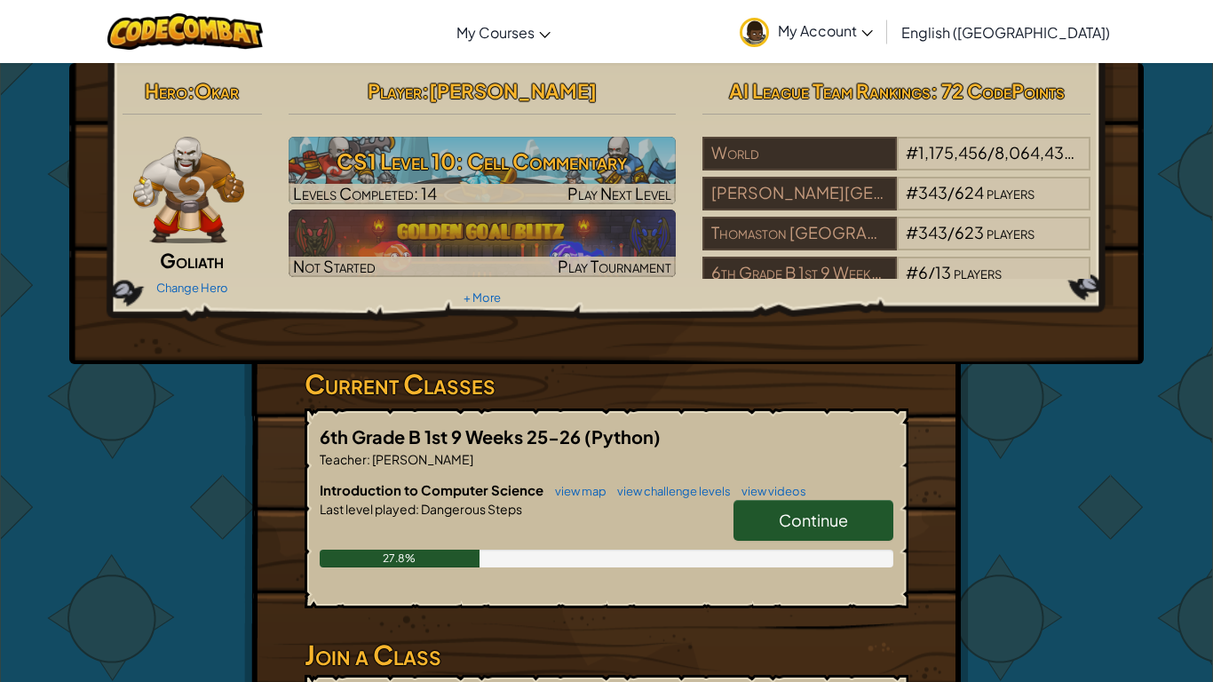
click at [777, 530] on link "Continue" at bounding box center [813, 520] width 160 height 41
